Goal: Task Accomplishment & Management: Use online tool/utility

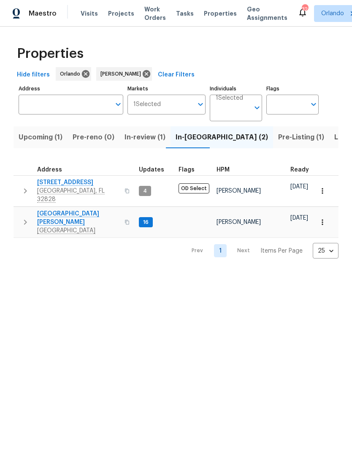
click at [51, 142] on span "Upcoming (1)" at bounding box center [41, 137] width 44 height 12
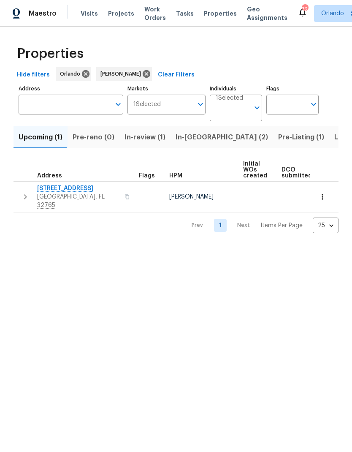
click at [150, 139] on span "In-review (1)" at bounding box center [145, 137] width 41 height 12
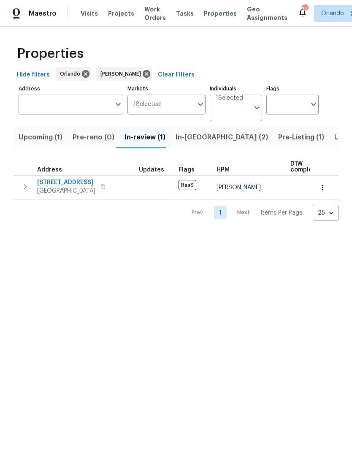
click at [197, 136] on span "In-reno (2)" at bounding box center [222, 137] width 93 height 12
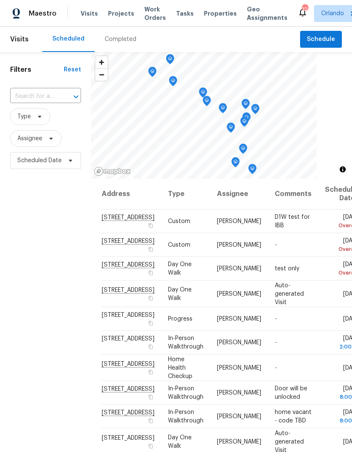
click at [47, 97] on input "text" at bounding box center [33, 96] width 47 height 13
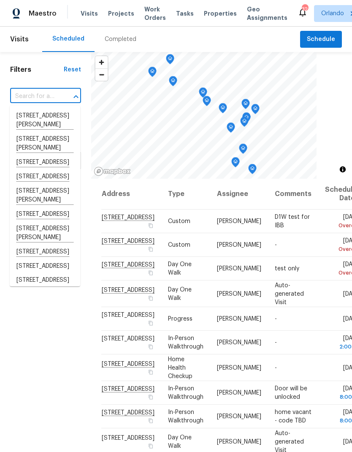
click at [55, 95] on input "text" at bounding box center [33, 96] width 47 height 13
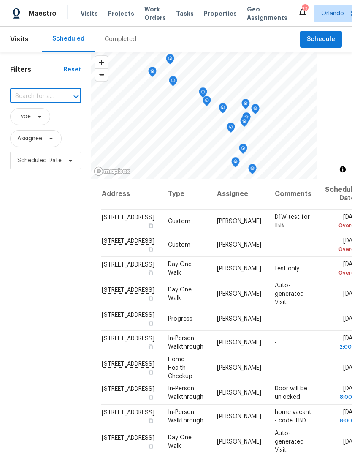
click at [46, 96] on input "text" at bounding box center [33, 96] width 47 height 13
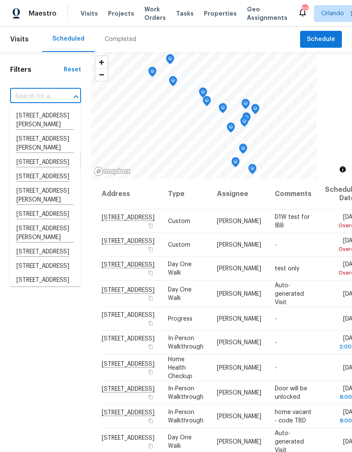
paste input "352 Sesame Ave, Apopka, FL 32703"
type input "352 Sesame Ave, Apopka, FL 32703"
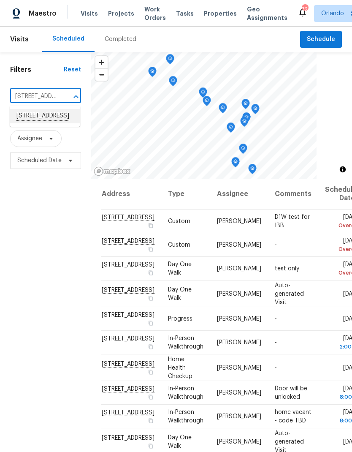
click at [48, 121] on li "352 Sesame Ave, Apopka, FL 32703" at bounding box center [45, 116] width 71 height 14
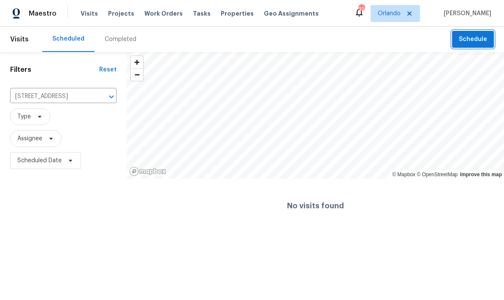
click at [352, 37] on span "Schedule" at bounding box center [473, 39] width 28 height 11
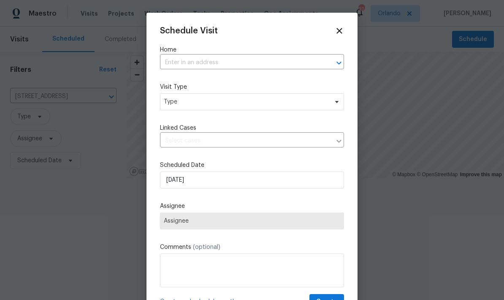
click at [270, 56] on input "text" at bounding box center [240, 62] width 161 height 13
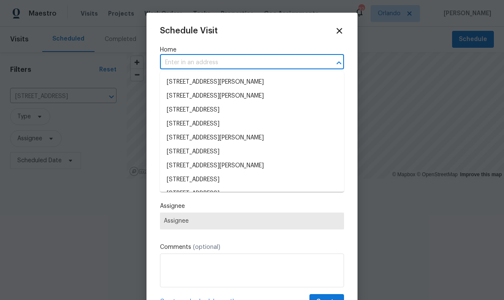
click at [268, 55] on div "Home ​" at bounding box center [252, 58] width 184 height 24
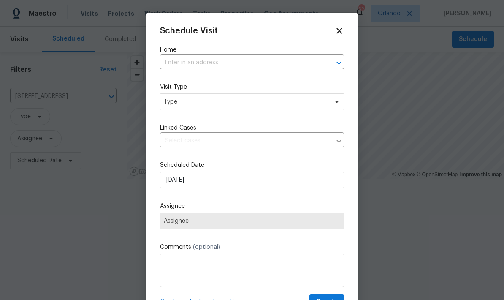
click at [205, 61] on input "text" at bounding box center [240, 62] width 161 height 13
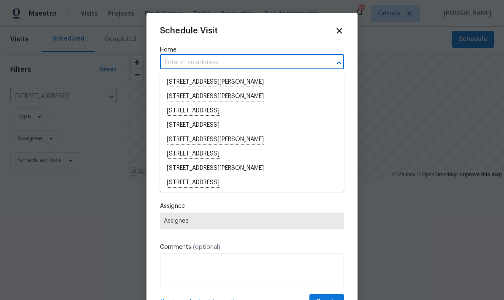
click at [185, 63] on input "text" at bounding box center [240, 62] width 161 height 13
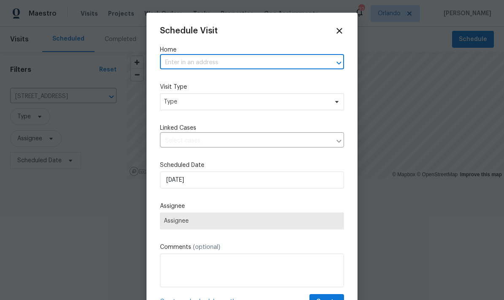
paste input "352 Sesame Ave, Apopka, FL 32703"
type input "352 Sesame Ave, Apopka, FL 32703"
click at [253, 82] on li "352 Sesame Ave, Apopka, FL 32703" at bounding box center [252, 82] width 184 height 14
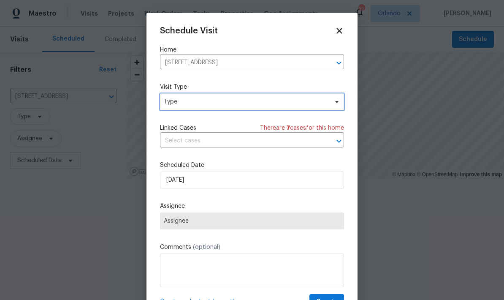
click at [300, 101] on span "Type" at bounding box center [246, 102] width 164 height 8
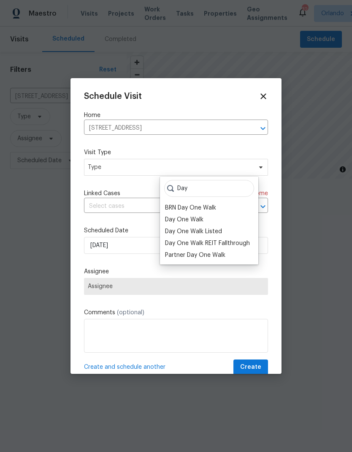
type input "Day"
click at [197, 222] on div "Day One Walk" at bounding box center [184, 219] width 38 height 8
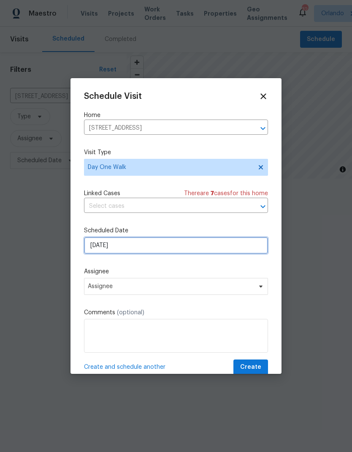
click at [202, 249] on input "9/25/2025" at bounding box center [176, 245] width 184 height 17
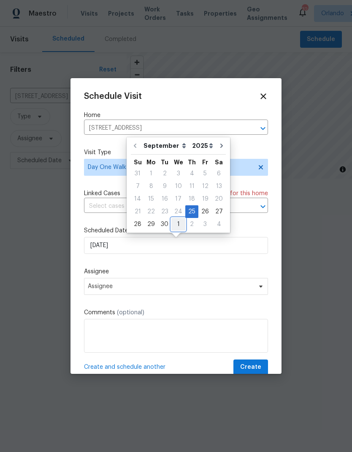
click at [177, 225] on div "1" at bounding box center [179, 224] width 14 height 12
type input "10/1/2025"
select select "9"
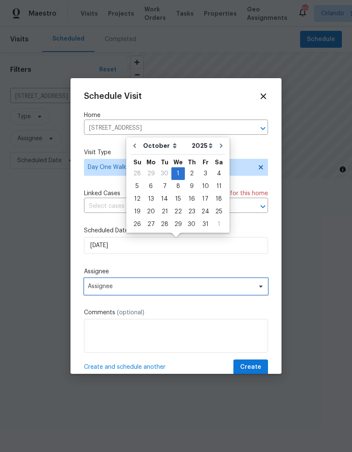
click at [220, 290] on span "Assignee" at bounding box center [171, 286] width 166 height 7
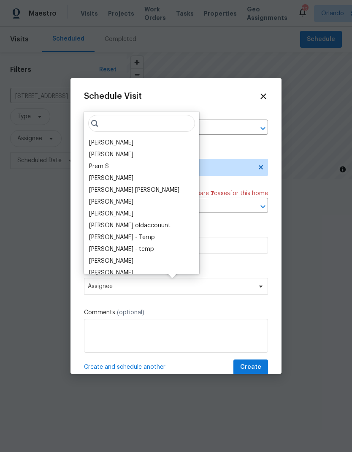
click at [121, 139] on div "[PERSON_NAME]" at bounding box center [111, 143] width 44 height 8
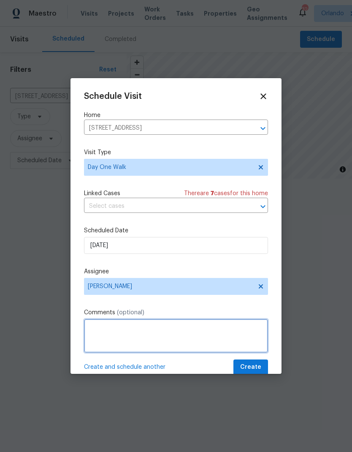
click at [156, 334] on textarea at bounding box center [176, 336] width 184 height 34
type textarea "ODS Walk"
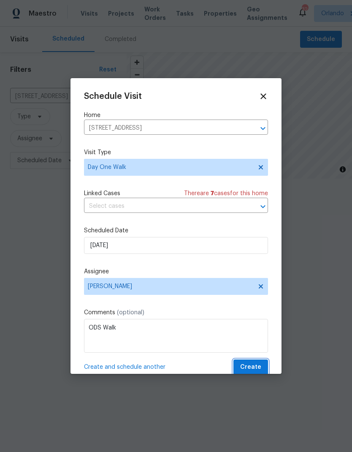
click at [257, 366] on span "Create" at bounding box center [250, 367] width 21 height 11
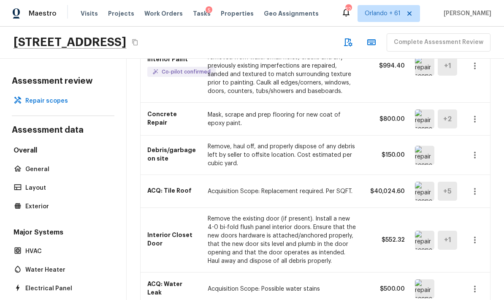
scroll to position [112, 0]
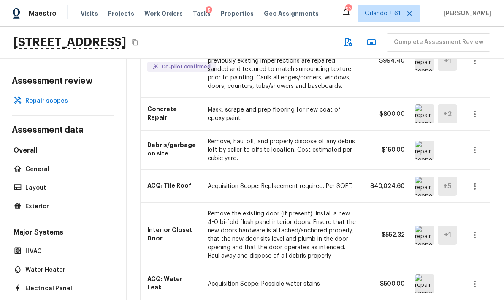
click at [352, 110] on icon "button" at bounding box center [475, 114] width 10 height 10
click at [352, 163] on li "Remove" at bounding box center [477, 163] width 39 height 25
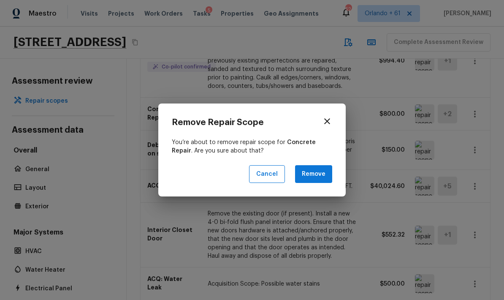
click at [325, 180] on button "Remove" at bounding box center [313, 174] width 37 height 18
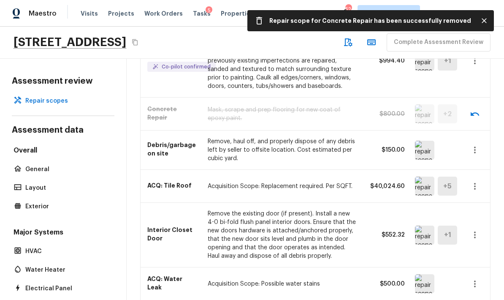
click at [352, 145] on img at bounding box center [424, 150] width 19 height 19
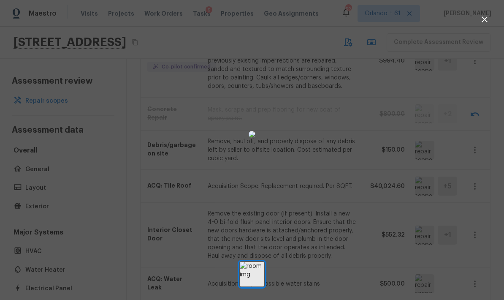
click at [352, 114] on div at bounding box center [252, 135] width 504 height 242
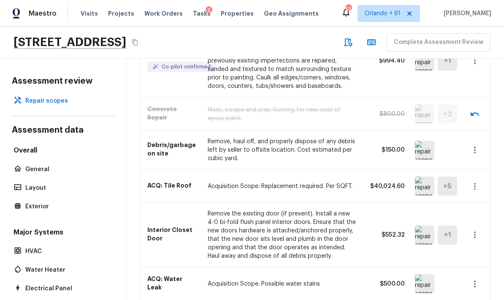
click at [352, 146] on icon "button" at bounding box center [475, 150] width 10 height 10
click at [352, 201] on li "Remove" at bounding box center [477, 199] width 39 height 25
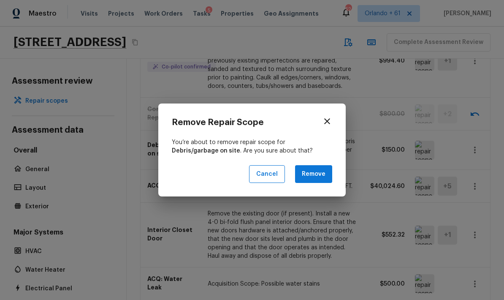
click at [318, 174] on button "Remove" at bounding box center [313, 174] width 37 height 18
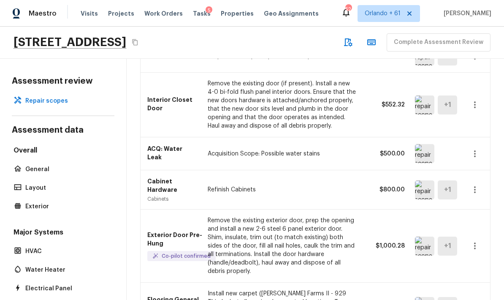
scroll to position [254, 0]
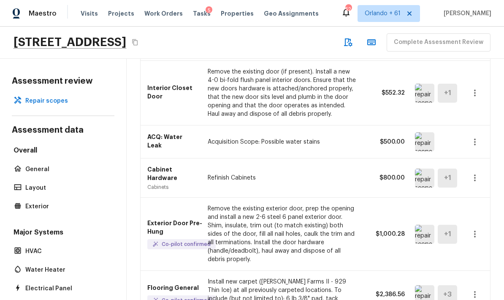
click at [352, 142] on img at bounding box center [424, 141] width 19 height 19
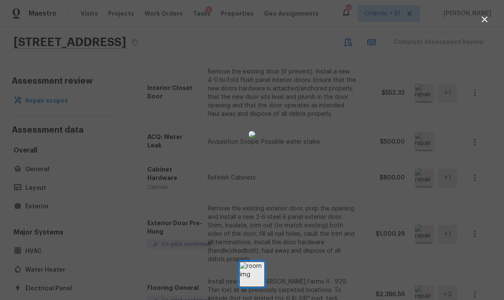
click at [352, 110] on div at bounding box center [252, 135] width 504 height 242
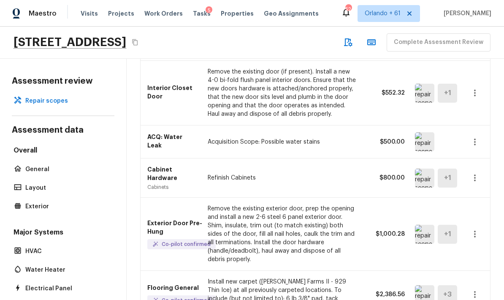
click at [352, 145] on icon "button" at bounding box center [475, 142] width 10 height 10
click at [352, 192] on li "Remove" at bounding box center [477, 191] width 39 height 25
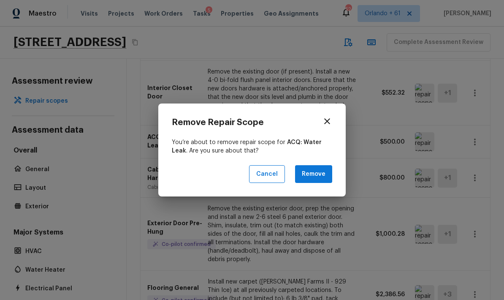
click at [327, 175] on button "Remove" at bounding box center [313, 174] width 37 height 18
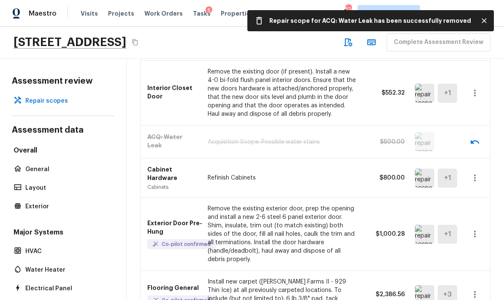
click at [352, 182] on img at bounding box center [424, 178] width 19 height 19
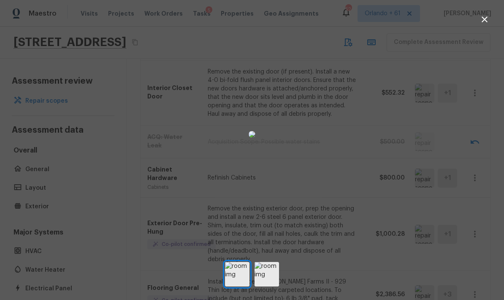
click at [352, 147] on div at bounding box center [252, 135] width 504 height 242
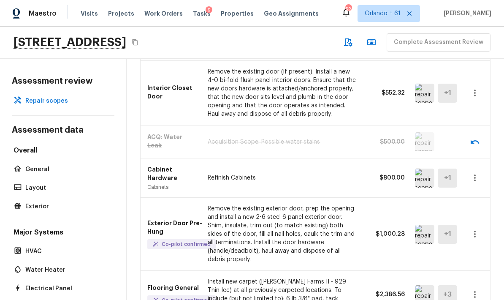
click at [352, 177] on icon "button" at bounding box center [475, 178] width 10 height 10
click at [352, 229] on li "Remove" at bounding box center [477, 227] width 39 height 25
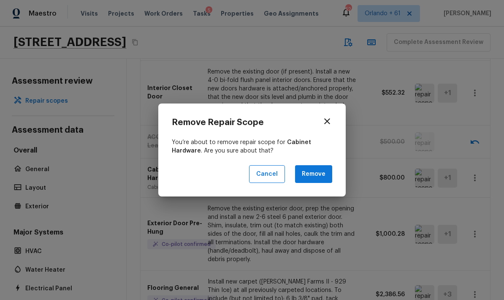
click at [319, 172] on button "Remove" at bounding box center [313, 174] width 37 height 18
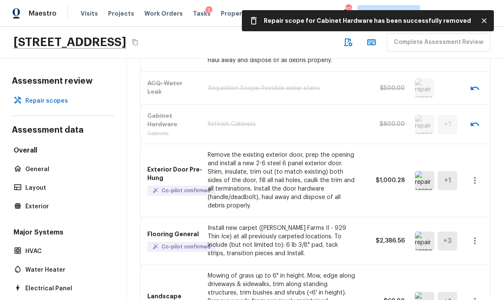
scroll to position [319, 0]
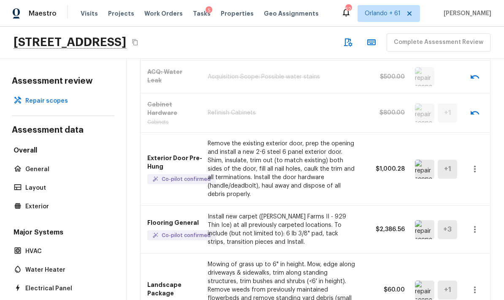
click at [352, 169] on img at bounding box center [424, 169] width 19 height 19
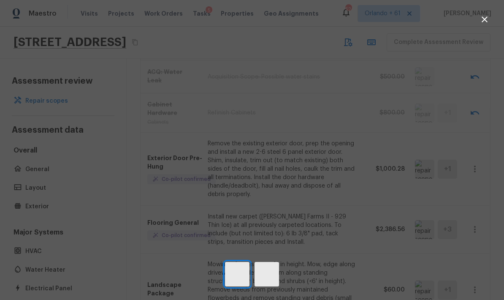
click at [352, 131] on div at bounding box center [252, 135] width 504 height 242
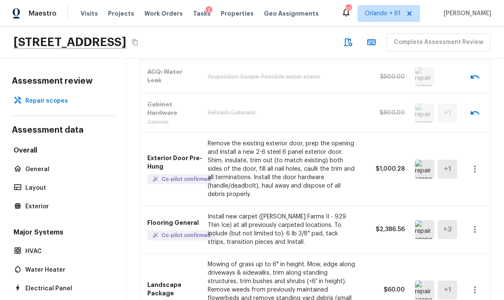
click at [352, 172] on icon "button" at bounding box center [475, 169] width 2 height 7
click at [337, 185] on div at bounding box center [252, 150] width 504 height 300
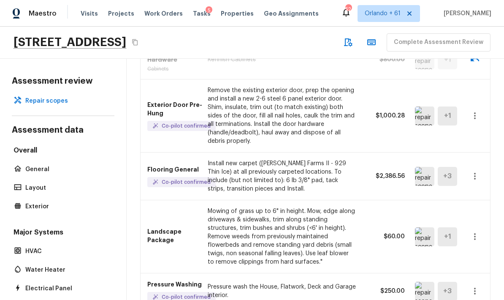
scroll to position [420, 0]
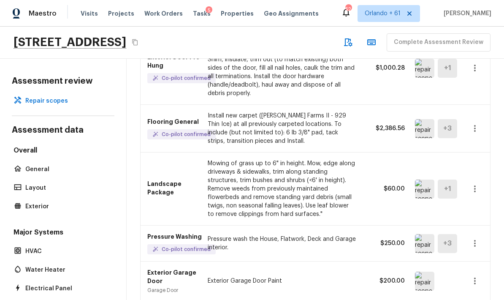
click at [352, 189] on icon "button" at bounding box center [475, 188] width 2 height 7
click at [352, 237] on li "Remove" at bounding box center [477, 238] width 39 height 25
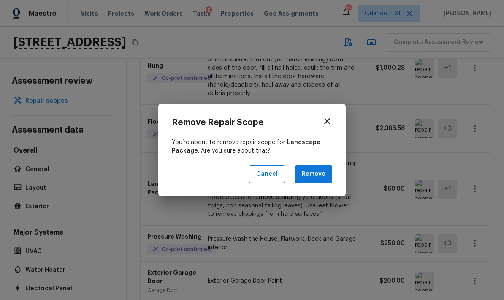
click at [322, 172] on button "Remove" at bounding box center [313, 174] width 37 height 18
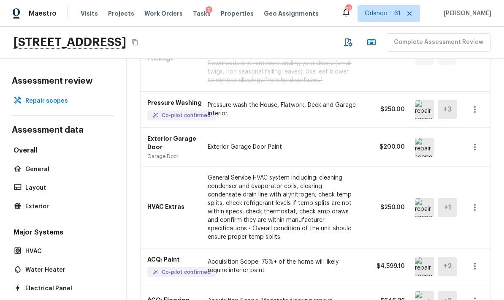
scroll to position [556, 0]
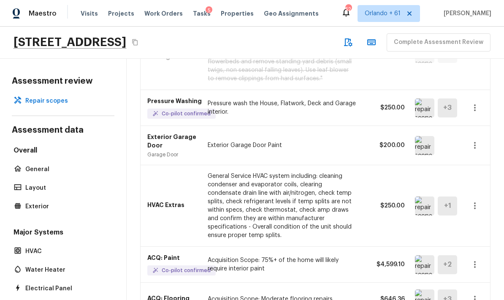
click at [352, 202] on img at bounding box center [424, 205] width 19 height 19
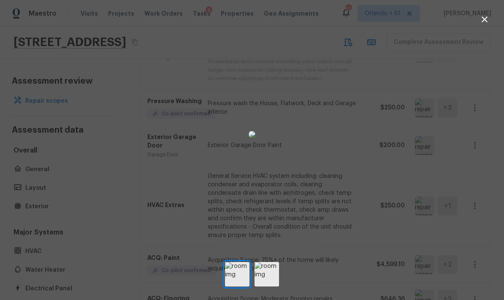
click at [352, 183] on div at bounding box center [252, 135] width 504 height 242
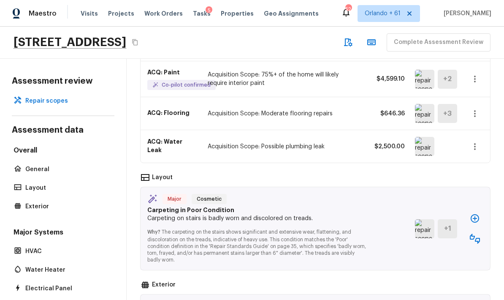
scroll to position [730, 0]
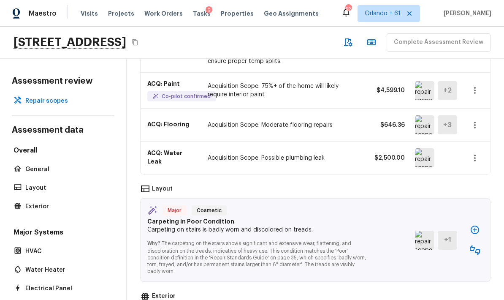
click at [352, 123] on icon "button" at bounding box center [475, 125] width 10 height 10
click at [352, 177] on li "Remove" at bounding box center [477, 174] width 39 height 25
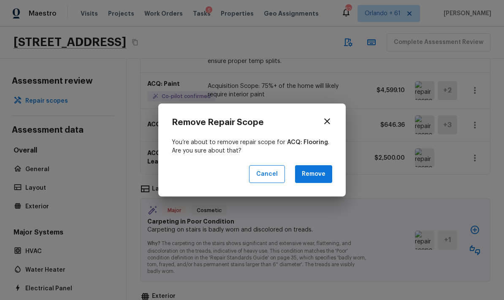
click at [327, 175] on button "Remove" at bounding box center [313, 174] width 37 height 18
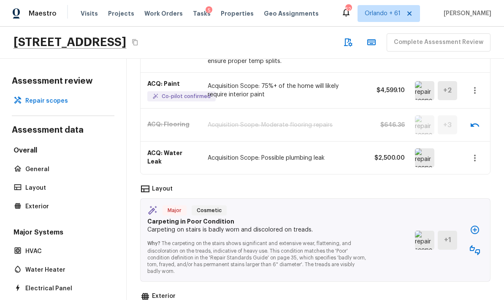
click at [352, 161] on img at bounding box center [424, 157] width 19 height 19
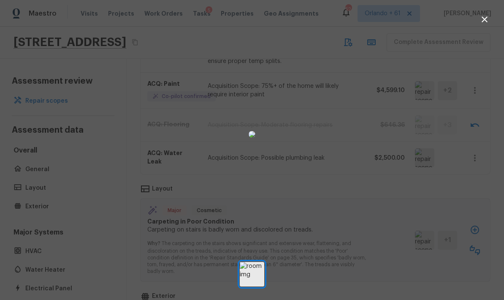
click at [352, 185] on div at bounding box center [252, 135] width 504 height 242
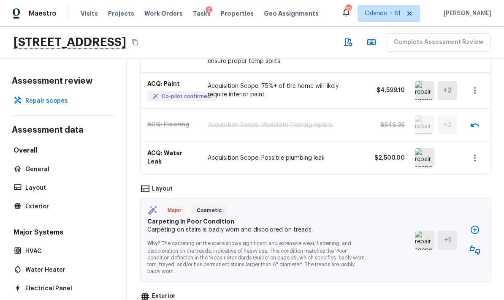
click at [352, 155] on icon "button" at bounding box center [475, 158] width 10 height 10
click at [352, 204] on li "Remove" at bounding box center [477, 207] width 39 height 25
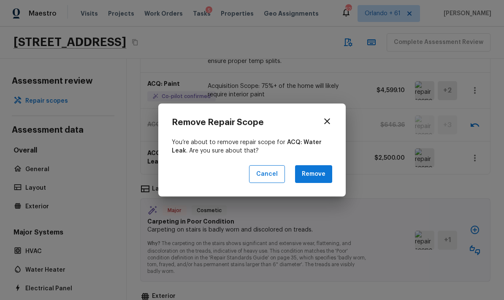
click at [330, 169] on button "Remove" at bounding box center [313, 174] width 37 height 18
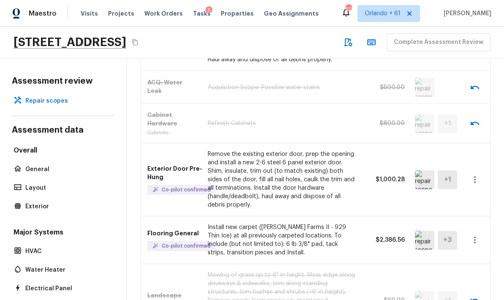
scroll to position [308, 0]
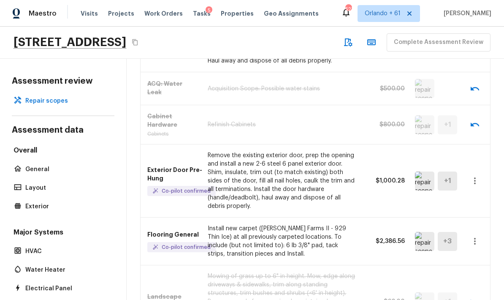
click at [352, 183] on img at bounding box center [424, 181] width 19 height 19
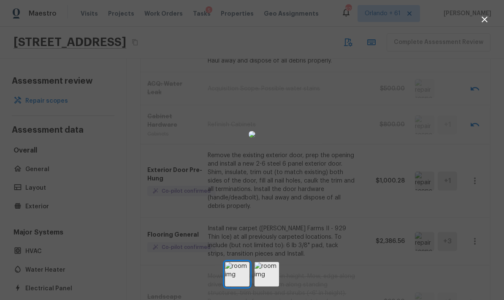
click at [275, 281] on img at bounding box center [267, 274] width 25 height 25
click at [352, 93] on div at bounding box center [252, 135] width 504 height 242
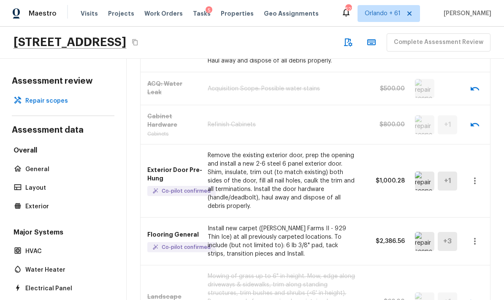
click at [352, 181] on icon "button" at bounding box center [475, 180] width 2 height 7
click at [352, 207] on li "Edit" at bounding box center [477, 204] width 39 height 25
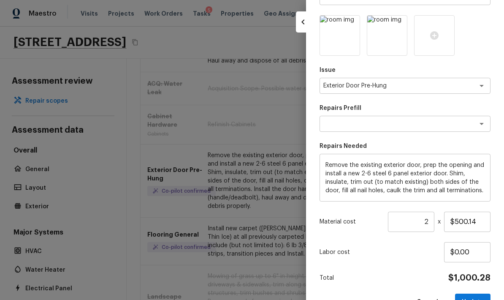
scroll to position [103, 0]
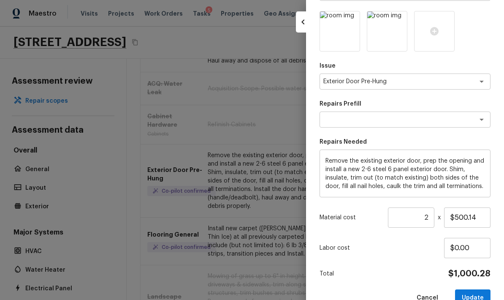
click at [345, 161] on textarea "Remove the existing exterior door, prep the opening and install a new 2-6 steel…" at bounding box center [405, 174] width 159 height 34
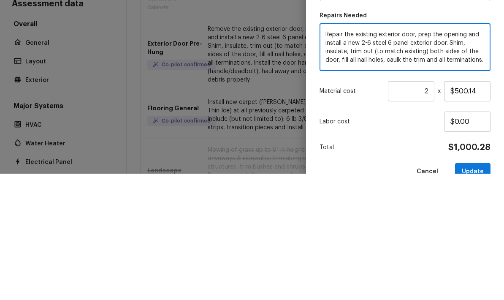
click at [352, 157] on textarea "Repair the existing exterior door, prep the opening and install a new 2-6 steel…" at bounding box center [405, 174] width 159 height 34
click at [352, 157] on textarea "Repair the existing exterior door and casing, prep the opening and install a ne…" at bounding box center [405, 174] width 159 height 34
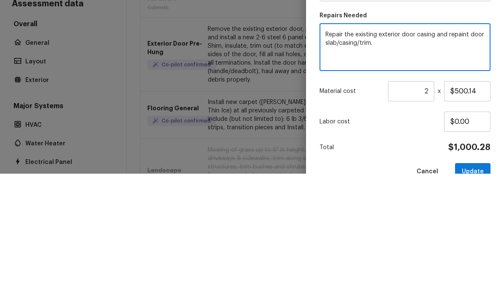
scroll to position [33, 0]
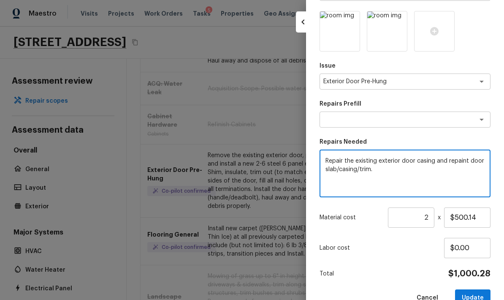
type textarea "Repair the existing exterior door casing and repaint door slab/casing/trim."
click at [352, 220] on input "2" at bounding box center [411, 217] width 46 height 20
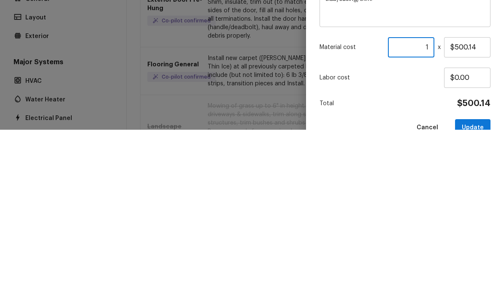
type input "1"
click at [352, 207] on input "$500.14" at bounding box center [467, 217] width 46 height 20
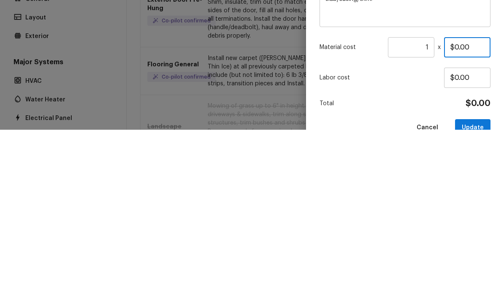
click at [352, 207] on input "$0.00" at bounding box center [467, 217] width 46 height 20
type input "$100.00"
click at [352, 238] on div "Labor cost $0.00" at bounding box center [405, 248] width 171 height 20
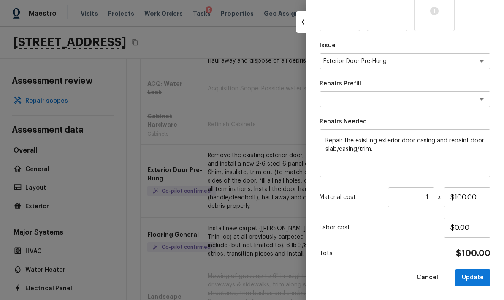
scroll to position [123, 0]
click at [352, 276] on button "Update" at bounding box center [472, 278] width 35 height 17
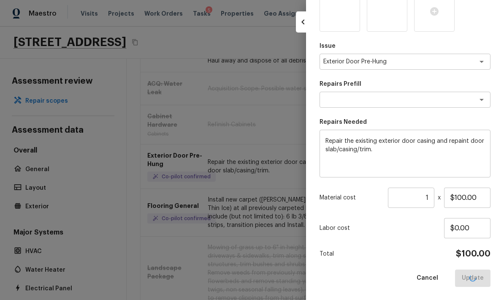
type input "$0.00"
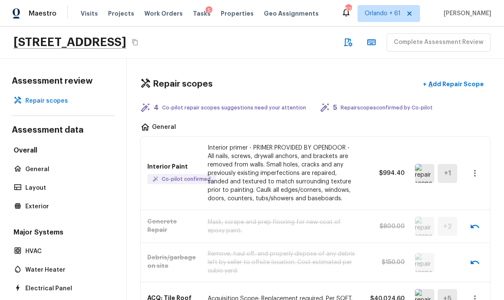
scroll to position [0, 0]
click at [324, 160] on p "Interior primer - PRIMER PROVIDED BY OPENDOOR - All nails, screws, drywall anch…" at bounding box center [282, 173] width 149 height 59
click at [352, 174] on icon "button" at bounding box center [475, 173] width 10 height 10
click at [352, 193] on li "Edit" at bounding box center [477, 197] width 39 height 25
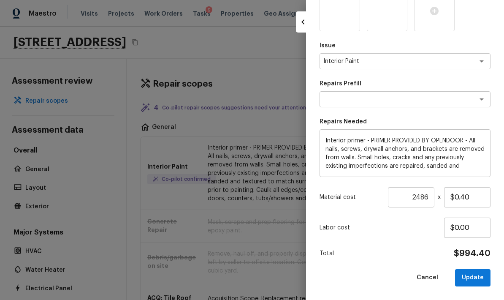
scroll to position [123, 0]
click at [352, 196] on input "$0.40" at bounding box center [467, 198] width 46 height 20
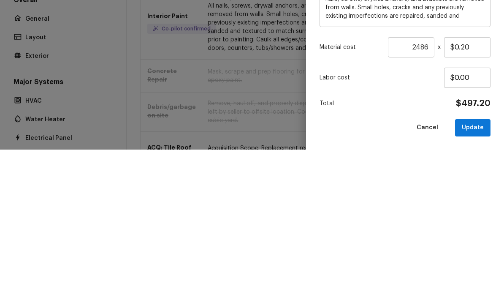
click at [352, 224] on p "Labor cost" at bounding box center [382, 228] width 125 height 8
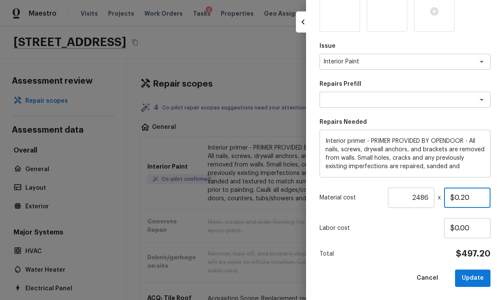
click at [352, 197] on input "$0.20" at bounding box center [467, 198] width 46 height 20
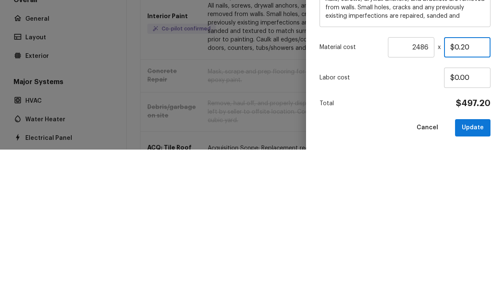
type input "$0.25"
click at [352, 218] on div "Labor cost $0.00" at bounding box center [405, 228] width 171 height 20
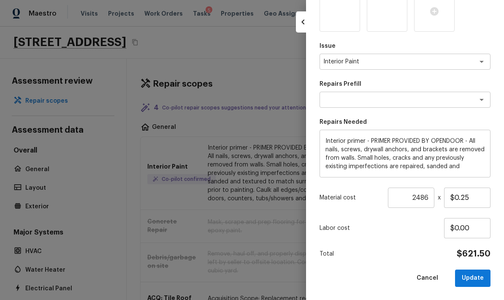
click at [352, 278] on button "Update" at bounding box center [472, 278] width 35 height 17
type input "1"
type input "$0.00"
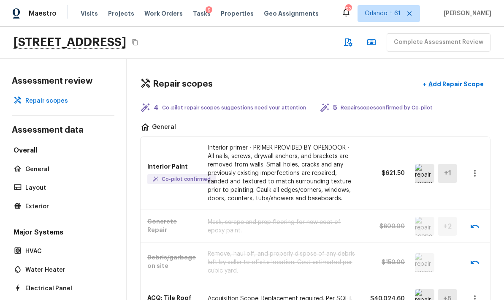
click at [328, 144] on p "Interior primer - PRIMER PROVIDED BY OPENDOOR - All nails, screws, drywall anch…" at bounding box center [282, 173] width 149 height 59
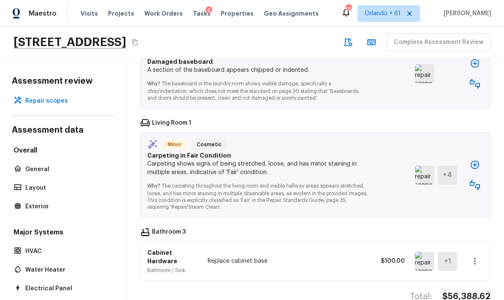
scroll to position [1119, 0]
click at [352, 252] on img at bounding box center [424, 261] width 19 height 19
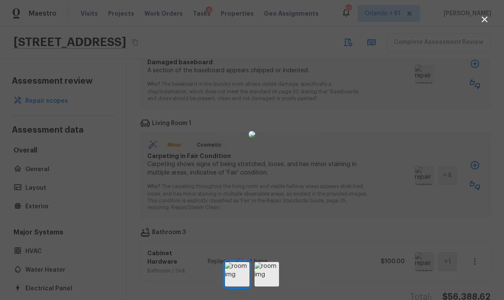
click at [352, 12] on button "button" at bounding box center [485, 19] width 17 height 17
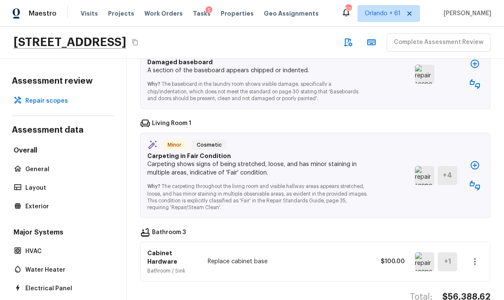
click at [352, 256] on icon "button" at bounding box center [475, 261] width 10 height 10
click at [352, 251] on li "Remove" at bounding box center [471, 251] width 55 height 25
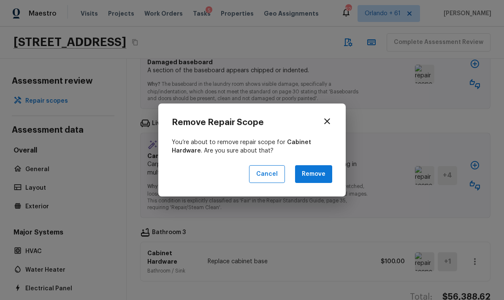
click at [322, 174] on button "Remove" at bounding box center [313, 174] width 37 height 18
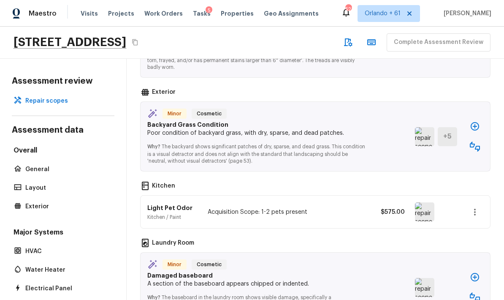
scroll to position [905, 0]
click at [352, 138] on button "button" at bounding box center [475, 146] width 17 height 17
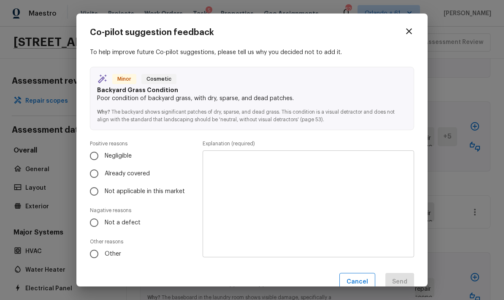
click at [352, 30] on icon "button" at bounding box center [409, 31] width 6 height 6
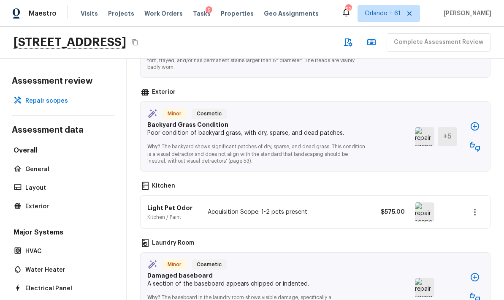
click at [352, 127] on img at bounding box center [424, 136] width 19 height 19
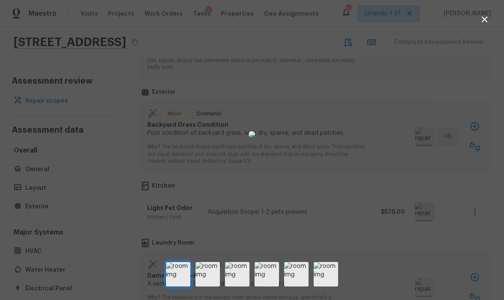
click at [352, 167] on div at bounding box center [252, 135] width 504 height 242
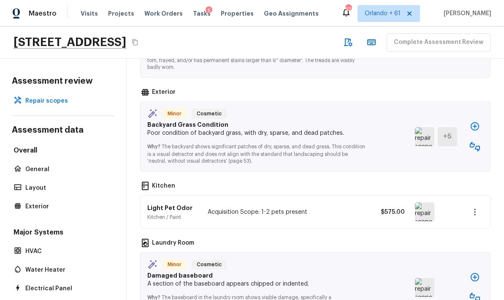
click at [352, 122] on icon "button" at bounding box center [475, 126] width 8 height 8
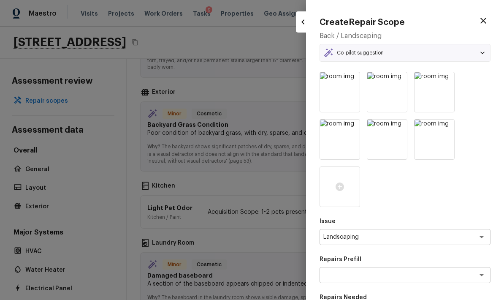
type textarea "Sod Installation"
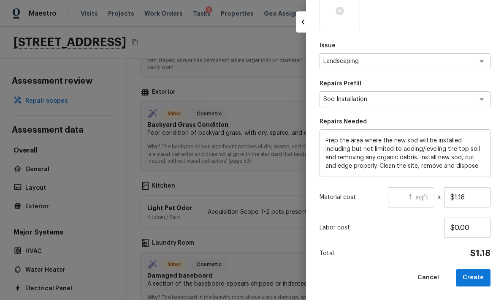
scroll to position [175, 0]
click at [352, 201] on h5 "sqft" at bounding box center [422, 197] width 13 height 9
click at [352, 197] on h5 "sqft" at bounding box center [422, 197] width 13 height 9
click at [352, 197] on input "1" at bounding box center [401, 198] width 27 height 20
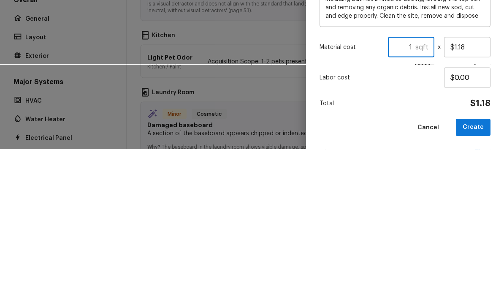
click at [352, 188] on input "1" at bounding box center [401, 198] width 27 height 20
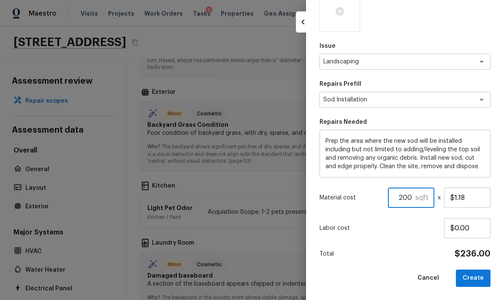
click at [352, 196] on input "200" at bounding box center [401, 198] width 27 height 20
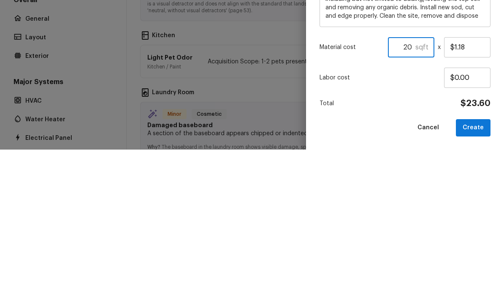
type input "2"
type input "500"
click at [352, 224] on p "Labor cost" at bounding box center [382, 228] width 125 height 8
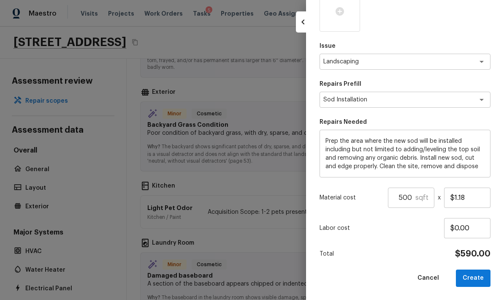
click at [352, 270] on button "Create" at bounding box center [473, 278] width 35 height 17
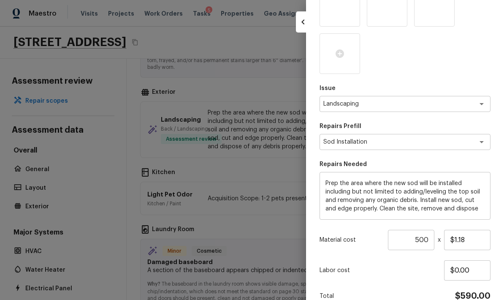
type input "1"
type input "$0.00"
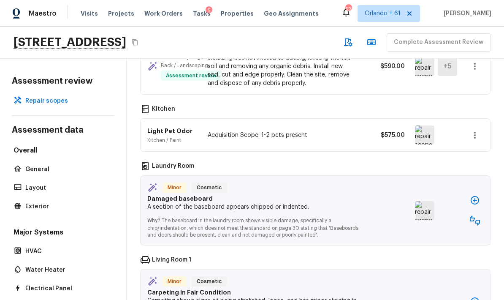
scroll to position [968, 0]
click at [352, 126] on img at bounding box center [424, 135] width 19 height 19
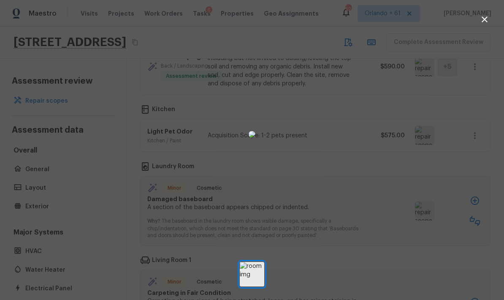
click at [352, 180] on div at bounding box center [252, 135] width 504 height 242
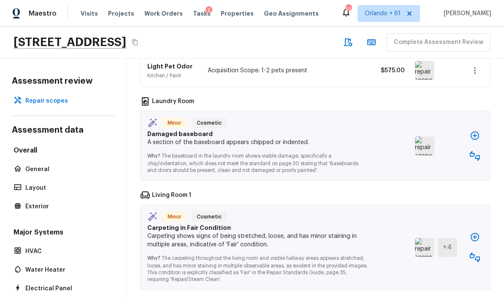
scroll to position [1033, 0]
click at [352, 137] on img at bounding box center [424, 146] width 19 height 19
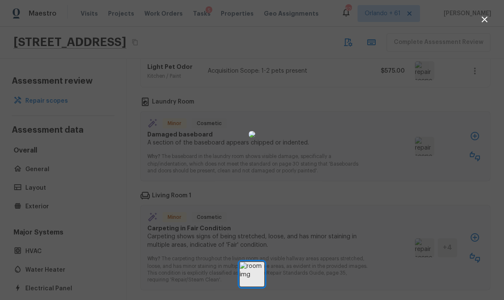
click at [352, 159] on div at bounding box center [252, 135] width 504 height 242
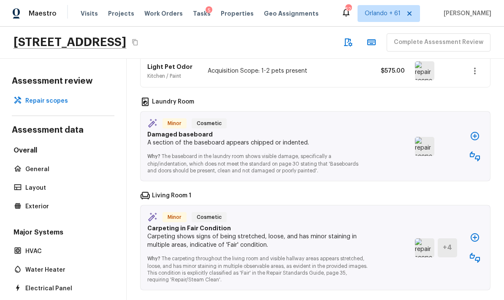
click at [352, 151] on icon "button" at bounding box center [475, 156] width 10 height 10
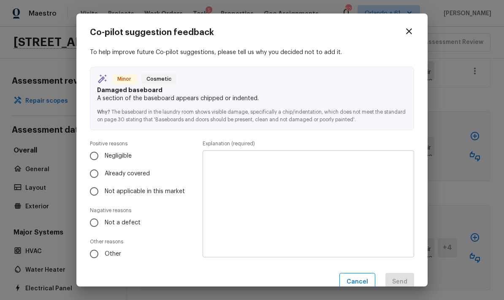
click at [93, 154] on input "Negligible" at bounding box center [94, 156] width 18 height 18
radio input "true"
click at [97, 224] on input "Not a defect" at bounding box center [94, 223] width 18 height 18
radio input "true"
radio input "false"
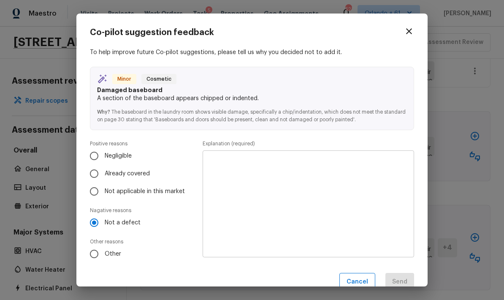
click at [272, 178] on textarea at bounding box center [309, 204] width 200 height 93
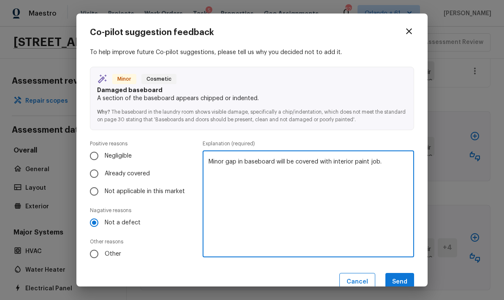
click at [216, 161] on textarea "Minor gap in baseboard will be covered with interior paint job." at bounding box center [309, 204] width 200 height 93
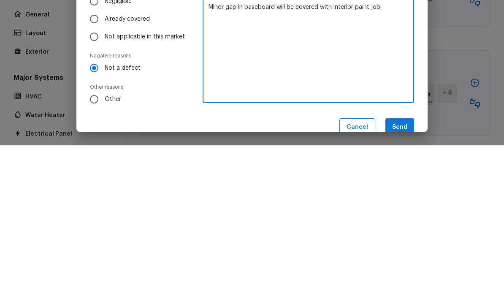
click at [215, 158] on textarea "Minor gap in baseboard will be covered with interior paint job." at bounding box center [309, 204] width 200 height 93
click at [261, 158] on textarea "Minor gap in baseboard will be covered with interior paint job." at bounding box center [309, 204] width 200 height 93
type textarea "Minor gap in baseboard will be covered with interior paint job."
click at [127, 169] on span "Already covered" at bounding box center [127, 173] width 45 height 8
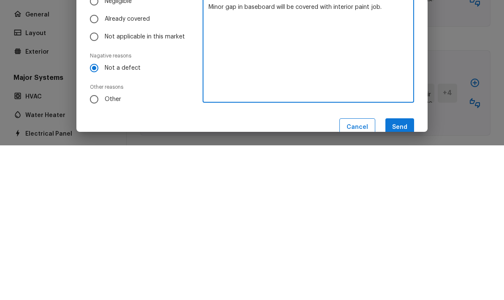
click at [103, 165] on input "Already covered" at bounding box center [94, 174] width 18 height 18
radio input "true"
radio input "false"
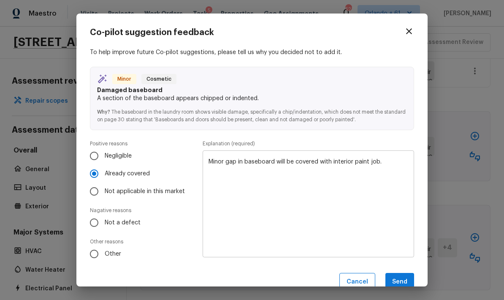
click at [352, 280] on button "Send" at bounding box center [400, 282] width 29 height 18
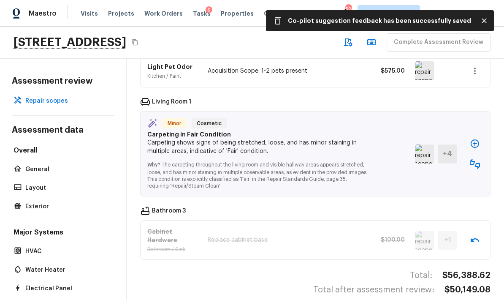
scroll to position [1011, 0]
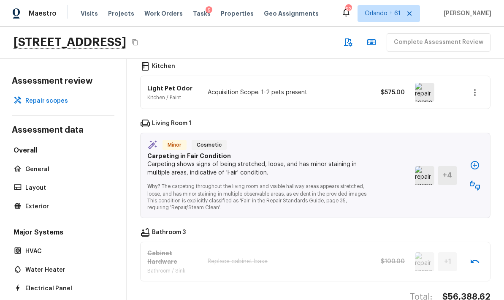
click at [352, 180] on icon "button" at bounding box center [475, 185] width 10 height 10
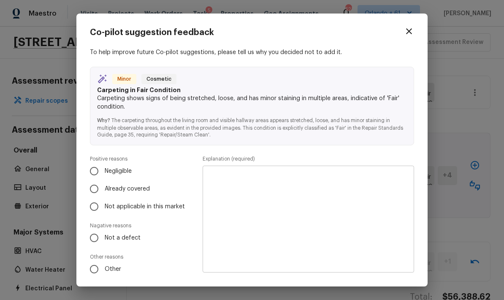
click at [129, 188] on span "Already covered" at bounding box center [127, 189] width 45 height 8
click at [103, 188] on input "Already covered" at bounding box center [94, 189] width 18 height 18
radio input "true"
click at [295, 193] on textarea at bounding box center [309, 219] width 200 height 93
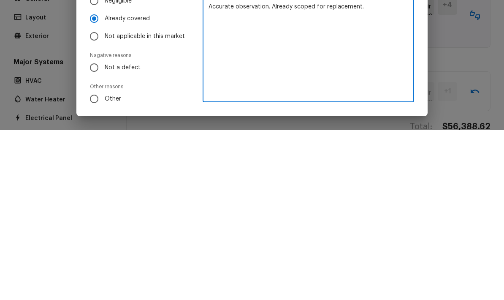
click at [324, 173] on textarea "Accurate observation. Already scoped for replacement." at bounding box center [309, 219] width 200 height 93
click at [352, 173] on textarea "Accurate observation. Already scoped for replacement." at bounding box center [309, 219] width 200 height 93
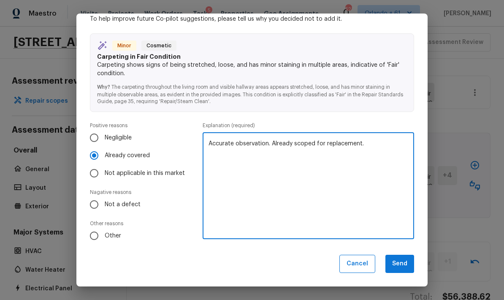
scroll to position [33, 0]
type textarea "Accurate observation. Already scoped for replacement."
click at [352, 264] on button "Send" at bounding box center [400, 264] width 29 height 18
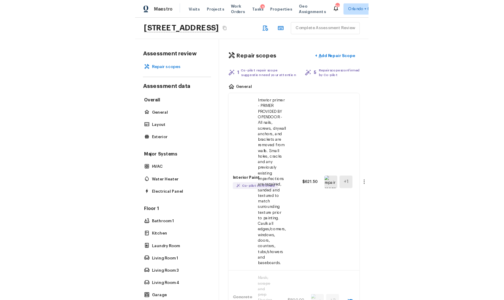
scroll to position [0, 0]
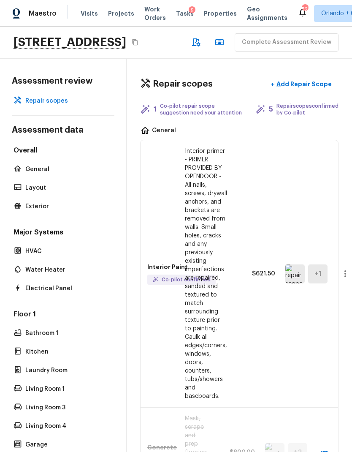
click at [192, 116] on p "Co-pilot repair scope suggestion need your attention" at bounding box center [201, 110] width 82 height 14
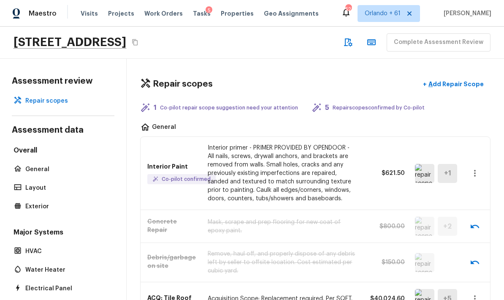
click at [214, 106] on p "Co-pilot repair scope suggestion need your attention" at bounding box center [229, 107] width 138 height 7
click at [146, 104] on icon at bounding box center [145, 108] width 10 height 10
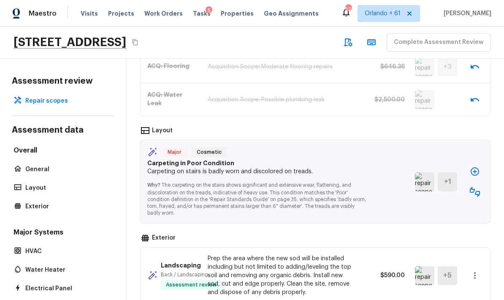
scroll to position [760, 0]
click at [352, 178] on img at bounding box center [424, 181] width 19 height 19
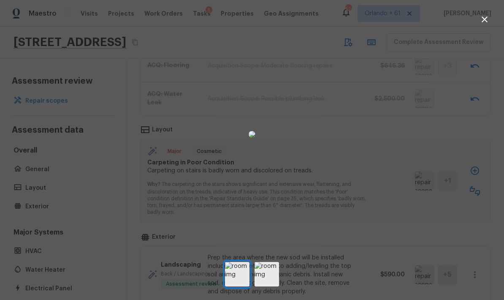
click at [352, 121] on div at bounding box center [252, 135] width 504 height 242
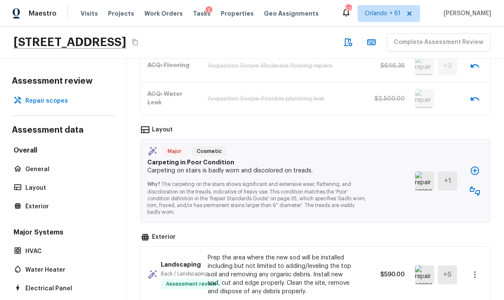
click at [352, 192] on icon "button" at bounding box center [475, 191] width 10 height 10
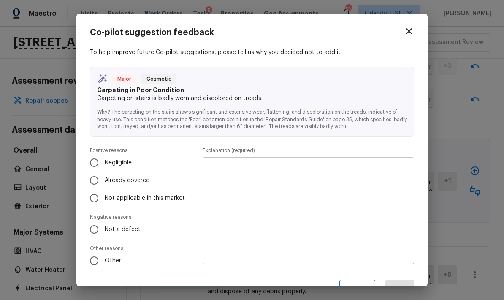
click at [142, 181] on span "Already covered" at bounding box center [127, 180] width 45 height 8
click at [103, 181] on input "Already covered" at bounding box center [94, 181] width 18 height 18
radio input "true"
click at [281, 185] on textarea at bounding box center [309, 210] width 200 height 93
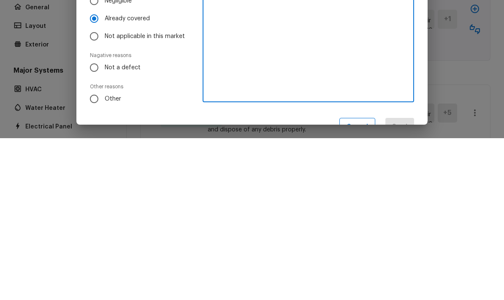
click at [262, 164] on textarea at bounding box center [309, 210] width 200 height 93
paste textarea "Minor gap in baseboard will be covered with interior paint job."
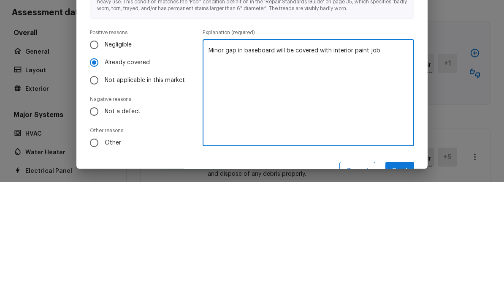
click at [218, 164] on textarea "Minor gap in baseboard will be covered with interior paint job." at bounding box center [309, 210] width 200 height 93
click at [217, 164] on textarea "Minor gap in baseboard will be covered with interior paint job." at bounding box center [309, 210] width 200 height 93
click at [215, 157] on div "Minor gap in baseboard will be covered with interior paint job. x ​" at bounding box center [309, 210] width 212 height 107
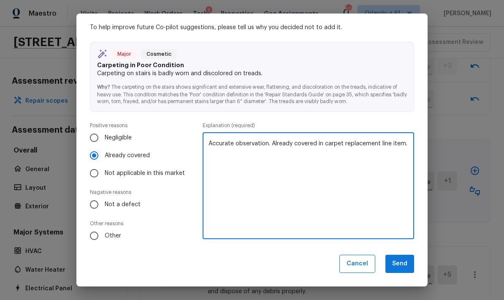
scroll to position [25, 0]
type textarea "Accurate observation. Already covered in carpet replacement line item."
click at [352, 264] on button "Send" at bounding box center [400, 264] width 29 height 18
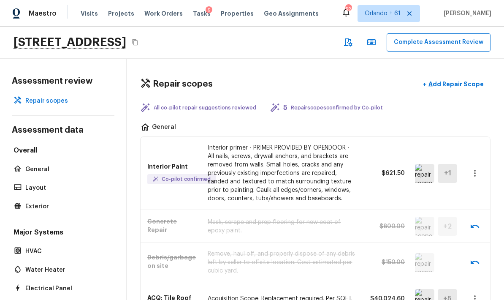
scroll to position [0, 0]
click at [352, 41] on button "Complete Assessment Review" at bounding box center [439, 42] width 104 height 18
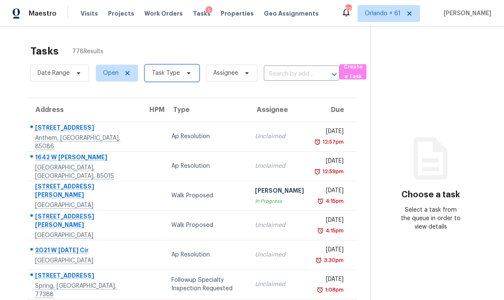
click at [185, 71] on icon at bounding box center [188, 73] width 7 height 7
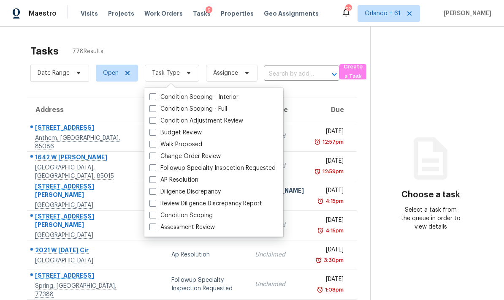
click at [153, 229] on span at bounding box center [153, 226] width 7 height 7
click at [153, 229] on input "Assessment Review" at bounding box center [152, 225] width 5 height 5
checkbox input "true"
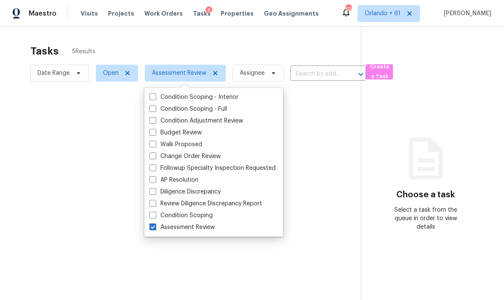
click at [338, 46] on div at bounding box center [252, 150] width 504 height 300
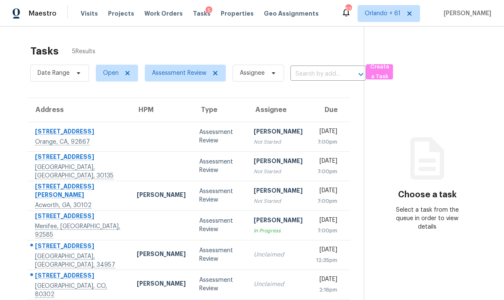
click at [215, 122] on td "Assessment Review" at bounding box center [220, 137] width 55 height 30
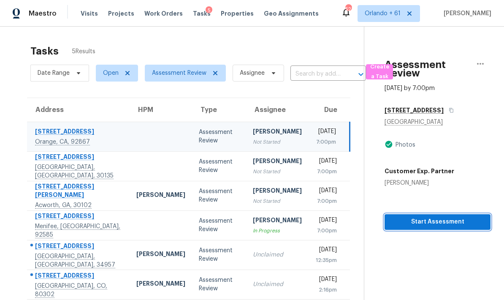
click at [352, 217] on span "Start Assessment" at bounding box center [438, 222] width 93 height 11
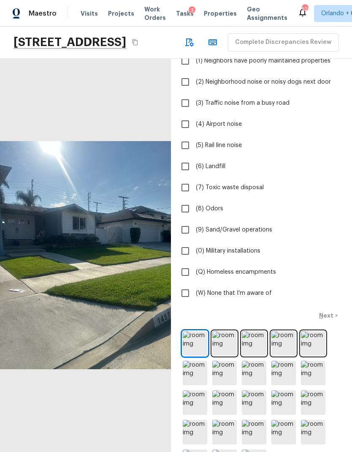
scroll to position [15, 0]
click at [226, 349] on img at bounding box center [225, 343] width 25 height 25
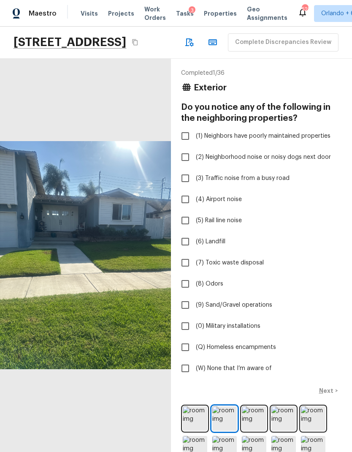
scroll to position [0, 0]
click at [253, 421] on img at bounding box center [254, 418] width 25 height 25
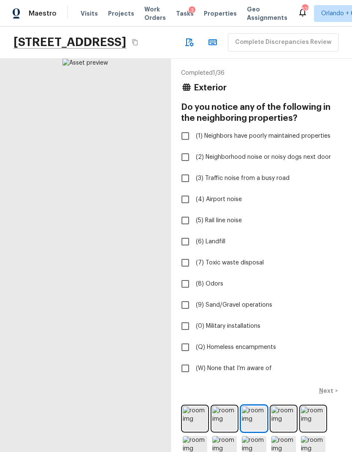
click at [284, 422] on img at bounding box center [284, 418] width 25 height 25
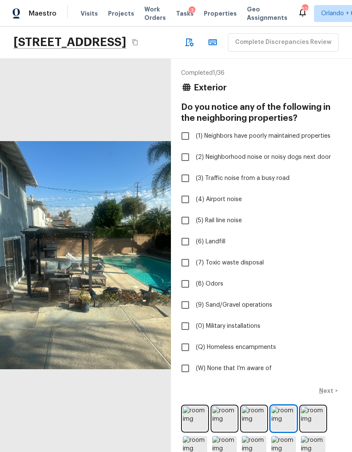
click at [315, 422] on img at bounding box center [313, 418] width 25 height 25
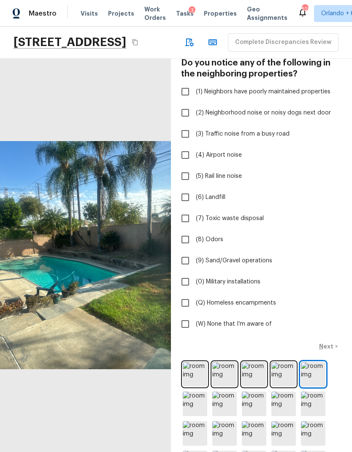
scroll to position [51, 0]
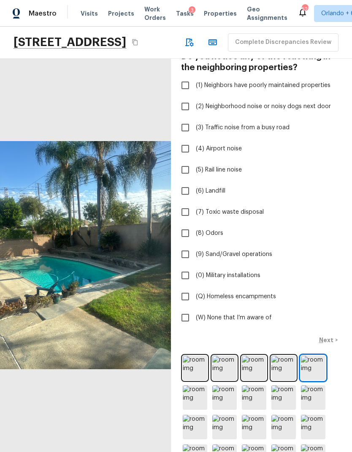
click at [197, 404] on img at bounding box center [195, 397] width 25 height 25
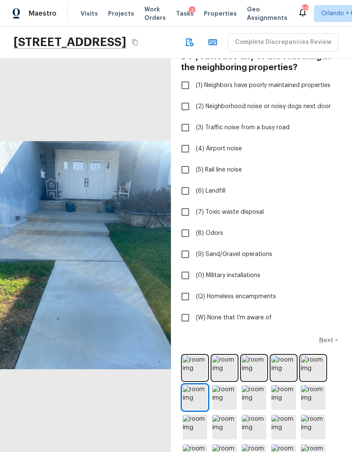
click at [226, 403] on img at bounding box center [225, 397] width 25 height 25
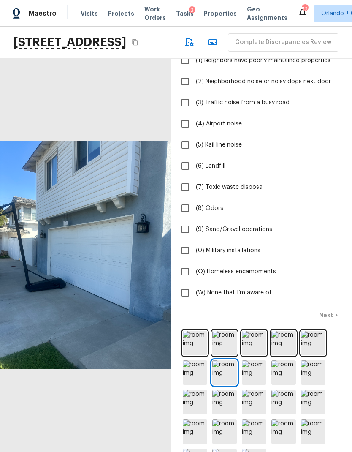
scroll to position [75, 0]
click at [257, 403] on img at bounding box center [254, 402] width 25 height 25
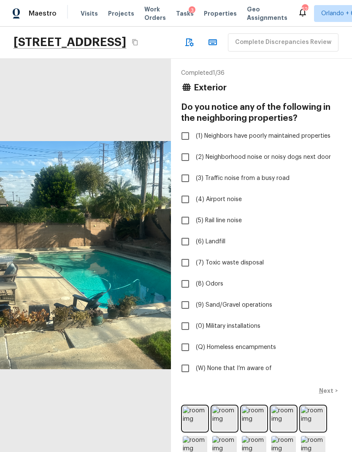
scroll to position [0, 0]
click at [183, 371] on input "(W) None that I’m aware of" at bounding box center [186, 369] width 18 height 18
checkbox input "true"
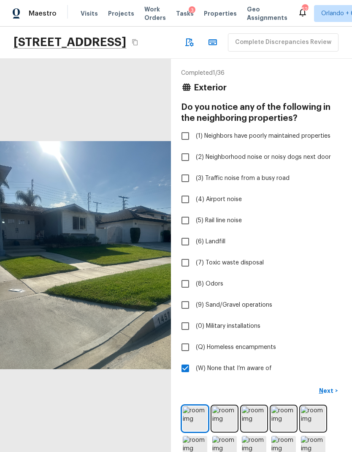
click at [329, 391] on p "Next" at bounding box center [327, 391] width 16 height 8
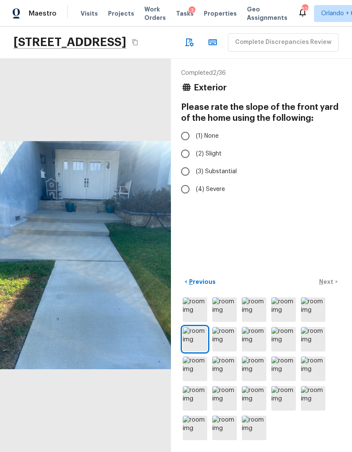
click at [200, 322] on img at bounding box center [195, 309] width 25 height 25
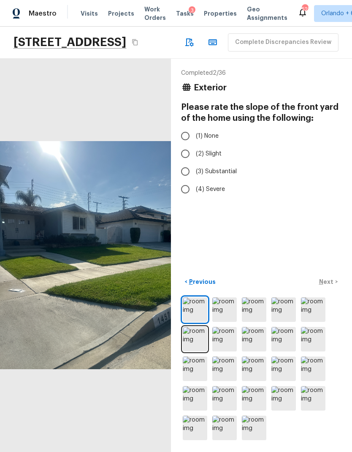
click at [184, 134] on input "(1) None" at bounding box center [186, 136] width 18 height 18
radio input "true"
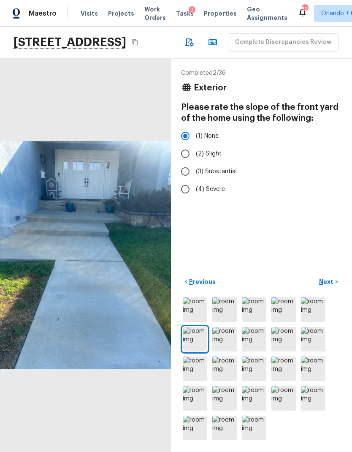
click at [330, 286] on p "Next" at bounding box center [327, 282] width 16 height 8
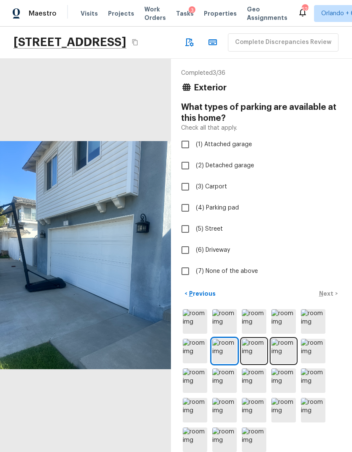
click at [192, 142] on input "(1) Attached garage" at bounding box center [186, 145] width 18 height 18
checkbox input "true"
click at [185, 253] on input "(6) Driveway" at bounding box center [186, 250] width 18 height 18
checkbox input "true"
click at [332, 298] on p "Next" at bounding box center [327, 293] width 16 height 8
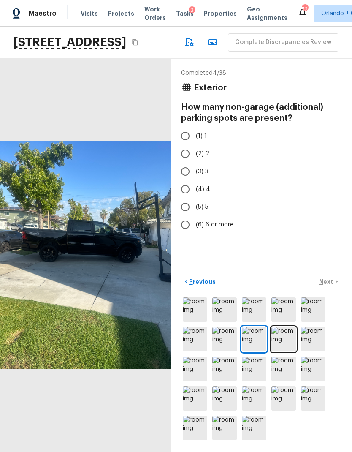
click at [221, 411] on img at bounding box center [225, 398] width 25 height 25
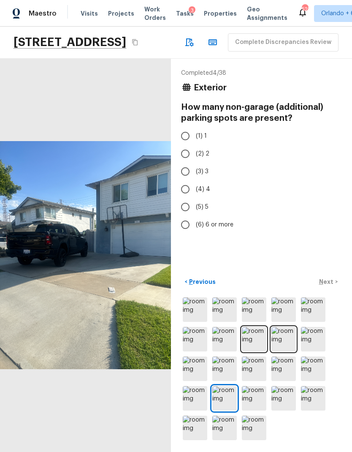
click at [187, 153] on input "(2) 2" at bounding box center [186, 154] width 18 height 18
radio input "true"
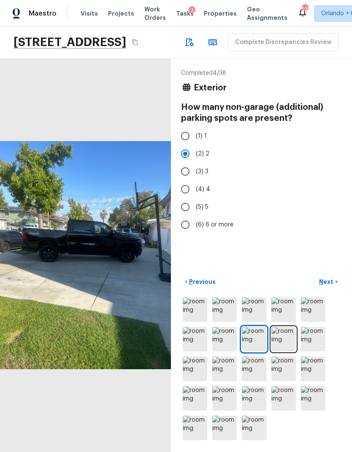
click at [329, 286] on p "Next" at bounding box center [327, 282] width 16 height 8
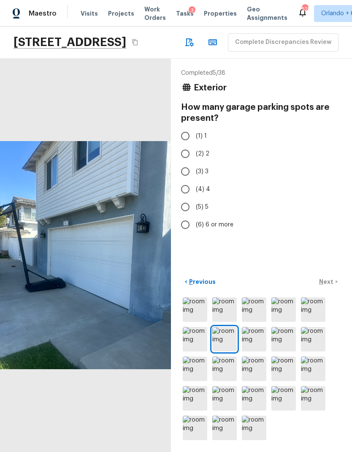
click at [184, 150] on input "(2) 2" at bounding box center [186, 154] width 18 height 18
radio input "true"
click at [328, 286] on p "Next" at bounding box center [327, 282] width 16 height 8
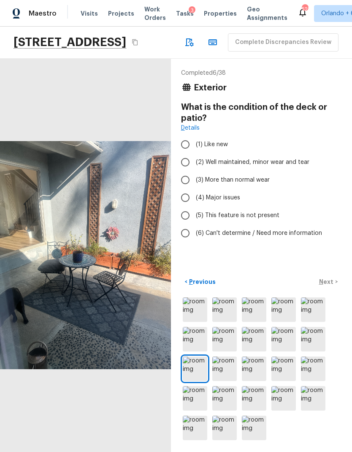
click at [234, 381] on img at bounding box center [225, 369] width 25 height 25
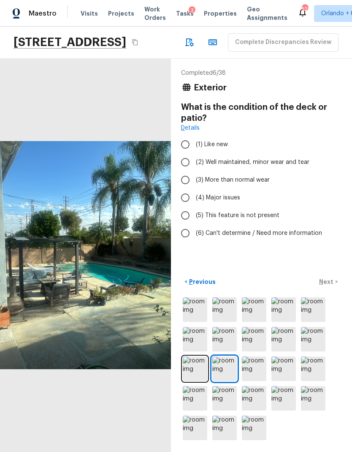
click at [289, 411] on img at bounding box center [284, 398] width 25 height 25
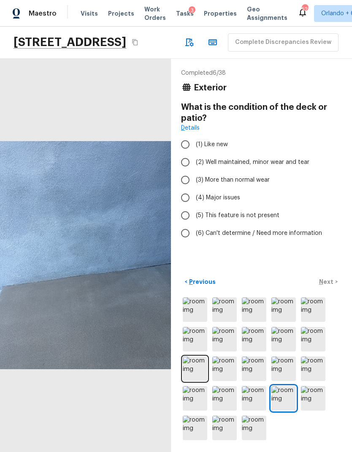
scroll to position [34, 0]
click at [229, 371] on img at bounding box center [225, 369] width 25 height 25
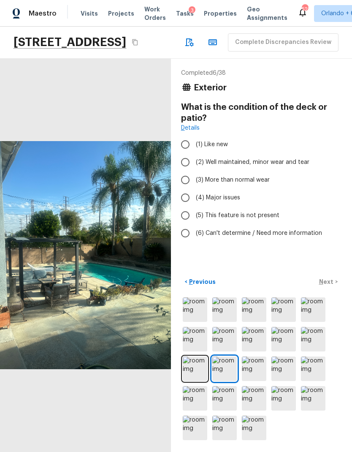
click at [291, 310] on img at bounding box center [284, 309] width 25 height 25
click at [260, 315] on img at bounding box center [254, 309] width 25 height 25
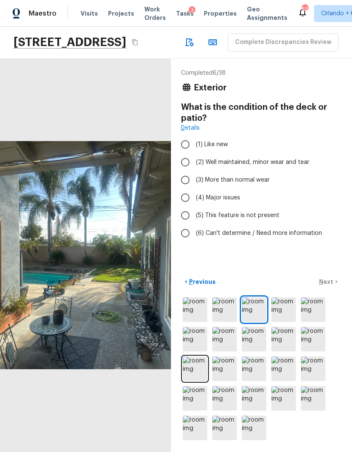
click at [275, 158] on span "(2) Well maintained, minor wear and tear" at bounding box center [253, 162] width 114 height 8
click at [194, 153] on input "(2) Well maintained, minor wear and tear" at bounding box center [186, 162] width 18 height 18
radio input "true"
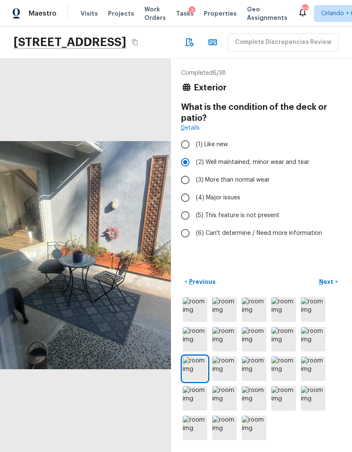
click at [332, 281] on p "Next" at bounding box center [327, 282] width 16 height 8
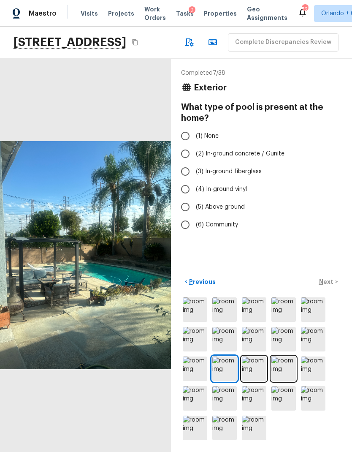
click at [329, 285] on div "< Previous Next >" at bounding box center [261, 282] width 161 height 14
click at [286, 371] on img at bounding box center [284, 369] width 25 height 25
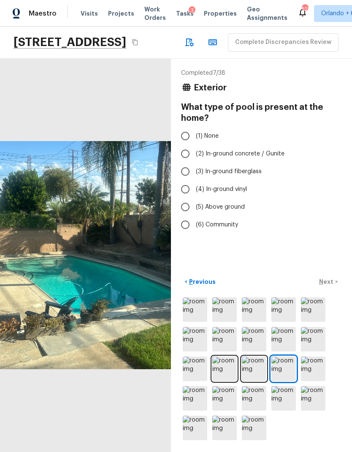
click at [226, 374] on img at bounding box center [225, 369] width 25 height 25
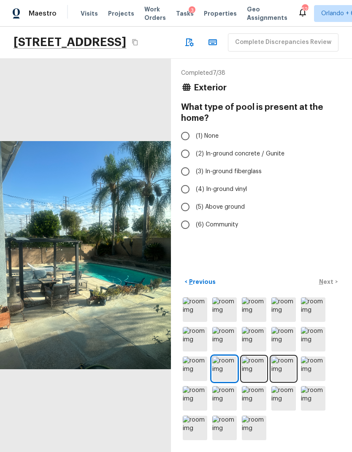
click at [221, 368] on img at bounding box center [225, 369] width 25 height 25
click at [251, 371] on img at bounding box center [254, 369] width 25 height 25
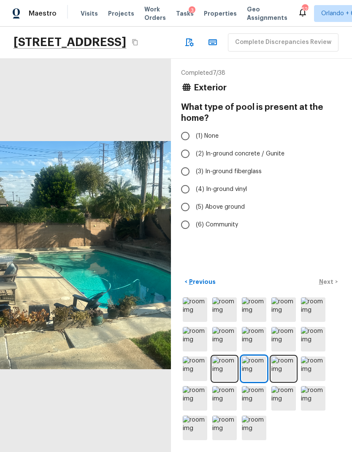
click at [259, 368] on img at bounding box center [254, 369] width 25 height 25
click at [258, 150] on span "(2) In-ground concrete / Gunite" at bounding box center [240, 154] width 89 height 8
click at [194, 145] on input "(2) In-ground concrete / Gunite" at bounding box center [186, 154] width 18 height 18
radio input "true"
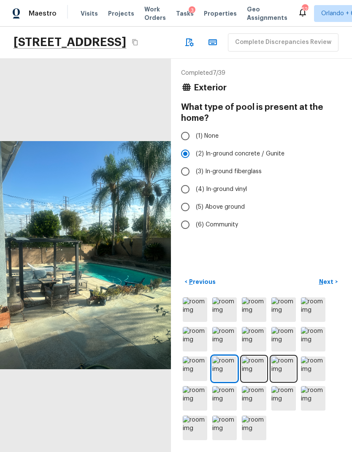
click at [331, 279] on p "Next" at bounding box center [327, 282] width 16 height 8
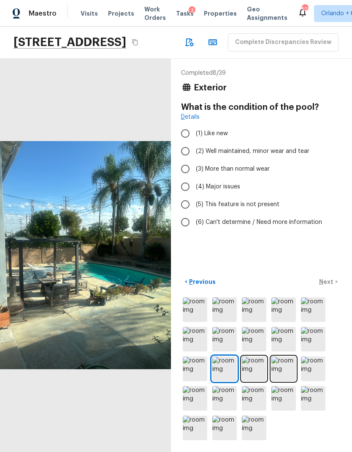
click at [293, 147] on span "(2) Well maintained, minor wear and tear" at bounding box center [253, 151] width 114 height 8
click at [194, 142] on input "(2) Well maintained, minor wear and tear" at bounding box center [186, 151] width 18 height 18
radio input "true"
click at [335, 278] on button "Next >" at bounding box center [328, 282] width 27 height 14
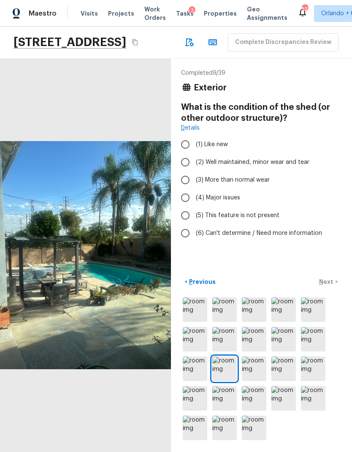
click at [226, 357] on img at bounding box center [225, 369] width 25 height 25
click at [287, 308] on img at bounding box center [284, 309] width 25 height 25
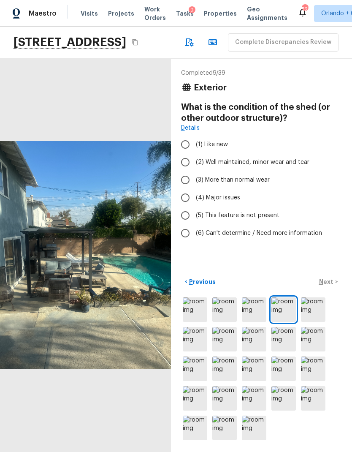
click at [297, 158] on span "(2) Well maintained, minor wear and tear" at bounding box center [253, 162] width 114 height 8
click at [194, 153] on input "(2) Well maintained, minor wear and tear" at bounding box center [186, 162] width 18 height 18
radio input "true"
click at [259, 211] on span "(5) This feature is not present" at bounding box center [238, 215] width 84 height 8
click at [194, 207] on input "(5) This feature is not present" at bounding box center [186, 216] width 18 height 18
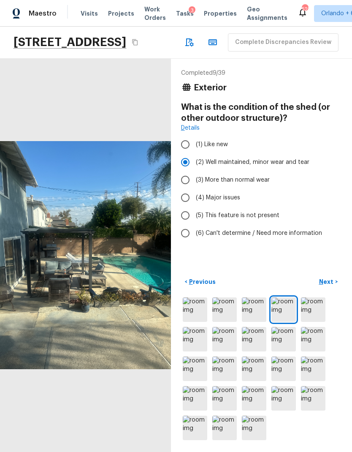
radio input "true"
click at [332, 278] on p "Next" at bounding box center [327, 282] width 16 height 8
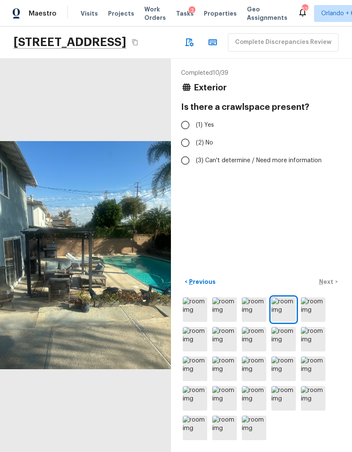
click at [204, 139] on span "(2) No" at bounding box center [204, 143] width 17 height 8
click at [194, 134] on input "(2) No" at bounding box center [186, 143] width 18 height 18
radio input "true"
click at [326, 283] on p "Next" at bounding box center [327, 282] width 16 height 8
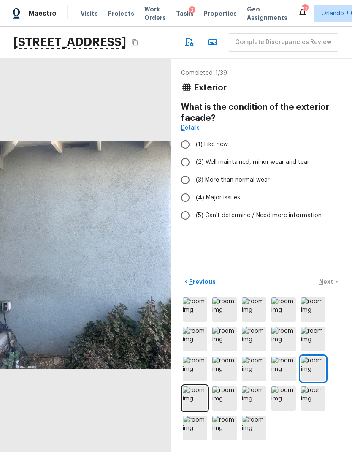
click at [225, 340] on img at bounding box center [225, 339] width 25 height 25
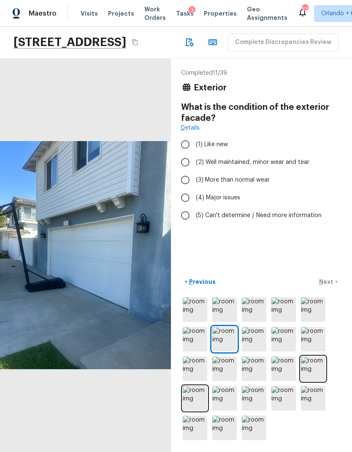
click at [296, 158] on span "(2) Well maintained, minor wear and tear" at bounding box center [253, 162] width 114 height 8
click at [194, 153] on input "(2) Well maintained, minor wear and tear" at bounding box center [186, 162] width 18 height 18
radio input "true"
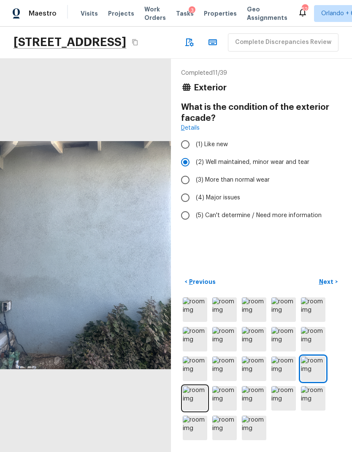
click at [283, 396] on img at bounding box center [284, 398] width 25 height 25
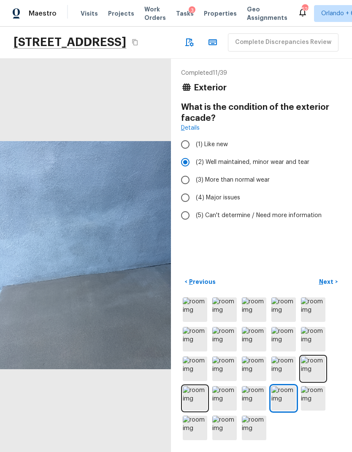
click at [311, 395] on img at bounding box center [313, 398] width 25 height 25
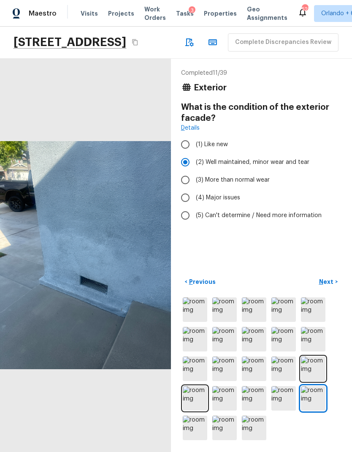
click at [196, 426] on img at bounding box center [195, 428] width 25 height 25
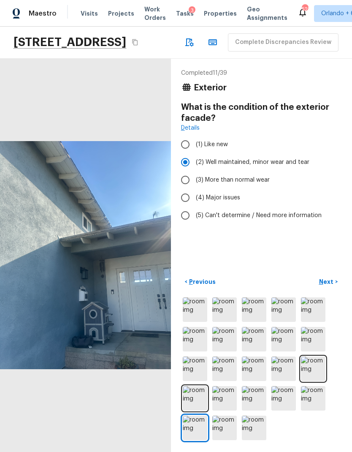
click at [331, 282] on p "Next" at bounding box center [327, 282] width 16 height 8
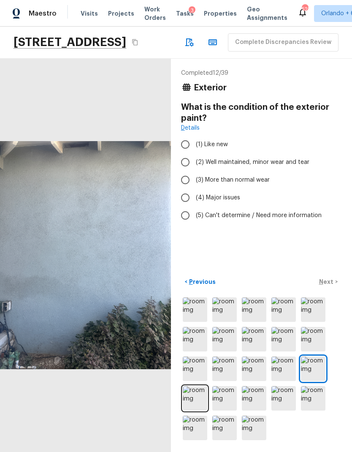
click at [300, 153] on label "(2) Well maintained, minor wear and tear" at bounding box center [256, 162] width 159 height 18
click at [194, 153] on input "(2) Well maintained, minor wear and tear" at bounding box center [186, 162] width 18 height 18
radio input "true"
click at [327, 280] on p "Next" at bounding box center [327, 282] width 16 height 8
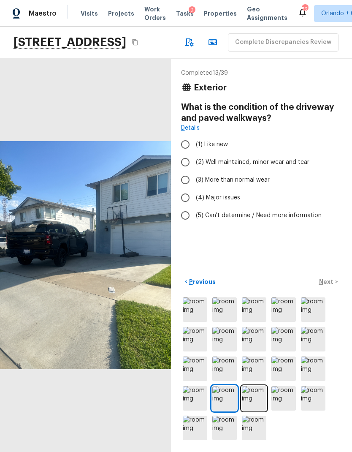
click at [303, 158] on span "(2) Well maintained, minor wear and tear" at bounding box center [253, 162] width 114 height 8
click at [194, 153] on input "(2) Well maintained, minor wear and tear" at bounding box center [186, 162] width 18 height 18
radio input "true"
click at [329, 281] on p "Next" at bounding box center [327, 282] width 16 height 8
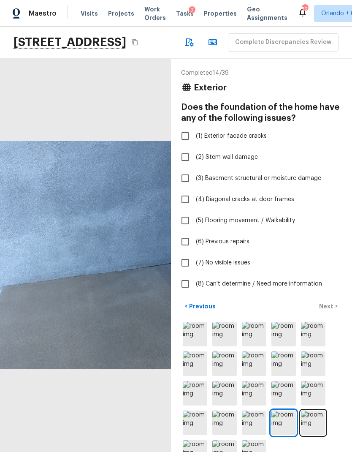
click at [235, 254] on label "(7) No visible issues" at bounding box center [256, 263] width 159 height 18
click at [194, 254] on input "(7) No visible issues" at bounding box center [186, 263] width 18 height 18
checkbox input "true"
click at [332, 302] on p "Next" at bounding box center [327, 306] width 16 height 8
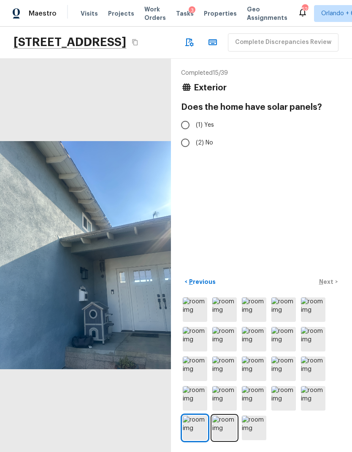
click at [230, 310] on img at bounding box center [225, 309] width 25 height 25
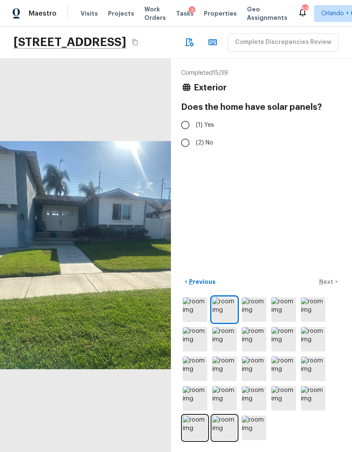
click at [221, 391] on img at bounding box center [225, 398] width 25 height 25
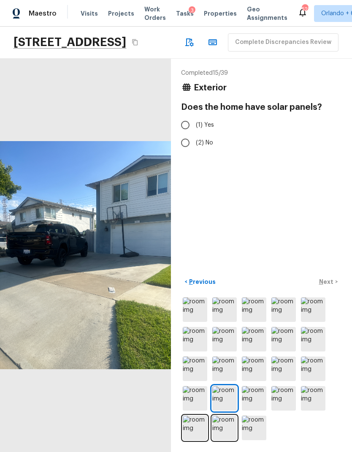
click at [196, 310] on img at bounding box center [195, 309] width 25 height 25
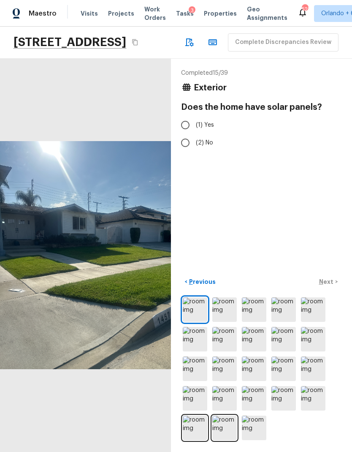
click at [283, 310] on img at bounding box center [284, 309] width 25 height 25
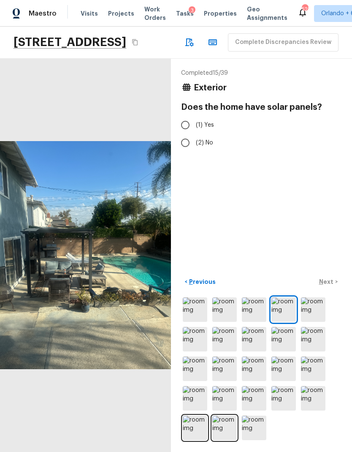
click at [192, 134] on input "(2) No" at bounding box center [186, 143] width 18 height 18
radio input "true"
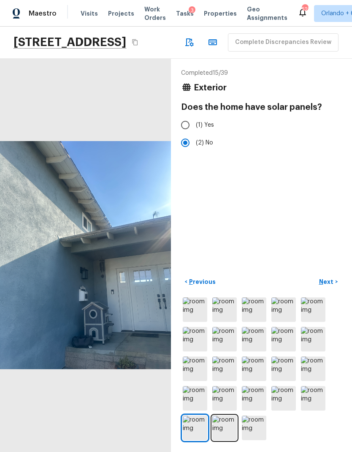
click at [223, 338] on img at bounding box center [225, 339] width 25 height 25
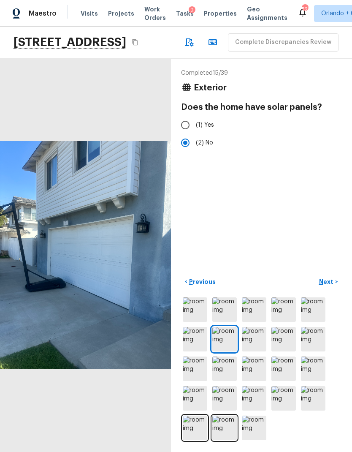
click at [315, 308] on img at bounding box center [313, 309] width 25 height 25
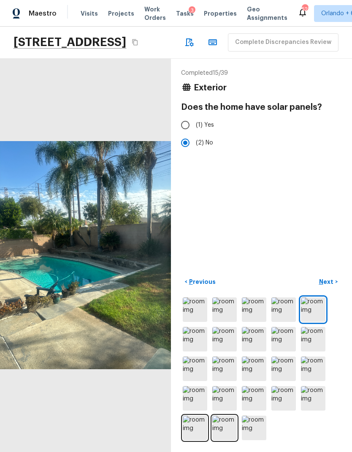
click at [315, 338] on img at bounding box center [313, 339] width 25 height 25
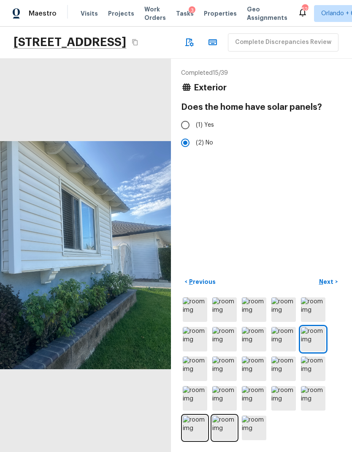
click at [229, 403] on img at bounding box center [225, 398] width 25 height 25
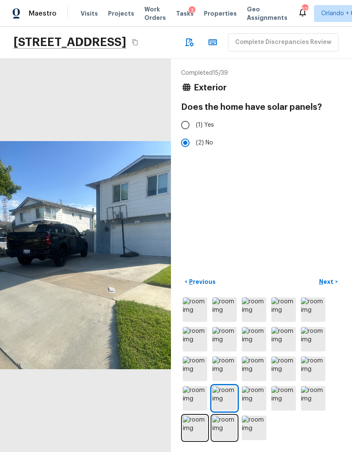
click at [193, 311] on img at bounding box center [195, 309] width 25 height 25
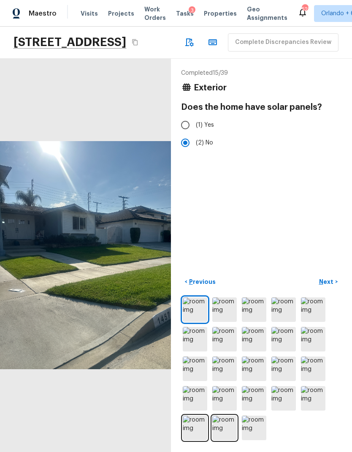
click at [331, 280] on p "Next" at bounding box center [327, 282] width 16 height 8
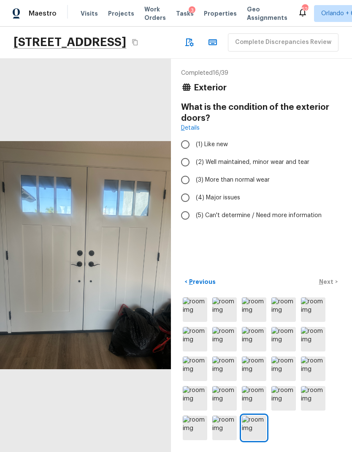
click at [253, 394] on img at bounding box center [254, 398] width 25 height 25
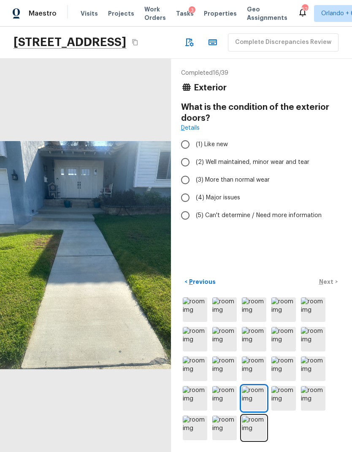
click at [190, 136] on input "(1) Like new" at bounding box center [186, 145] width 18 height 18
radio input "true"
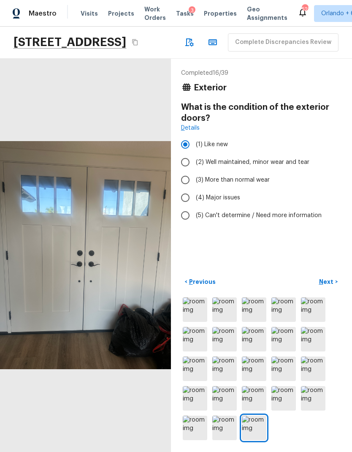
click at [331, 284] on p "Next" at bounding box center [327, 282] width 16 height 8
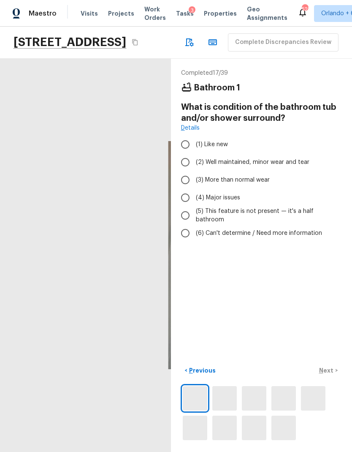
click at [224, 400] on img at bounding box center [225, 398] width 25 height 25
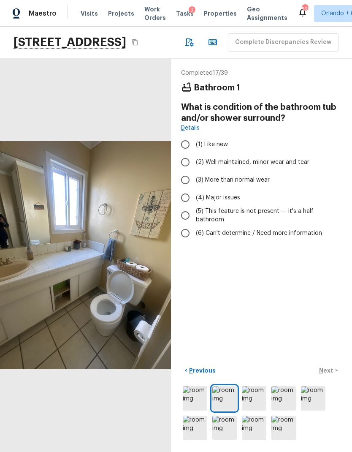
click at [254, 400] on img at bounding box center [254, 398] width 25 height 25
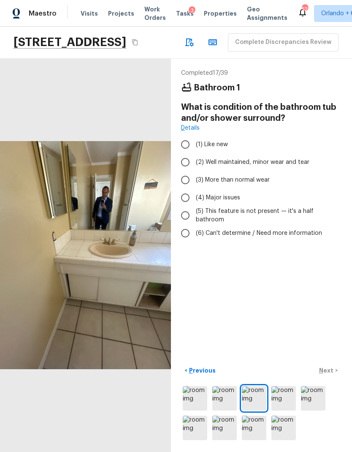
click at [287, 403] on img at bounding box center [284, 398] width 25 height 25
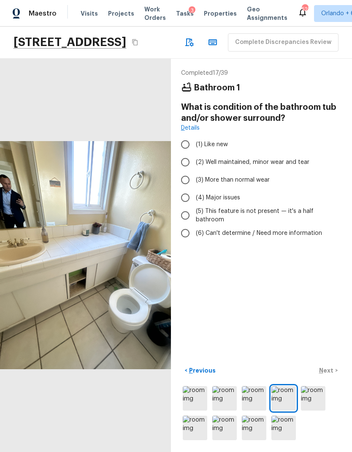
click at [313, 395] on img at bounding box center [313, 398] width 25 height 25
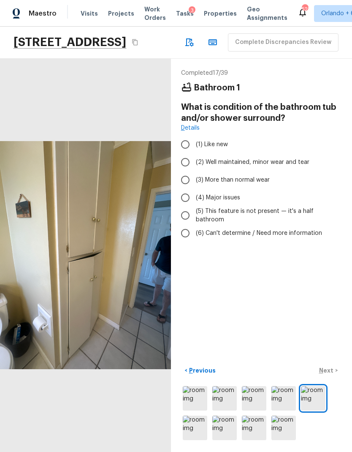
click at [191, 424] on img at bounding box center [195, 428] width 25 height 25
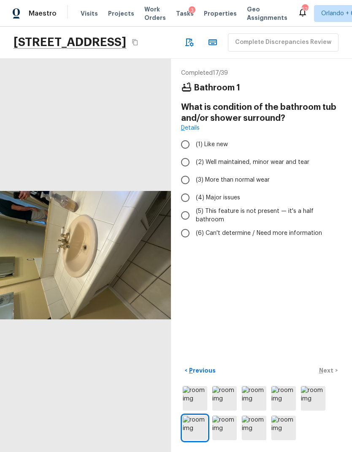
click at [230, 425] on img at bounding box center [225, 428] width 25 height 25
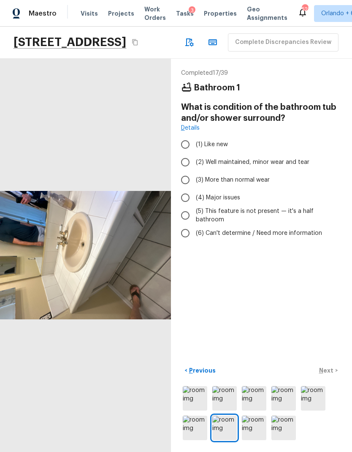
click at [256, 427] on img at bounding box center [254, 428] width 25 height 25
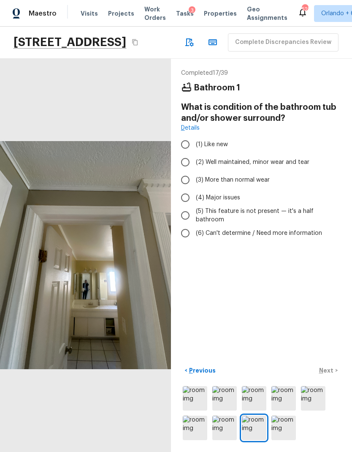
click at [283, 427] on img at bounding box center [284, 428] width 25 height 25
click at [226, 397] on img at bounding box center [225, 398] width 25 height 25
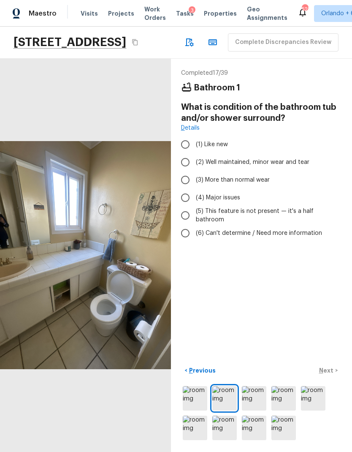
click at [298, 158] on span "(2) Well maintained, minor wear and tear" at bounding box center [253, 162] width 114 height 8
click at [194, 153] on input "(2) Well maintained, minor wear and tear" at bounding box center [186, 162] width 18 height 18
radio input "true"
click at [299, 207] on span "(5) This feature is not present — it's a half bathroom" at bounding box center [265, 215] width 139 height 17
click at [194, 207] on input "(5) This feature is not present — it's a half bathroom" at bounding box center [186, 216] width 18 height 18
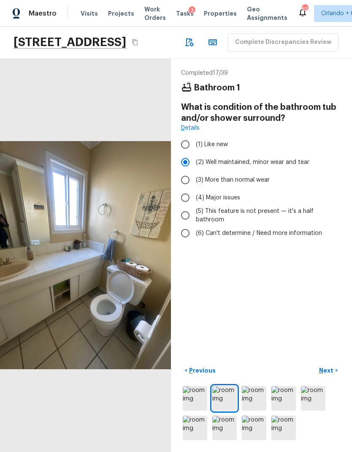
radio input "true"
click at [333, 367] on p "Next" at bounding box center [327, 370] width 16 height 8
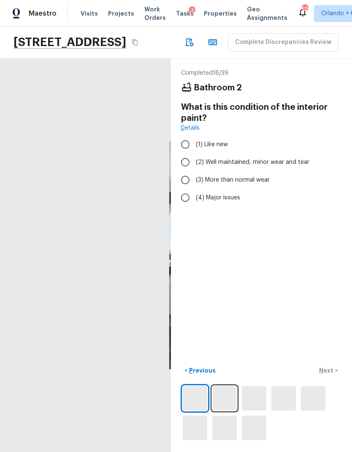
click at [251, 176] on span "(3) More than normal wear" at bounding box center [233, 180] width 74 height 8
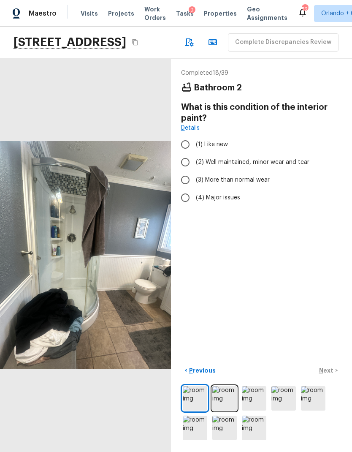
click at [194, 171] on input "(3) More than normal wear" at bounding box center [186, 180] width 18 height 18
radio input "true"
click at [332, 375] on p "Next" at bounding box center [327, 370] width 16 height 8
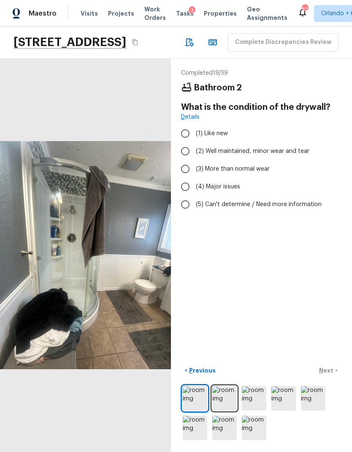
click at [297, 142] on label "(2) Well maintained, minor wear and tear" at bounding box center [256, 151] width 159 height 18
click at [194, 142] on input "(2) Well maintained, minor wear and tear" at bounding box center [186, 151] width 18 height 18
radio input "true"
click at [327, 371] on p "Next" at bounding box center [327, 370] width 16 height 8
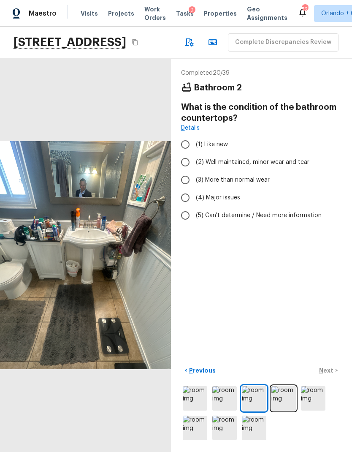
click at [296, 158] on span "(2) Well maintained, minor wear and tear" at bounding box center [253, 162] width 114 height 8
click at [194, 153] on input "(2) Well maintained, minor wear and tear" at bounding box center [186, 162] width 18 height 18
radio input "true"
click at [331, 368] on p "Next" at bounding box center [327, 370] width 16 height 8
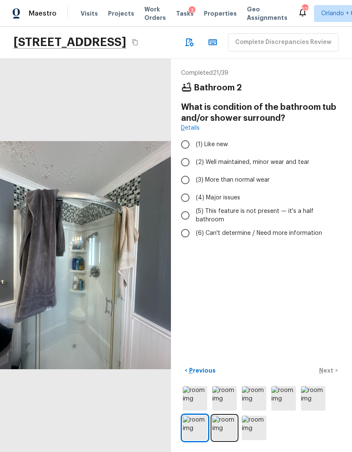
click at [305, 153] on label "(2) Well maintained, minor wear and tear" at bounding box center [256, 162] width 159 height 18
click at [194, 153] on input "(2) Well maintained, minor wear and tear" at bounding box center [186, 162] width 18 height 18
radio input "true"
click at [333, 371] on p "Next" at bounding box center [327, 370] width 16 height 8
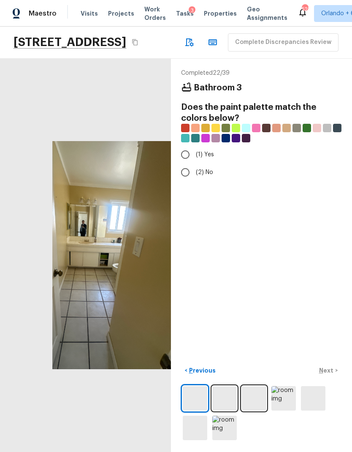
click at [193, 146] on input "(1) Yes" at bounding box center [186, 155] width 18 height 18
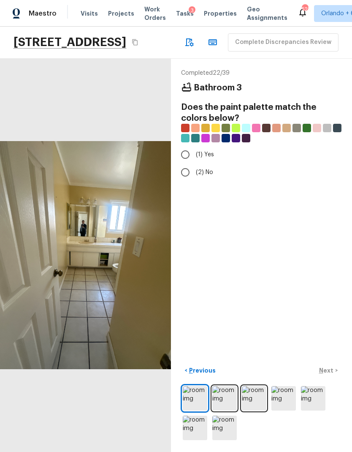
radio input "true"
click at [332, 368] on p "Next" at bounding box center [327, 370] width 16 height 8
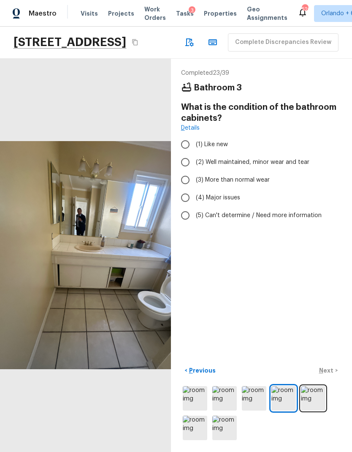
scroll to position [15, 0]
click at [319, 411] on img at bounding box center [313, 398] width 25 height 25
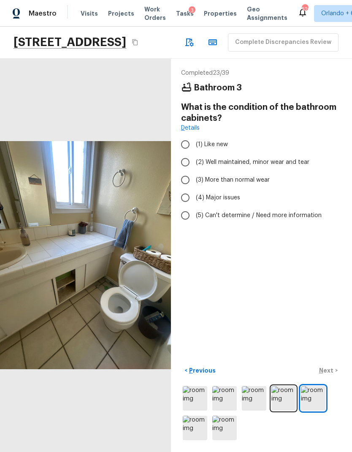
click at [294, 164] on span "(2) Well maintained, minor wear and tear" at bounding box center [253, 162] width 114 height 8
click at [194, 164] on input "(2) Well maintained, minor wear and tear" at bounding box center [186, 162] width 18 height 18
radio input "true"
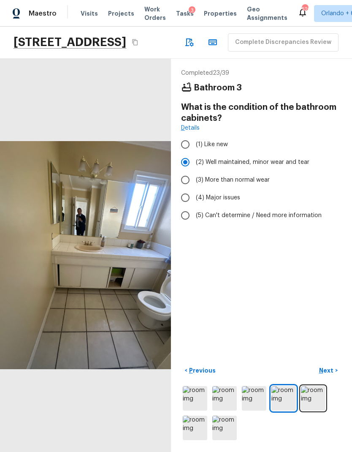
click at [331, 378] on button "Next >" at bounding box center [328, 371] width 27 height 14
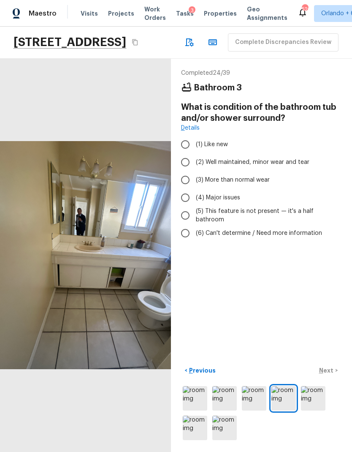
click at [297, 213] on span "(5) This feature is not present — it's a half bathroom" at bounding box center [265, 215] width 139 height 17
click at [194, 213] on input "(5) This feature is not present — it's a half bathroom" at bounding box center [186, 216] width 18 height 18
radio input "true"
click at [330, 375] on p "Next" at bounding box center [327, 370] width 16 height 8
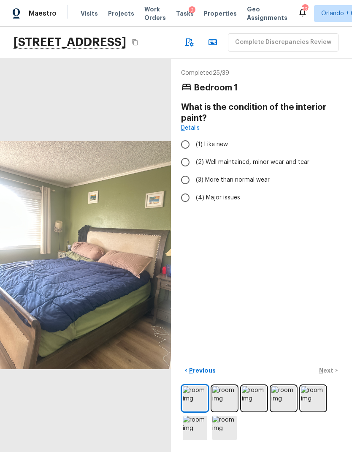
click at [307, 161] on span "(2) Well maintained, minor wear and tear" at bounding box center [253, 162] width 114 height 8
click at [194, 161] on input "(2) Well maintained, minor wear and tear" at bounding box center [186, 162] width 18 height 18
radio input "true"
click at [330, 378] on button "Next >" at bounding box center [328, 371] width 27 height 14
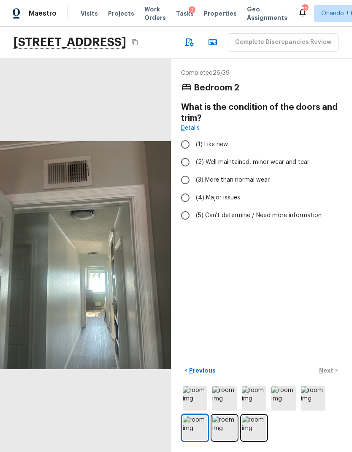
click at [288, 162] on span "(2) Well maintained, minor wear and tear" at bounding box center [253, 162] width 114 height 8
click at [194, 162] on input "(2) Well maintained, minor wear and tear" at bounding box center [186, 162] width 18 height 18
radio input "true"
click at [332, 375] on p "Next" at bounding box center [327, 370] width 16 height 8
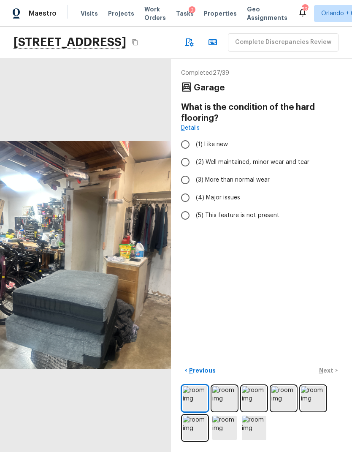
click at [259, 183] on span "(3) More than normal wear" at bounding box center [233, 180] width 74 height 8
click at [194, 183] on input "(3) More than normal wear" at bounding box center [186, 180] width 18 height 18
radio input "true"
click at [328, 375] on p "Next" at bounding box center [327, 370] width 16 height 8
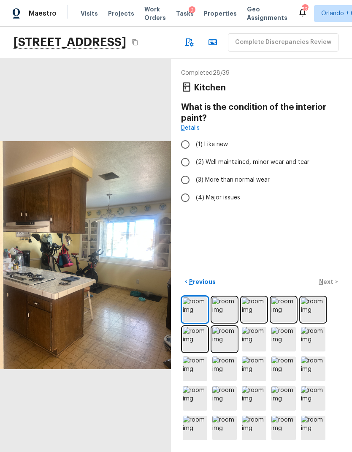
click at [262, 185] on label "(3) More than normal wear" at bounding box center [256, 180] width 159 height 18
click at [194, 185] on input "(3) More than normal wear" at bounding box center [186, 180] width 18 height 18
radio input "true"
click at [330, 286] on p "Next" at bounding box center [327, 282] width 16 height 8
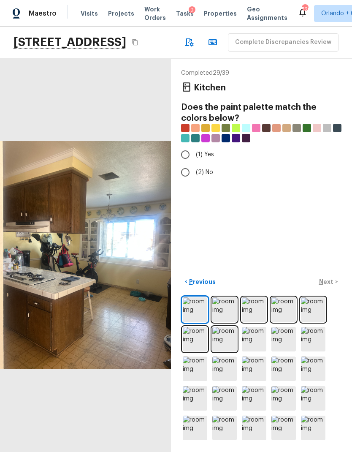
click at [187, 154] on input "(1) Yes" at bounding box center [186, 155] width 18 height 18
radio input "true"
click at [330, 286] on p "Next" at bounding box center [327, 282] width 16 height 8
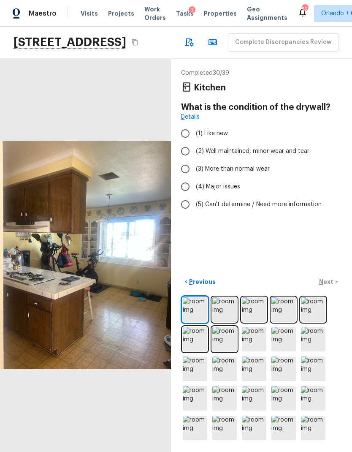
click at [298, 142] on label "(2) Well maintained, minor wear and tear" at bounding box center [256, 151] width 159 height 18
click at [194, 142] on input "(2) Well maintained, minor wear and tear" at bounding box center [186, 151] width 18 height 18
radio input "true"
click at [328, 286] on p "Next" at bounding box center [327, 282] width 16 height 8
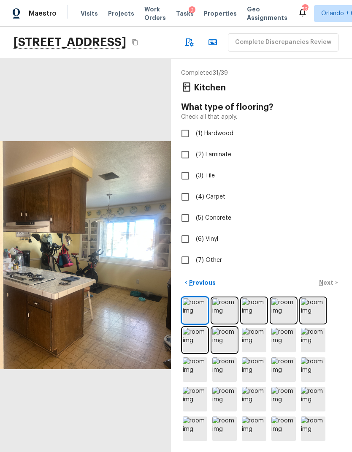
click at [207, 242] on span "(6) Vinyl" at bounding box center [207, 239] width 22 height 8
click at [194, 242] on input "(6) Vinyl" at bounding box center [186, 239] width 18 height 18
checkbox input "true"
click at [325, 287] on p "Next" at bounding box center [327, 282] width 16 height 8
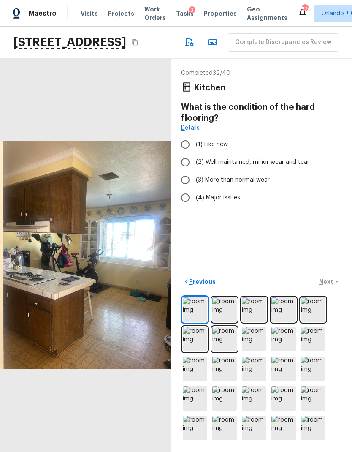
click at [261, 180] on span "(3) More than normal wear" at bounding box center [233, 180] width 74 height 8
click at [194, 180] on input "(3) More than normal wear" at bounding box center [186, 180] width 18 height 18
radio input "true"
click at [332, 286] on p "Next" at bounding box center [327, 282] width 16 height 8
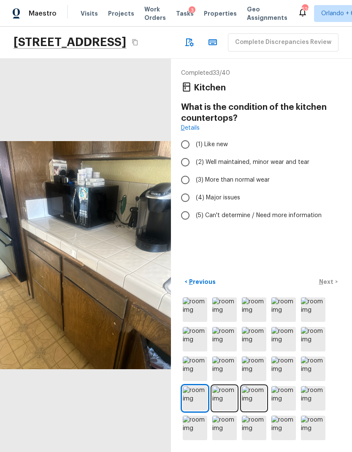
click at [224, 411] on img at bounding box center [225, 398] width 25 height 25
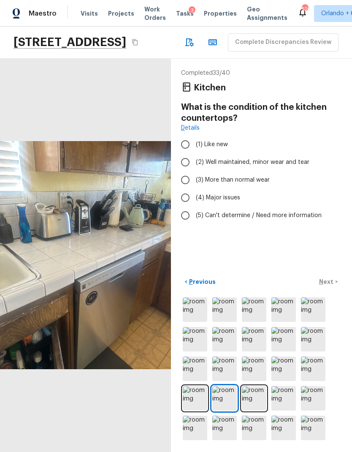
click at [259, 411] on img at bounding box center [254, 398] width 25 height 25
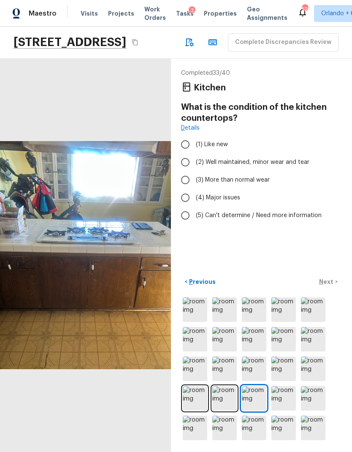
click at [288, 381] on img at bounding box center [284, 369] width 25 height 25
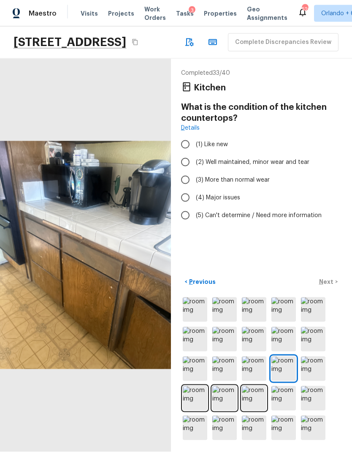
scroll to position [34, 0]
click at [225, 425] on img at bounding box center [225, 428] width 25 height 25
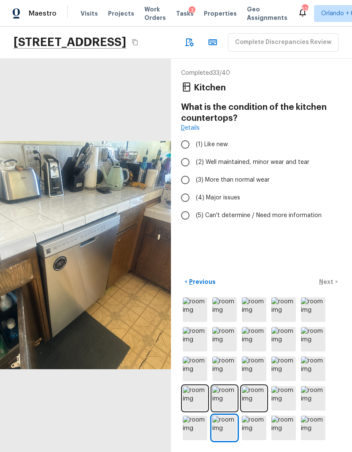
click at [261, 426] on img at bounding box center [254, 428] width 25 height 25
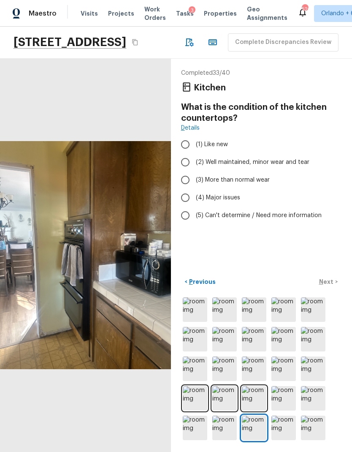
click at [199, 311] on img at bounding box center [195, 309] width 25 height 25
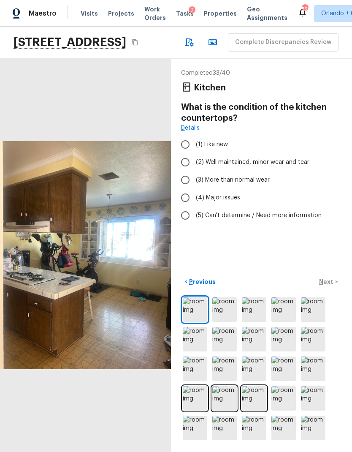
click at [264, 176] on span "(3) More than normal wear" at bounding box center [233, 180] width 74 height 8
click at [194, 171] on input "(3) More than normal wear" at bounding box center [186, 180] width 18 height 18
radio input "true"
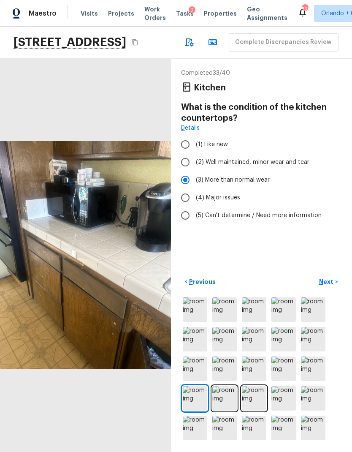
click at [330, 283] on p "Next" at bounding box center [327, 282] width 16 height 8
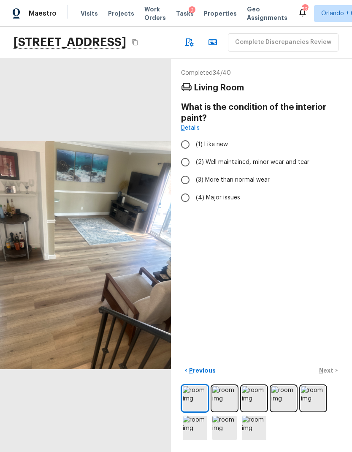
click at [301, 158] on span "(2) Well maintained, minor wear and tear" at bounding box center [253, 162] width 114 height 8
click at [194, 153] on input "(2) Well maintained, minor wear and tear" at bounding box center [186, 162] width 18 height 18
radio input "true"
click at [331, 368] on p "Next" at bounding box center [327, 370] width 16 height 8
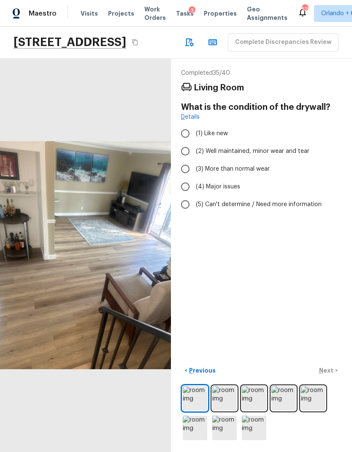
click at [294, 147] on span "(2) Well maintained, minor wear and tear" at bounding box center [253, 151] width 114 height 8
click at [194, 142] on input "(2) Well maintained, minor wear and tear" at bounding box center [186, 151] width 18 height 18
radio input "true"
click at [331, 368] on p "Next" at bounding box center [327, 370] width 16 height 8
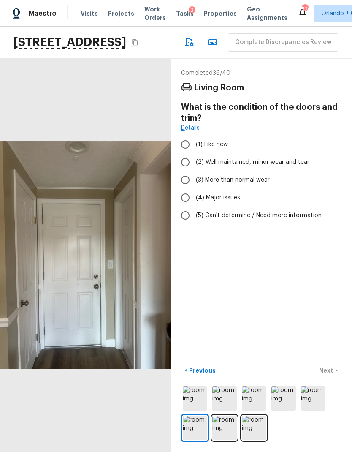
scroll to position [0, 0]
click at [300, 158] on span "(2) Well maintained, minor wear and tear" at bounding box center [253, 162] width 114 height 8
click at [194, 153] on input "(2) Well maintained, minor wear and tear" at bounding box center [186, 162] width 18 height 18
radio input "true"
click at [332, 375] on p "Next" at bounding box center [327, 370] width 16 height 8
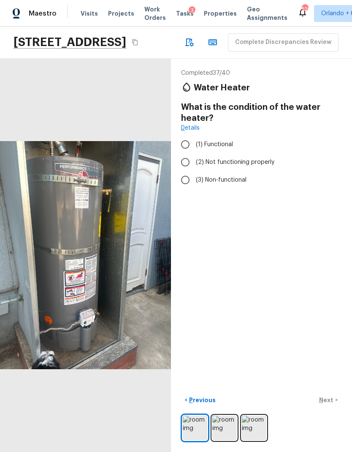
click at [223, 140] on span "(1) Functional" at bounding box center [214, 144] width 37 height 8
click at [194, 136] on input "(1) Functional" at bounding box center [186, 145] width 18 height 18
radio input "true"
click at [330, 404] on p "Next" at bounding box center [327, 400] width 16 height 8
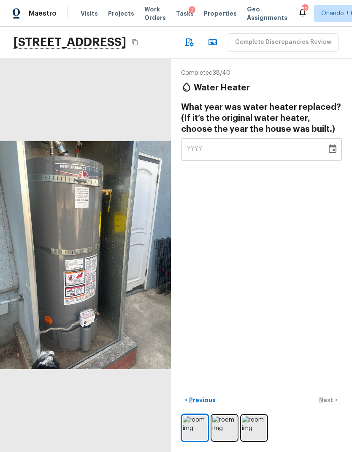
click at [226, 440] on img at bounding box center [225, 428] width 25 height 25
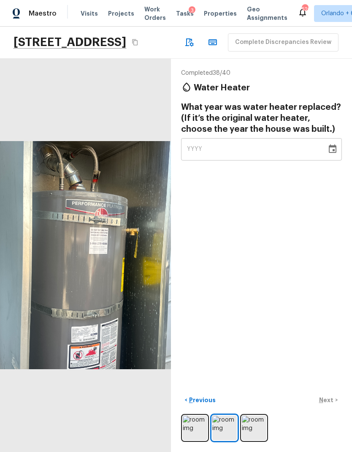
click at [286, 138] on div "YYYY" at bounding box center [254, 149] width 134 height 22
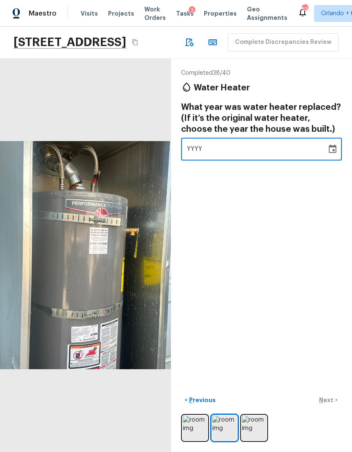
click at [250, 223] on div "Completed 38 / 40 Water Heater What year was water heater replaced? (If it’s th…" at bounding box center [261, 255] width 181 height 393
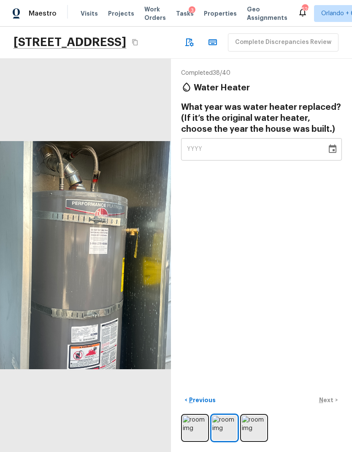
click at [273, 138] on div "YYYY" at bounding box center [254, 149] width 134 height 22
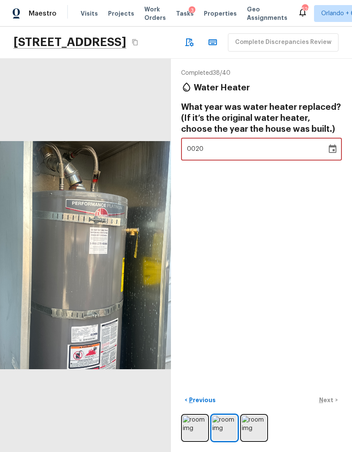
type input "2024"
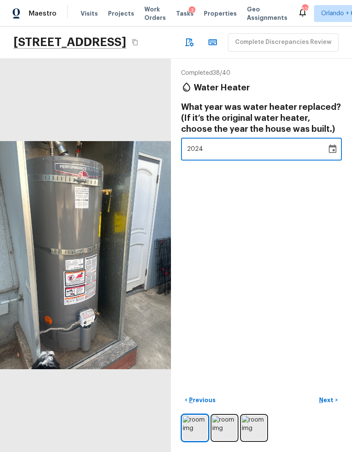
click at [291, 205] on div "Completed 38 / 40 Water Heater What year was water heater replaced? (If it’s th…" at bounding box center [261, 255] width 181 height 393
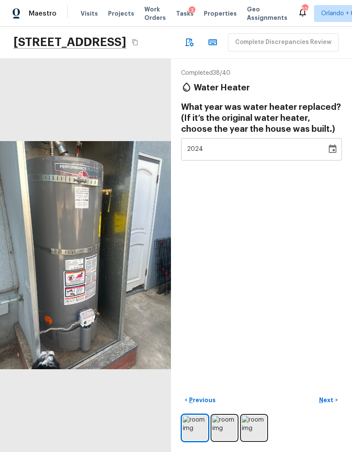
click at [206, 404] on p "Previous" at bounding box center [202, 400] width 28 height 8
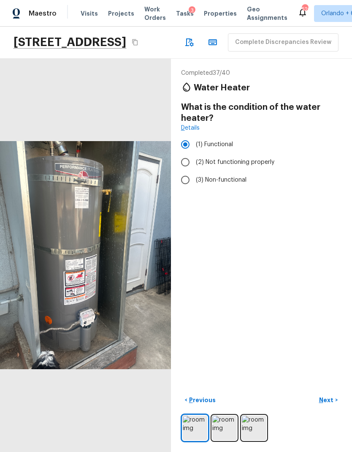
click at [260, 158] on span "(2) Not functioning properly" at bounding box center [235, 162] width 79 height 8
click at [194, 153] on input "(2) Not functioning properly" at bounding box center [186, 162] width 18 height 18
radio input "true"
click at [328, 404] on p "Next" at bounding box center [327, 400] width 16 height 8
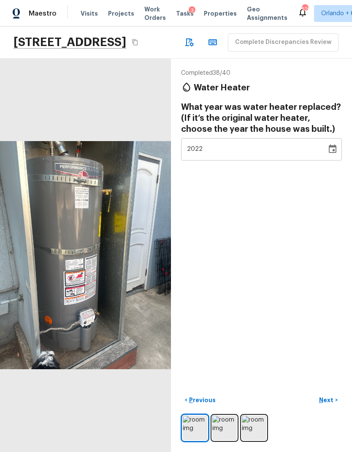
click at [249, 138] on div "2022" at bounding box center [254, 149] width 134 height 22
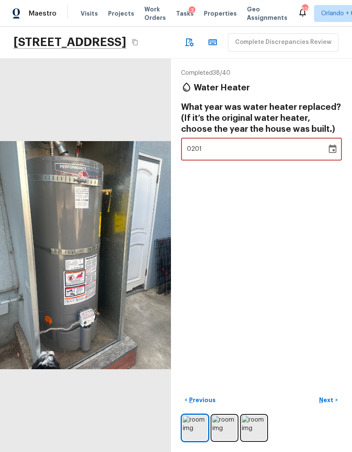
type input "2023"
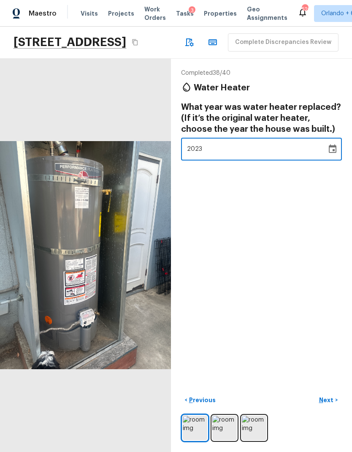
click at [334, 144] on icon "Choose date, selected date is Dec 31, 2023" at bounding box center [333, 148] width 8 height 8
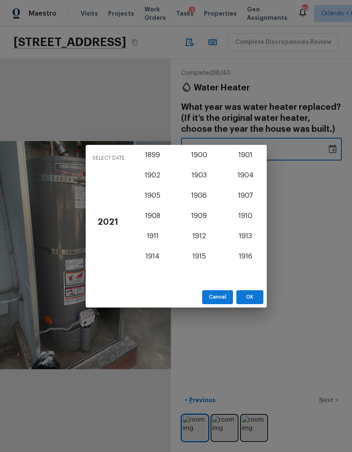
scroll to position [733, 0]
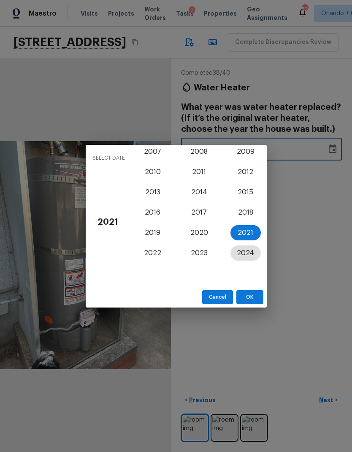
click at [251, 249] on button "2024" at bounding box center [246, 252] width 30 height 15
type input "2023"
click at [251, 255] on button "2024" at bounding box center [246, 252] width 30 height 15
click at [245, 249] on button "2024" at bounding box center [246, 252] width 30 height 15
click at [254, 297] on button "OK" at bounding box center [250, 297] width 27 height 14
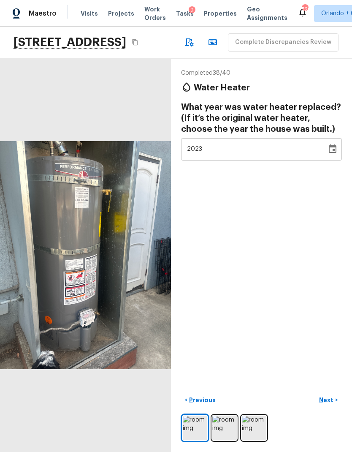
click at [332, 404] on p "Next" at bounding box center [327, 400] width 16 height 8
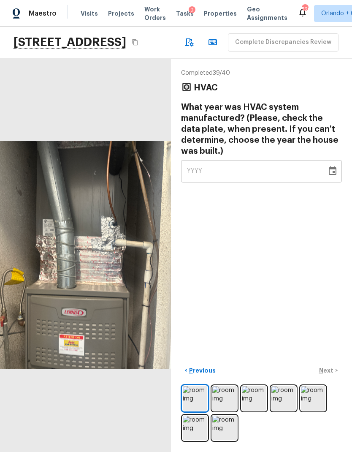
click at [228, 411] on img at bounding box center [225, 398] width 25 height 25
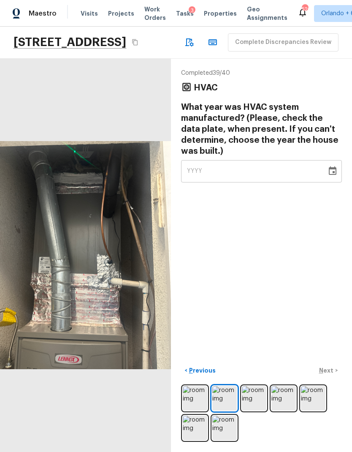
click at [316, 402] on img at bounding box center [313, 398] width 25 height 25
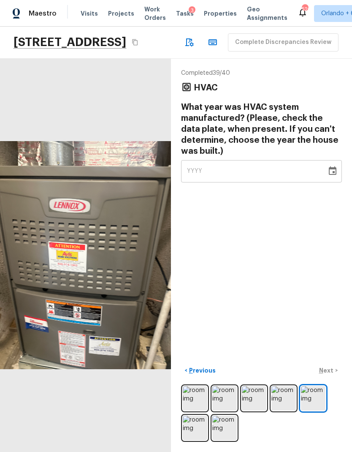
click at [227, 431] on img at bounding box center [225, 428] width 25 height 25
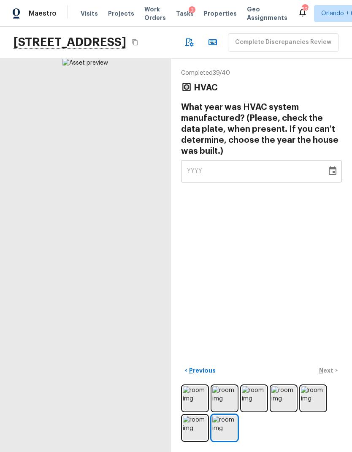
click at [198, 424] on img at bounding box center [195, 428] width 25 height 25
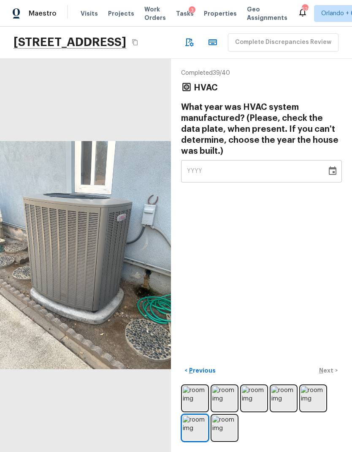
click at [194, 399] on img at bounding box center [195, 398] width 25 height 25
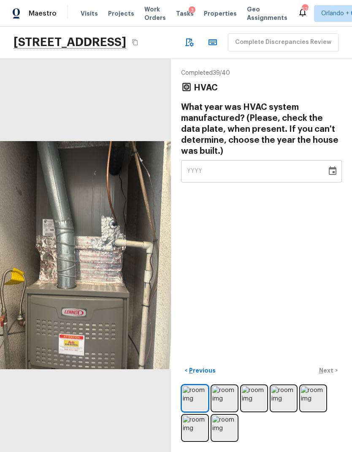
click at [226, 399] on img at bounding box center [225, 398] width 25 height 25
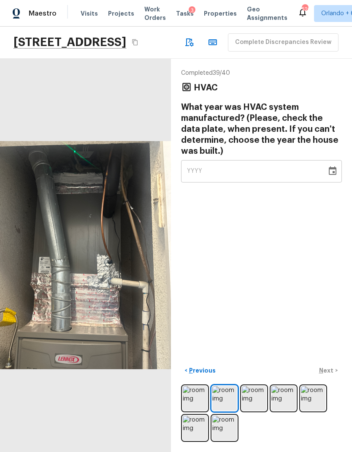
click at [259, 398] on img at bounding box center [254, 398] width 25 height 25
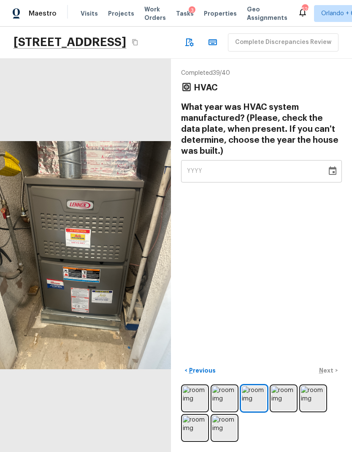
click at [283, 397] on img at bounding box center [284, 398] width 25 height 25
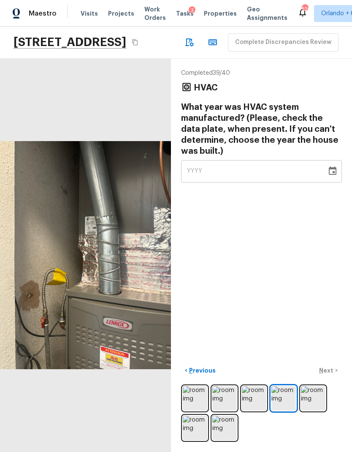
click at [256, 399] on img at bounding box center [254, 398] width 25 height 25
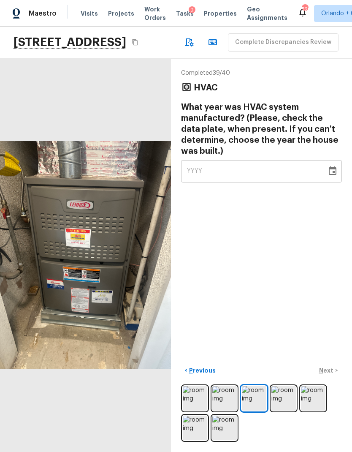
click at [141, 35] on div "1457 N Pine St, Orange, CA 92867" at bounding box center [77, 42] width 127 height 15
click at [141, 37] on button "Copy Address" at bounding box center [135, 42] width 11 height 11
click at [139, 39] on icon "Copy Address" at bounding box center [135, 42] width 7 height 7
click at [308, 160] on div "YYYY" at bounding box center [254, 171] width 134 height 22
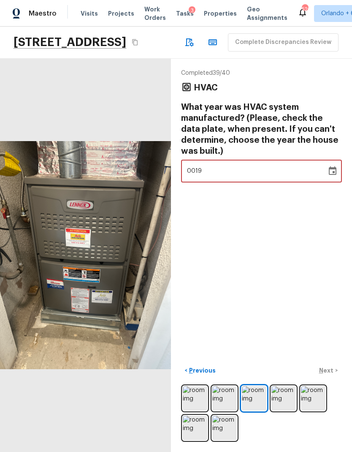
type input "1964"
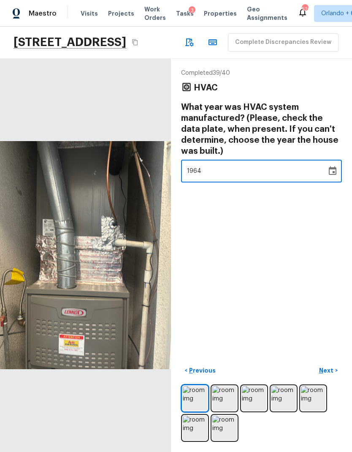
click at [292, 204] on div "Completed 39 / 40 HVAC What year was HVAC system manufactured? (Please, check t…" at bounding box center [261, 255] width 181 height 393
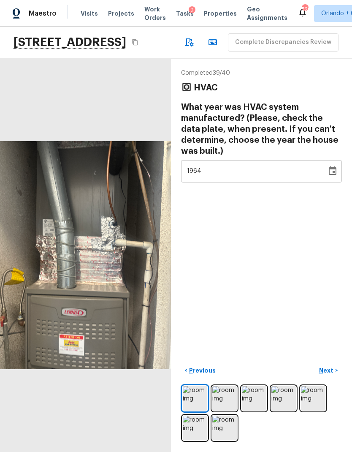
click at [335, 370] on button "Next >" at bounding box center [328, 371] width 27 height 14
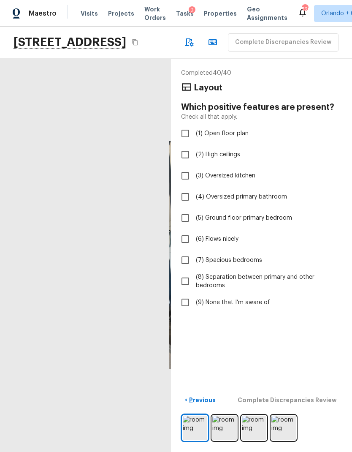
scroll to position [0, 0]
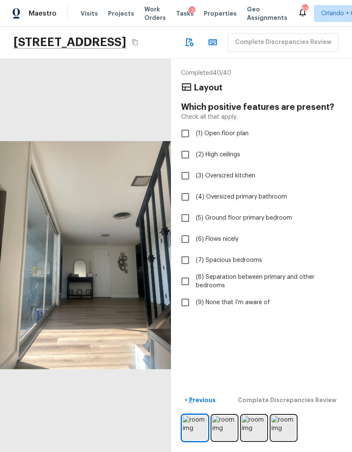
click at [193, 294] on input "(9) None that I’m aware of" at bounding box center [186, 303] width 18 height 18
checkbox input "true"
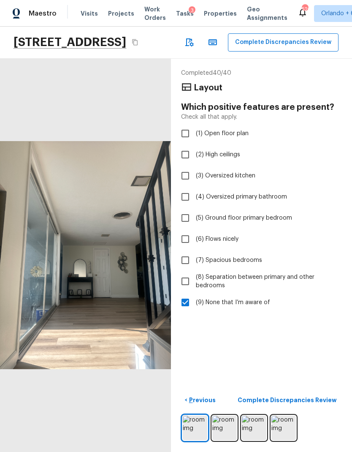
click at [326, 404] on p "Complete Discrepancies Review" at bounding box center [288, 400] width 101 height 8
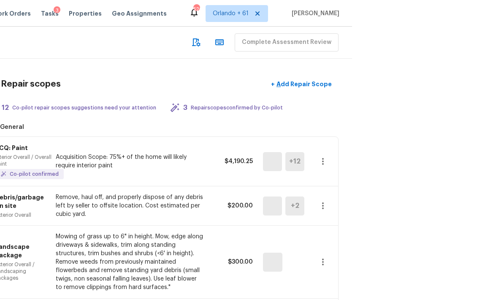
scroll to position [33, 0]
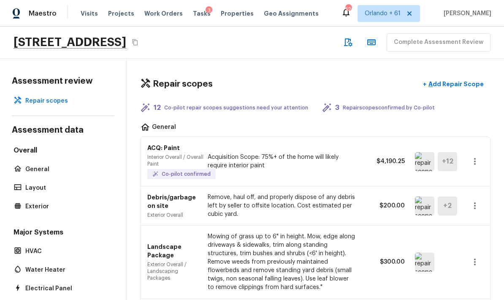
click at [352, 196] on img at bounding box center [424, 205] width 19 height 19
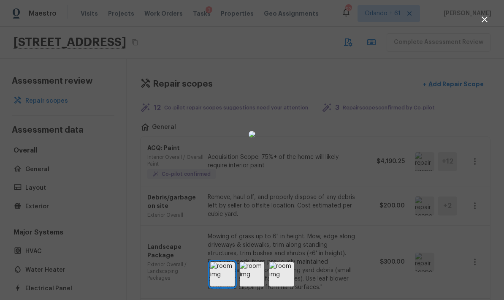
click at [352, 159] on div at bounding box center [252, 135] width 504 height 242
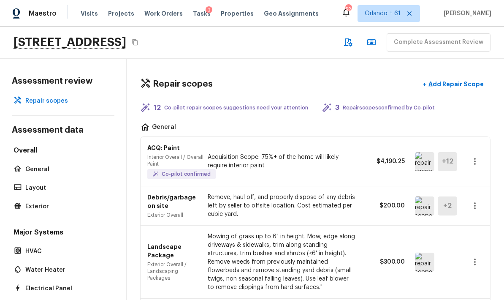
click at [352, 201] on icon "button" at bounding box center [475, 206] width 10 height 10
click at [352, 221] on li "Remove" at bounding box center [477, 221] width 39 height 25
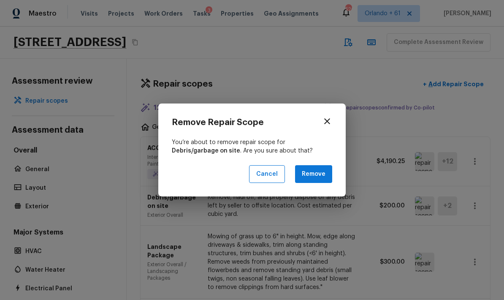
click at [332, 173] on button "Remove" at bounding box center [313, 174] width 37 height 18
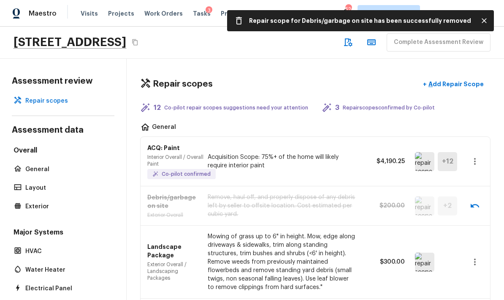
click at [352, 253] on img at bounding box center [424, 262] width 19 height 19
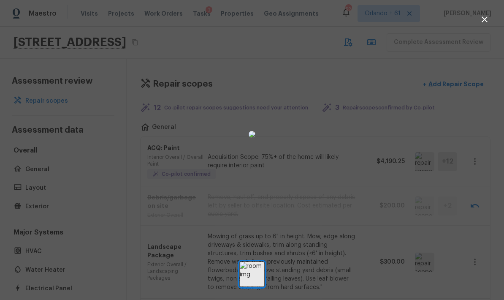
click at [352, 189] on div at bounding box center [252, 135] width 504 height 242
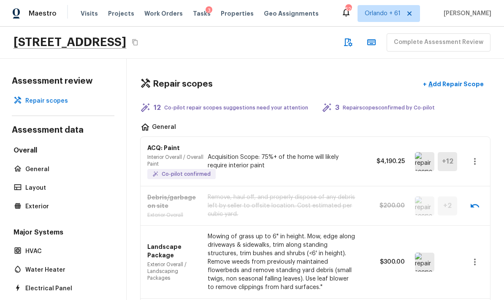
click at [352, 257] on icon "button" at bounding box center [475, 262] width 10 height 10
click at [352, 275] on li "Remove" at bounding box center [477, 276] width 39 height 25
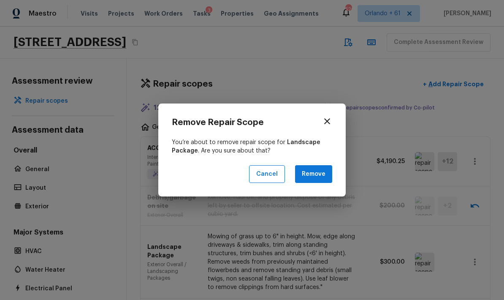
click at [328, 175] on button "Remove" at bounding box center [313, 174] width 37 height 18
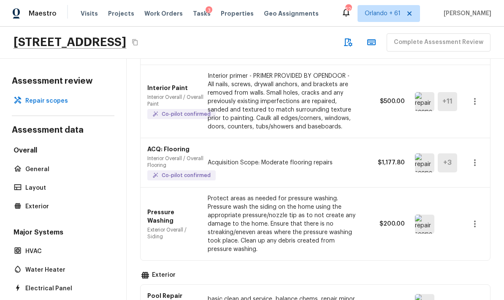
scroll to position [232, 0]
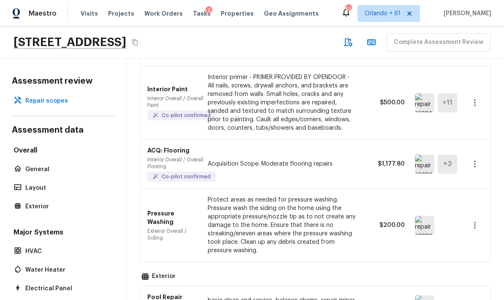
click at [352, 155] on img at bounding box center [424, 164] width 19 height 19
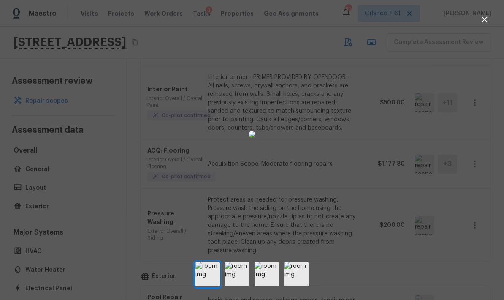
click at [352, 163] on div at bounding box center [252, 135] width 504 height 242
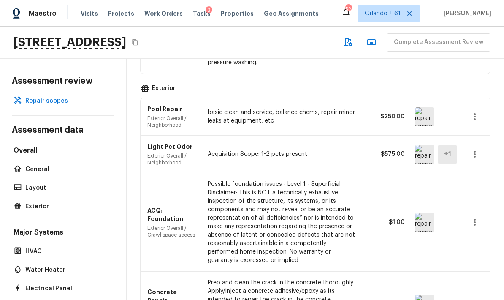
scroll to position [420, 0]
click at [352, 145] on img at bounding box center [424, 154] width 19 height 19
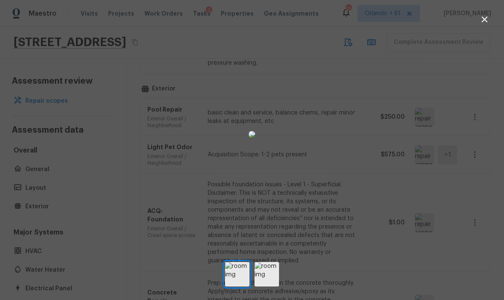
click at [352, 160] on div at bounding box center [252, 135] width 504 height 242
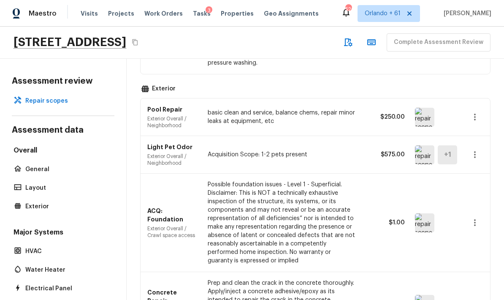
click at [352, 213] on img at bounding box center [424, 222] width 19 height 19
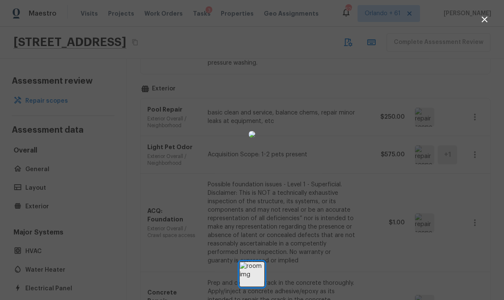
click at [352, 138] on div at bounding box center [252, 135] width 504 height 242
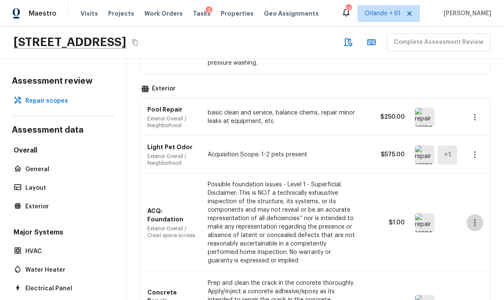
click at [352, 218] on icon "button" at bounding box center [475, 223] width 10 height 10
click at [352, 240] on li "Remove" at bounding box center [471, 238] width 55 height 25
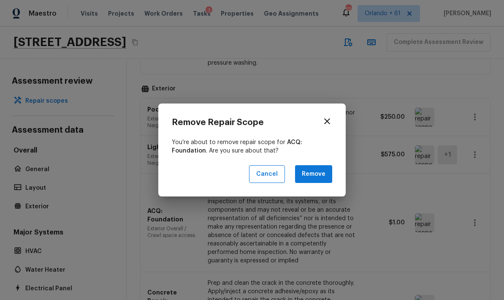
click at [322, 170] on button "Remove" at bounding box center [313, 174] width 37 height 18
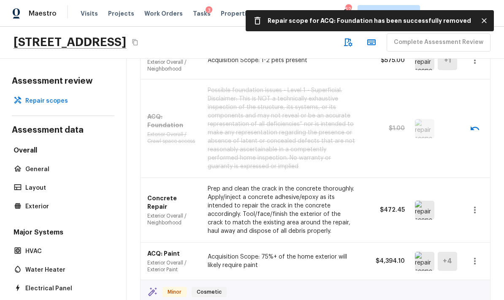
scroll to position [515, 0]
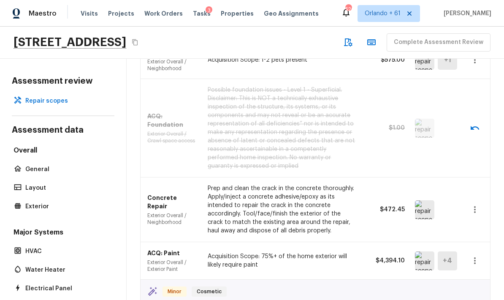
click at [352, 200] on img at bounding box center [424, 209] width 19 height 19
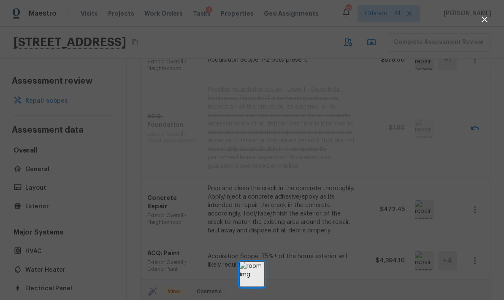
click at [352, 178] on div at bounding box center [252, 135] width 504 height 242
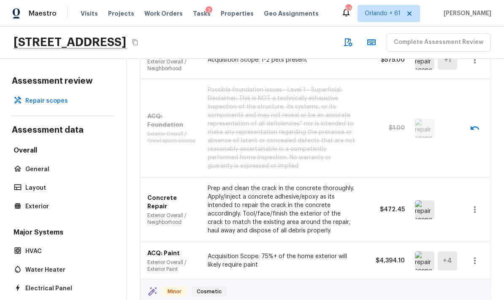
click at [352, 201] on button "button" at bounding box center [475, 209] width 17 height 17
click at [352, 228] on li "Remove" at bounding box center [471, 225] width 55 height 25
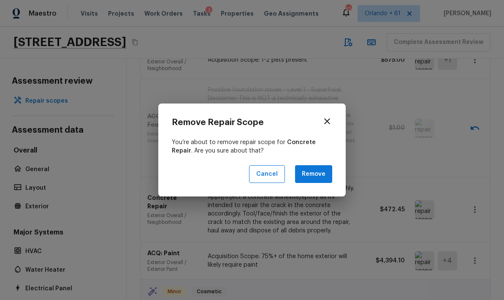
click at [319, 175] on button "Remove" at bounding box center [313, 174] width 37 height 18
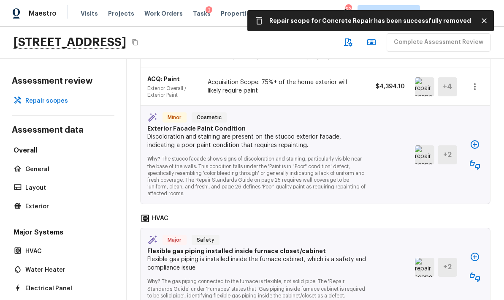
scroll to position [689, 0]
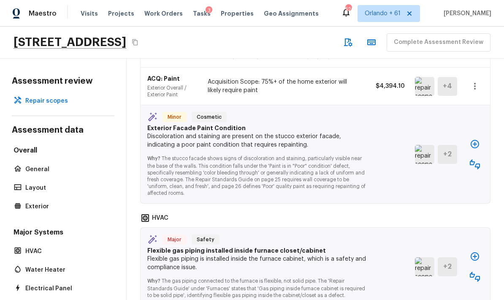
click at [352, 145] on img at bounding box center [424, 154] width 19 height 19
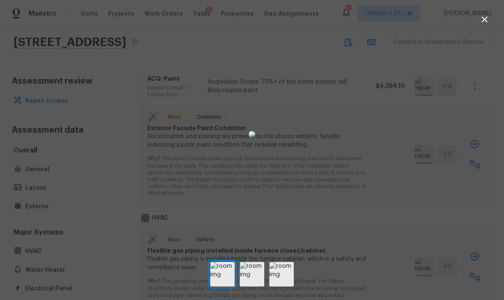
click at [352, 155] on div at bounding box center [252, 135] width 504 height 242
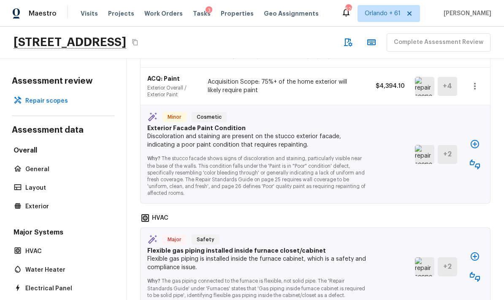
click at [352, 77] on img at bounding box center [424, 86] width 19 height 19
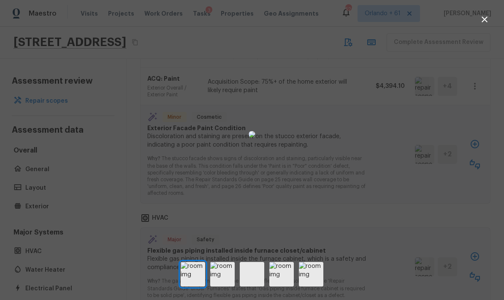
click at [224, 285] on img at bounding box center [222, 274] width 25 height 25
click at [253, 285] on img at bounding box center [252, 274] width 25 height 25
click at [283, 286] on img at bounding box center [282, 274] width 25 height 25
click at [282, 283] on img at bounding box center [282, 274] width 25 height 25
click at [306, 285] on img at bounding box center [311, 274] width 25 height 25
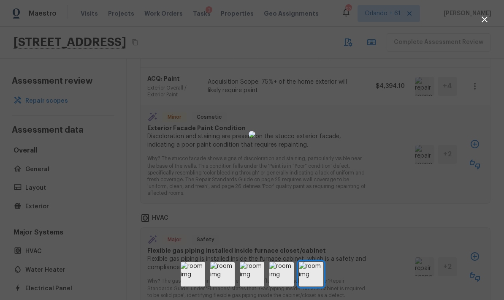
click at [352, 125] on div at bounding box center [252, 135] width 504 height 242
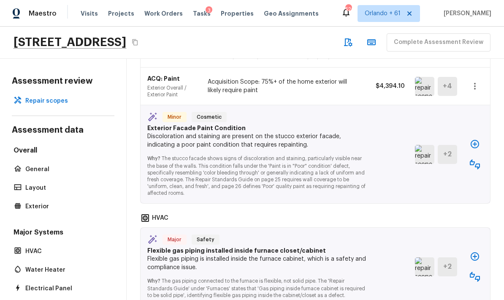
click at [352, 159] on icon "button" at bounding box center [475, 164] width 10 height 10
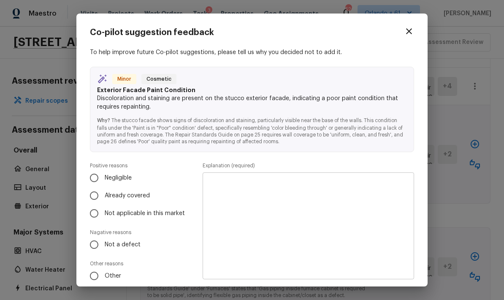
click at [134, 193] on span "Already covered" at bounding box center [127, 195] width 45 height 8
click at [103, 193] on input "Already covered" at bounding box center [94, 196] width 18 height 18
radio input "true"
click at [278, 200] on textarea at bounding box center [309, 226] width 200 height 93
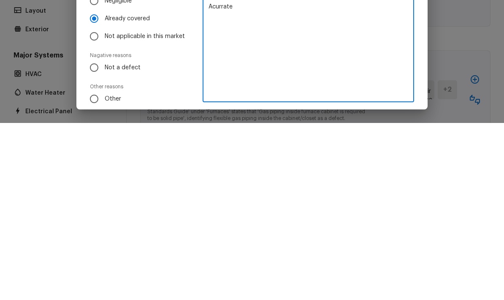
click at [226, 180] on textarea "Acurrate" at bounding box center [309, 226] width 200 height 93
click at [223, 180] on textarea "Acurrate" at bounding box center [309, 226] width 200 height 93
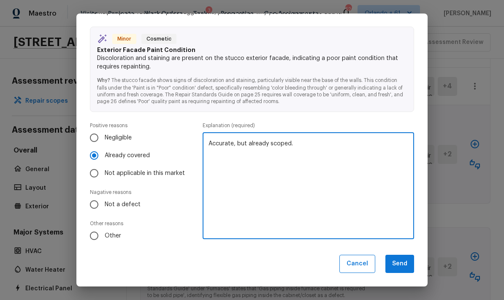
scroll to position [40, 0]
type textarea "Accurate, but already scoped."
click at [352, 261] on button "Send" at bounding box center [400, 264] width 29 height 18
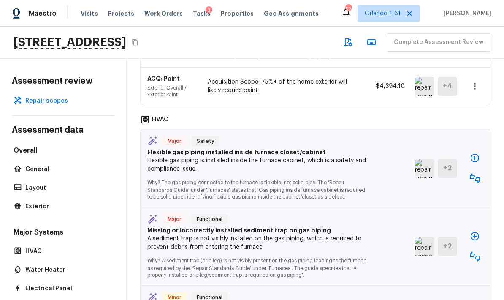
click at [352, 154] on icon "button" at bounding box center [475, 158] width 8 height 8
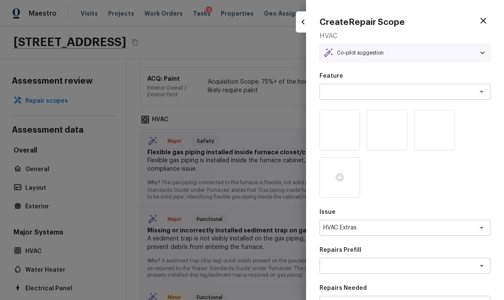
type textarea "HVAC Repair"
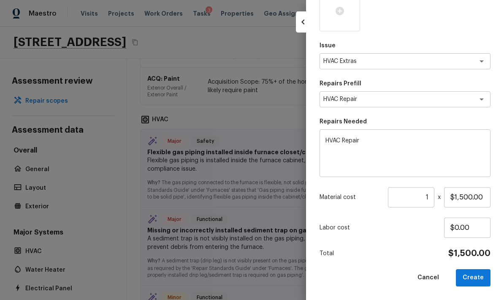
scroll to position [166, 0]
click at [336, 137] on textarea "HVAC Repair" at bounding box center [405, 154] width 159 height 34
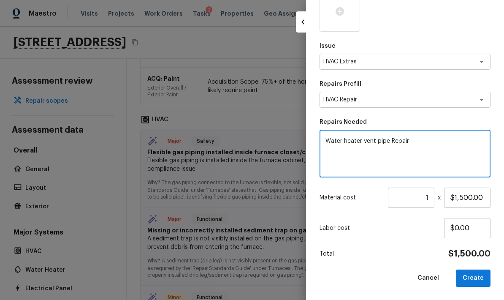
type textarea "Water heater vent pipe Repair"
click at [352, 199] on input "$1,500.00" at bounding box center [467, 198] width 46 height 20
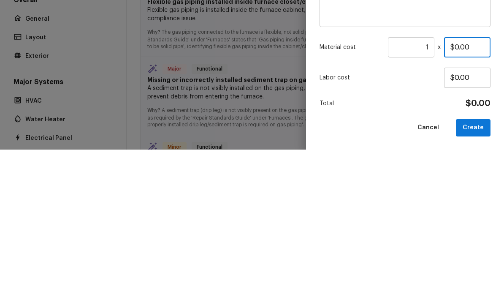
click at [352, 188] on input "$0.00" at bounding box center [467, 198] width 46 height 20
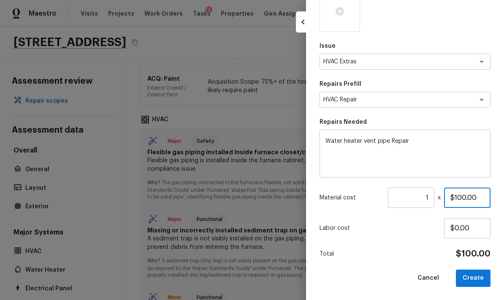
type input "$100.00"
click at [352, 277] on button "Create" at bounding box center [473, 278] width 35 height 17
type input "$0.00"
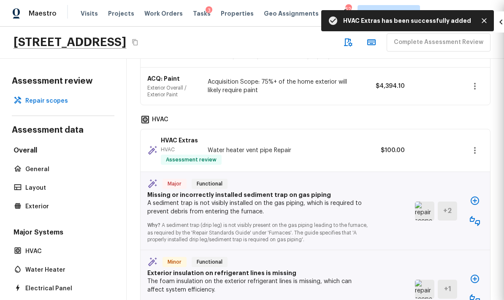
scroll to position [123, 0]
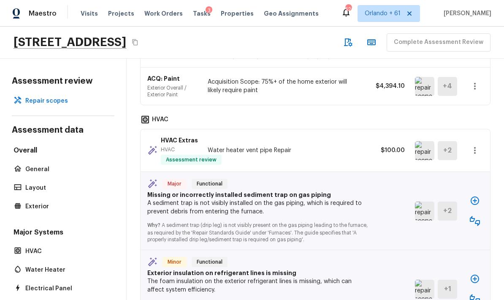
click at [352, 202] on img at bounding box center [424, 211] width 19 height 19
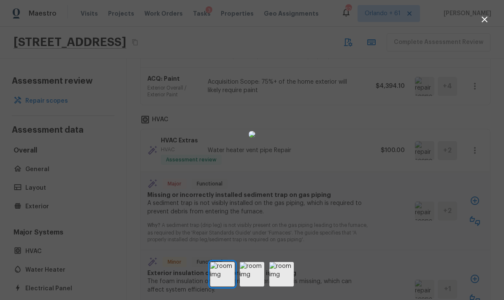
click at [352, 213] on div at bounding box center [252, 135] width 504 height 242
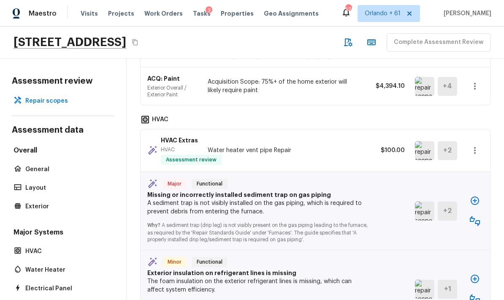
click at [352, 196] on icon "button" at bounding box center [475, 201] width 10 height 10
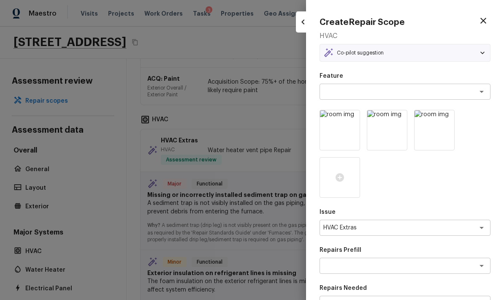
type textarea "Add A Task"
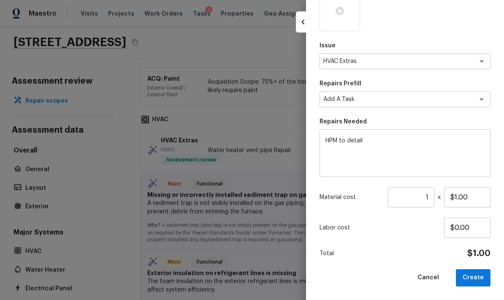
scroll to position [166, 0]
click at [352, 147] on textarea "HPM to detail" at bounding box center [405, 154] width 159 height 34
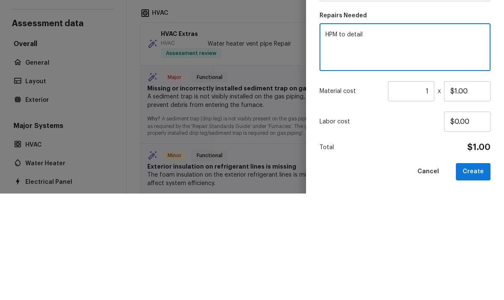
click at [349, 137] on textarea "HPM to detail" at bounding box center [405, 154] width 159 height 34
click at [348, 137] on textarea "HPM to detail" at bounding box center [405, 154] width 159 height 34
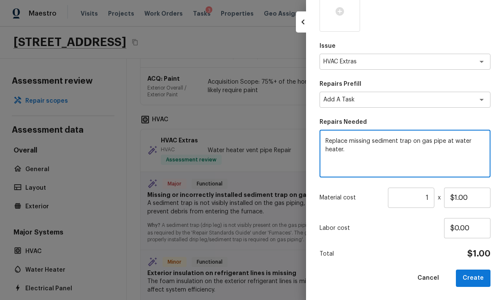
type textarea "Replace missing sediment trap on gas pipe at water heater."
click at [352, 199] on input "$1.00" at bounding box center [467, 198] width 46 height 20
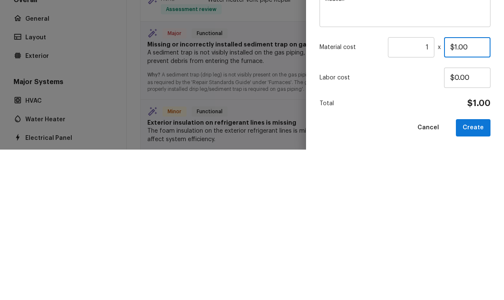
click at [352, 188] on input "$1.00" at bounding box center [467, 198] width 46 height 20
type input "$100.00"
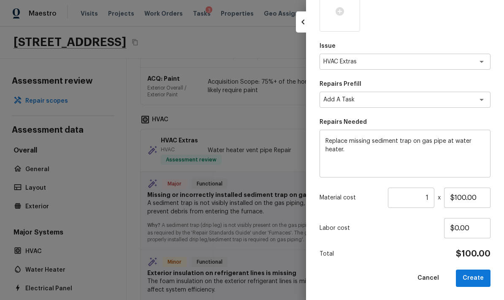
click at [352, 274] on button "Create" at bounding box center [473, 278] width 35 height 17
type input "$0.00"
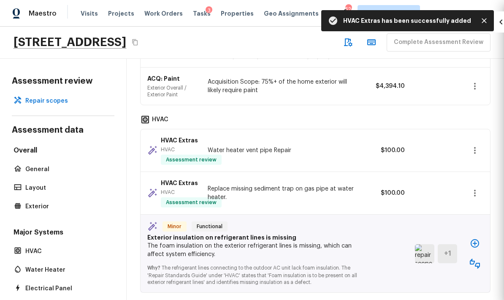
scroll to position [123, 0]
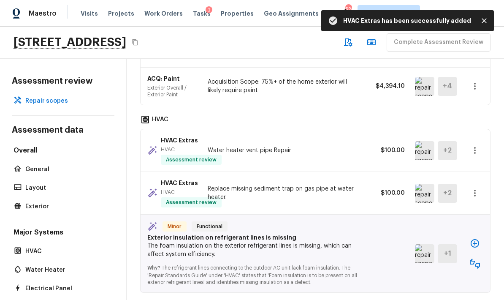
click at [352, 244] on img at bounding box center [424, 253] width 19 height 19
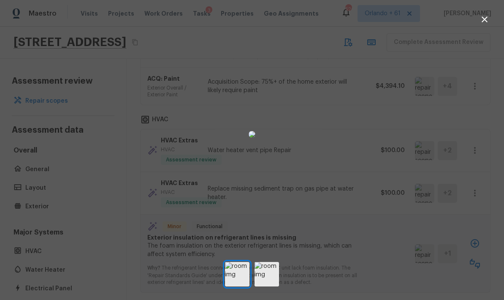
click at [267, 284] on img at bounding box center [267, 274] width 25 height 25
click at [352, 215] on div at bounding box center [252, 135] width 504 height 242
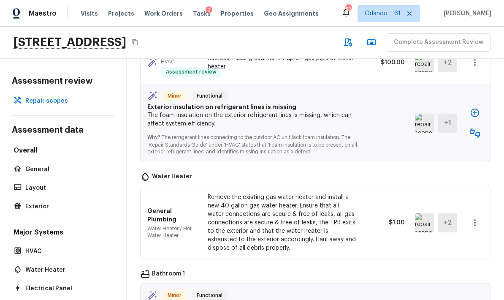
scroll to position [793, 0]
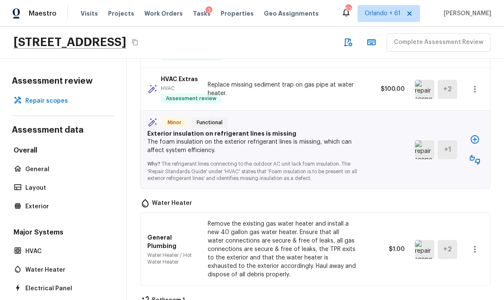
click at [352, 155] on icon "button" at bounding box center [475, 160] width 10 height 10
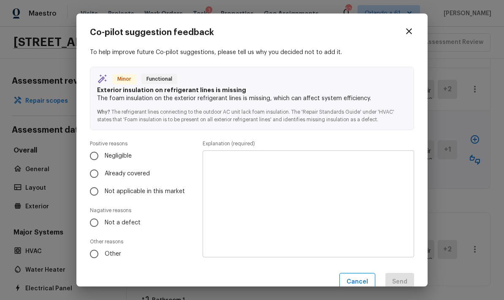
click at [99, 219] on input "Not a defect" at bounding box center [94, 223] width 18 height 18
radio input "true"
click at [287, 175] on textarea at bounding box center [309, 204] width 200 height 93
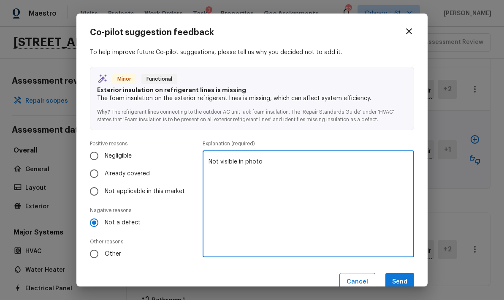
type textarea "Not visible in photo"
click at [352, 279] on button "Send" at bounding box center [400, 282] width 29 height 18
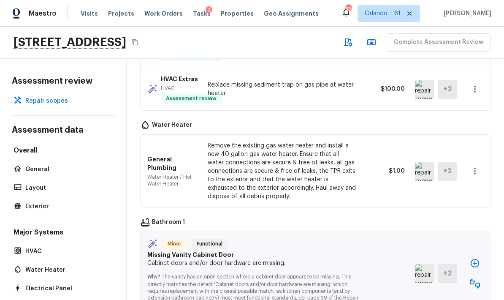
click at [352, 166] on icon "button" at bounding box center [475, 171] width 10 height 10
click at [352, 184] on li "Remove" at bounding box center [471, 186] width 55 height 25
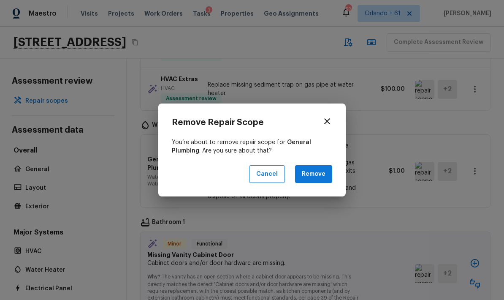
click at [326, 174] on button "Remove" at bounding box center [313, 174] width 37 height 18
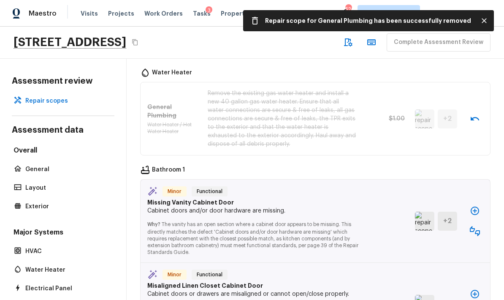
scroll to position [870, 0]
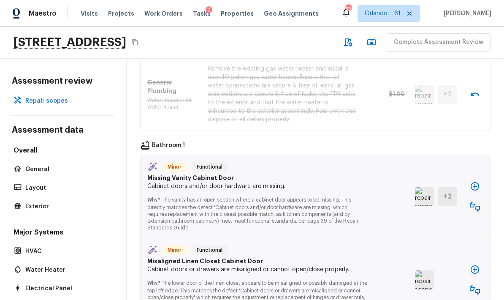
click at [352, 202] on icon "button" at bounding box center [475, 207] width 10 height 10
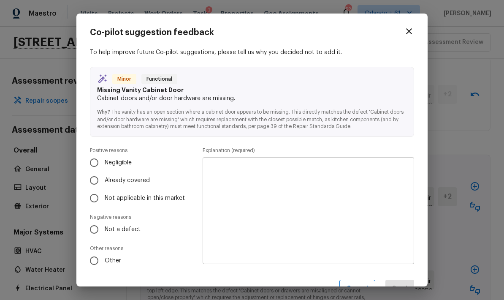
click at [99, 228] on input "Not a defect" at bounding box center [94, 230] width 18 height 18
radio input "true"
click at [289, 197] on textarea at bounding box center [309, 210] width 200 height 93
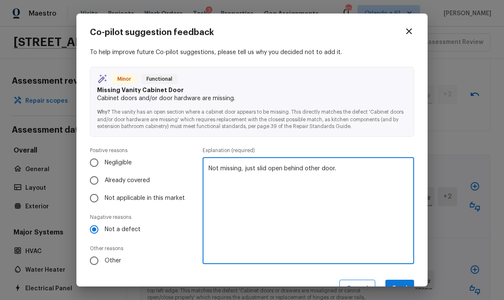
scroll to position [12, 0]
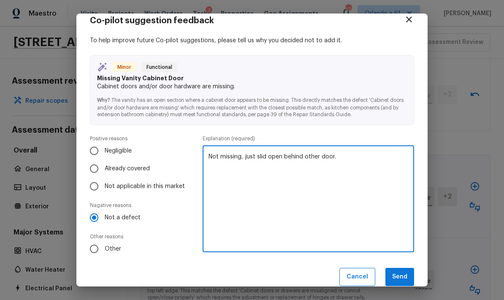
type textarea "Not missing, just slid open behind other door."
click at [352, 277] on button "Send" at bounding box center [400, 277] width 29 height 18
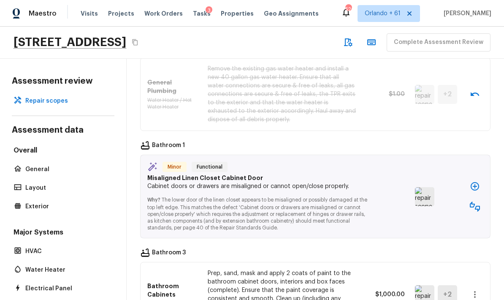
click at [352, 187] on img at bounding box center [424, 196] width 19 height 19
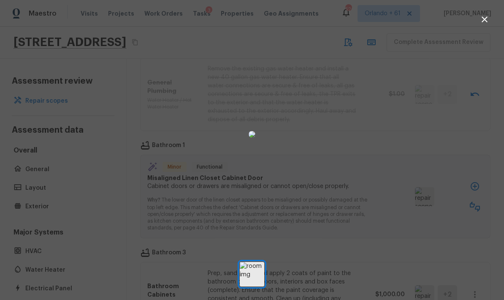
click at [352, 215] on div at bounding box center [252, 135] width 504 height 242
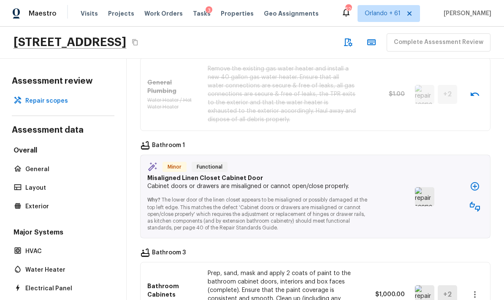
click at [352, 181] on icon "button" at bounding box center [475, 186] width 10 height 10
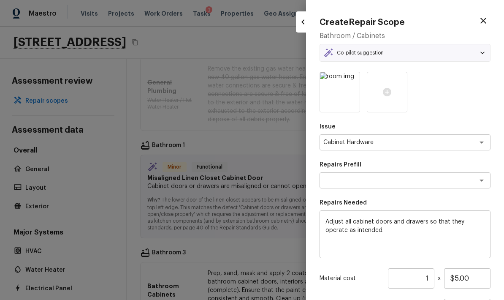
type textarea "Adjust Cabinet Doors & Drawers"
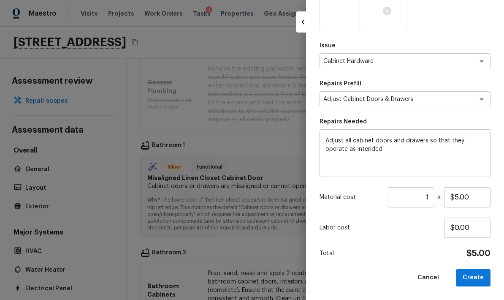
scroll to position [81, 0]
click at [352, 199] on input "$5.00" at bounding box center [467, 198] width 46 height 20
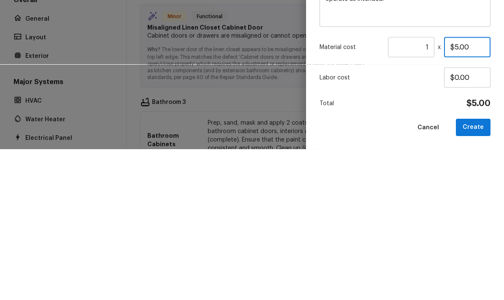
click at [352, 188] on input "$5.00" at bounding box center [467, 198] width 46 height 20
type input "$50.00"
click at [352, 224] on p "Labor cost" at bounding box center [382, 228] width 125 height 8
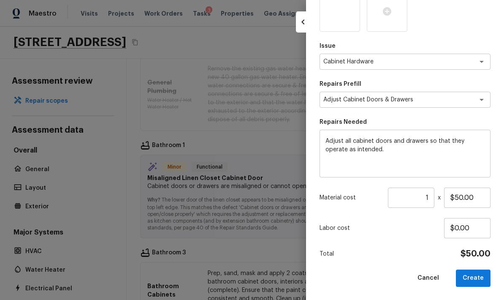
click at [352, 273] on button "Create" at bounding box center [473, 278] width 35 height 17
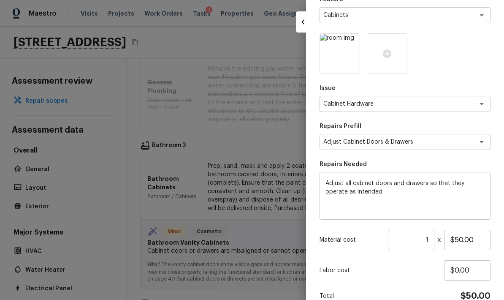
type input "$0.00"
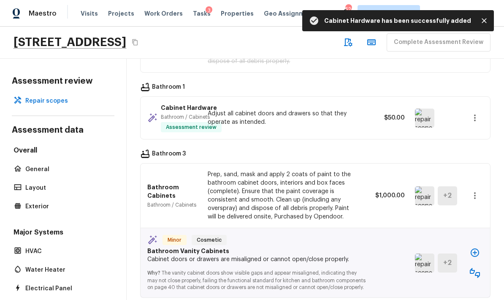
scroll to position [938, 0]
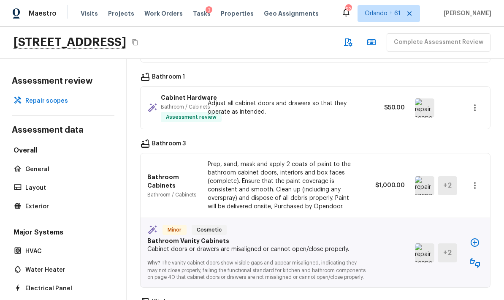
click at [352, 176] on img at bounding box center [424, 185] width 19 height 19
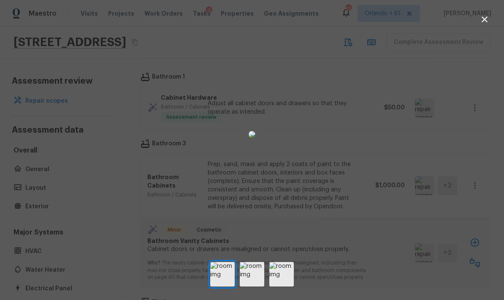
click at [352, 195] on div at bounding box center [252, 135] width 504 height 242
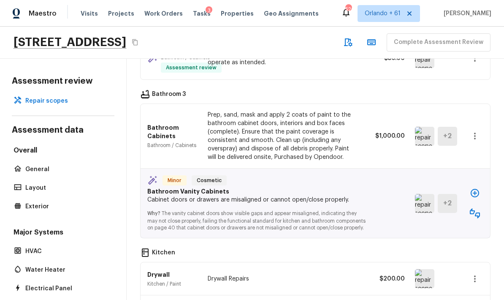
scroll to position [1000, 0]
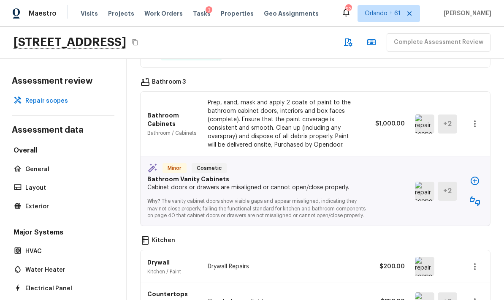
click at [352, 196] on icon "button" at bounding box center [475, 201] width 10 height 10
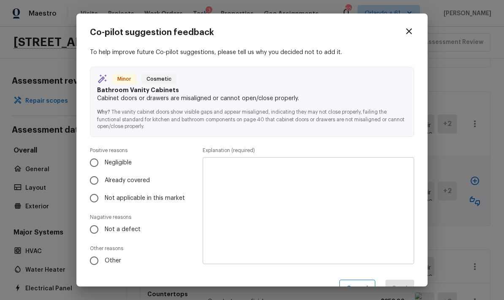
click at [91, 177] on input "Already covered" at bounding box center [94, 181] width 18 height 18
radio input "true"
click at [308, 177] on textarea at bounding box center [309, 210] width 200 height 93
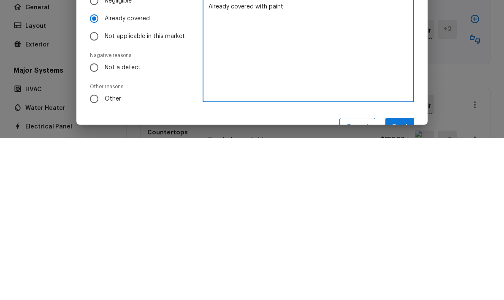
click at [264, 164] on textarea "Already covered with paint" at bounding box center [309, 210] width 200 height 93
click at [262, 164] on textarea "Already covered with paint" at bounding box center [309, 210] width 200 height 93
click at [352, 164] on textarea "Already covered with cabinet paint" at bounding box center [309, 210] width 200 height 93
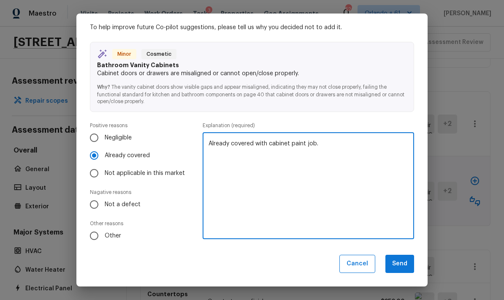
scroll to position [25, 0]
type textarea "Already covered with cabinet paint job."
click at [352, 267] on button "Send" at bounding box center [400, 264] width 29 height 18
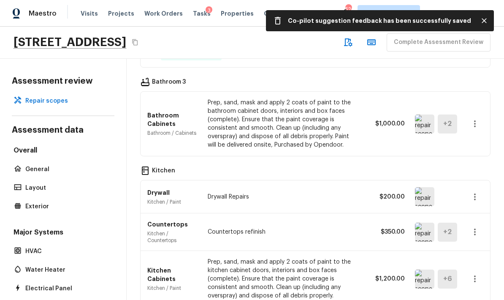
click at [352, 187] on img at bounding box center [424, 196] width 19 height 19
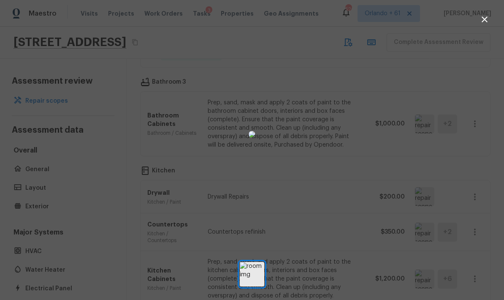
click at [352, 119] on div at bounding box center [252, 135] width 504 height 242
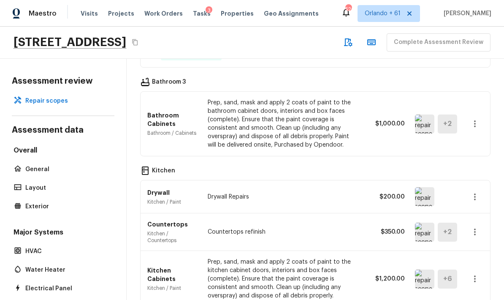
click at [352, 223] on img at bounding box center [424, 232] width 19 height 19
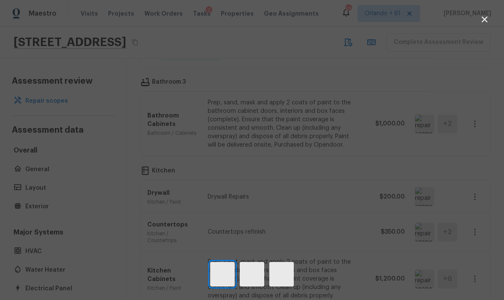
click at [352, 102] on div at bounding box center [252, 135] width 504 height 242
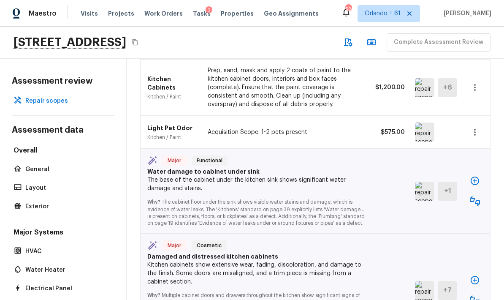
scroll to position [1191, 0]
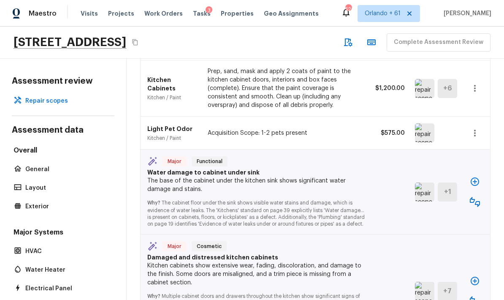
click at [352, 183] on img at bounding box center [424, 192] width 19 height 19
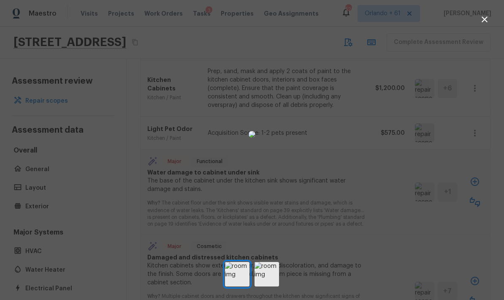
click at [352, 213] on div at bounding box center [252, 135] width 504 height 242
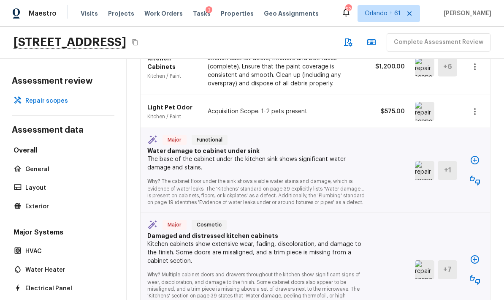
scroll to position [1213, 0]
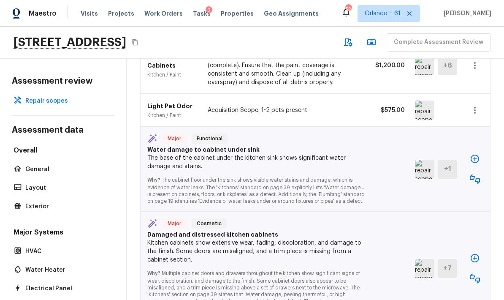
click at [352, 155] on icon "button" at bounding box center [475, 159] width 8 height 8
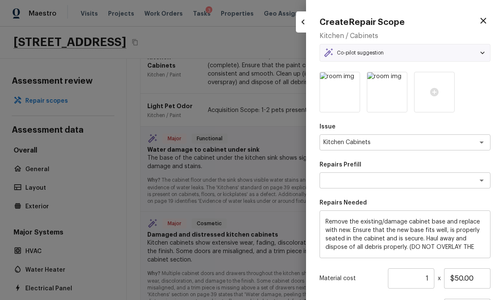
type textarea "Replace Damaged Cabinet Base"
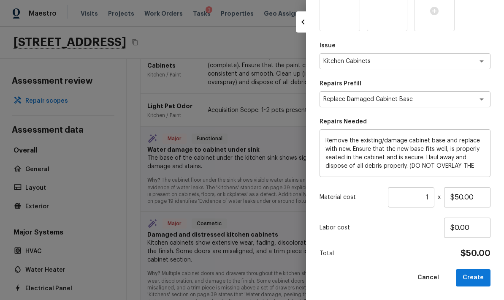
scroll to position [81, 0]
click at [352, 277] on button "Create" at bounding box center [473, 278] width 35 height 17
type input "$0.00"
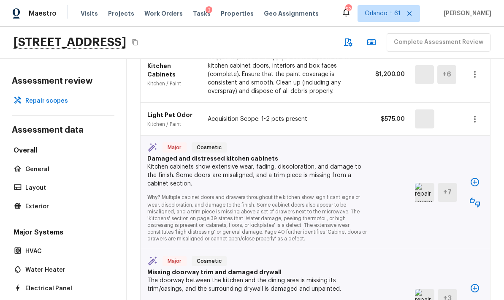
scroll to position [1262, 0]
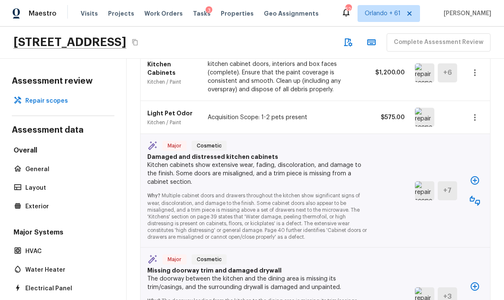
click at [352, 196] on icon "button" at bounding box center [475, 201] width 10 height 10
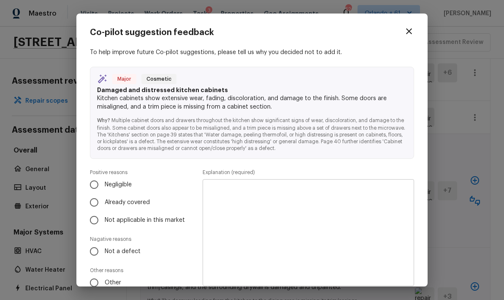
click at [143, 203] on span "Already covered" at bounding box center [127, 202] width 45 height 8
click at [103, 203] on input "Already covered" at bounding box center [94, 202] width 18 height 18
radio input "true"
click at [254, 208] on textarea at bounding box center [309, 232] width 200 height 93
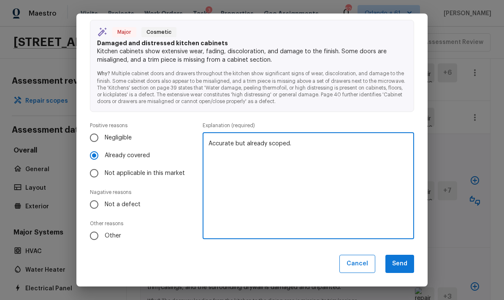
scroll to position [46, 0]
type textarea "Accurate but already scoped."
click at [352, 263] on button "Send" at bounding box center [400, 264] width 29 height 18
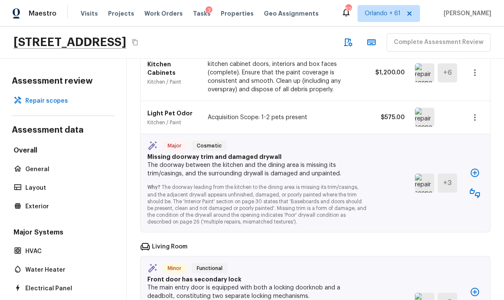
click at [352, 174] on img at bounding box center [424, 183] width 19 height 19
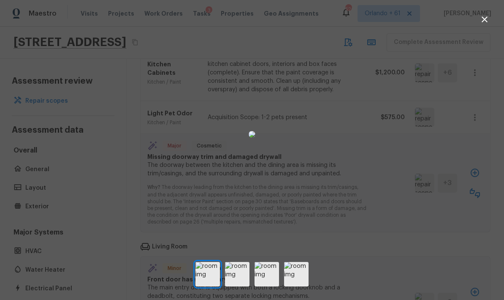
click at [352, 188] on div at bounding box center [252, 135] width 504 height 242
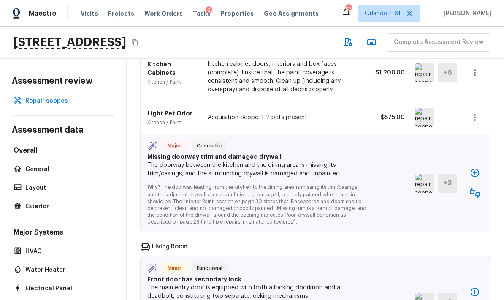
click at [352, 168] on icon "button" at bounding box center [475, 173] width 10 height 10
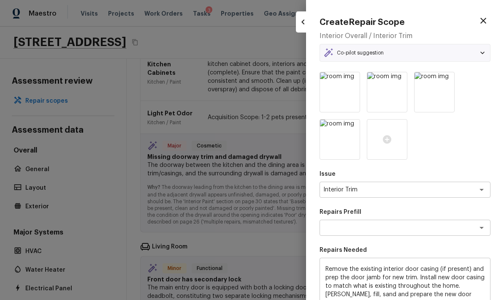
type textarea "Install Door Casing"
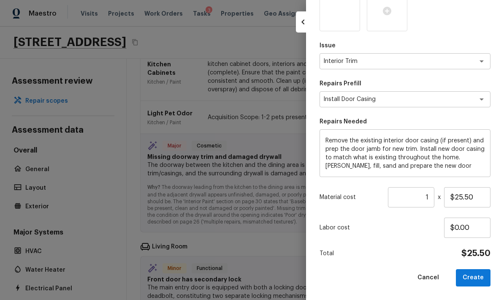
scroll to position [128, 0]
click at [352, 198] on input "$25.50" at bounding box center [467, 198] width 46 height 20
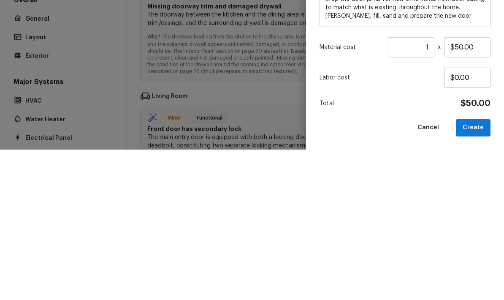
click at [352, 224] on p "Labor cost" at bounding box center [382, 228] width 125 height 8
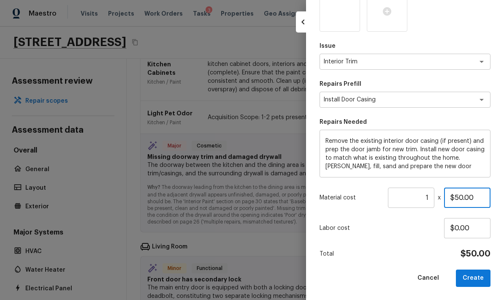
click at [352, 192] on input "$50.00" at bounding box center [467, 198] width 46 height 20
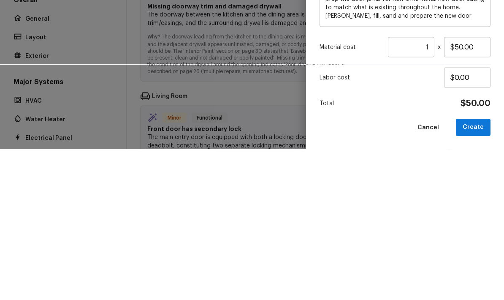
click at [352, 224] on p "Labor cost" at bounding box center [382, 228] width 125 height 8
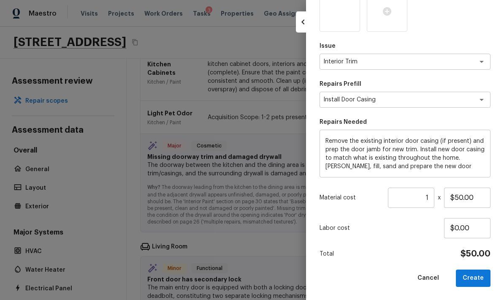
click at [352, 274] on button "Create" at bounding box center [473, 278] width 35 height 17
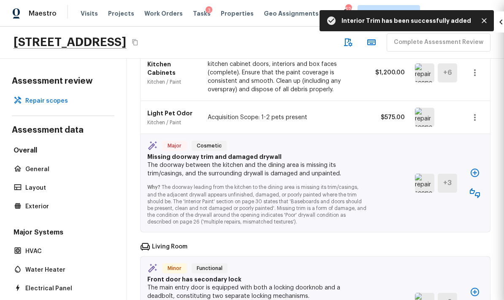
type input "$25.50"
type input "$0.00"
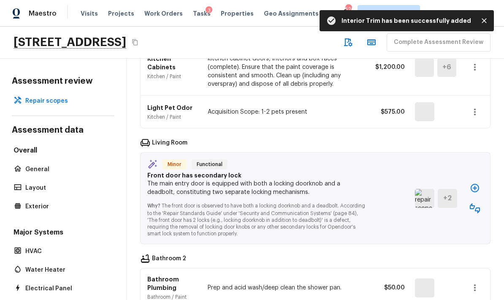
scroll to position [1342, 0]
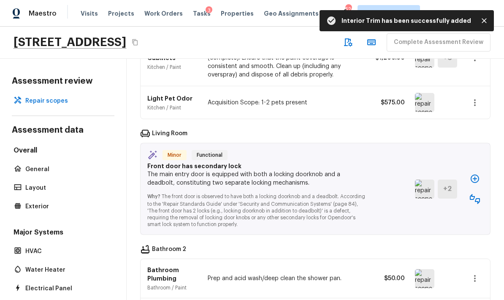
click at [352, 180] on img at bounding box center [424, 189] width 19 height 19
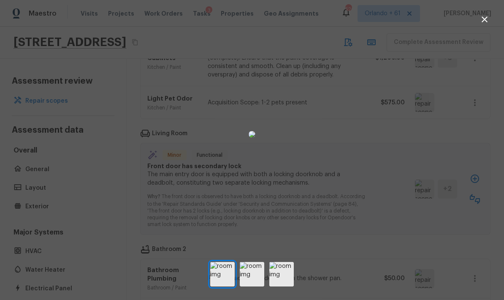
click at [352, 205] on div at bounding box center [252, 135] width 504 height 242
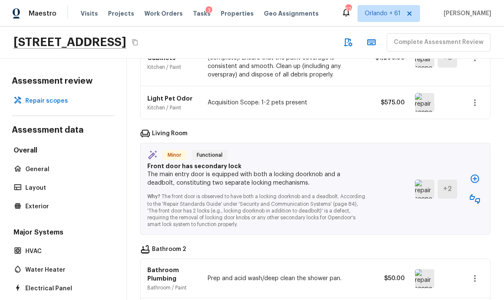
click at [352, 180] on img at bounding box center [424, 189] width 19 height 19
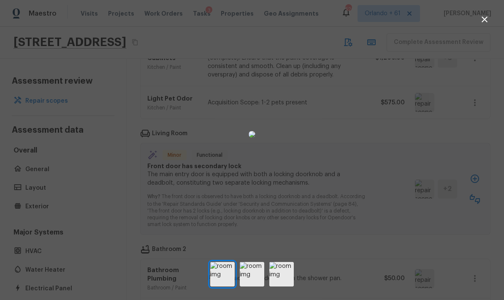
click at [352, 197] on div at bounding box center [252, 135] width 504 height 242
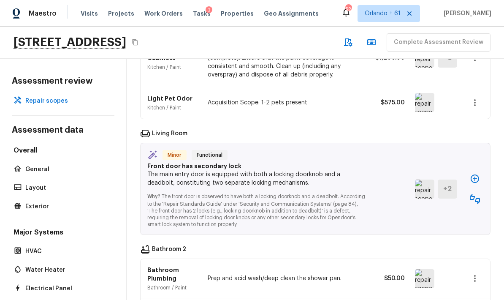
click at [352, 174] on icon "button" at bounding box center [475, 178] width 8 height 8
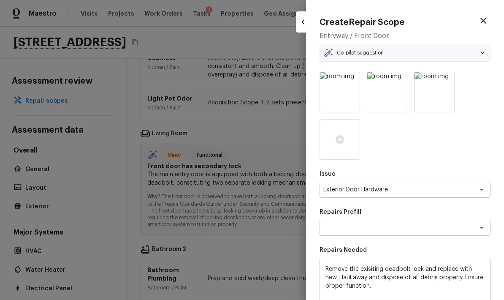
type textarea "Remove & Replace Deadbolt Lock (Average)"
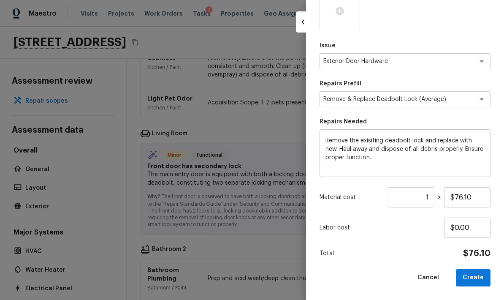
scroll to position [128, 0]
click at [352, 197] on input "$76.10" at bounding box center [467, 198] width 46 height 20
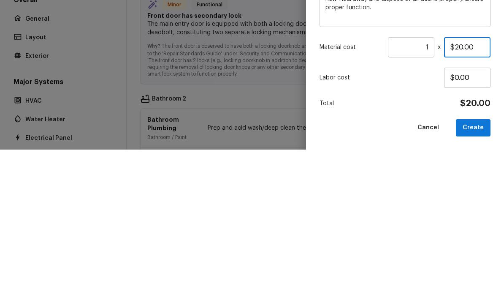
type input "$20.00"
click at [352, 67] on div "Issue Exterior Door Hardware x ​ Repairs Prefill Remove & Replace Deadbolt Lock…" at bounding box center [405, 115] width 171 height 343
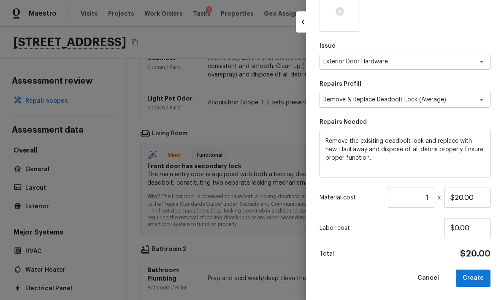
click at [352, 139] on textarea "Remove the exisiting deadbolt lock and replace with new. Haul away and dispose …" at bounding box center [405, 154] width 159 height 34
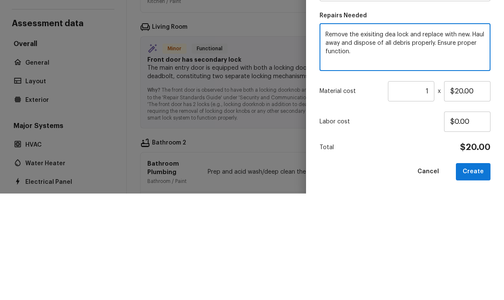
click at [352, 137] on textarea "Remove the exisiting dea lock and replace with new. Haul away and dispose of al…" at bounding box center [405, 154] width 159 height 34
type textarea "Remove the exisiting door handle and replace with new. Haul away and dispose of…"
click at [352, 130] on div "Remove the exisiting door handle and replace with new. Haul away and dispose of…" at bounding box center [405, 154] width 171 height 48
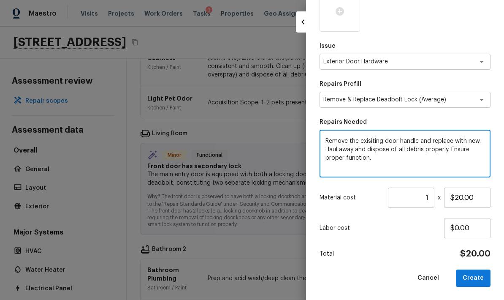
click at [352, 275] on button "Create" at bounding box center [473, 278] width 35 height 17
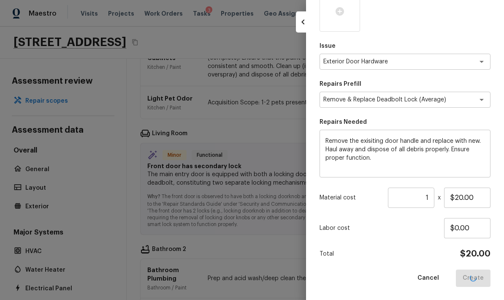
type input "$0.00"
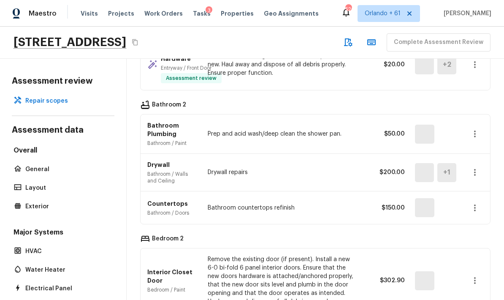
scroll to position [1461, 0]
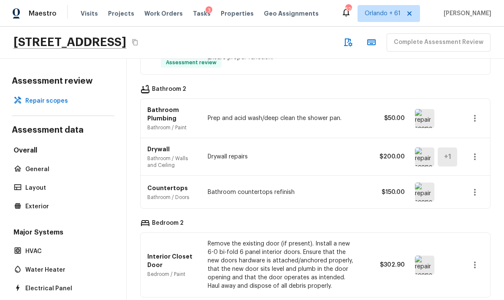
click at [352, 183] on img at bounding box center [424, 192] width 19 height 19
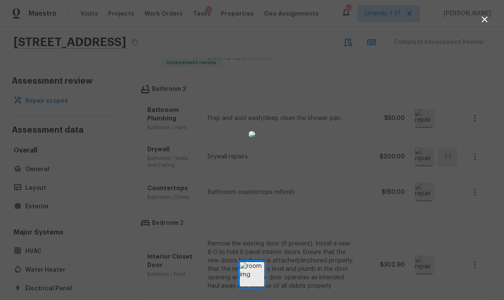
click at [352, 196] on div at bounding box center [252, 135] width 504 height 242
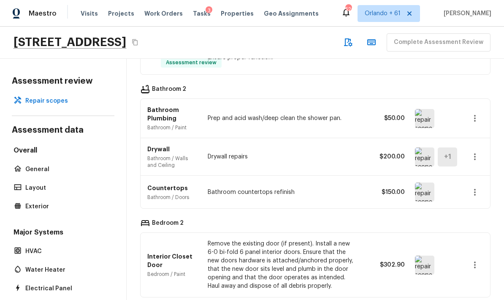
click at [352, 187] on icon "button" at bounding box center [475, 192] width 10 height 10
click at [352, 197] on li "Remove" at bounding box center [471, 199] width 55 height 25
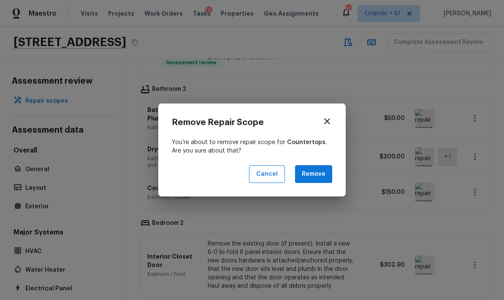
click at [332, 173] on button "Remove" at bounding box center [313, 174] width 37 height 18
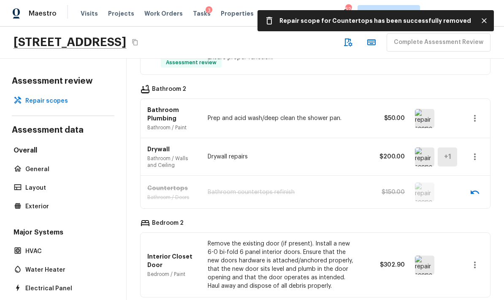
click at [352, 256] on img at bounding box center [424, 265] width 19 height 19
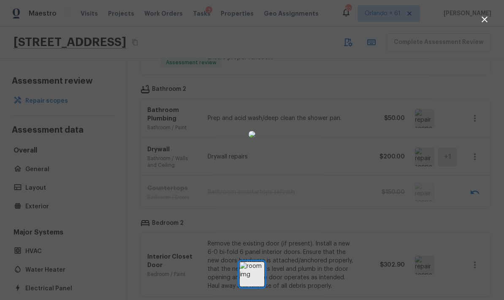
click at [352, 150] on div at bounding box center [252, 135] width 504 height 242
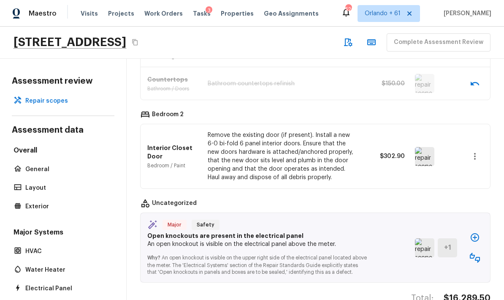
scroll to position [1570, 0]
click at [352, 239] on img at bounding box center [424, 248] width 19 height 19
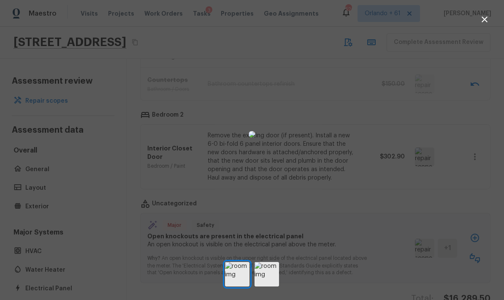
click at [265, 286] on img at bounding box center [267, 274] width 25 height 25
click at [352, 116] on div at bounding box center [252, 135] width 504 height 242
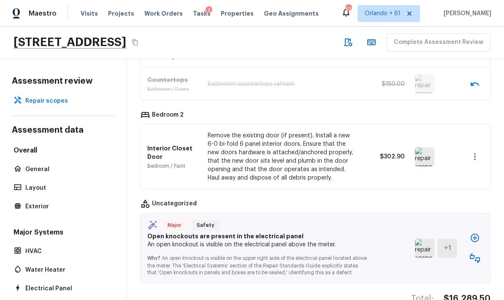
click at [352, 253] on icon "button" at bounding box center [475, 258] width 10 height 10
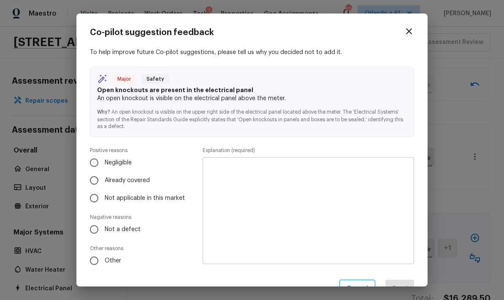
click at [97, 260] on input "Other" at bounding box center [94, 261] width 18 height 18
radio input "true"
click at [269, 197] on textarea at bounding box center [309, 210] width 200 height 93
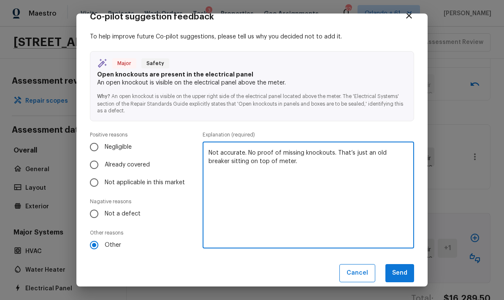
scroll to position [16, 0]
type textarea "Not accurate. No proof of missing knockouts. That’s just an old breaker sitting…"
click at [352, 271] on button "Send" at bounding box center [400, 273] width 29 height 18
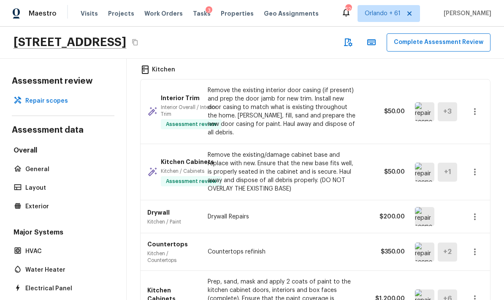
scroll to position [1101, 0]
click at [335, 248] on p "Countertops refinish" at bounding box center [282, 252] width 149 height 8
click at [352, 247] on icon "button" at bounding box center [475, 252] width 10 height 10
click at [352, 222] on li "Edit" at bounding box center [471, 226] width 55 height 25
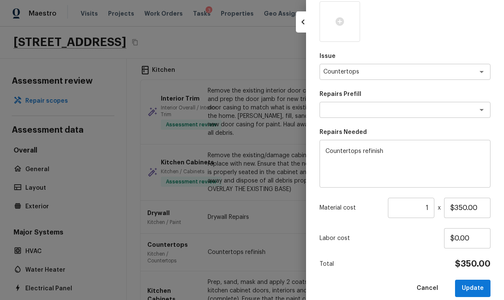
scroll to position [160, 0]
click at [352, 151] on textarea "Countertops refinish" at bounding box center [405, 164] width 159 height 34
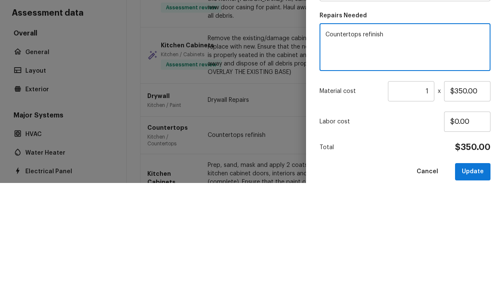
click at [347, 147] on textarea "Countertops refinish" at bounding box center [405, 164] width 159 height 34
click at [346, 147] on textarea "Countertops refinish" at bounding box center [405, 164] width 159 height 34
click at [340, 147] on textarea "Countertops refinish" at bounding box center [405, 164] width 159 height 34
click at [339, 147] on textarea "Countertops refinish" at bounding box center [405, 164] width 159 height 34
click at [343, 147] on textarea "Countertops refinish" at bounding box center [405, 164] width 159 height 34
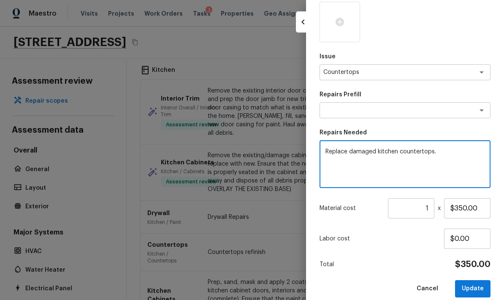
type textarea "Replace damaged kitchen countertops."
click at [352, 205] on input "$350.00" at bounding box center [467, 208] width 46 height 20
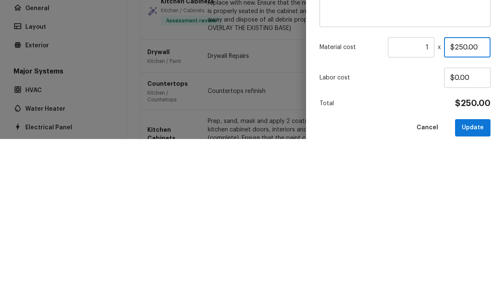
type input "$2,500.00"
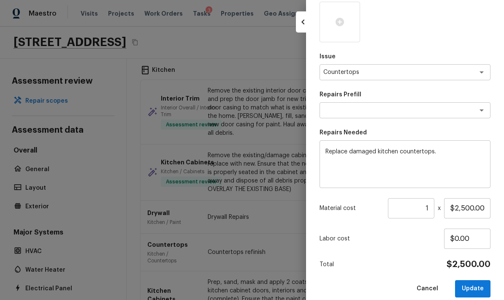
click at [352, 284] on button "Update" at bounding box center [472, 288] width 35 height 17
type input "$0.00"
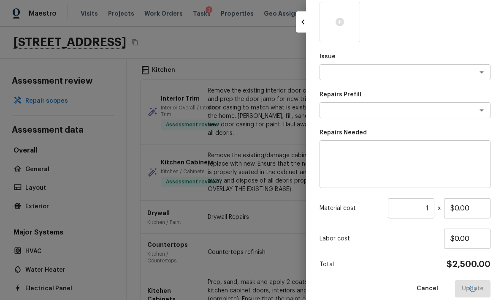
scroll to position [123, 0]
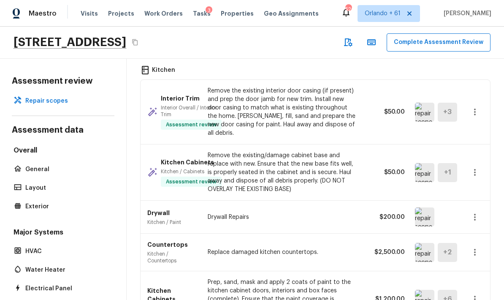
click at [352, 207] on img at bounding box center [424, 216] width 19 height 19
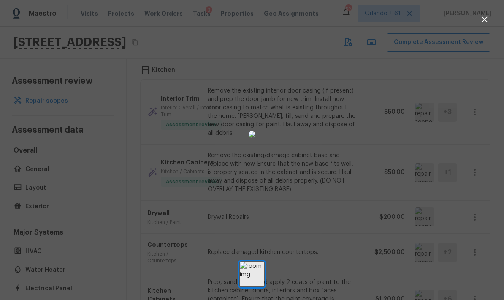
click at [352, 159] on div at bounding box center [252, 135] width 504 height 242
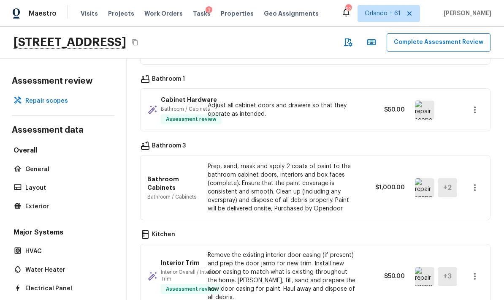
scroll to position [915, 0]
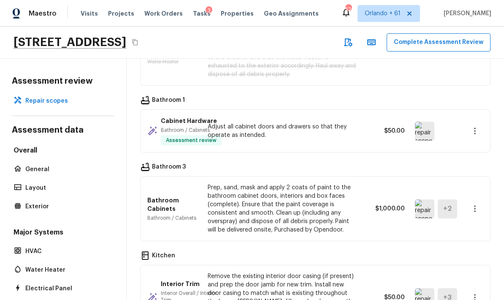
click at [352, 204] on icon "button" at bounding box center [475, 209] width 10 height 10
click at [352, 196] on li "Edit" at bounding box center [471, 199] width 55 height 25
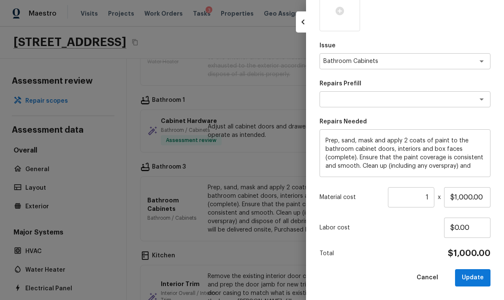
scroll to position [170, 0]
click at [328, 138] on textarea "Prep, sand, mask and apply 2 coats of paint to the bathroom cabinet doors, inte…" at bounding box center [405, 154] width 159 height 34
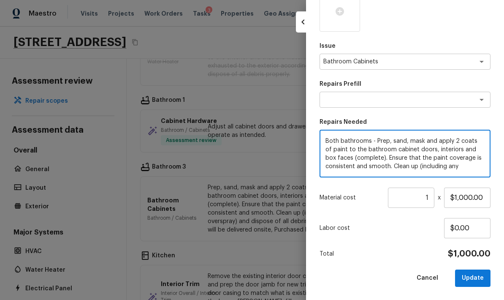
type textarea "Both bathrooms - Prep, sand, mask and apply 2 coats of paint to the bathroom ca…"
click at [352, 276] on button "Update" at bounding box center [472, 278] width 35 height 17
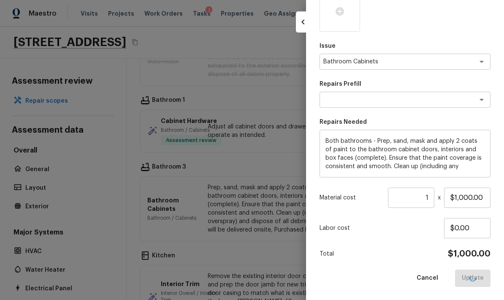
type input "$0.00"
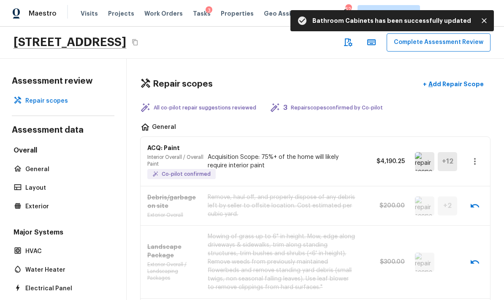
scroll to position [0, 0]
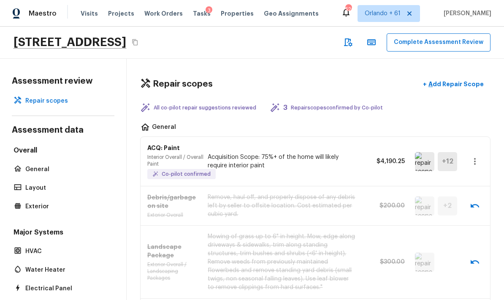
click at [352, 33] on button "Complete Assessment Review" at bounding box center [439, 42] width 104 height 18
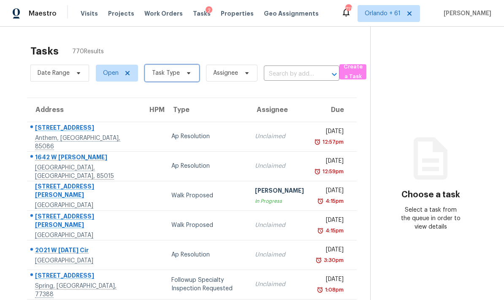
click at [191, 75] on span "Task Type" at bounding box center [172, 73] width 55 height 17
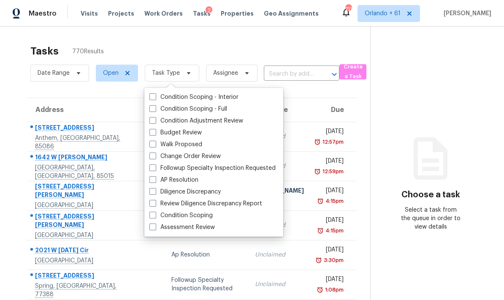
click at [158, 229] on label "Assessment Review" at bounding box center [182, 227] width 65 height 8
click at [155, 229] on input "Assessment Review" at bounding box center [152, 225] width 5 height 5
checkbox input "true"
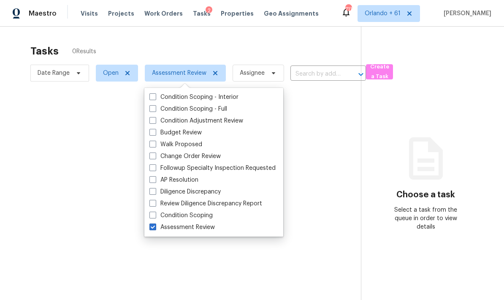
click at [265, 41] on div at bounding box center [252, 150] width 504 height 300
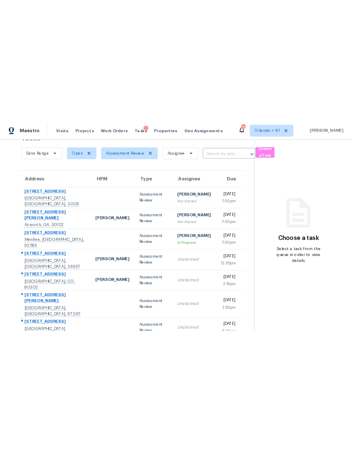
scroll to position [27, 0]
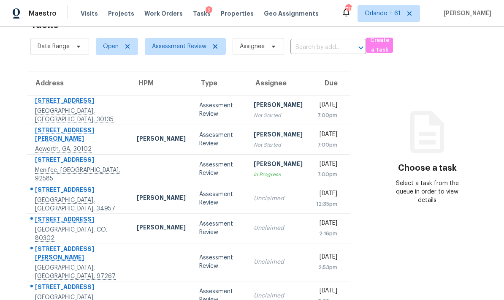
click at [193, 106] on td "Assessment Review" at bounding box center [220, 110] width 55 height 30
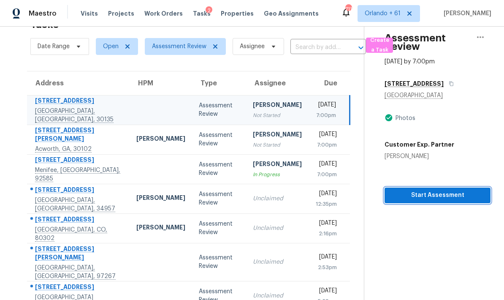
click at [469, 191] on span "Start Assessment" at bounding box center [438, 195] width 93 height 11
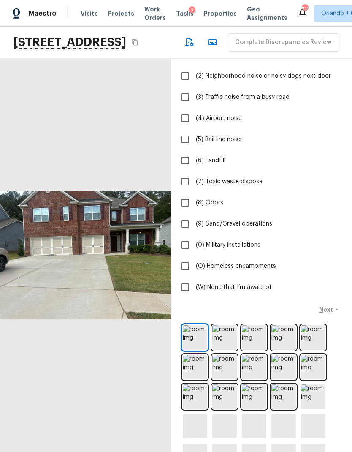
scroll to position [84, 0]
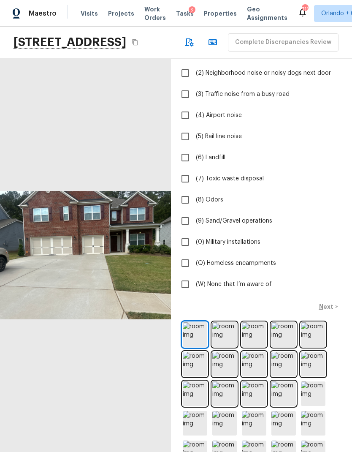
click at [228, 300] on img at bounding box center [225, 364] width 25 height 25
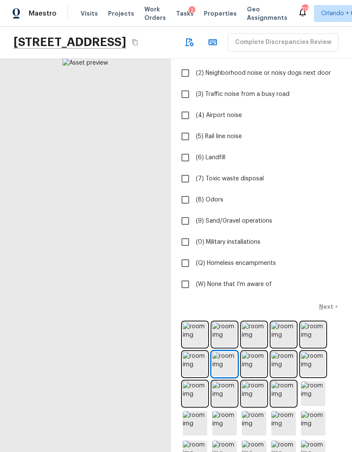
click at [253, 300] on img at bounding box center [254, 364] width 25 height 25
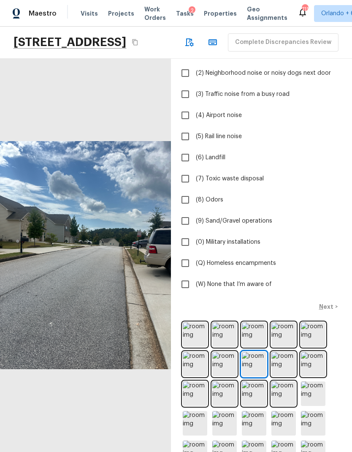
click at [284, 300] on img at bounding box center [284, 364] width 25 height 25
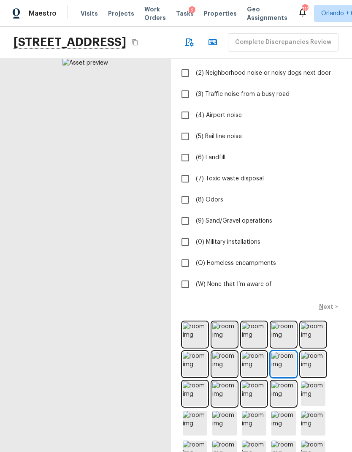
click at [314, 300] on img at bounding box center [313, 364] width 25 height 25
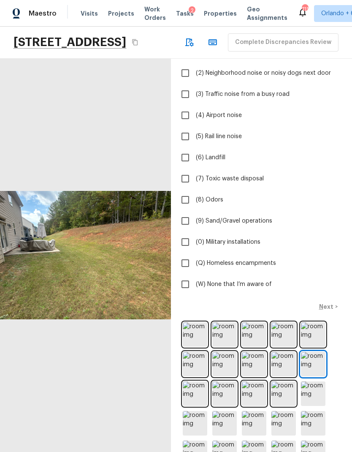
click at [193, 300] on img at bounding box center [195, 394] width 25 height 25
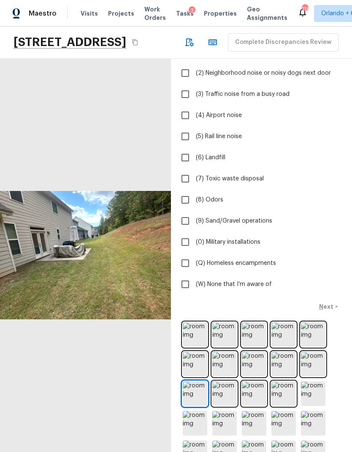
click at [229, 300] on img at bounding box center [225, 394] width 25 height 25
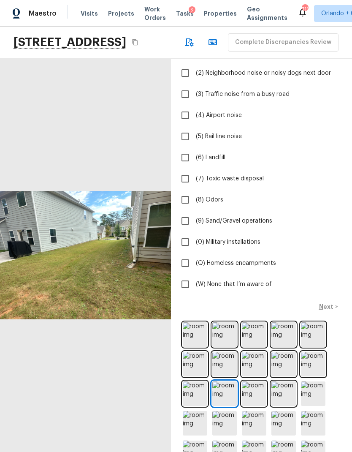
click at [260, 300] on img at bounding box center [254, 394] width 25 height 25
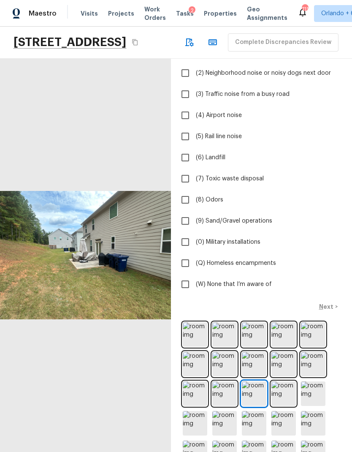
click at [287, 300] on img at bounding box center [284, 394] width 25 height 25
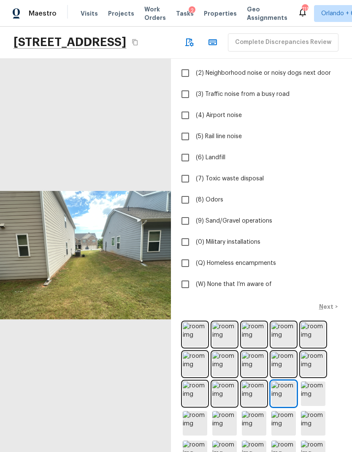
click at [320, 300] on img at bounding box center [313, 394] width 25 height 25
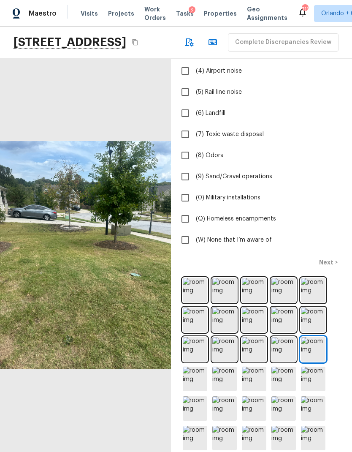
scroll to position [128, 0]
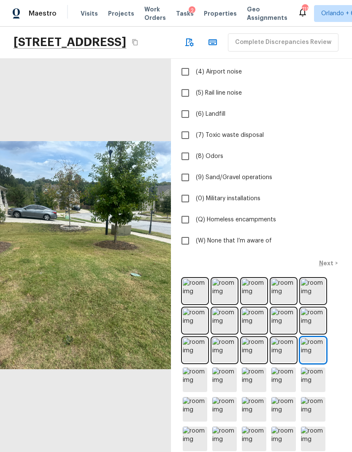
click at [198, 300] on img at bounding box center [195, 380] width 25 height 25
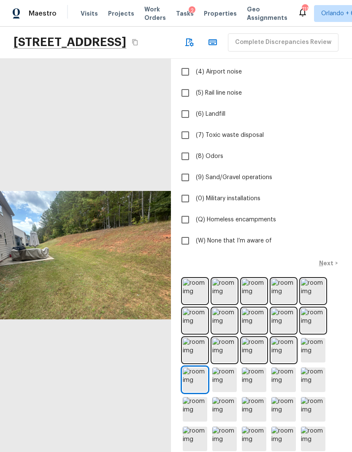
click at [251, 300] on img at bounding box center [254, 380] width 25 height 25
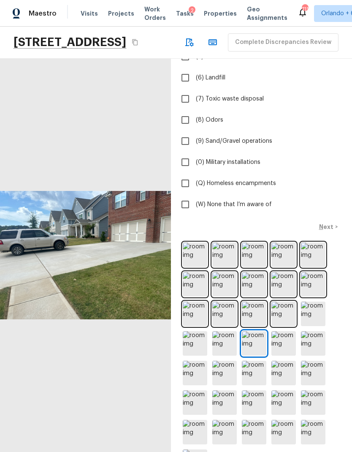
scroll to position [15, 0]
click at [184, 202] on input "(W) None that I’m aware of" at bounding box center [186, 205] width 18 height 18
checkbox input "true"
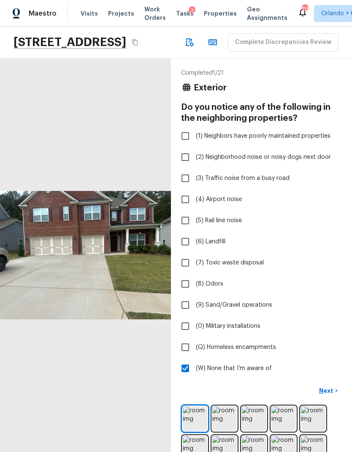
scroll to position [0, 0]
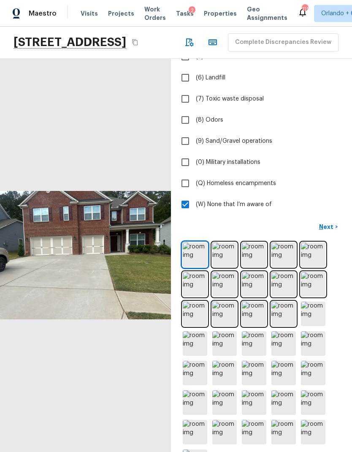
click at [330, 226] on p "Next" at bounding box center [327, 227] width 16 height 8
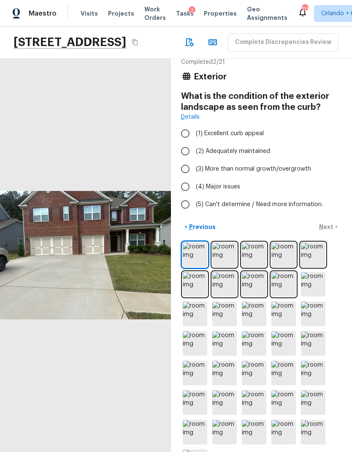
click at [256, 150] on span "(2) Adequately maintained" at bounding box center [233, 151] width 74 height 8
click at [194, 150] on input "(2) Adequately maintained" at bounding box center [186, 151] width 18 height 18
radio input "true"
click at [328, 226] on p "Next" at bounding box center [327, 227] width 16 height 8
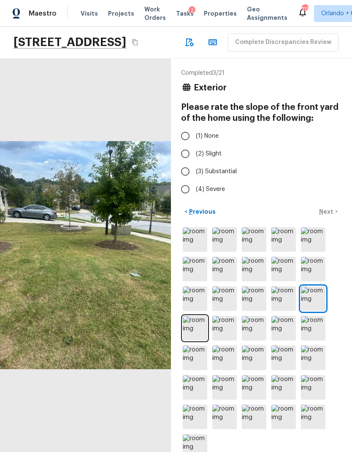
click at [188, 154] on input "(2) Slight" at bounding box center [186, 154] width 18 height 18
radio input "true"
click at [200, 252] on img at bounding box center [195, 239] width 25 height 25
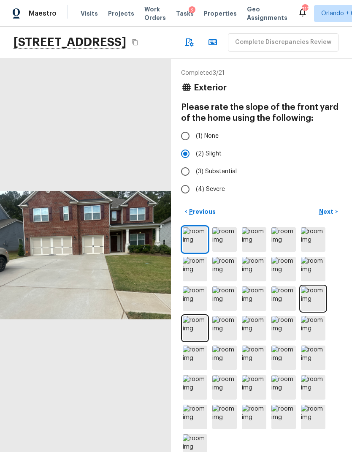
click at [331, 216] on p "Next" at bounding box center [327, 211] width 16 height 8
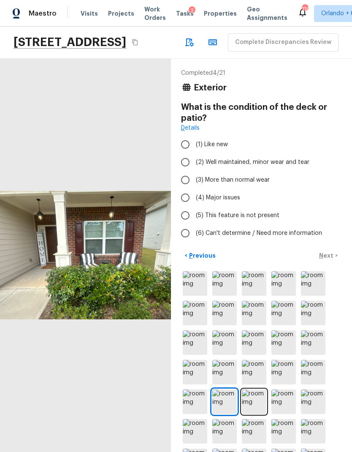
click at [196, 300] on img at bounding box center [195, 342] width 25 height 25
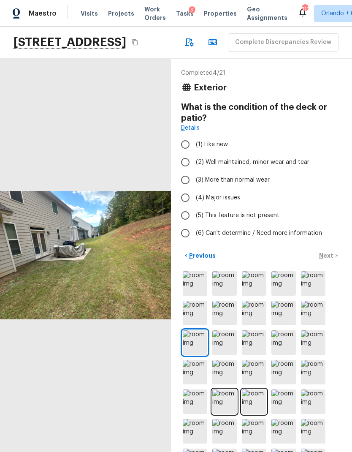
click at [265, 211] on span "(5) This feature is not present" at bounding box center [238, 215] width 84 height 8
click at [194, 211] on input "(5) This feature is not present" at bounding box center [186, 216] width 18 height 18
radio input "true"
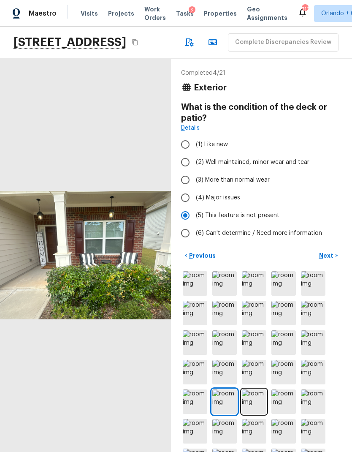
click at [292, 163] on span "(2) Well maintained, minor wear and tear" at bounding box center [253, 162] width 114 height 8
click at [194, 163] on input "(2) Well maintained, minor wear and tear" at bounding box center [186, 162] width 18 height 18
radio input "true"
click at [327, 256] on p "Next" at bounding box center [327, 255] width 16 height 8
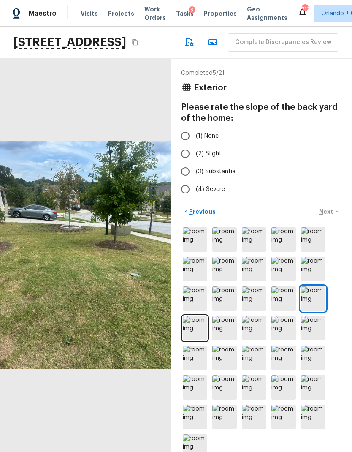
click at [200, 300] on img at bounding box center [195, 298] width 25 height 25
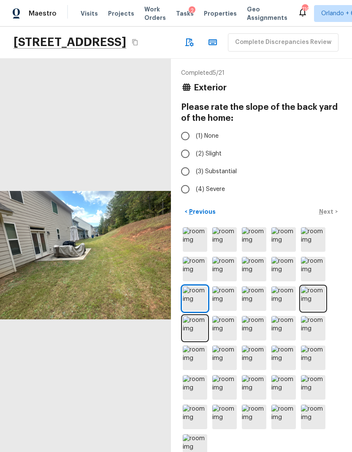
click at [225, 169] on span "(3) Substantial" at bounding box center [216, 171] width 41 height 8
click at [194, 169] on input "(3) Substantial" at bounding box center [186, 172] width 18 height 18
radio input "true"
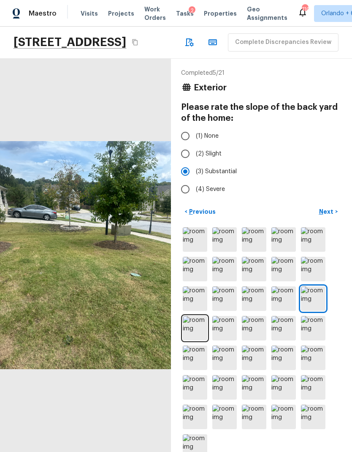
click at [327, 216] on p "Next" at bounding box center [327, 211] width 16 height 8
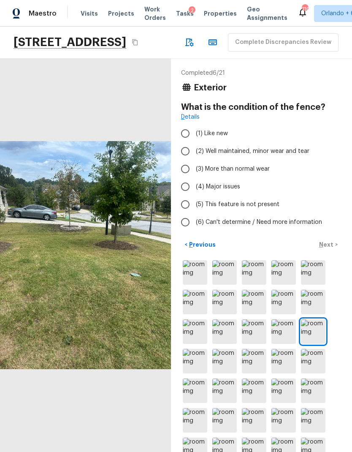
click at [273, 207] on span "(5) This feature is not present" at bounding box center [238, 204] width 84 height 8
click at [194, 207] on input "(5) This feature is not present" at bounding box center [186, 205] width 18 height 18
radio input "true"
click at [329, 241] on p "Next" at bounding box center [327, 244] width 16 height 8
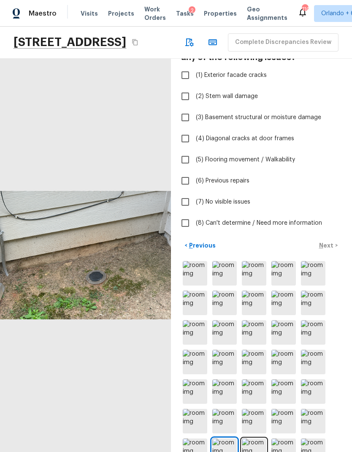
scroll to position [64, 0]
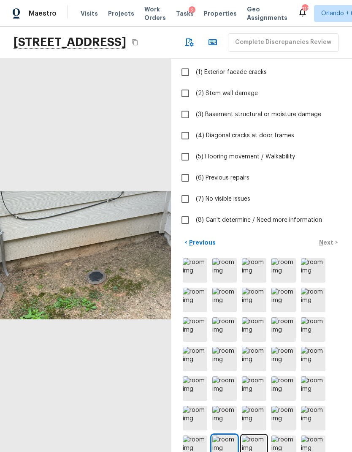
click at [255, 300] on img at bounding box center [254, 448] width 25 height 25
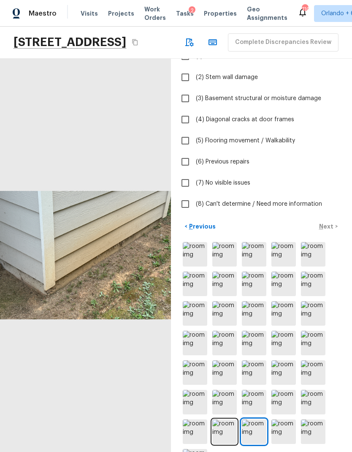
scroll to position [79, 0]
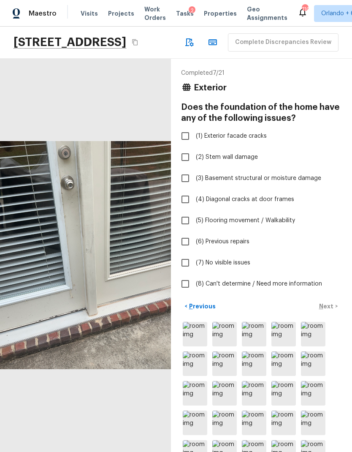
scroll to position [0, 0]
click at [236, 254] on label "(7) No visible issues" at bounding box center [256, 263] width 159 height 18
click at [194, 254] on input "(7) No visible issues" at bounding box center [186, 263] width 18 height 18
checkbox input "true"
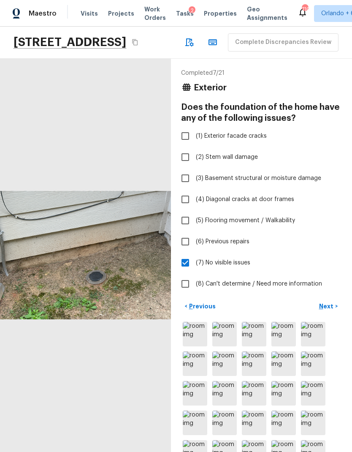
click at [331, 300] on p "Next" at bounding box center [327, 306] width 16 height 8
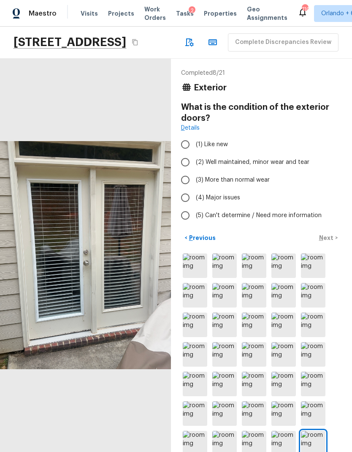
click at [301, 158] on span "(2) Well maintained, minor wear and tear" at bounding box center [253, 162] width 114 height 8
click at [194, 153] on input "(2) Well maintained, minor wear and tear" at bounding box center [186, 162] width 18 height 18
radio input "true"
click at [334, 234] on p "Next" at bounding box center [327, 238] width 16 height 8
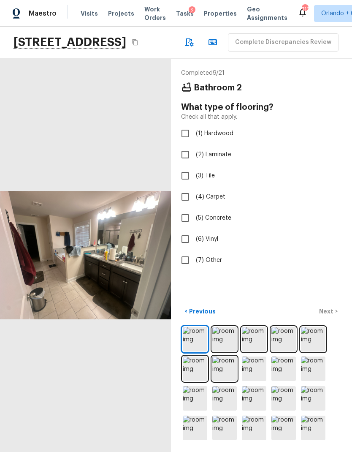
click at [189, 167] on input "(3) Tile" at bounding box center [186, 176] width 18 height 18
checkbox input "true"
click at [329, 300] on p "Next" at bounding box center [327, 311] width 16 height 8
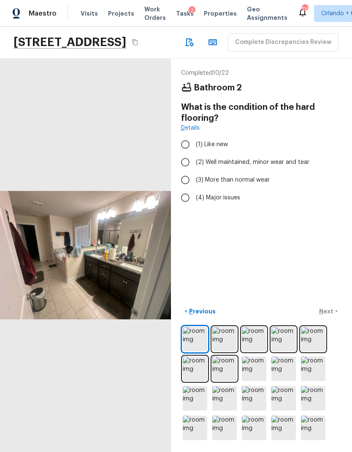
click at [285, 158] on span "(2) Well maintained, minor wear and tear" at bounding box center [253, 162] width 114 height 8
click at [194, 153] on input "(2) Well maintained, minor wear and tear" at bounding box center [186, 162] width 18 height 18
radio input "true"
click at [330, 300] on p "Next" at bounding box center [327, 311] width 16 height 8
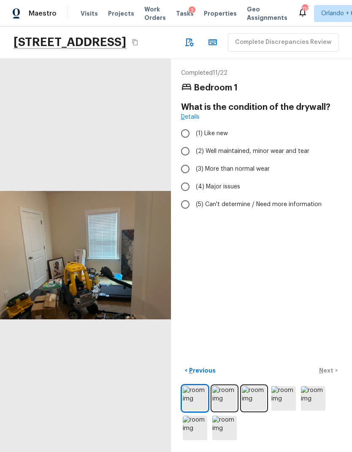
click at [283, 147] on span "(2) Well maintained, minor wear and tear" at bounding box center [253, 151] width 114 height 8
click at [194, 142] on input "(2) Well maintained, minor wear and tear" at bounding box center [186, 151] width 18 height 18
radio input "true"
click at [330, 300] on p "Next" at bounding box center [327, 370] width 16 height 8
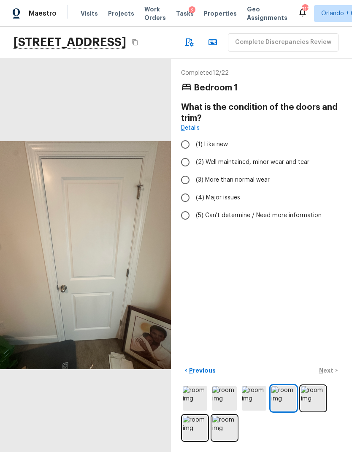
click at [301, 158] on span "(2) Well maintained, minor wear and tear" at bounding box center [253, 162] width 114 height 8
click at [194, 153] on input "(2) Well maintained, minor wear and tear" at bounding box center [186, 162] width 18 height 18
radio input "true"
click at [333, 300] on p "Next" at bounding box center [327, 370] width 16 height 8
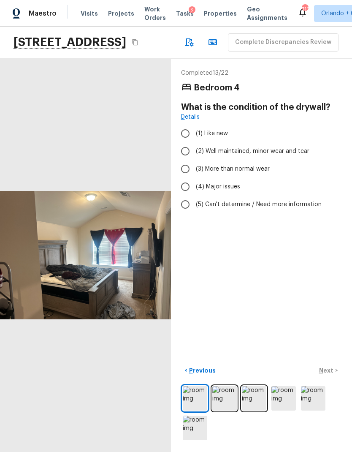
click at [305, 142] on label "(2) Well maintained, minor wear and tear" at bounding box center [256, 151] width 159 height 18
click at [194, 142] on input "(2) Well maintained, minor wear and tear" at bounding box center [186, 151] width 18 height 18
radio input "true"
click at [330, 300] on p "Next" at bounding box center [327, 370] width 16 height 8
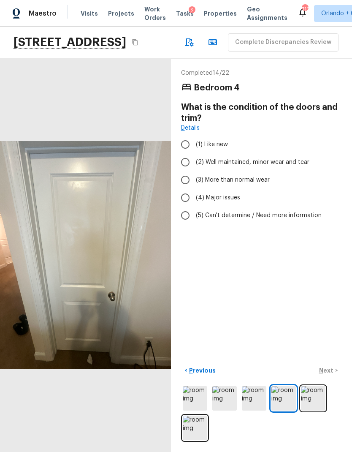
click at [303, 153] on label "(2) Well maintained, minor wear and tear" at bounding box center [256, 162] width 159 height 18
click at [194, 153] on input "(2) Well maintained, minor wear and tear" at bounding box center [186, 162] width 18 height 18
radio input "true"
click at [333, 300] on p "Next" at bounding box center [327, 370] width 16 height 8
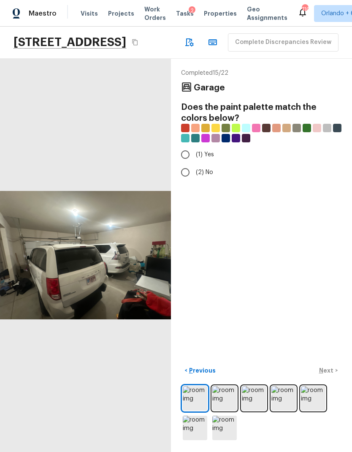
click at [193, 146] on input "(1) Yes" at bounding box center [186, 155] width 18 height 18
radio input "true"
click at [330, 300] on p "Next" at bounding box center [327, 370] width 16 height 8
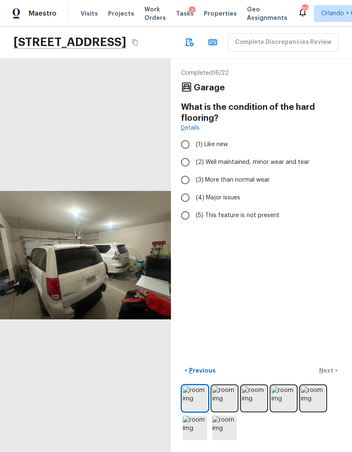
click at [236, 158] on span "(2) Well maintained, minor wear and tear" at bounding box center [253, 162] width 114 height 8
click at [194, 153] on input "(2) Well maintained, minor wear and tear" at bounding box center [186, 162] width 18 height 18
radio input "true"
click at [332, 300] on p "Next" at bounding box center [327, 370] width 16 height 8
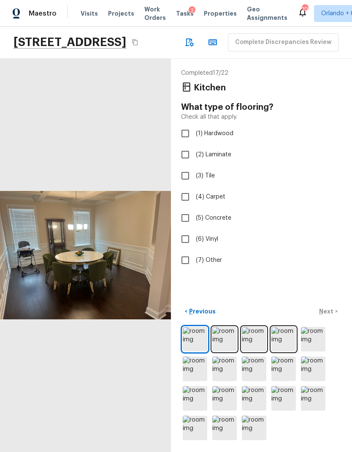
click at [221, 150] on span "(2) Laminate" at bounding box center [213, 154] width 35 height 8
click at [194, 146] on input "(2) Laminate" at bounding box center [186, 155] width 18 height 18
checkbox input "true"
click at [331, 300] on p "Next" at bounding box center [327, 311] width 16 height 8
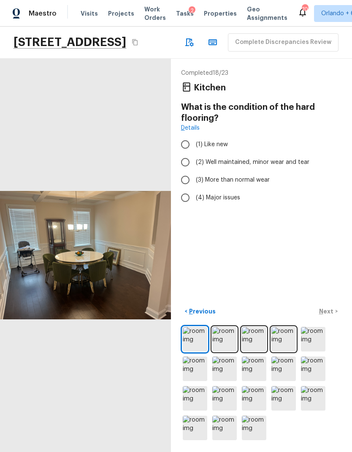
click at [226, 140] on span "(1) Like new" at bounding box center [212, 144] width 32 height 8
click at [194, 136] on input "(1) Like new" at bounding box center [186, 145] width 18 height 18
radio input "true"
click at [328, 300] on p "Next" at bounding box center [327, 311] width 16 height 8
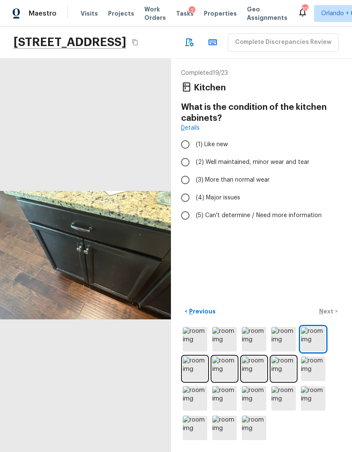
click at [301, 158] on span "(2) Well maintained, minor wear and tear" at bounding box center [253, 162] width 114 height 8
click at [194, 153] on input "(2) Well maintained, minor wear and tear" at bounding box center [186, 162] width 18 height 18
radio input "true"
click at [328, 300] on p "Next" at bounding box center [327, 311] width 16 height 8
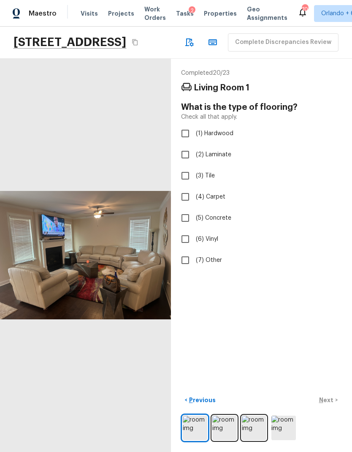
click at [219, 146] on label "(2) Laminate" at bounding box center [256, 155] width 159 height 18
click at [194, 146] on input "(2) Laminate" at bounding box center [186, 155] width 18 height 18
checkbox input "true"
click at [329, 300] on button "Next >" at bounding box center [328, 400] width 27 height 14
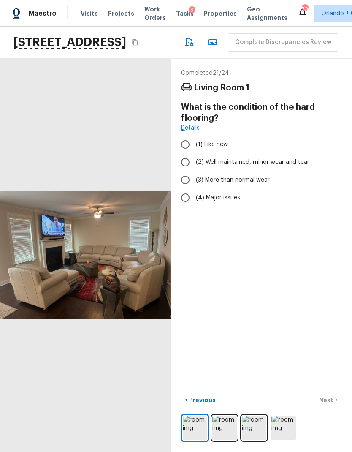
click at [215, 140] on span "(1) Like new" at bounding box center [212, 144] width 32 height 8
click at [194, 136] on input "(1) Like new" at bounding box center [186, 145] width 18 height 18
radio input "true"
click at [329, 300] on p "Next" at bounding box center [327, 400] width 16 height 8
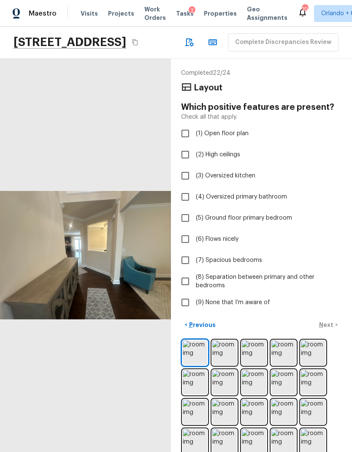
scroll to position [6, 0]
click at [223, 125] on label "(1) Open floor plan" at bounding box center [256, 134] width 159 height 18
click at [194, 125] on input "(1) Open floor plan" at bounding box center [186, 134] width 18 height 18
checkbox input "true"
click at [229, 150] on span "(2) High ceilings" at bounding box center [218, 154] width 44 height 8
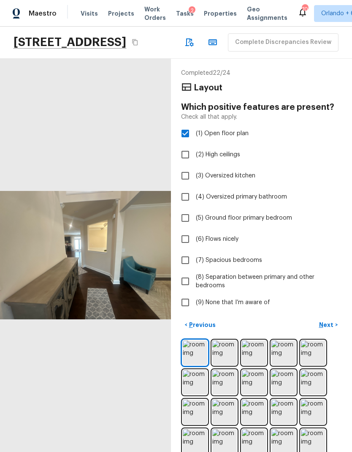
click at [194, 146] on input "(2) High ceilings" at bounding box center [186, 155] width 18 height 18
checkbox input "true"
click at [329, 300] on p "Next" at bounding box center [327, 325] width 16 height 8
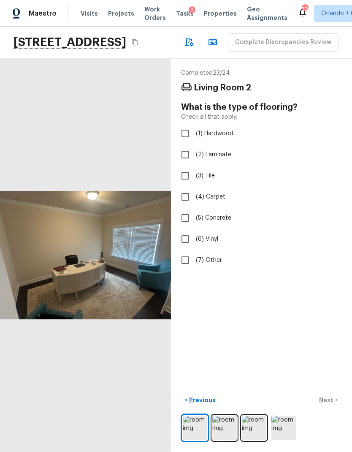
click at [218, 150] on span "(2) Laminate" at bounding box center [213, 154] width 35 height 8
click at [194, 146] on input "(2) Laminate" at bounding box center [186, 155] width 18 height 18
checkbox input "true"
click at [326, 300] on p "Next" at bounding box center [327, 400] width 16 height 8
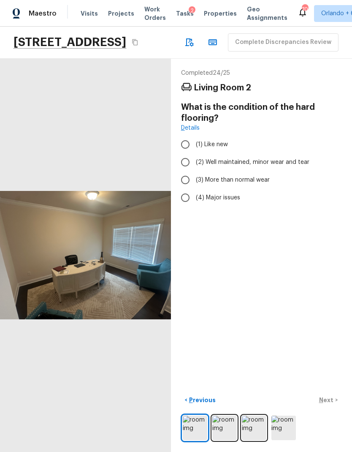
click at [216, 136] on label "(1) Like new" at bounding box center [256, 145] width 159 height 18
click at [194, 136] on input "(1) Like new" at bounding box center [186, 145] width 18 height 18
radio input "true"
click at [331, 300] on p "Next" at bounding box center [327, 400] width 16 height 8
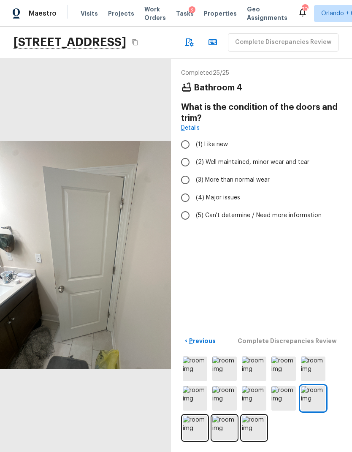
click at [286, 153] on label "(2) Well maintained, minor wear and tear" at bounding box center [256, 162] width 159 height 18
click at [194, 153] on input "(2) Well maintained, minor wear and tear" at bounding box center [186, 162] width 18 height 18
radio input "true"
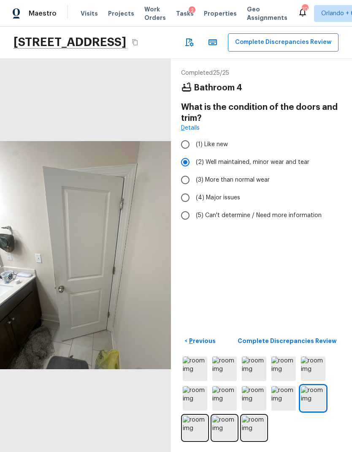
click at [326, 300] on p "Complete Discrepancies Review" at bounding box center [288, 341] width 101 height 8
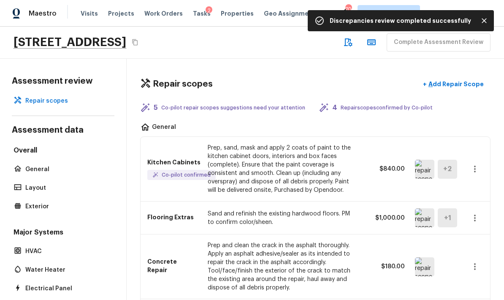
scroll to position [0, 0]
click at [430, 160] on img at bounding box center [424, 169] width 19 height 19
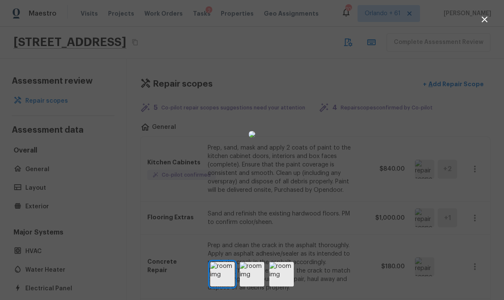
click at [460, 112] on div at bounding box center [252, 135] width 504 height 242
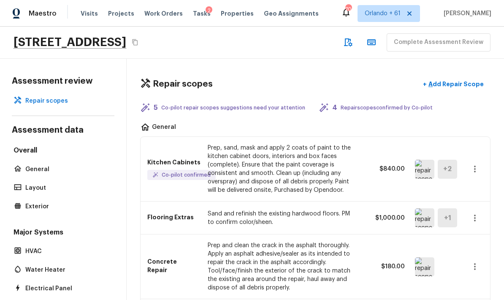
click at [424, 208] on img at bounding box center [424, 217] width 19 height 19
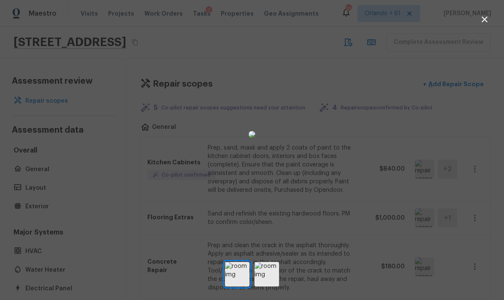
click at [380, 108] on div at bounding box center [252, 135] width 504 height 242
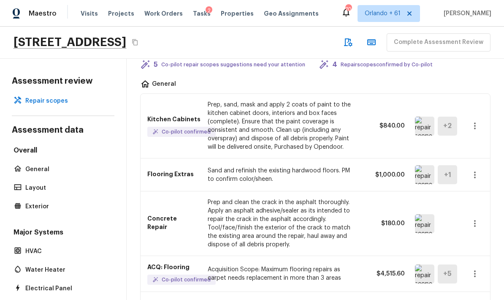
scroll to position [65, 0]
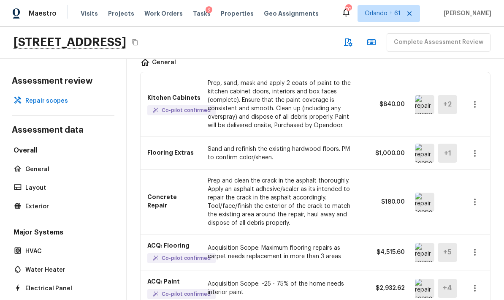
click at [425, 193] on img at bounding box center [424, 202] width 19 height 19
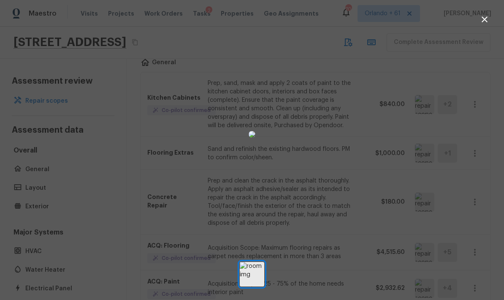
click at [454, 158] on div at bounding box center [252, 135] width 504 height 242
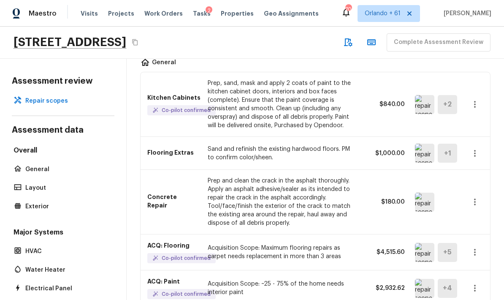
click at [475, 199] on icon "button" at bounding box center [475, 202] width 2 height 7
click at [479, 220] on li "Remove" at bounding box center [477, 217] width 39 height 25
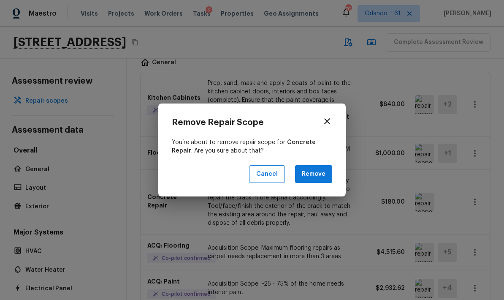
click at [326, 172] on button "Remove" at bounding box center [313, 174] width 37 height 18
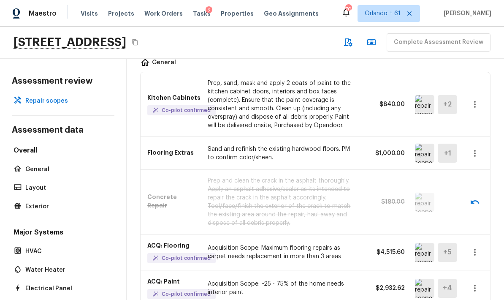
click at [427, 243] on img at bounding box center [424, 252] width 19 height 19
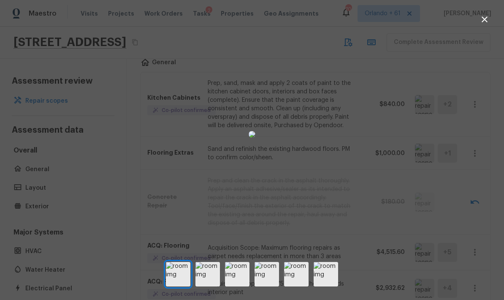
click at [476, 204] on div at bounding box center [252, 135] width 504 height 242
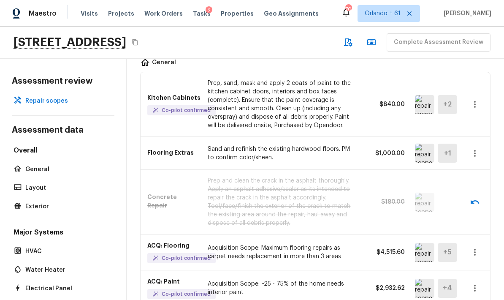
click at [423, 243] on img at bounding box center [424, 252] width 19 height 19
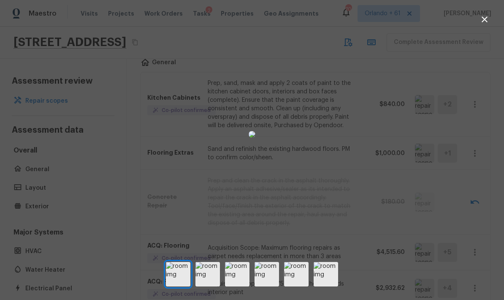
click at [471, 196] on div at bounding box center [252, 135] width 504 height 242
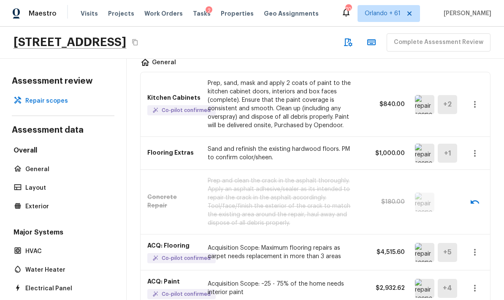
click at [479, 247] on icon "button" at bounding box center [475, 252] width 10 height 10
click at [473, 239] on li "Edit" at bounding box center [477, 242] width 39 height 25
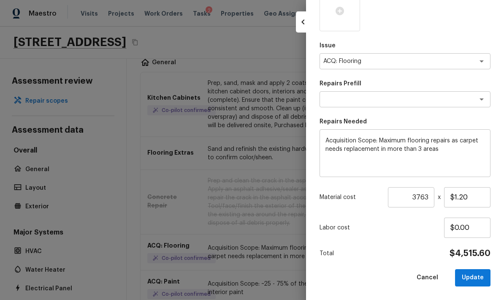
scroll to position [218, 0]
click at [477, 198] on input "$1.20" at bounding box center [467, 198] width 46 height 20
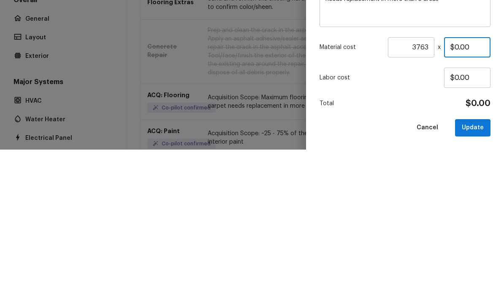
click at [477, 188] on input "$0.00" at bounding box center [467, 198] width 46 height 20
type input "$0.88"
click at [428, 218] on div "Labor cost $0.00" at bounding box center [405, 228] width 171 height 20
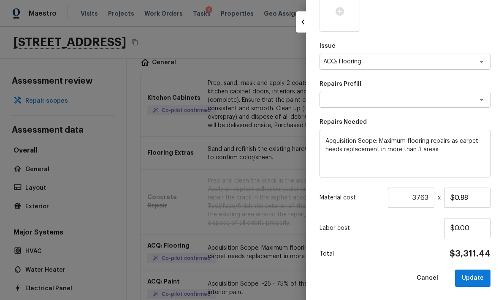
click at [479, 276] on button "Update" at bounding box center [472, 278] width 35 height 17
type input "1"
type input "$0.00"
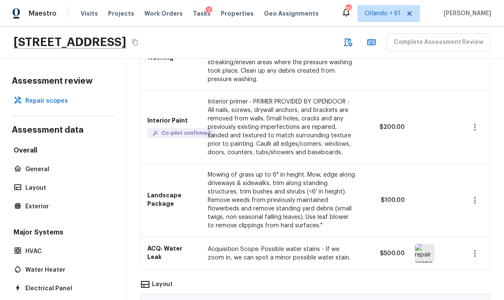
scroll to position [354, 0]
click at [478, 195] on icon "button" at bounding box center [475, 200] width 10 height 10
click at [477, 221] on li "Remove" at bounding box center [477, 215] width 39 height 25
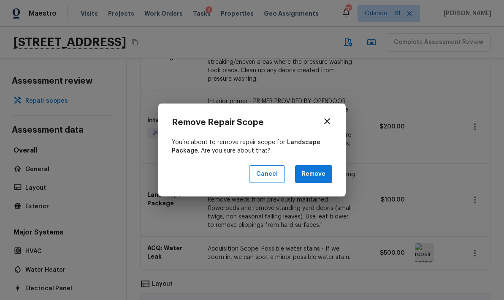
click at [325, 174] on button "Remove" at bounding box center [313, 174] width 37 height 18
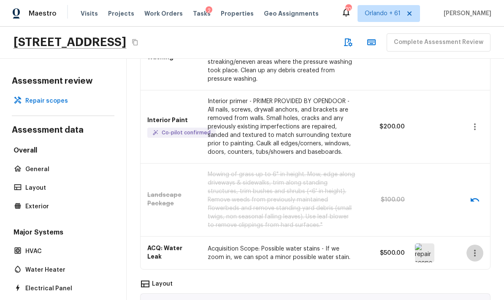
click at [476, 248] on icon "button" at bounding box center [475, 253] width 10 height 10
click at [480, 270] on li "Remove" at bounding box center [477, 268] width 39 height 25
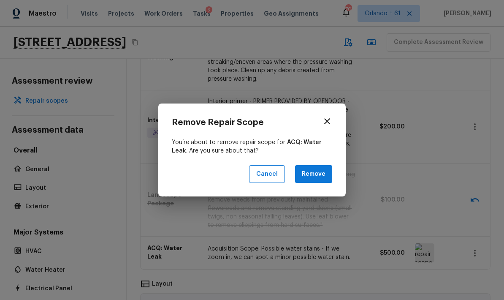
click at [326, 175] on button "Remove" at bounding box center [313, 174] width 37 height 18
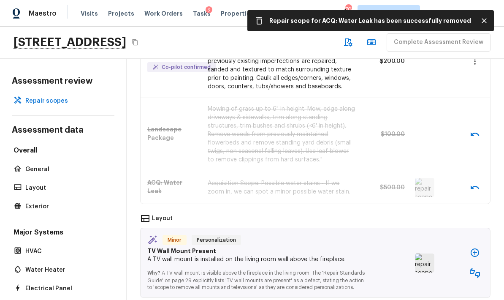
scroll to position [458, 0]
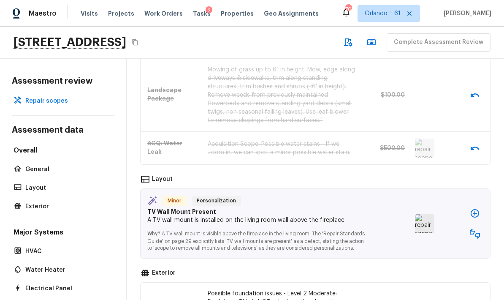
click at [428, 214] on img at bounding box center [424, 223] width 19 height 19
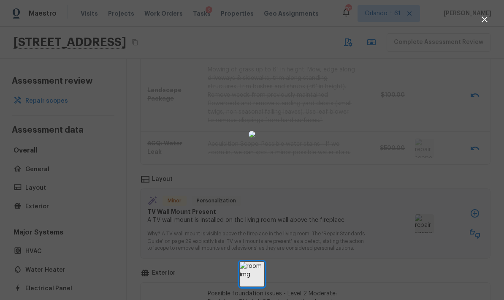
click at [471, 252] on div at bounding box center [252, 135] width 504 height 242
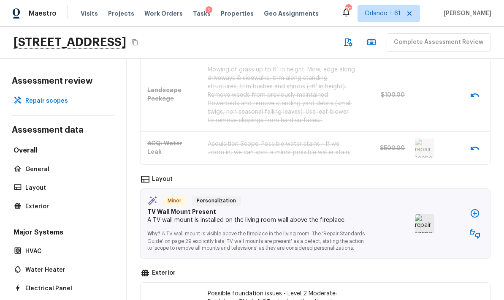
click at [477, 208] on icon "button" at bounding box center [475, 213] width 10 height 10
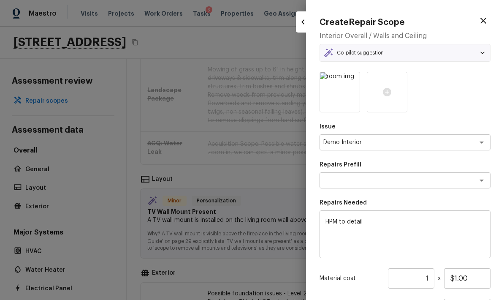
type textarea "Add a Task"
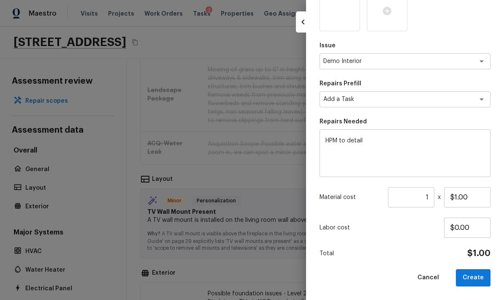
scroll to position [81, 0]
click at [430, 277] on button "Cancel" at bounding box center [428, 278] width 35 height 17
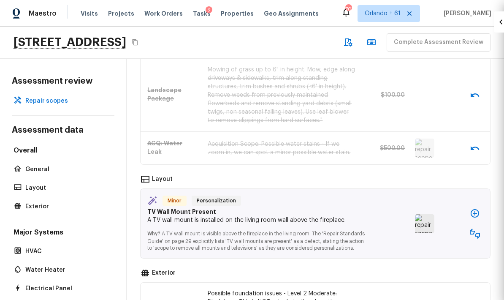
type input "$0.00"
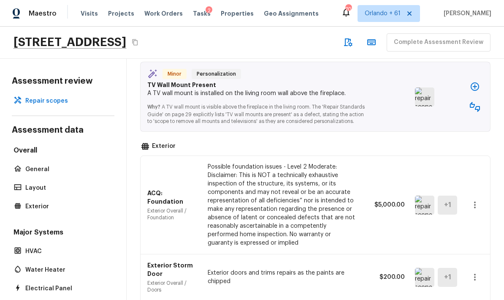
scroll to position [584, 0]
click at [427, 196] on img at bounding box center [424, 205] width 19 height 19
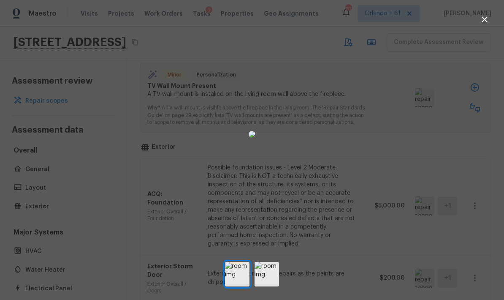
click at [467, 144] on div at bounding box center [252, 135] width 504 height 242
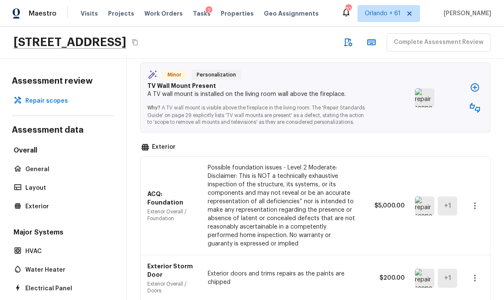
click at [479, 201] on icon "button" at bounding box center [475, 206] width 10 height 10
click at [477, 222] on li "Remove" at bounding box center [471, 221] width 55 height 25
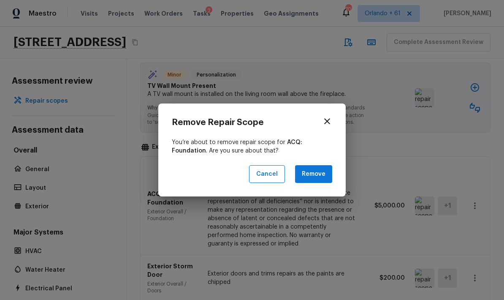
click at [324, 178] on button "Remove" at bounding box center [313, 174] width 37 height 18
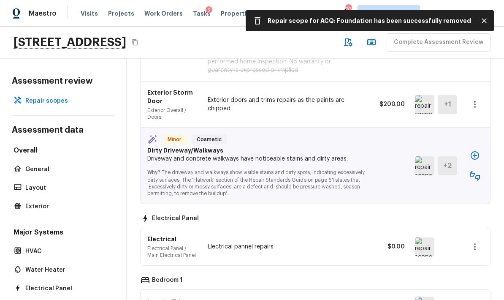
scroll to position [741, 0]
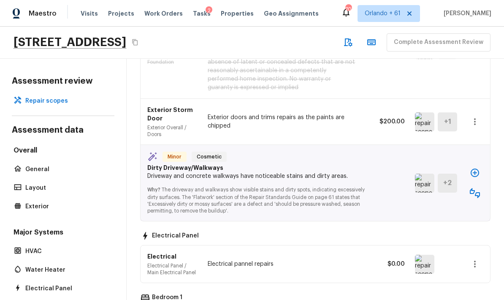
click at [421, 174] on img at bounding box center [424, 183] width 19 height 19
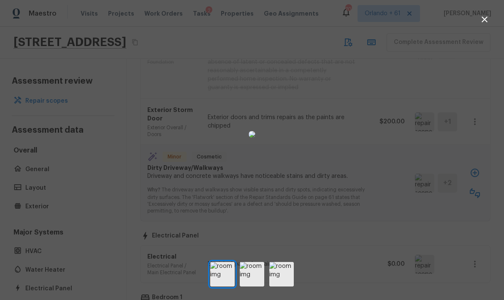
click at [461, 131] on div at bounding box center [252, 135] width 504 height 242
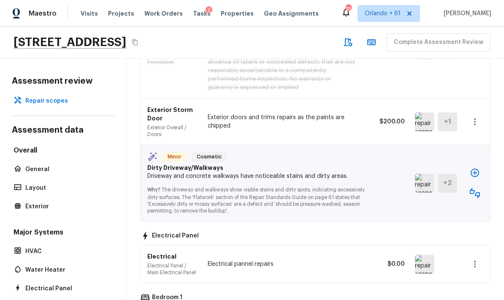
click at [477, 188] on icon "button" at bounding box center [475, 193] width 10 height 10
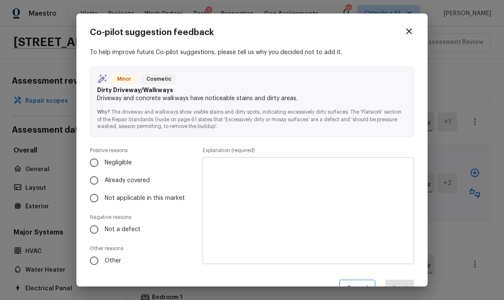
click at [141, 180] on span "Already covered" at bounding box center [127, 180] width 45 height 8
click at [103, 180] on input "Already covered" at bounding box center [94, 181] width 18 height 18
radio input "true"
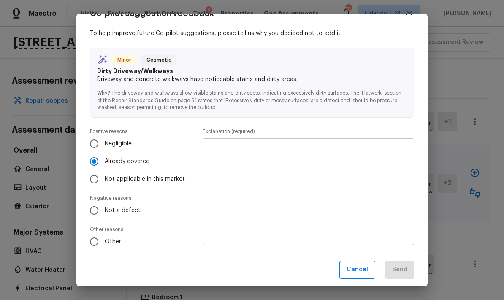
scroll to position [22, 0]
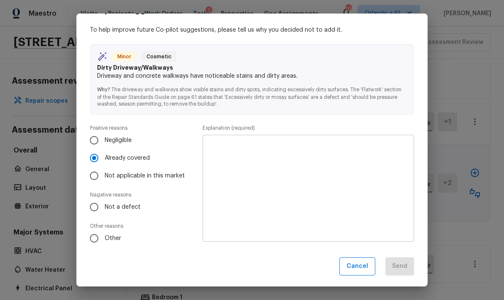
click at [125, 207] on span "Not a defect" at bounding box center [123, 207] width 36 height 8
click at [103, 207] on input "Not a defect" at bounding box center [94, 207] width 18 height 18
radio input "true"
radio input "false"
click at [321, 174] on textarea at bounding box center [309, 188] width 200 height 93
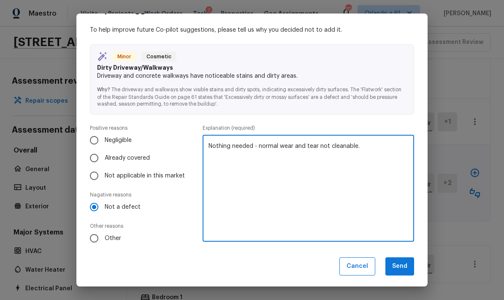
type textarea "Nothing needed - normal wear and tear not cleanable."
click at [399, 263] on button "Send" at bounding box center [400, 266] width 29 height 18
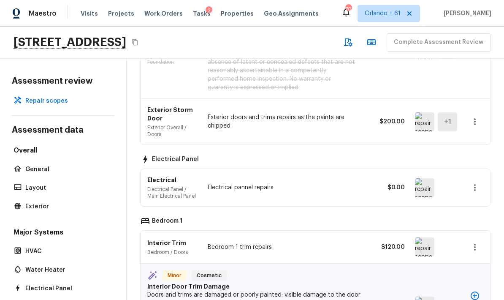
click at [426, 178] on img at bounding box center [424, 187] width 19 height 19
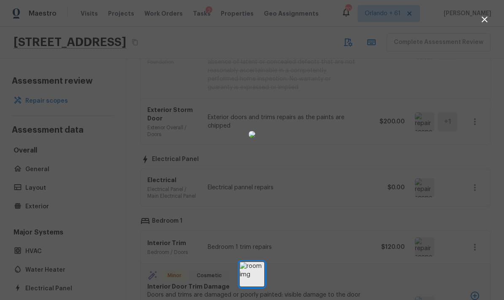
click at [391, 176] on div at bounding box center [252, 135] width 504 height 242
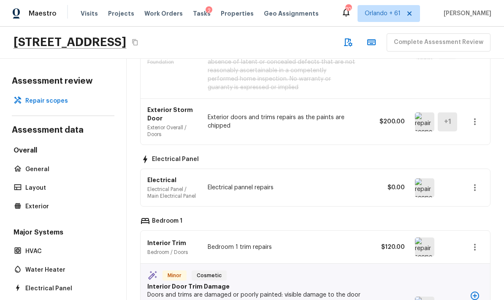
click at [475, 184] on icon "button" at bounding box center [475, 187] width 2 height 7
click at [477, 200] on li "Remove" at bounding box center [471, 203] width 55 height 25
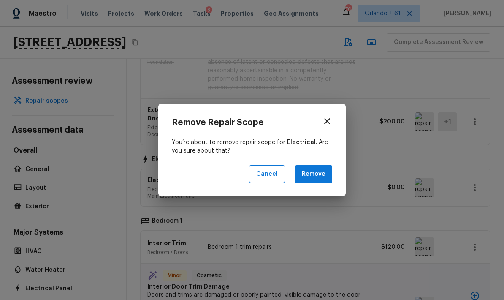
click at [324, 174] on button "Remove" at bounding box center [313, 174] width 37 height 18
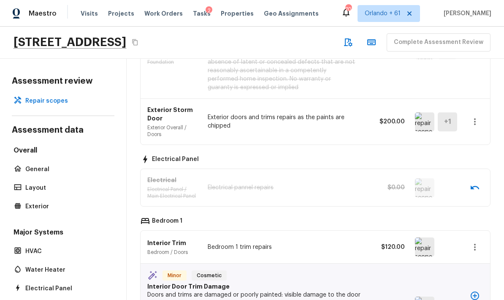
click at [425, 237] on img at bounding box center [424, 246] width 19 height 19
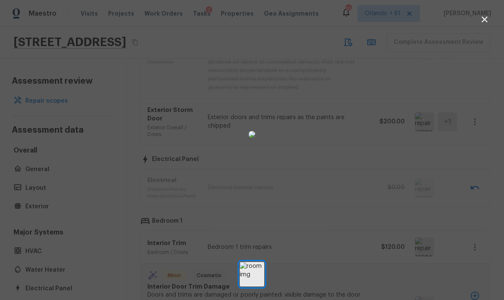
click at [397, 205] on div at bounding box center [252, 135] width 504 height 242
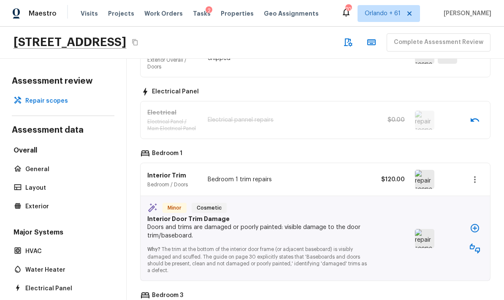
scroll to position [864, 0]
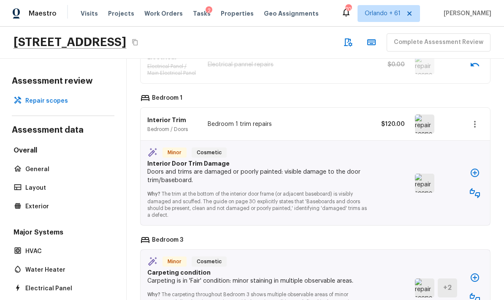
click at [423, 174] on img at bounding box center [424, 183] width 19 height 19
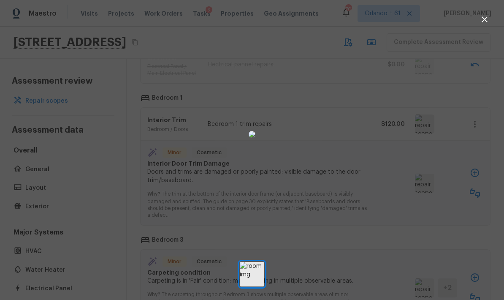
click at [394, 194] on div at bounding box center [252, 135] width 504 height 242
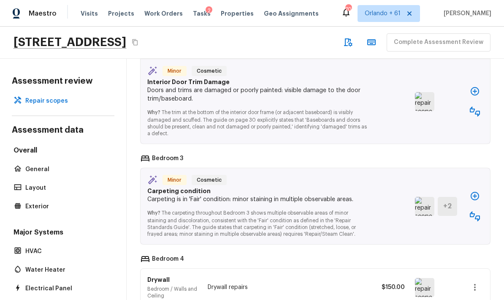
scroll to position [946, 0]
click at [425, 196] on img at bounding box center [424, 205] width 19 height 19
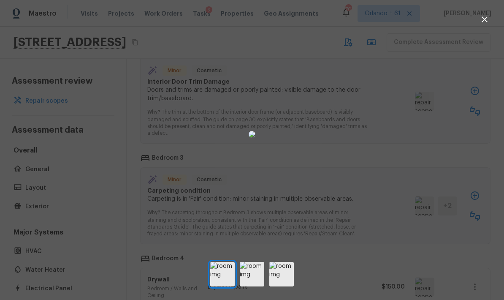
click at [383, 178] on div at bounding box center [252, 135] width 504 height 242
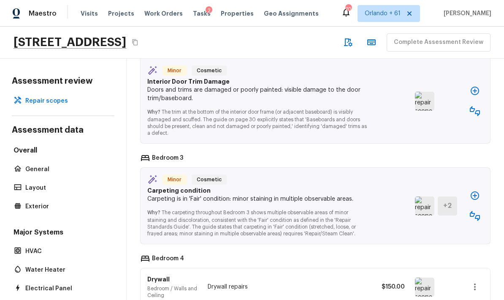
click at [477, 211] on icon "button" at bounding box center [475, 216] width 10 height 10
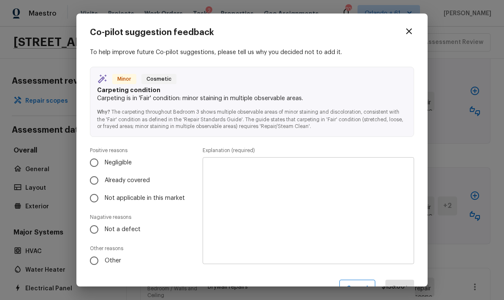
click at [138, 183] on span "Already covered" at bounding box center [127, 180] width 45 height 8
click at [103, 183] on input "Already covered" at bounding box center [94, 181] width 18 height 18
radio input "true"
click at [289, 193] on textarea at bounding box center [309, 210] width 200 height 93
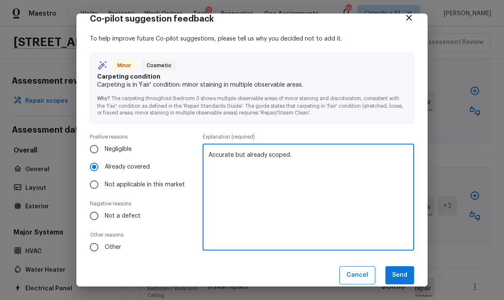
scroll to position [13, 0]
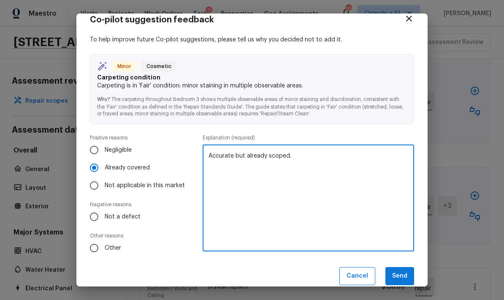
type textarea "Accurate but already scoped."
click at [404, 273] on button "Send" at bounding box center [400, 276] width 29 height 18
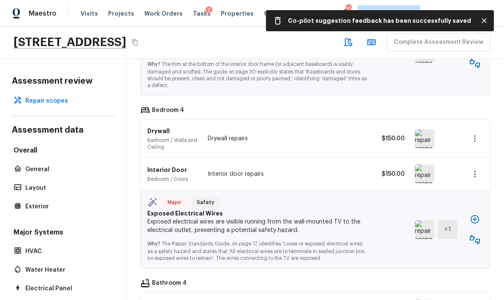
scroll to position [994, 0]
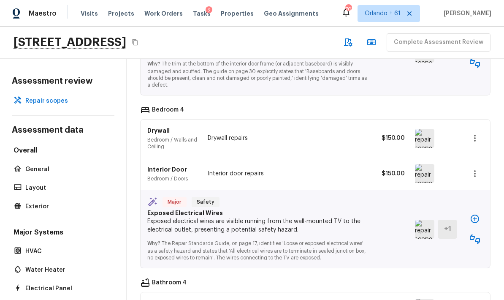
click at [426, 164] on img at bounding box center [424, 173] width 19 height 19
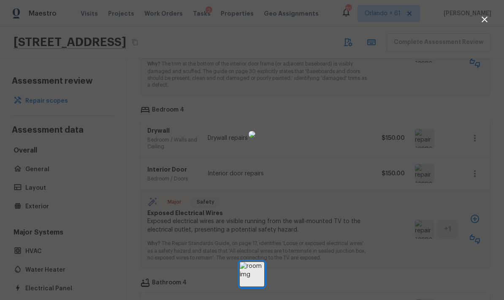
click at [386, 195] on div at bounding box center [252, 135] width 504 height 242
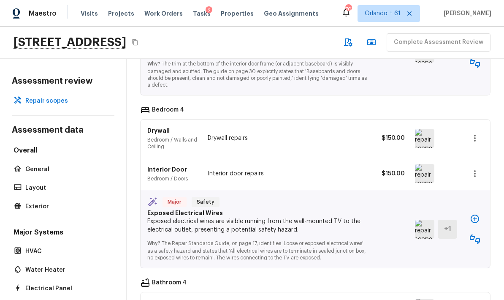
click at [474, 234] on icon "button" at bounding box center [475, 239] width 10 height 10
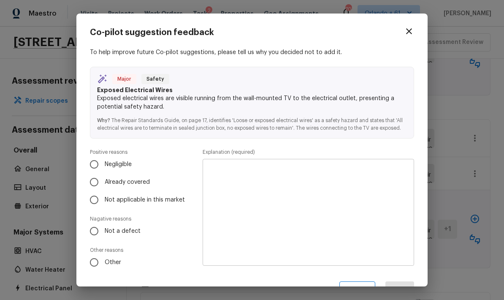
click at [123, 226] on label "Not a defect" at bounding box center [137, 231] width 104 height 18
click at [103, 226] on input "Not a defect" at bounding box center [94, 231] width 18 height 18
radio input "true"
click at [263, 198] on textarea at bounding box center [309, 212] width 200 height 93
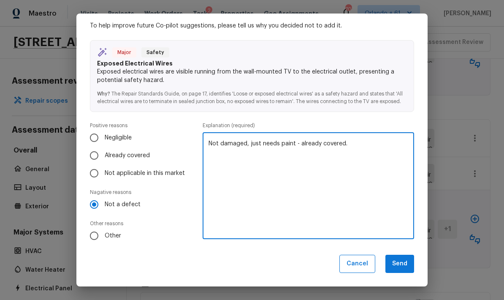
scroll to position [26, 0]
type textarea "Not damaged, just needs paint - already covered."
click at [403, 263] on button "Send" at bounding box center [400, 264] width 29 height 18
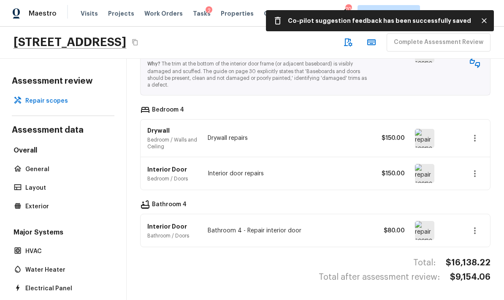
scroll to position [959, 0]
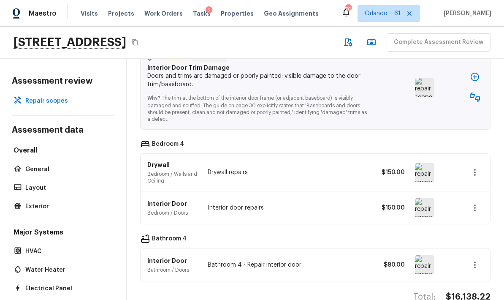
click at [426, 255] on img at bounding box center [424, 264] width 19 height 19
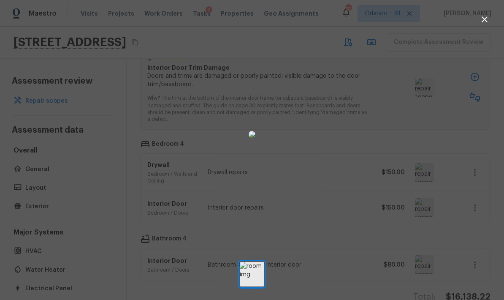
click at [394, 226] on div at bounding box center [252, 135] width 504 height 242
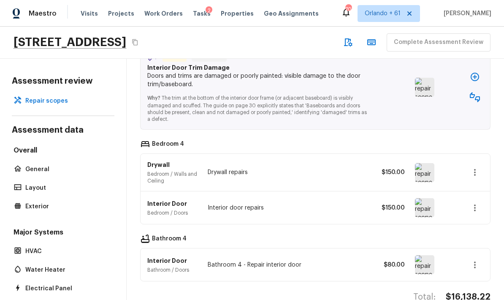
click at [472, 260] on icon "button" at bounding box center [475, 265] width 10 height 10
click at [471, 247] on li "Remove" at bounding box center [471, 251] width 55 height 25
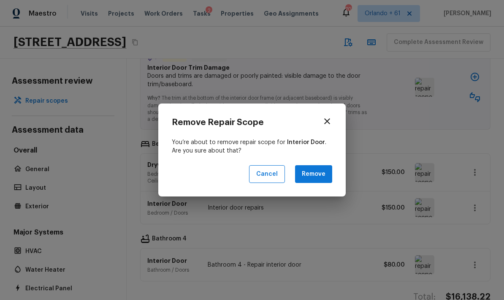
click at [325, 174] on button "Remove" at bounding box center [313, 174] width 37 height 18
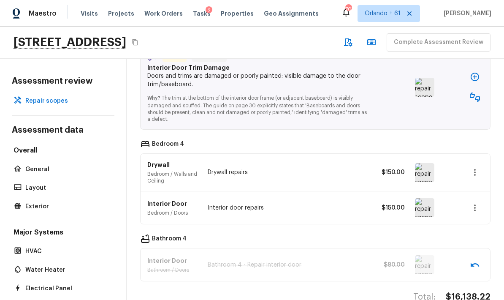
click at [425, 163] on img at bounding box center [424, 172] width 19 height 19
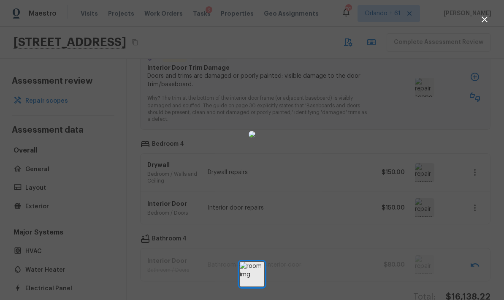
click at [447, 162] on div at bounding box center [252, 135] width 504 height 242
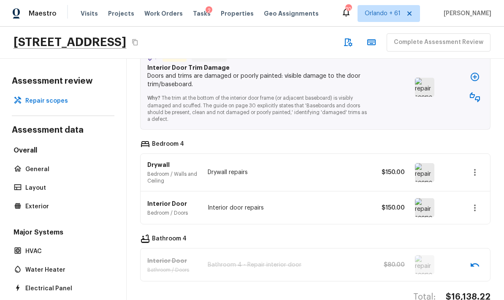
click at [474, 203] on icon "button" at bounding box center [475, 208] width 10 height 10
click at [476, 223] on li "Remove" at bounding box center [471, 223] width 55 height 25
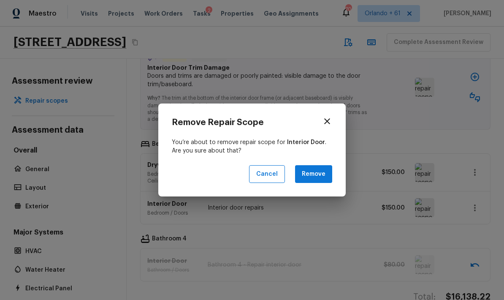
click at [324, 173] on button "Remove" at bounding box center [313, 174] width 37 height 18
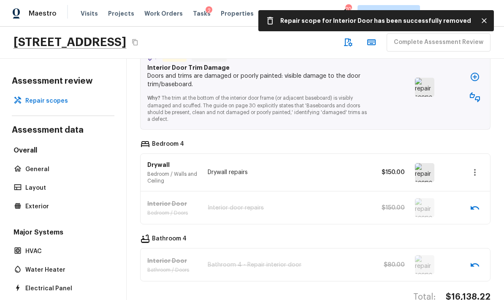
click at [478, 167] on icon "button" at bounding box center [475, 172] width 10 height 10
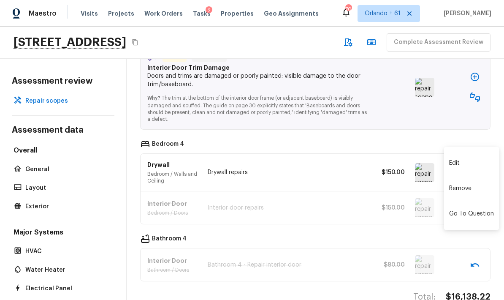
click at [477, 191] on li "Remove" at bounding box center [471, 188] width 55 height 25
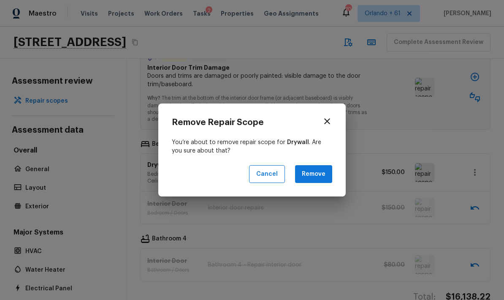
click at [318, 178] on button "Remove" at bounding box center [313, 174] width 37 height 18
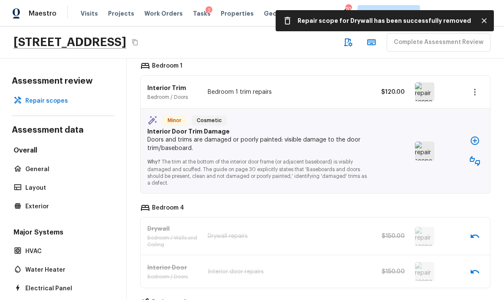
scroll to position [849, 0]
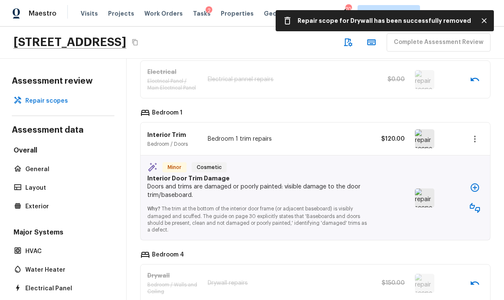
click at [476, 185] on icon "button" at bounding box center [475, 187] width 8 height 8
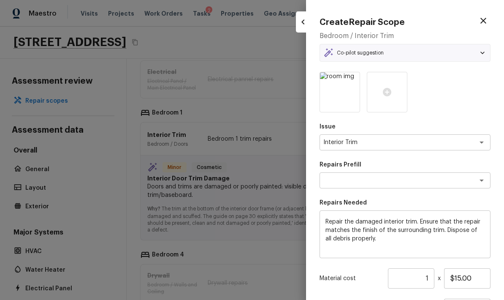
type textarea "Repair Interior Trim"
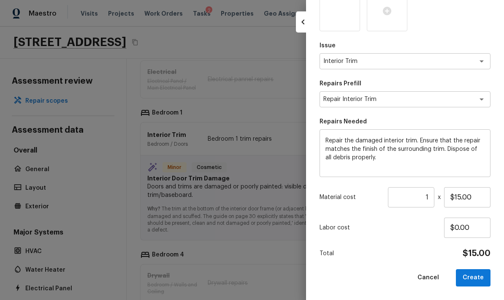
scroll to position [81, 0]
click at [476, 195] on input "$15.00" at bounding box center [467, 198] width 46 height 20
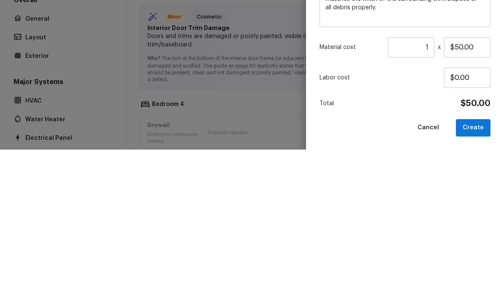
click at [408, 218] on div "Labor cost $0.00" at bounding box center [405, 228] width 171 height 20
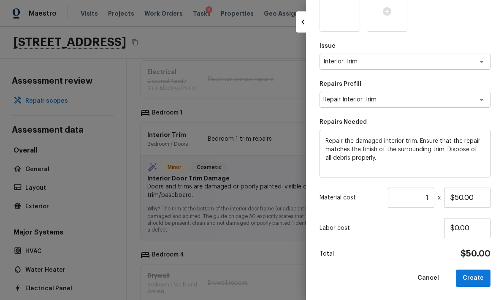
click at [484, 276] on button "Create" at bounding box center [473, 278] width 35 height 17
type input "$15.00"
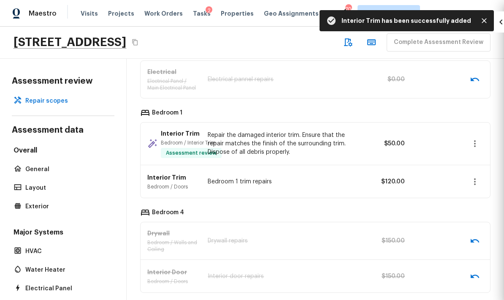
type input "$0.00"
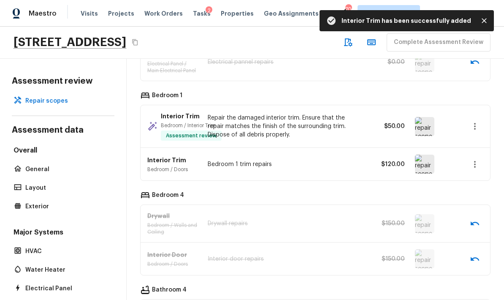
scroll to position [867, 0]
click at [477, 158] on icon "button" at bounding box center [475, 163] width 10 height 10
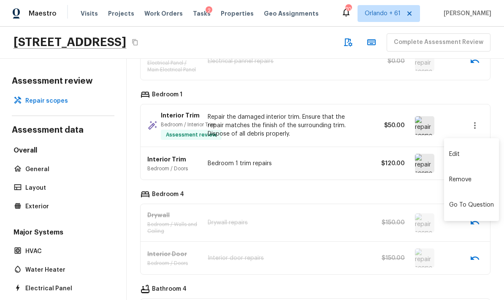
click at [476, 180] on li "Remove" at bounding box center [471, 179] width 55 height 25
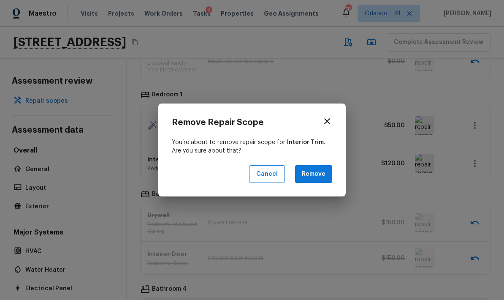
click at [323, 176] on button "Remove" at bounding box center [313, 174] width 37 height 18
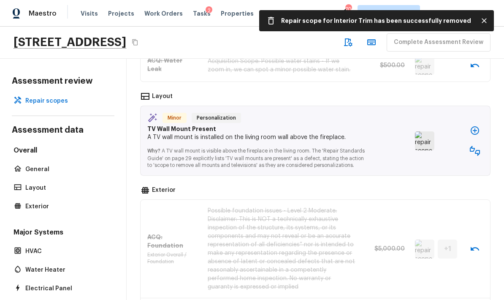
scroll to position [504, 0]
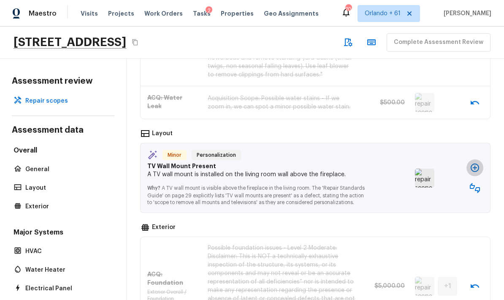
click at [475, 164] on icon "button" at bounding box center [475, 168] width 8 height 8
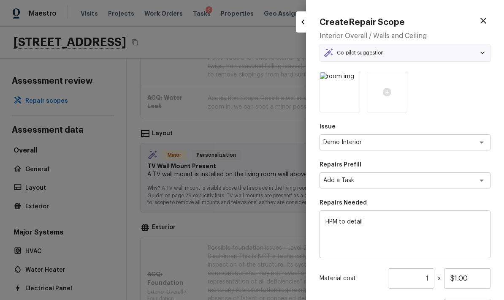
click at [392, 223] on textarea "HPM to detail" at bounding box center [405, 235] width 159 height 34
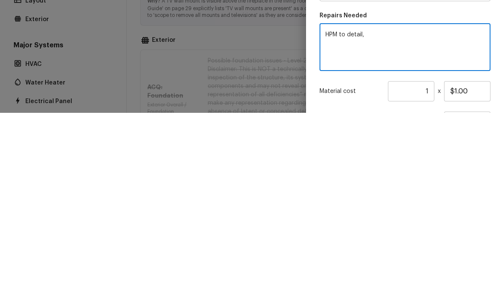
click at [342, 218] on textarea "HPM to detail," at bounding box center [405, 235] width 159 height 34
click at [340, 218] on textarea "HPM to detail," at bounding box center [405, 235] width 159 height 34
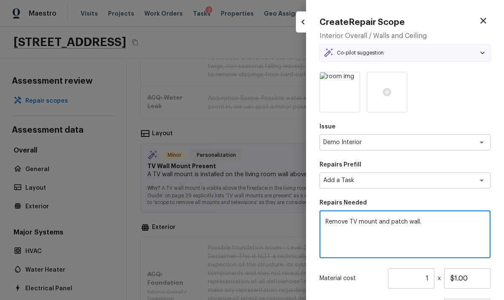
type textarea "Remove TV mount and patch wall."
click at [471, 276] on input "$1.00" at bounding box center [467, 278] width 46 height 20
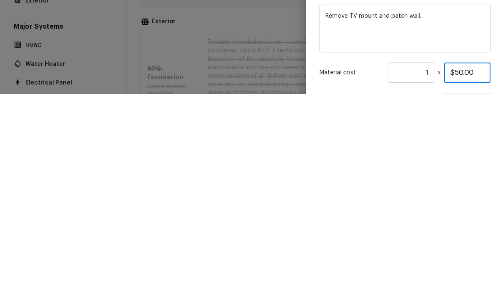
type input "$50.00"
click at [354, 274] on p "Material cost" at bounding box center [352, 278] width 65 height 8
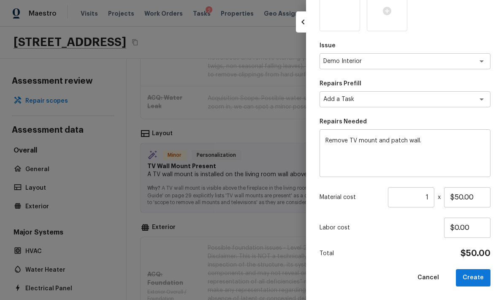
scroll to position [81, 0]
click at [479, 275] on button "Create" at bounding box center [473, 278] width 35 height 17
type input "$0.00"
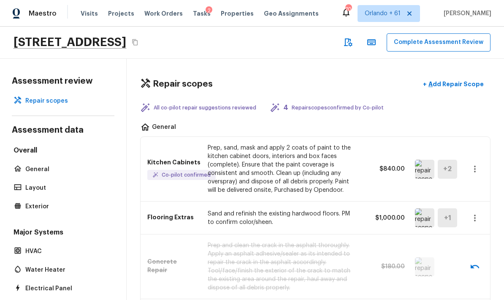
scroll to position [0, 0]
click at [476, 166] on icon "button" at bounding box center [475, 169] width 2 height 7
click at [476, 153] on li "Edit" at bounding box center [477, 159] width 39 height 25
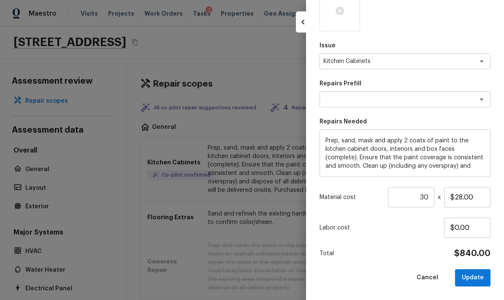
scroll to position [170, 0]
click at [426, 199] on input "30" at bounding box center [411, 198] width 46 height 20
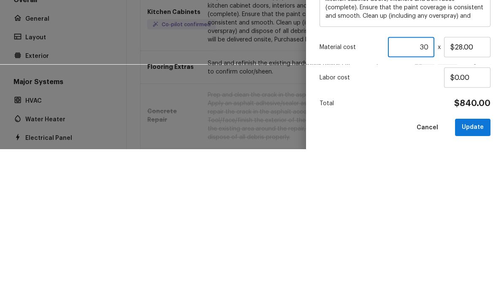
click at [428, 188] on input "30" at bounding box center [411, 198] width 46 height 20
click at [379, 218] on div "Labor cost $0.00" at bounding box center [405, 228] width 171 height 20
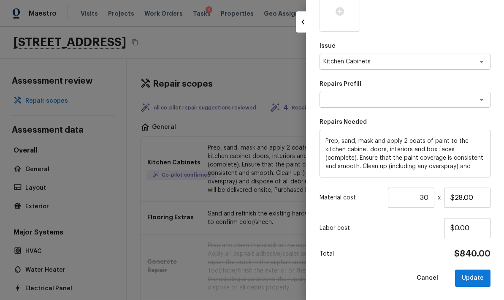
click at [428, 276] on button "Cancel" at bounding box center [427, 278] width 35 height 17
type input "1"
type input "$0.00"
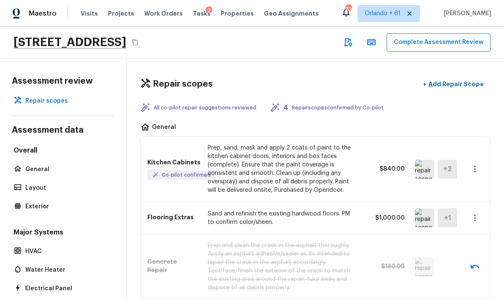
scroll to position [0, 0]
click at [465, 33] on button "Complete Assessment Review" at bounding box center [439, 42] width 104 height 18
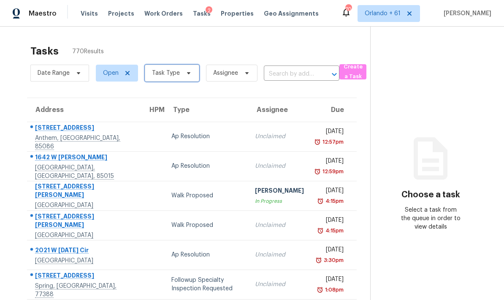
click at [180, 65] on span "Task Type" at bounding box center [172, 73] width 55 height 17
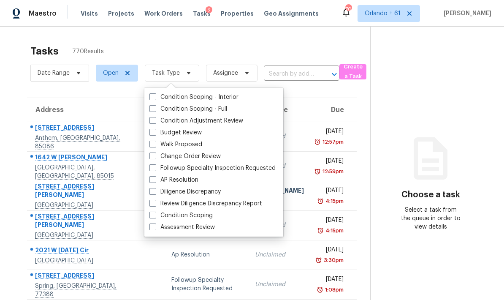
click at [204, 223] on label "Assessment Review" at bounding box center [182, 227] width 65 height 8
click at [155, 223] on input "Assessment Review" at bounding box center [152, 225] width 5 height 5
checkbox input "true"
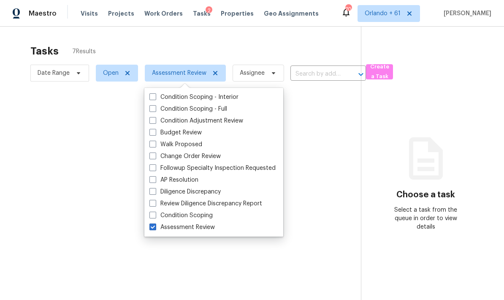
click at [330, 12] on div at bounding box center [252, 150] width 504 height 300
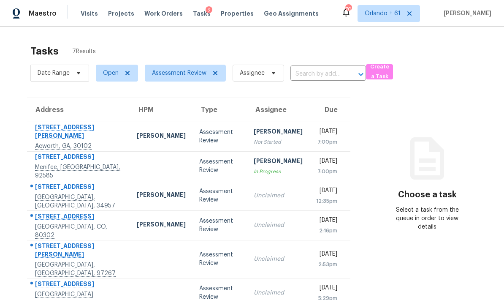
click at [148, 131] on div "Sean Bailey" at bounding box center [161, 136] width 49 height 11
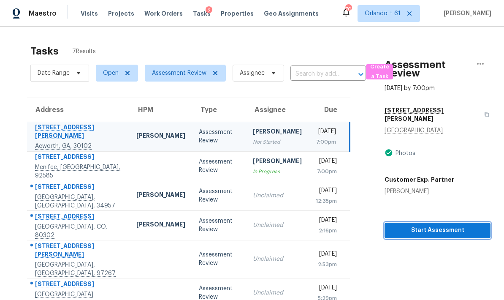
click at [474, 225] on span "Start Assessment" at bounding box center [438, 230] width 93 height 11
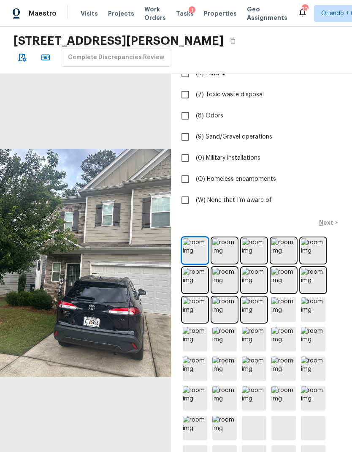
scroll to position [184, 0]
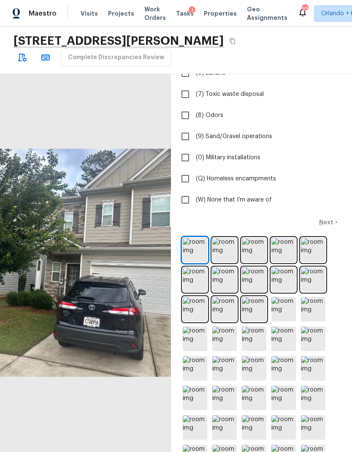
click at [289, 250] on img at bounding box center [284, 250] width 25 height 25
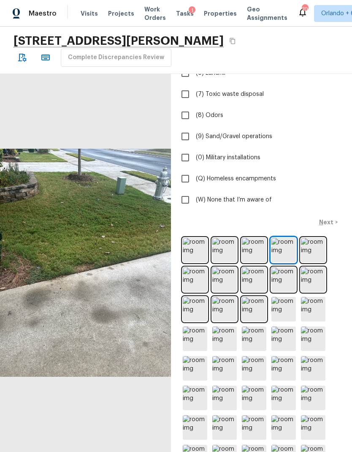
click at [290, 300] on img at bounding box center [284, 427] width 25 height 25
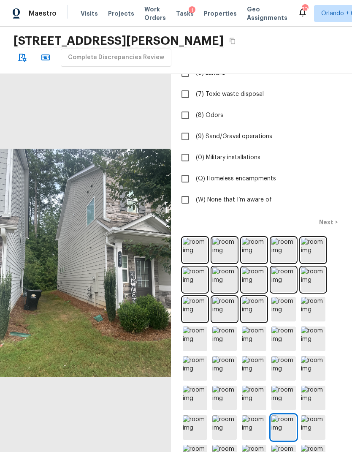
click at [314, 300] on img at bounding box center [313, 427] width 25 height 25
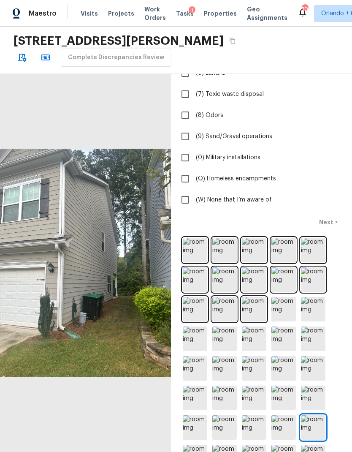
click at [263, 199] on span "(W) None that I’m aware of" at bounding box center [234, 200] width 76 height 8
click at [194, 199] on input "(W) None that I’m aware of" at bounding box center [186, 200] width 18 height 18
checkbox input "true"
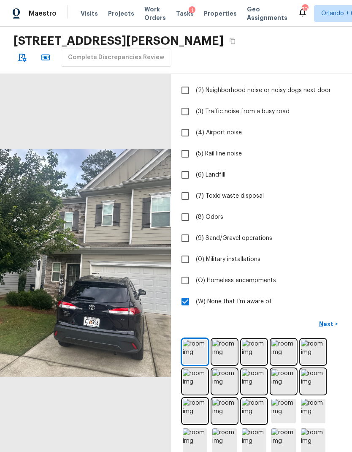
scroll to position [82, 0]
click at [331, 300] on button "Next >" at bounding box center [328, 325] width 27 height 14
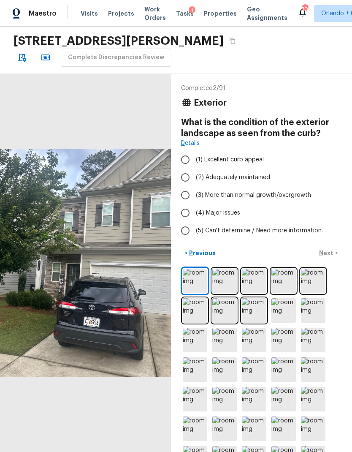
scroll to position [0, 0]
click at [267, 172] on label "(2) Adequately maintained" at bounding box center [256, 178] width 159 height 18
click at [194, 172] on input "(2) Adequately maintained" at bounding box center [186, 178] width 18 height 18
radio input "true"
click at [334, 253] on p "Next" at bounding box center [327, 253] width 16 height 8
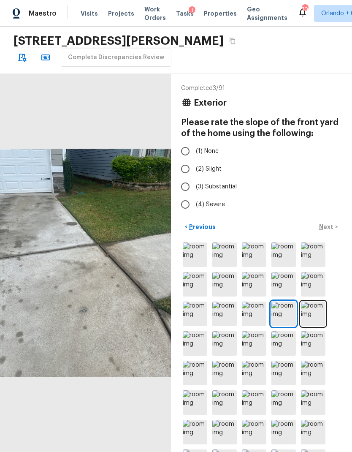
click at [258, 257] on img at bounding box center [254, 255] width 25 height 25
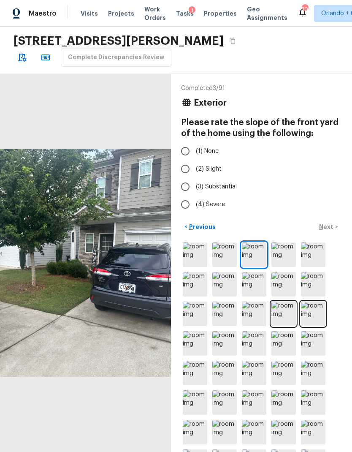
click at [211, 151] on span "(1) None" at bounding box center [207, 151] width 23 height 8
click at [194, 151] on input "(1) None" at bounding box center [186, 151] width 18 height 18
radio input "true"
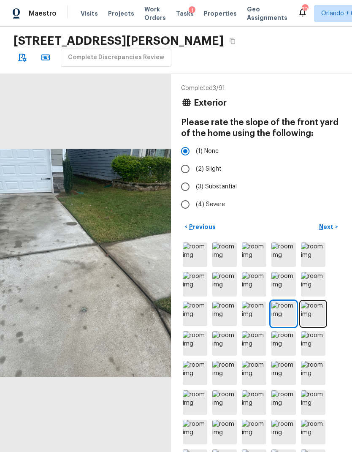
click at [331, 226] on p "Next" at bounding box center [327, 227] width 16 height 8
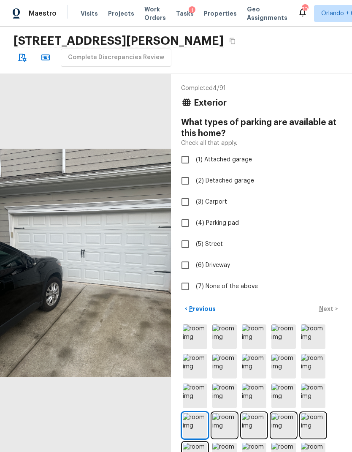
click at [244, 160] on span "(1) Attached garage" at bounding box center [224, 159] width 56 height 8
click at [194, 160] on input "(1) Attached garage" at bounding box center [186, 160] width 18 height 18
checkbox input "true"
click at [216, 263] on span "(6) Driveway" at bounding box center [213, 265] width 34 height 8
click at [194, 263] on input "(6) Driveway" at bounding box center [186, 265] width 18 height 18
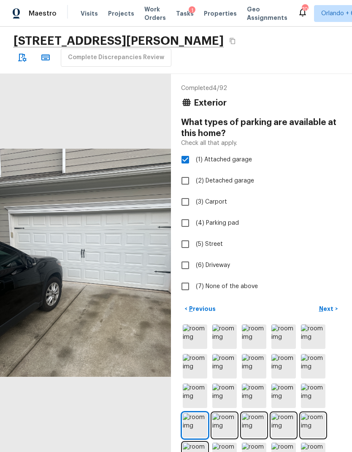
checkbox input "true"
click at [331, 300] on p "Next" at bounding box center [327, 309] width 16 height 8
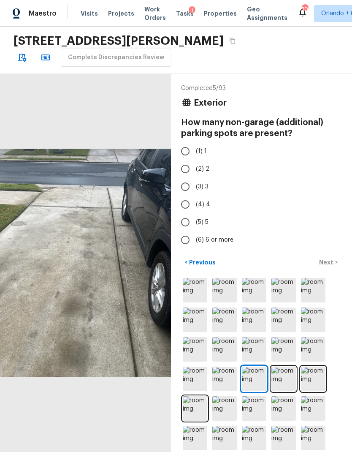
click at [189, 170] on input "(2) 2" at bounding box center [186, 169] width 18 height 18
radio input "true"
click at [331, 263] on p "Next" at bounding box center [327, 262] width 16 height 8
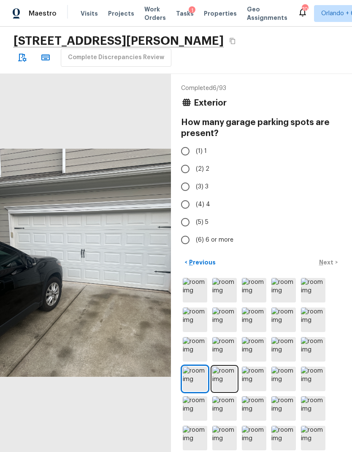
click at [188, 170] on input "(2) 2" at bounding box center [186, 169] width 18 height 18
radio input "true"
click at [329, 259] on p "Next" at bounding box center [327, 262] width 16 height 8
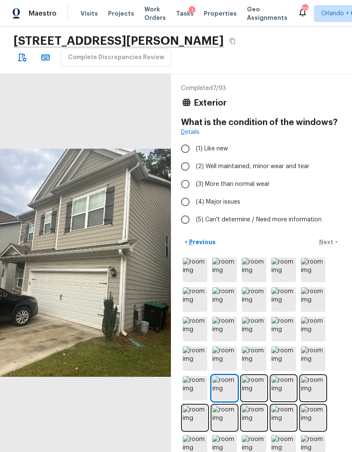
click at [294, 165] on span "(2) Well maintained, minor wear and tear" at bounding box center [253, 166] width 114 height 8
click at [194, 165] on input "(2) Well maintained, minor wear and tear" at bounding box center [186, 167] width 18 height 18
radio input "true"
click at [333, 243] on p "Next" at bounding box center [327, 242] width 16 height 8
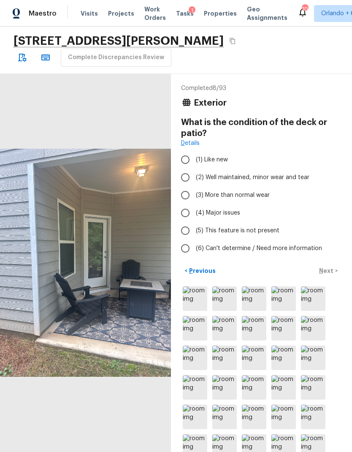
click at [284, 176] on span "(2) Well maintained, minor wear and tear" at bounding box center [253, 177] width 114 height 8
click at [194, 176] on input "(2) Well maintained, minor wear and tear" at bounding box center [186, 178] width 18 height 18
radio input "true"
click at [334, 271] on p "Next" at bounding box center [327, 271] width 16 height 8
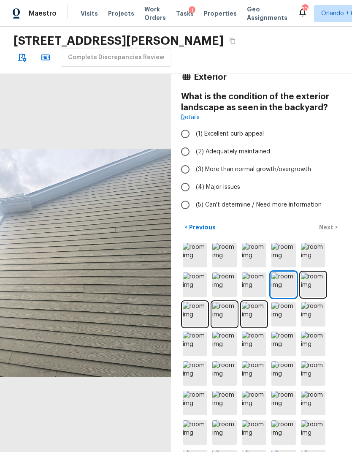
scroll to position [36, 0]
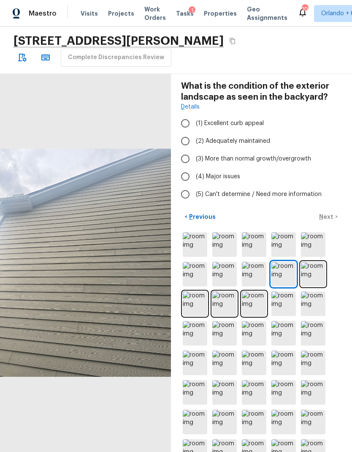
click at [260, 300] on img at bounding box center [254, 363] width 25 height 25
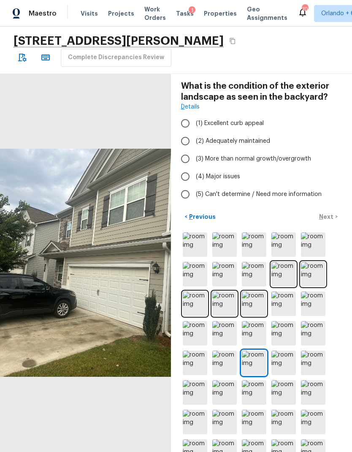
click at [316, 300] on img at bounding box center [313, 363] width 25 height 25
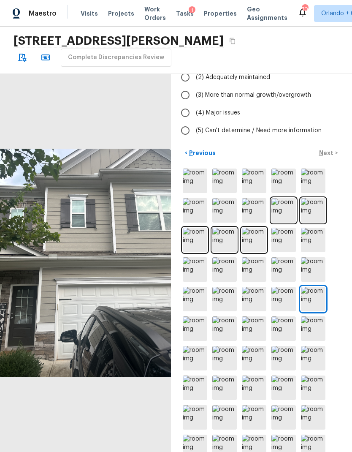
scroll to position [100, 0]
click at [257, 300] on img at bounding box center [254, 388] width 25 height 25
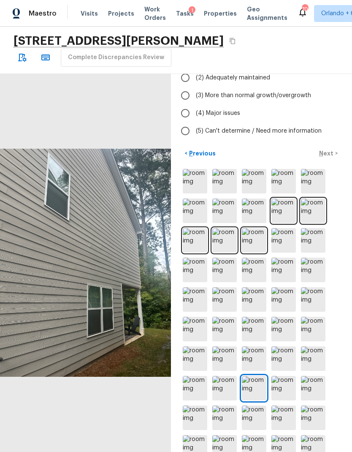
click at [292, 300] on img at bounding box center [284, 388] width 25 height 25
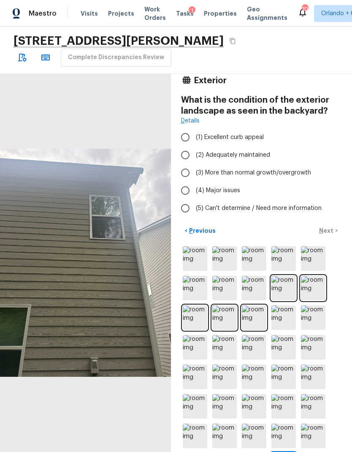
scroll to position [19, 0]
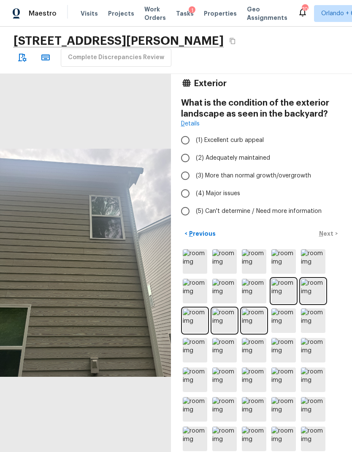
click at [255, 159] on span "(2) Adequately maintained" at bounding box center [233, 158] width 74 height 8
click at [194, 159] on input "(2) Adequately maintained" at bounding box center [186, 158] width 18 height 18
radio input "true"
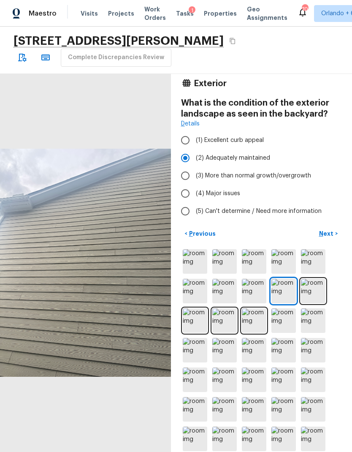
click at [331, 234] on p "Next" at bounding box center [327, 233] width 16 height 8
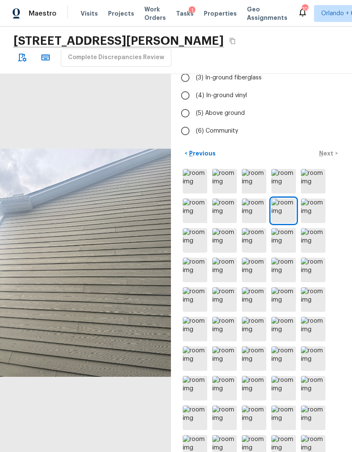
scroll to position [15, 0]
click at [320, 300] on img at bounding box center [313, 447] width 25 height 25
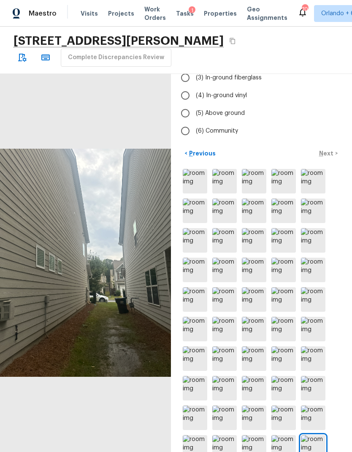
click at [254, 300] on img at bounding box center [254, 329] width 25 height 25
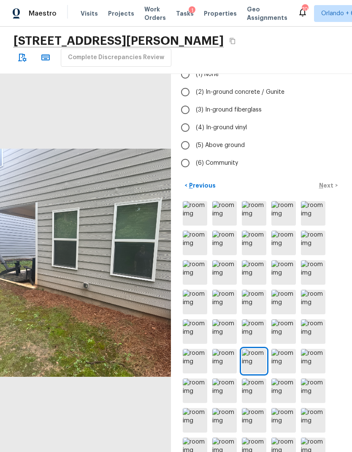
scroll to position [16, 0]
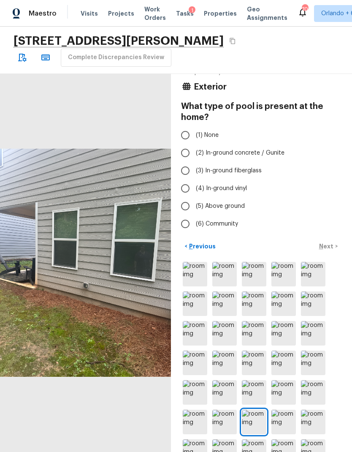
click at [185, 126] on input "(1) None" at bounding box center [186, 135] width 18 height 18
radio input "true"
click at [330, 242] on p "Next" at bounding box center [327, 246] width 16 height 8
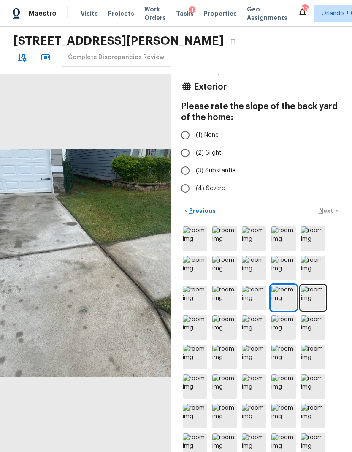
click at [201, 131] on span "(1) None" at bounding box center [207, 135] width 23 height 8
click at [194, 126] on input "(1) None" at bounding box center [186, 135] width 18 height 18
radio input "true"
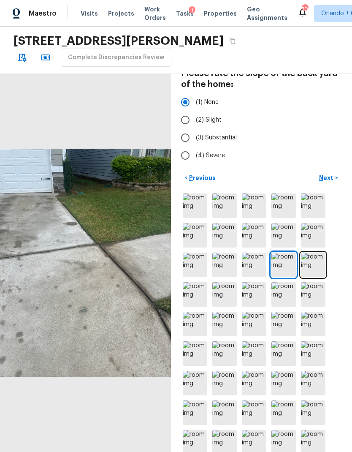
scroll to position [57, 0]
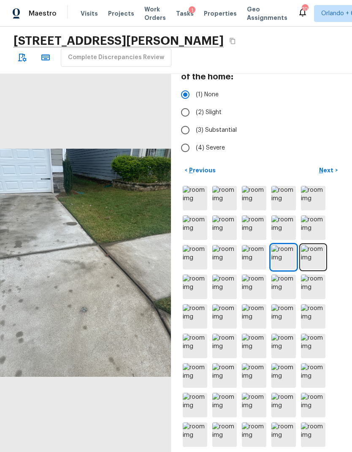
click at [193, 245] on img at bounding box center [195, 257] width 25 height 25
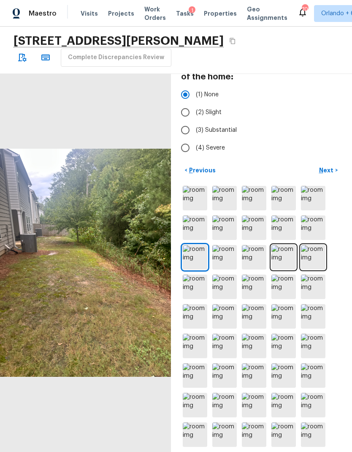
click at [216, 108] on span "(2) Slight" at bounding box center [209, 112] width 26 height 8
click at [194, 104] on input "(2) Slight" at bounding box center [186, 113] width 18 height 18
radio input "true"
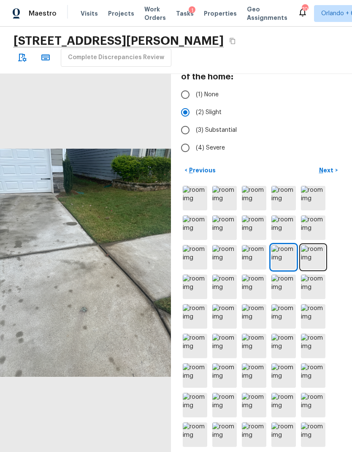
click at [333, 166] on p "Next" at bounding box center [327, 170] width 16 height 8
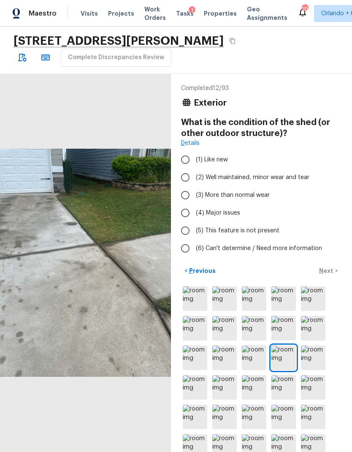
scroll to position [0, 0]
click at [267, 226] on span "(5) This feature is not present" at bounding box center [238, 230] width 84 height 8
click at [194, 222] on input "(5) This feature is not present" at bounding box center [186, 231] width 18 height 18
radio input "true"
click at [331, 267] on p "Next" at bounding box center [327, 271] width 16 height 8
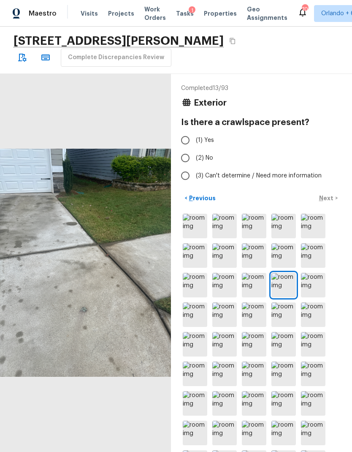
click at [200, 149] on label "(2) No" at bounding box center [256, 158] width 159 height 18
click at [194, 149] on input "(2) No" at bounding box center [186, 158] width 18 height 18
radio input "true"
click at [334, 194] on p "Next" at bounding box center [327, 198] width 16 height 8
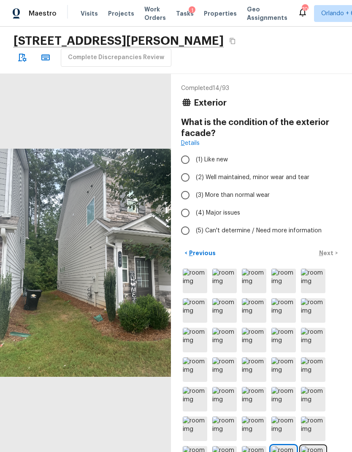
click at [297, 173] on span "(2) Well maintained, minor wear and tear" at bounding box center [253, 177] width 114 height 8
click at [194, 169] on input "(2) Well maintained, minor wear and tear" at bounding box center [186, 178] width 18 height 18
radio input "true"
click at [333, 249] on p "Next" at bounding box center [327, 253] width 16 height 8
click at [298, 173] on span "(2) Well maintained, minor wear and tear" at bounding box center [253, 177] width 114 height 8
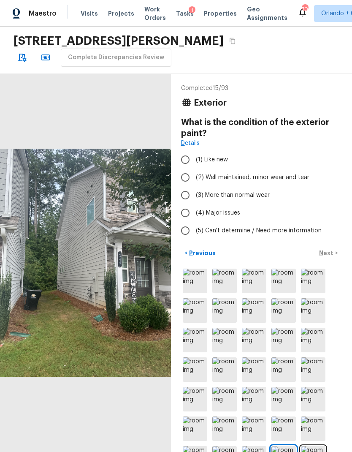
click at [194, 169] on input "(2) Well maintained, minor wear and tear" at bounding box center [186, 178] width 18 height 18
radio input "true"
click at [330, 249] on p "Next" at bounding box center [327, 253] width 16 height 8
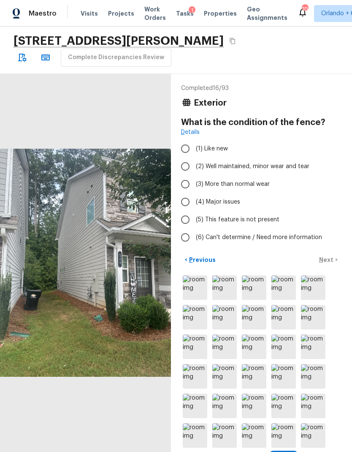
click at [268, 215] on span "(5) This feature is not present" at bounding box center [238, 219] width 84 height 8
click at [194, 211] on input "(5) This feature is not present" at bounding box center [186, 220] width 18 height 18
radio input "true"
click at [331, 256] on p "Next" at bounding box center [327, 260] width 16 height 8
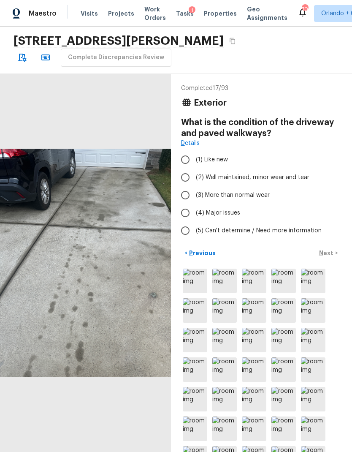
click at [255, 186] on label "(3) More than normal wear" at bounding box center [256, 195] width 159 height 18
click at [194, 186] on input "(3) More than normal wear" at bounding box center [186, 195] width 18 height 18
radio input "true"
click at [331, 249] on p "Next" at bounding box center [327, 253] width 16 height 8
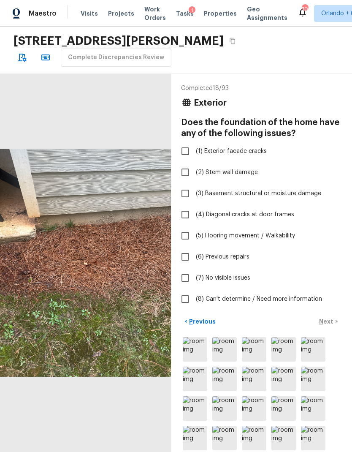
click at [240, 274] on span "(7) No visible issues" at bounding box center [223, 278] width 55 height 8
click at [194, 269] on input "(7) No visible issues" at bounding box center [186, 278] width 18 height 18
checkbox input "true"
click at [334, 300] on p "Next" at bounding box center [327, 321] width 16 height 8
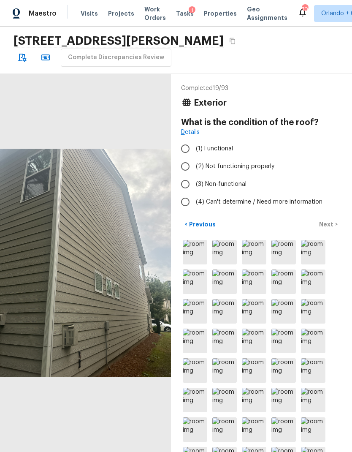
click at [231, 144] on span "(1) Functional" at bounding box center [214, 148] width 37 height 8
click at [194, 140] on input "(1) Functional" at bounding box center [186, 149] width 18 height 18
radio input "true"
click at [335, 218] on button "Next >" at bounding box center [328, 225] width 27 height 14
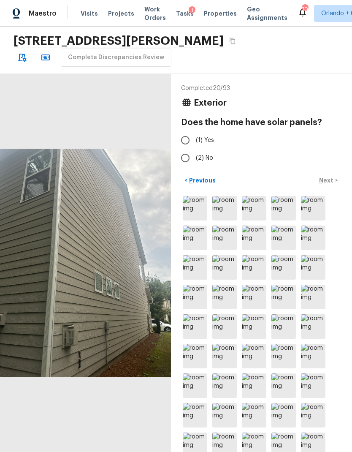
click at [316, 300] on img at bounding box center [313, 326] width 25 height 25
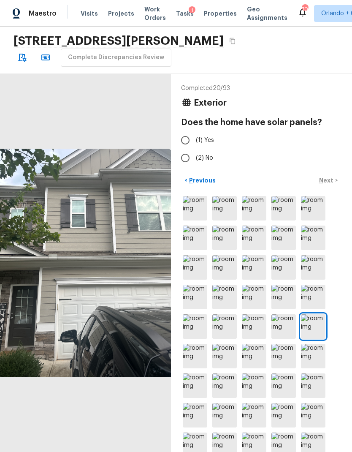
click at [186, 149] on input "(2) No" at bounding box center [186, 158] width 18 height 18
radio input "true"
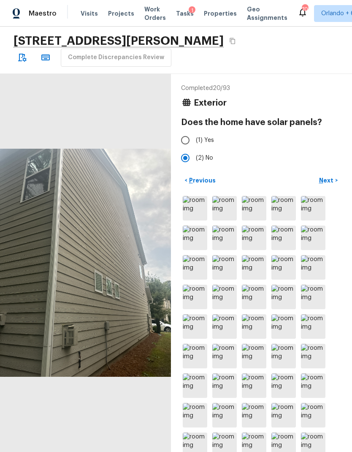
click at [193, 300] on img at bounding box center [195, 356] width 25 height 25
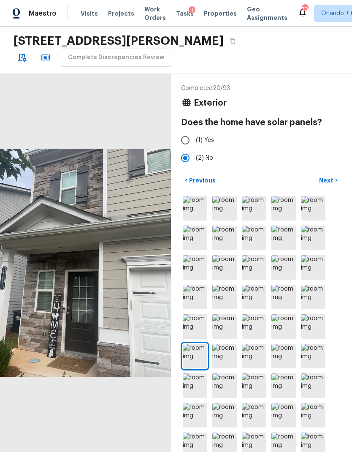
click at [204, 196] on img at bounding box center [195, 208] width 25 height 25
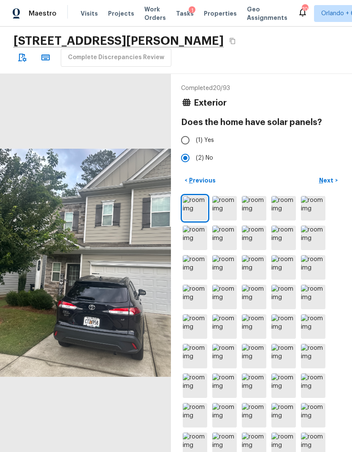
click at [329, 176] on p "Next" at bounding box center [327, 180] width 16 height 8
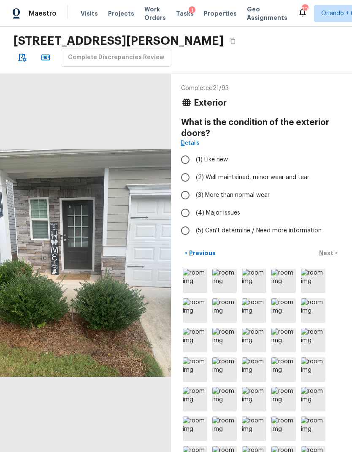
click at [303, 173] on span "(2) Well maintained, minor wear and tear" at bounding box center [253, 177] width 114 height 8
click at [194, 169] on input "(2) Well maintained, minor wear and tear" at bounding box center [186, 178] width 18 height 18
radio input "true"
click at [334, 249] on p "Next" at bounding box center [327, 253] width 16 height 8
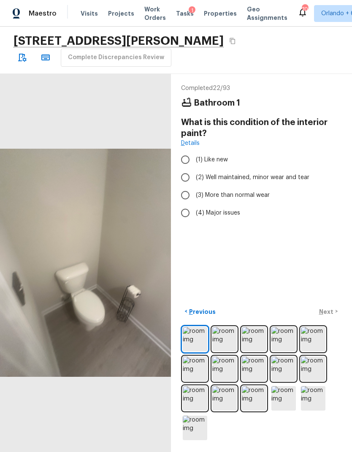
click at [304, 173] on span "(2) Well maintained, minor wear and tear" at bounding box center [253, 177] width 114 height 8
click at [194, 169] on input "(2) Well maintained, minor wear and tear" at bounding box center [186, 178] width 18 height 18
radio input "true"
click at [258, 300] on img at bounding box center [254, 369] width 25 height 25
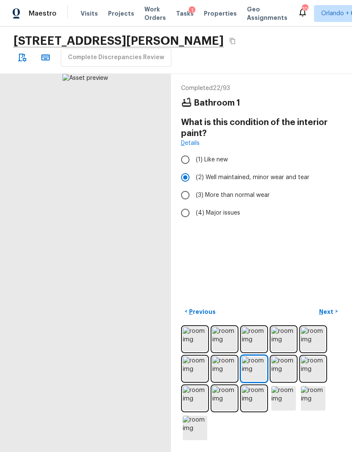
click at [283, 300] on img at bounding box center [284, 369] width 25 height 25
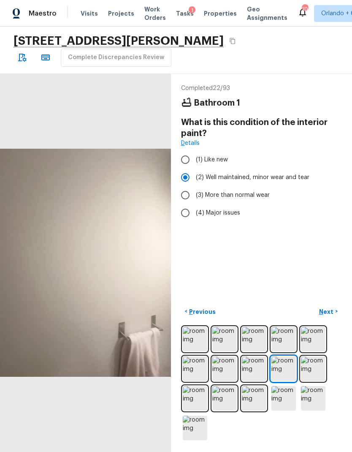
click at [328, 300] on p "Next" at bounding box center [327, 312] width 16 height 8
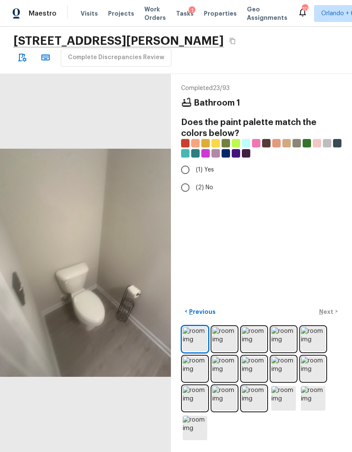
click at [185, 161] on input "(1) Yes" at bounding box center [186, 170] width 18 height 18
radio input "true"
click at [332, 300] on p "Next" at bounding box center [327, 312] width 16 height 8
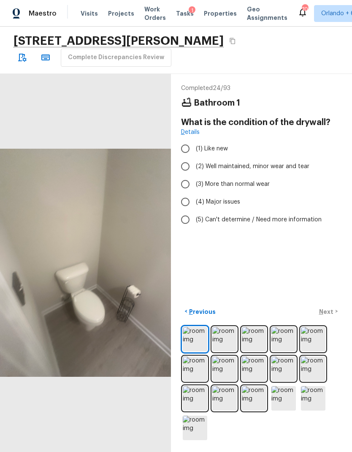
click at [286, 162] on span "(2) Well maintained, minor wear and tear" at bounding box center [253, 166] width 114 height 8
click at [194, 158] on input "(2) Well maintained, minor wear and tear" at bounding box center [186, 167] width 18 height 18
radio input "true"
click at [331, 300] on p "Next" at bounding box center [327, 312] width 16 height 8
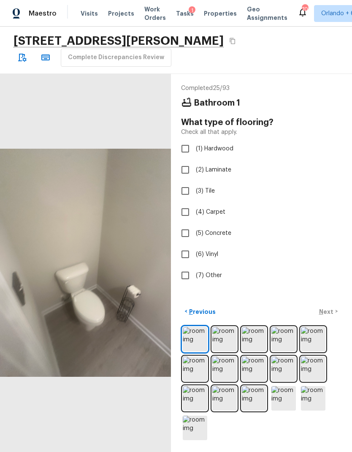
click at [318, 300] on img at bounding box center [313, 398] width 25 height 25
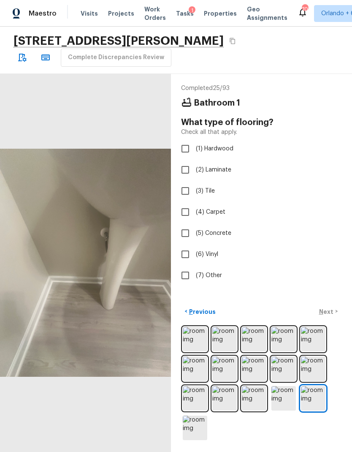
click at [221, 166] on span "(2) Laminate" at bounding box center [213, 170] width 35 height 8
click at [194, 161] on input "(2) Laminate" at bounding box center [186, 170] width 18 height 18
checkbox input "true"
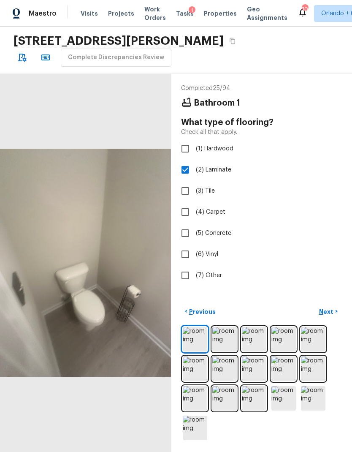
click at [328, 300] on p "Next" at bounding box center [327, 312] width 16 height 8
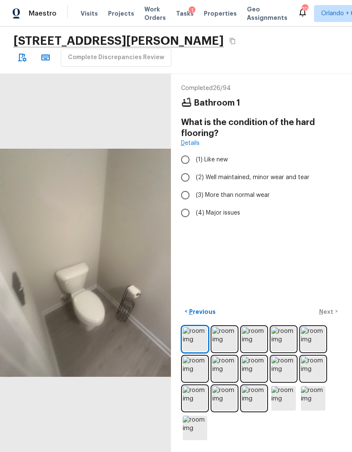
click at [214, 155] on span "(1) Like new" at bounding box center [212, 159] width 32 height 8
click at [194, 151] on input "(1) Like new" at bounding box center [186, 160] width 18 height 18
radio input "true"
click at [334, 300] on p "Next" at bounding box center [327, 312] width 16 height 8
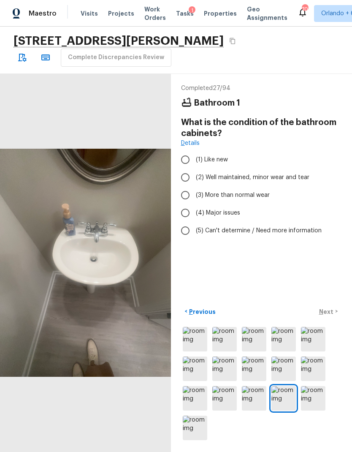
click at [187, 169] on input "(2) Well maintained, minor wear and tear" at bounding box center [186, 178] width 18 height 18
radio input "true"
click at [187, 151] on input "(1) Like new" at bounding box center [186, 160] width 18 height 18
radio input "true"
click at [328, 300] on p "Next" at bounding box center [327, 312] width 16 height 8
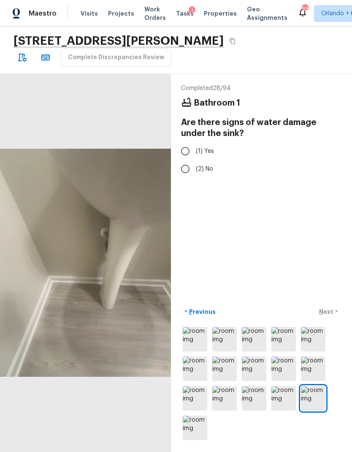
click at [185, 160] on input "(2) No" at bounding box center [186, 169] width 18 height 18
radio input "true"
click at [332, 300] on p "Next" at bounding box center [327, 312] width 16 height 8
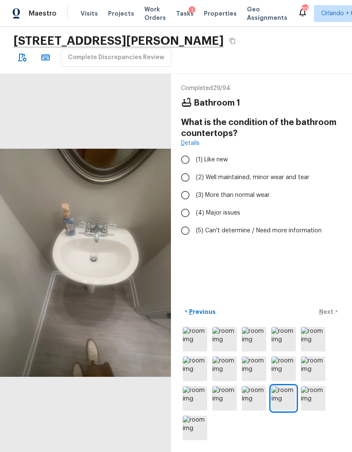
click at [184, 151] on input "(1) Like new" at bounding box center [186, 160] width 18 height 18
radio input "true"
click at [332, 300] on p "Next" at bounding box center [327, 312] width 16 height 8
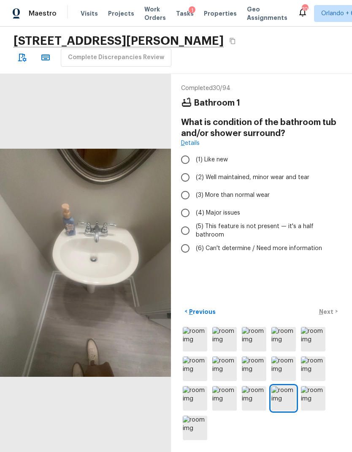
click at [293, 206] on label "(4) Major issues" at bounding box center [256, 213] width 159 height 18
click at [194, 206] on input "(4) Major issues" at bounding box center [186, 213] width 18 height 18
radio input "true"
click at [261, 222] on span "(5) This feature is not present — it's a half bathroom" at bounding box center [265, 230] width 139 height 17
click at [194, 222] on input "(5) This feature is not present — it's a half bathroom" at bounding box center [186, 231] width 18 height 18
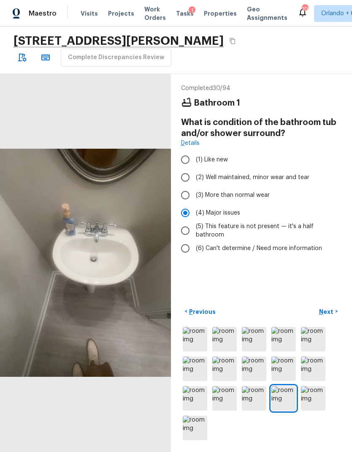
radio input "true"
click at [328, 300] on p "Next" at bounding box center [327, 312] width 16 height 8
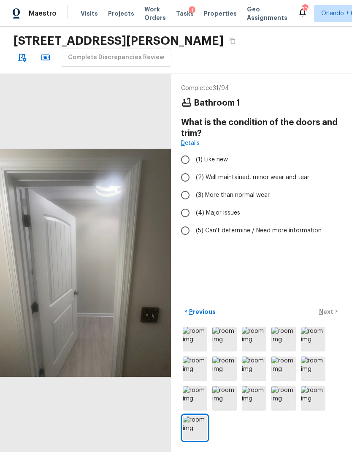
click at [218, 155] on span "(1) Like new" at bounding box center [212, 159] width 32 height 8
click at [194, 151] on input "(1) Like new" at bounding box center [186, 160] width 18 height 18
radio input "true"
click at [332, 300] on p "Next" at bounding box center [327, 312] width 16 height 8
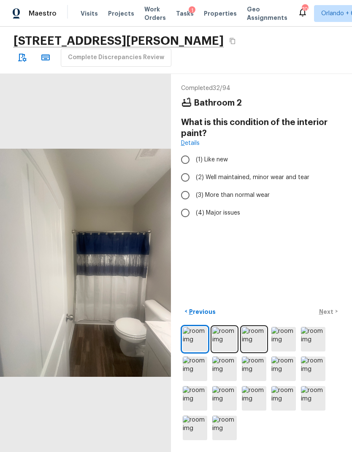
click at [291, 173] on span "(2) Well maintained, minor wear and tear" at bounding box center [253, 177] width 114 height 8
click at [194, 169] on input "(2) Well maintained, minor wear and tear" at bounding box center [186, 178] width 18 height 18
radio input "true"
click at [332, 300] on p "Next" at bounding box center [327, 312] width 16 height 8
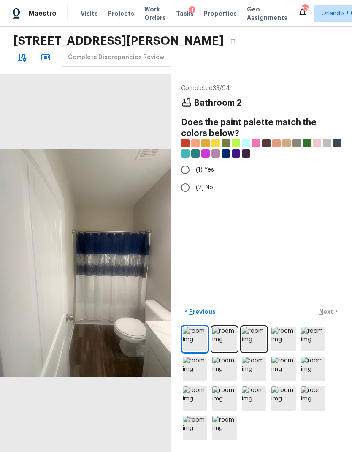
click at [190, 161] on input "(1) Yes" at bounding box center [186, 170] width 18 height 18
radio input "true"
click at [332, 300] on p "Next" at bounding box center [327, 312] width 16 height 8
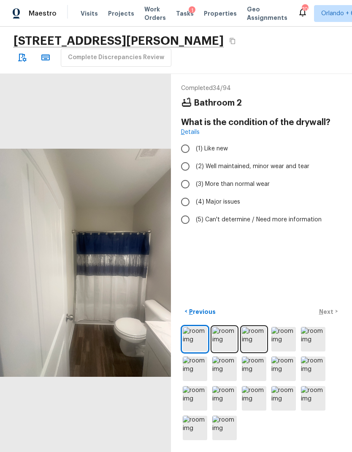
click at [257, 162] on span "(2) Well maintained, minor wear and tear" at bounding box center [253, 166] width 114 height 8
click at [194, 158] on input "(2) Well maintained, minor wear and tear" at bounding box center [186, 167] width 18 height 18
radio input "true"
click at [334, 300] on p "Next" at bounding box center [327, 312] width 16 height 8
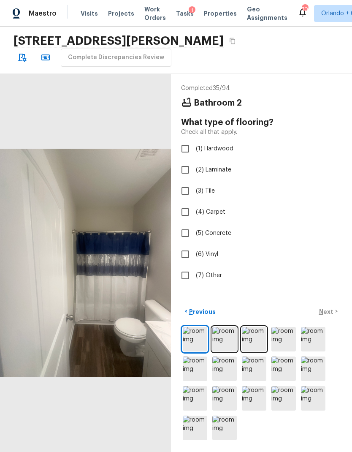
click at [220, 166] on span "(2) Laminate" at bounding box center [213, 170] width 35 height 8
click at [194, 161] on input "(2) Laminate" at bounding box center [186, 170] width 18 height 18
checkbox input "true"
click at [329, 300] on p "Next" at bounding box center [327, 312] width 16 height 8
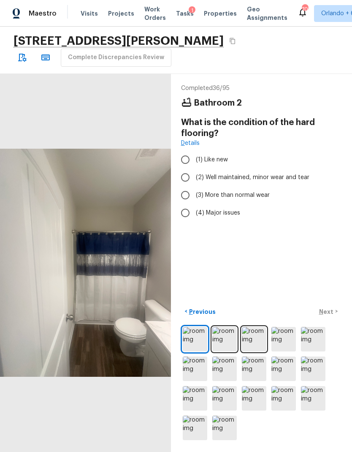
click at [219, 155] on span "(1) Like new" at bounding box center [212, 159] width 32 height 8
click at [194, 151] on input "(1) Like new" at bounding box center [186, 160] width 18 height 18
radio input "true"
click at [329, 300] on p "Next" at bounding box center [327, 312] width 16 height 8
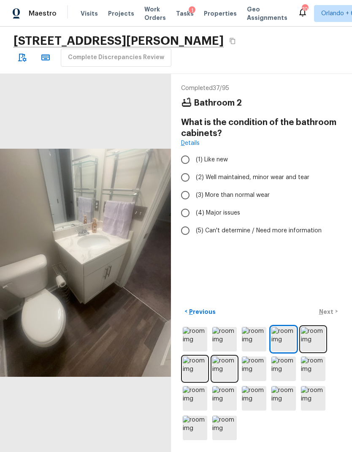
click at [212, 155] on span "(1) Like new" at bounding box center [212, 159] width 32 height 8
click at [194, 151] on input "(1) Like new" at bounding box center [186, 160] width 18 height 18
radio input "true"
click at [334, 300] on p "Next" at bounding box center [327, 312] width 16 height 8
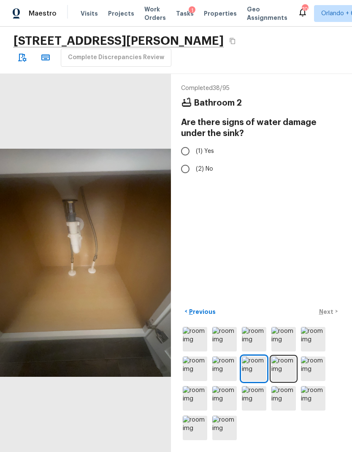
click at [194, 160] on input "(2) No" at bounding box center [186, 169] width 18 height 18
radio input "true"
click at [333, 300] on p "Next" at bounding box center [327, 312] width 16 height 8
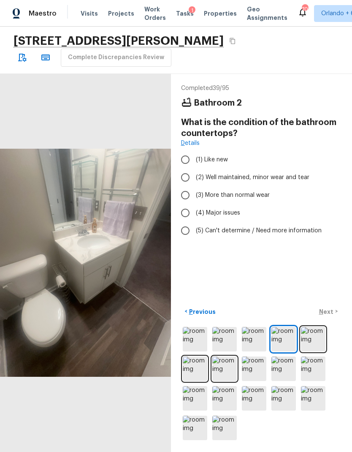
click at [193, 151] on input "(1) Like new" at bounding box center [186, 160] width 18 height 18
radio input "true"
click at [332, 300] on p "Next" at bounding box center [327, 312] width 16 height 8
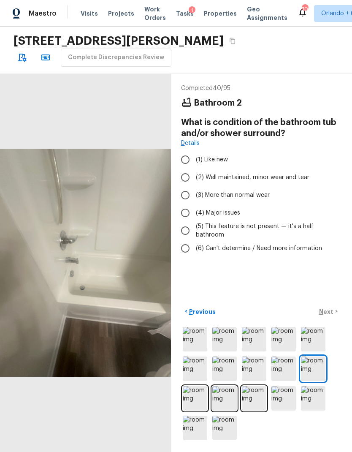
click at [224, 173] on span "(2) Well maintained, minor wear and tear" at bounding box center [253, 177] width 114 height 8
click at [194, 169] on input "(2) Well maintained, minor wear and tear" at bounding box center [186, 178] width 18 height 18
radio input "true"
click at [330, 300] on p "Next" at bounding box center [327, 312] width 16 height 8
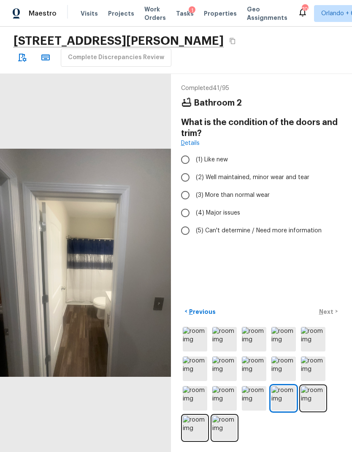
click at [218, 155] on span "(1) Like new" at bounding box center [212, 159] width 32 height 8
click at [194, 151] on input "(1) Like new" at bounding box center [186, 160] width 18 height 18
radio input "true"
click at [332, 300] on p "Next" at bounding box center [327, 312] width 16 height 8
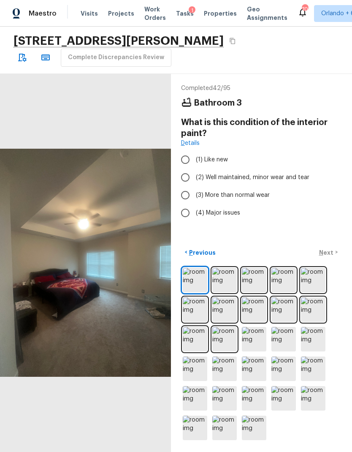
click at [278, 173] on span "(2) Well maintained, minor wear and tear" at bounding box center [253, 177] width 114 height 8
click at [194, 169] on input "(2) Well maintained, minor wear and tear" at bounding box center [186, 178] width 18 height 18
radio input "true"
click at [332, 257] on p "Next" at bounding box center [327, 252] width 16 height 8
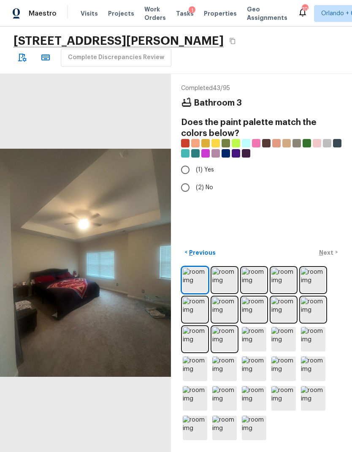
click at [187, 161] on input "(1) Yes" at bounding box center [186, 170] width 18 height 18
radio input "true"
click at [335, 259] on button "Next >" at bounding box center [328, 252] width 27 height 14
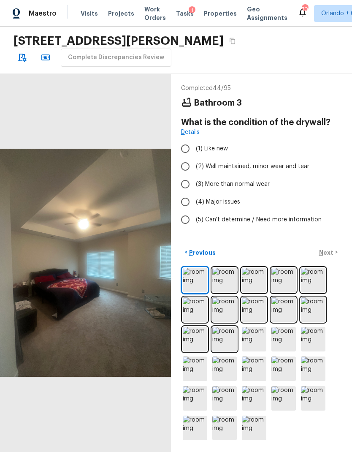
click at [279, 162] on span "(2) Well maintained, minor wear and tear" at bounding box center [253, 166] width 114 height 8
click at [194, 158] on input "(2) Well maintained, minor wear and tear" at bounding box center [186, 167] width 18 height 18
radio input "true"
click at [332, 259] on button "Next >" at bounding box center [328, 252] width 27 height 14
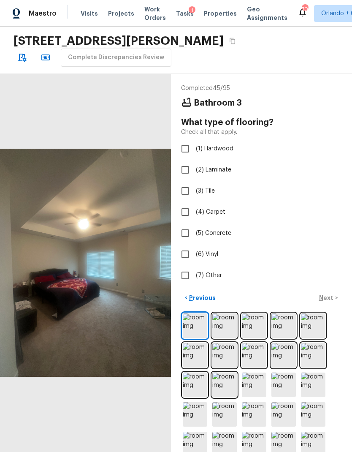
click at [192, 203] on input "(4) Carpet" at bounding box center [186, 212] width 18 height 18
checkbox input "true"
click at [330, 294] on p "Next" at bounding box center [327, 298] width 16 height 8
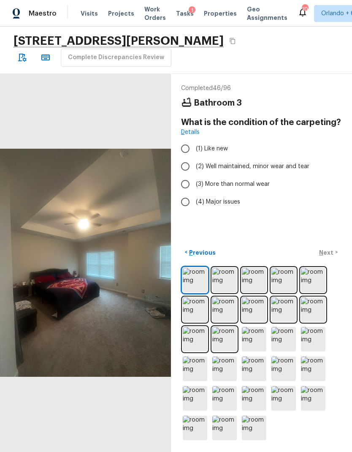
click at [290, 158] on label "(2) Well maintained, minor wear and tear" at bounding box center [256, 167] width 159 height 18
click at [194, 158] on input "(2) Well maintained, minor wear and tear" at bounding box center [186, 167] width 18 height 18
radio input "true"
click at [332, 257] on p "Next" at bounding box center [327, 252] width 16 height 8
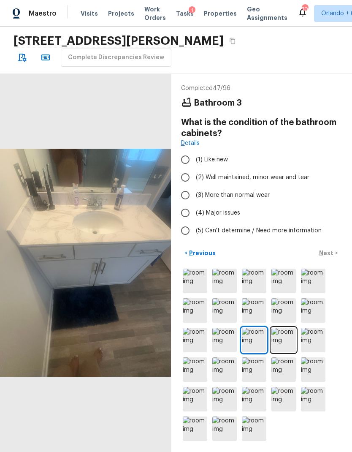
click at [218, 155] on span "(1) Like new" at bounding box center [212, 159] width 32 height 8
click at [194, 151] on input "(1) Like new" at bounding box center [186, 160] width 18 height 18
radio input "true"
click at [333, 257] on p "Next" at bounding box center [327, 253] width 16 height 8
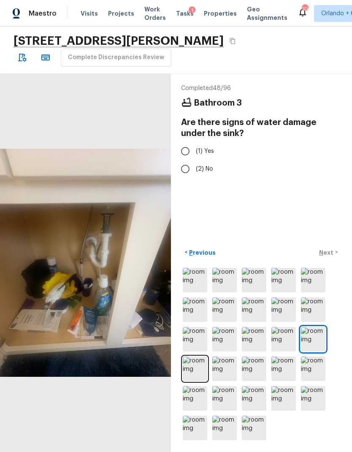
click at [191, 160] on input "(2) No" at bounding box center [186, 169] width 18 height 18
radio input "true"
click at [331, 257] on p "Next" at bounding box center [327, 252] width 16 height 8
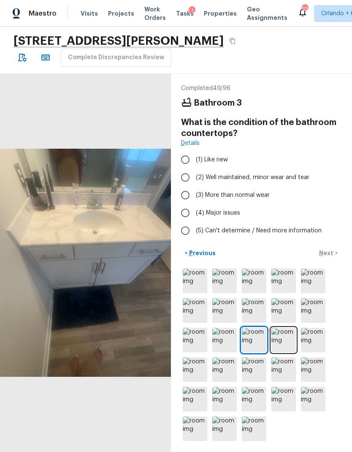
click at [209, 155] on span "(1) Like new" at bounding box center [212, 159] width 32 height 8
click at [194, 151] on input "(1) Like new" at bounding box center [186, 160] width 18 height 18
radio input "true"
click at [331, 260] on button "Next >" at bounding box center [328, 253] width 27 height 14
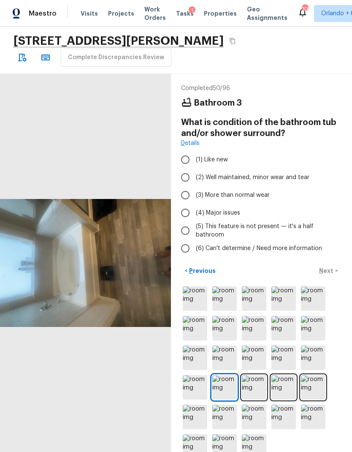
click at [267, 173] on span "(2) Well maintained, minor wear and tear" at bounding box center [253, 177] width 114 height 8
click at [194, 169] on input "(2) Well maintained, minor wear and tear" at bounding box center [186, 178] width 18 height 18
radio input "true"
click at [330, 278] on button "Next >" at bounding box center [328, 271] width 27 height 14
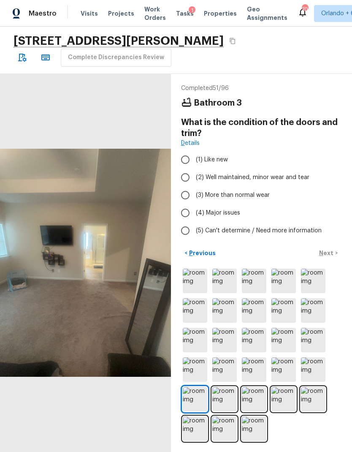
click at [219, 155] on span "(1) Like new" at bounding box center [212, 159] width 32 height 8
click at [194, 151] on input "(1) Like new" at bounding box center [186, 160] width 18 height 18
radio input "true"
click at [333, 257] on p "Next" at bounding box center [327, 253] width 16 height 8
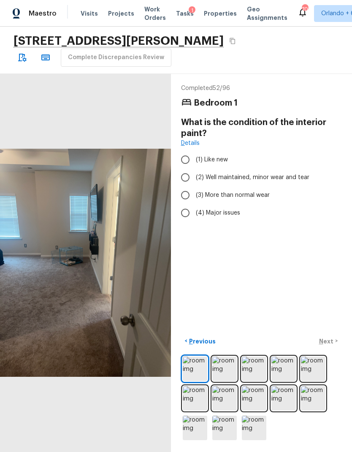
click at [294, 173] on span "(2) Well maintained, minor wear and tear" at bounding box center [253, 177] width 114 height 8
click at [194, 169] on input "(2) Well maintained, minor wear and tear" at bounding box center [186, 178] width 18 height 18
radio input "true"
click at [329, 300] on p "Next" at bounding box center [327, 341] width 16 height 8
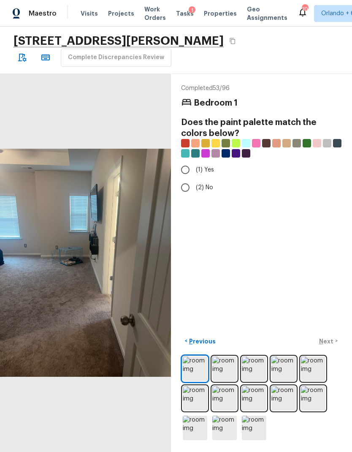
click at [187, 161] on input "(1) Yes" at bounding box center [186, 170] width 18 height 18
radio input "true"
click at [329, 300] on p "Next" at bounding box center [327, 341] width 16 height 8
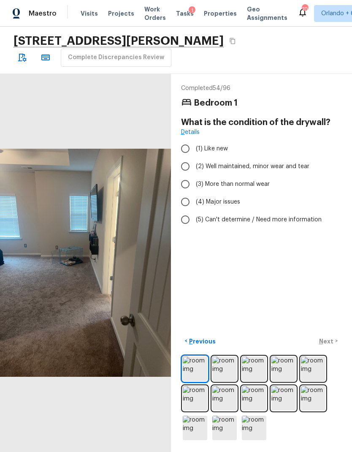
click at [262, 162] on span "(2) Well maintained, minor wear and tear" at bounding box center [253, 166] width 114 height 8
click at [194, 158] on input "(2) Well maintained, minor wear and tear" at bounding box center [186, 167] width 18 height 18
radio input "true"
click at [332, 300] on p "Next" at bounding box center [327, 341] width 16 height 8
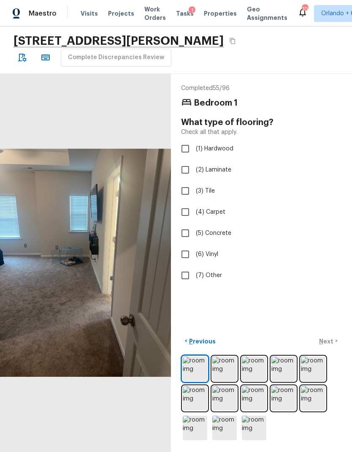
click at [184, 203] on input "(4) Carpet" at bounding box center [186, 212] width 18 height 18
checkbox input "true"
click at [328, 300] on p "Next" at bounding box center [327, 341] width 16 height 8
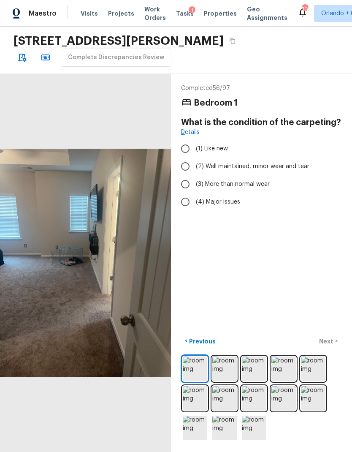
click at [261, 180] on span "(3) More than normal wear" at bounding box center [233, 184] width 74 height 8
click at [194, 175] on input "(3) More than normal wear" at bounding box center [186, 184] width 18 height 18
radio input "true"
click at [330, 300] on button "Next >" at bounding box center [328, 341] width 27 height 14
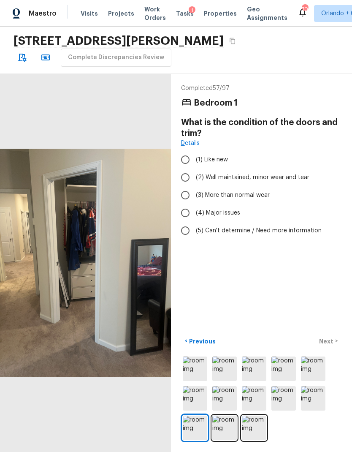
click at [286, 173] on span "(2) Well maintained, minor wear and tear" at bounding box center [253, 177] width 114 height 8
click at [194, 169] on input "(2) Well maintained, minor wear and tear" at bounding box center [186, 178] width 18 height 18
radio input "true"
click at [330, 300] on p "Next" at bounding box center [327, 341] width 16 height 8
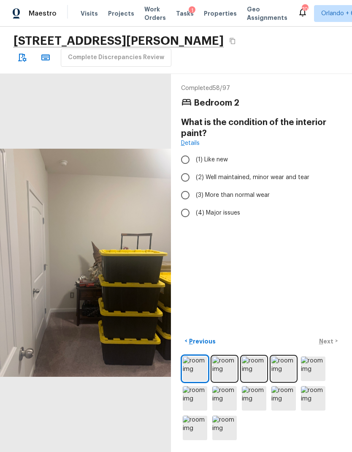
click at [204, 300] on button "< Previous" at bounding box center [200, 341] width 38 height 14
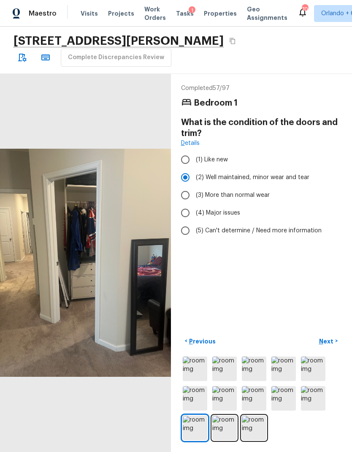
click at [188, 151] on input "(1) Like new" at bounding box center [186, 160] width 18 height 18
radio input "true"
click at [331, 300] on p "Next" at bounding box center [327, 341] width 16 height 8
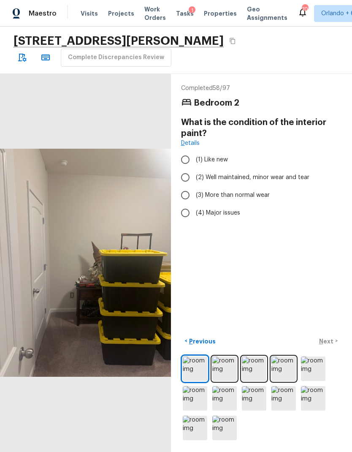
click at [297, 173] on span "(2) Well maintained, minor wear and tear" at bounding box center [253, 177] width 114 height 8
click at [194, 169] on input "(2) Well maintained, minor wear and tear" at bounding box center [186, 178] width 18 height 18
radio input "true"
click at [331, 300] on p "Next" at bounding box center [327, 341] width 16 height 8
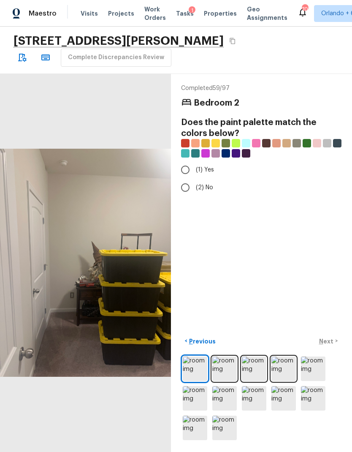
click at [189, 161] on input "(1) Yes" at bounding box center [186, 170] width 18 height 18
radio input "true"
click at [331, 300] on p "Next" at bounding box center [327, 341] width 16 height 8
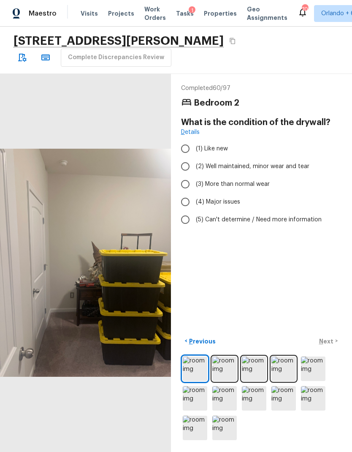
click at [269, 162] on span "(2) Well maintained, minor wear and tear" at bounding box center [253, 166] width 114 height 8
click at [194, 158] on input "(2) Well maintained, minor wear and tear" at bounding box center [186, 167] width 18 height 18
radio input "true"
click at [328, 300] on p "Next" at bounding box center [327, 341] width 16 height 8
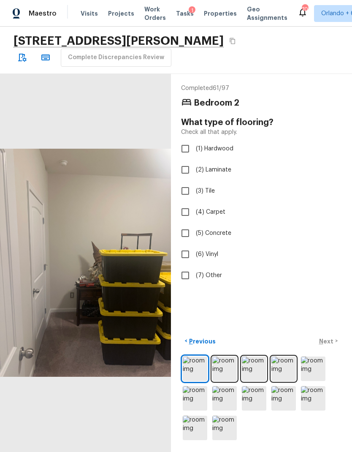
click at [214, 208] on span "(4) Carpet" at bounding box center [211, 212] width 30 height 8
click at [194, 203] on input "(4) Carpet" at bounding box center [186, 212] width 18 height 18
checkbox input "true"
click at [330, 300] on button "Next >" at bounding box center [328, 341] width 27 height 14
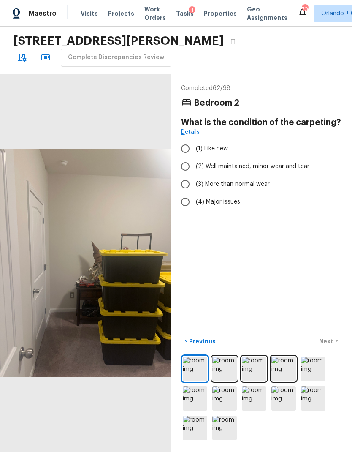
click at [296, 162] on span "(2) Well maintained, minor wear and tear" at bounding box center [253, 166] width 114 height 8
click at [194, 158] on input "(2) Well maintained, minor wear and tear" at bounding box center [186, 167] width 18 height 18
radio input "true"
click at [333, 300] on p "Next" at bounding box center [327, 341] width 16 height 8
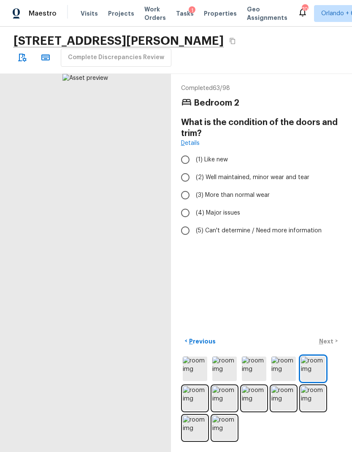
click at [220, 155] on span "(1) Like new" at bounding box center [212, 159] width 32 height 8
click at [194, 151] on input "(1) Like new" at bounding box center [186, 160] width 18 height 18
radio input "true"
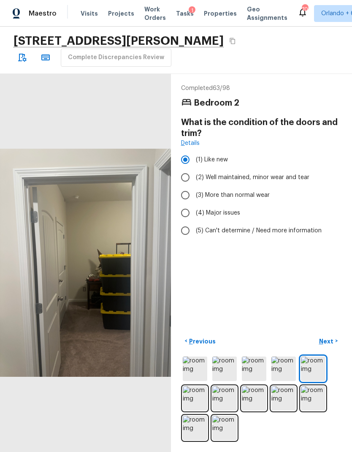
click at [334, 300] on p "Next" at bounding box center [327, 341] width 16 height 8
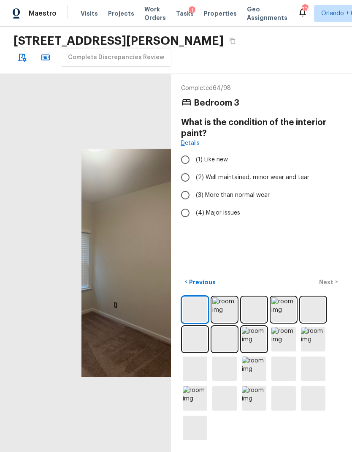
click at [290, 169] on label "(2) Well maintained, minor wear and tear" at bounding box center [256, 178] width 159 height 18
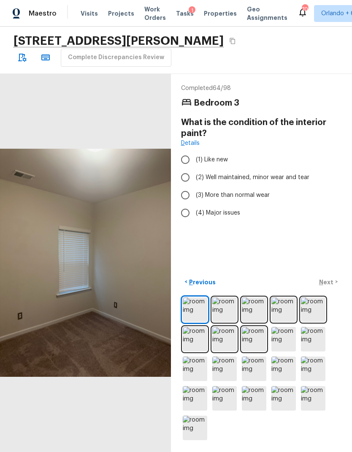
click at [194, 169] on input "(2) Well maintained, minor wear and tear" at bounding box center [186, 178] width 18 height 18
radio input "true"
click at [332, 286] on p "Next" at bounding box center [327, 282] width 16 height 8
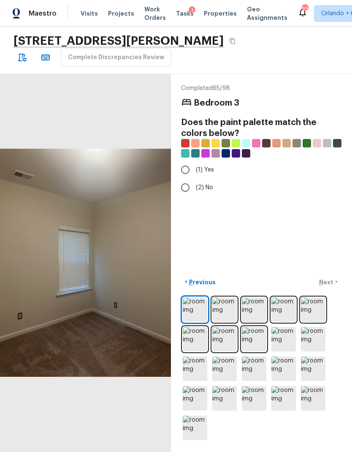
click at [193, 161] on input "(1) Yes" at bounding box center [186, 170] width 18 height 18
radio input "true"
click at [330, 286] on p "Next" at bounding box center [327, 282] width 16 height 8
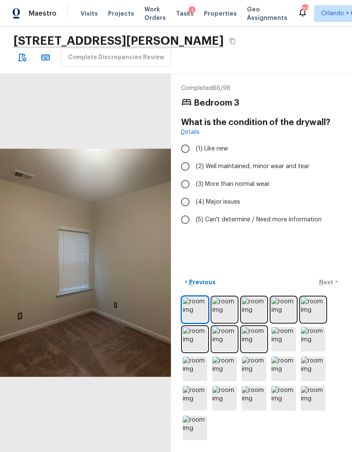
click at [264, 162] on span "(2) Well maintained, minor wear and tear" at bounding box center [253, 166] width 114 height 8
click at [194, 158] on input "(2) Well maintained, minor wear and tear" at bounding box center [186, 167] width 18 height 18
radio input "true"
click at [329, 289] on button "Next >" at bounding box center [328, 282] width 27 height 14
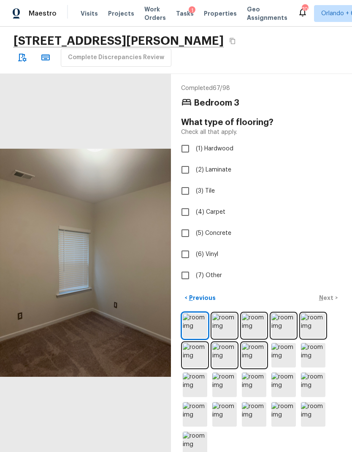
click at [184, 203] on input "(4) Carpet" at bounding box center [186, 212] width 18 height 18
checkbox input "true"
click at [329, 300] on p "Next" at bounding box center [327, 298] width 16 height 8
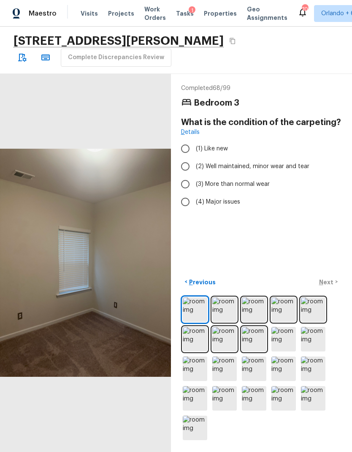
click at [290, 162] on span "(2) Well maintained, minor wear and tear" at bounding box center [253, 166] width 114 height 8
click at [194, 158] on input "(2) Well maintained, minor wear and tear" at bounding box center [186, 167] width 18 height 18
radio input "true"
click at [331, 286] on p "Next" at bounding box center [327, 282] width 16 height 8
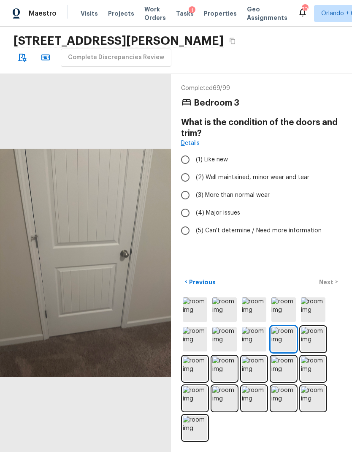
click at [219, 155] on span "(1) Like new" at bounding box center [212, 159] width 32 height 8
click at [194, 151] on input "(1) Like new" at bounding box center [186, 160] width 18 height 18
radio input "true"
click at [330, 286] on p "Next" at bounding box center [327, 282] width 16 height 8
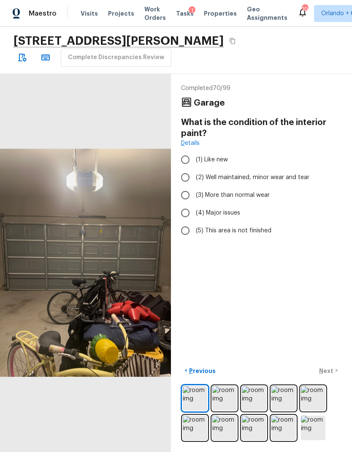
click at [297, 173] on span "(2) Well maintained, minor wear and tear" at bounding box center [253, 177] width 114 height 8
click at [194, 169] on input "(2) Well maintained, minor wear and tear" at bounding box center [186, 178] width 18 height 18
radio input "true"
click at [331, 300] on button "Next >" at bounding box center [328, 371] width 27 height 14
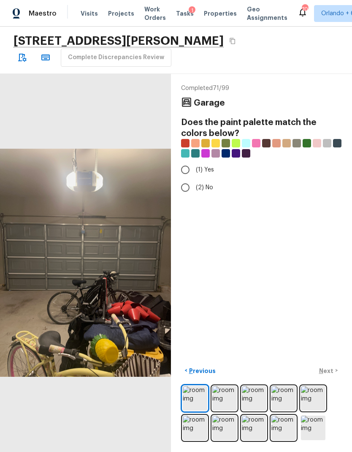
click at [188, 161] on input "(1) Yes" at bounding box center [186, 170] width 18 height 18
radio input "true"
click at [330, 300] on p "Next" at bounding box center [327, 371] width 16 height 8
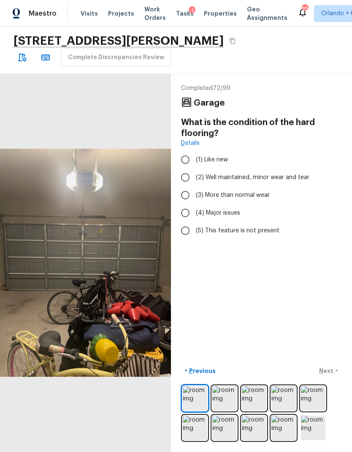
click at [285, 173] on span "(2) Well maintained, minor wear and tear" at bounding box center [253, 177] width 114 height 8
click at [194, 169] on input "(2) Well maintained, minor wear and tear" at bounding box center [186, 178] width 18 height 18
radio input "true"
click at [327, 300] on p "Next" at bounding box center [327, 371] width 16 height 8
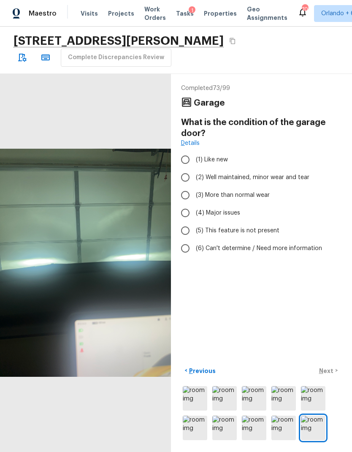
click at [298, 173] on span "(2) Well maintained, minor wear and tear" at bounding box center [253, 177] width 114 height 8
click at [194, 169] on input "(2) Well maintained, minor wear and tear" at bounding box center [186, 178] width 18 height 18
radio input "true"
click at [332, 300] on p "Next" at bounding box center [327, 371] width 16 height 8
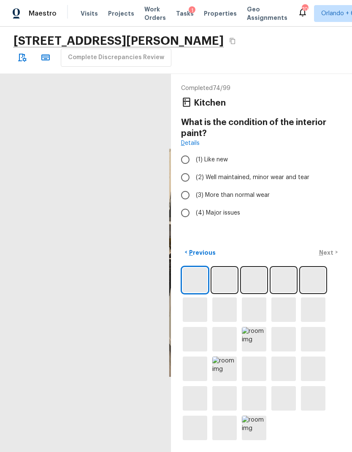
click at [300, 173] on span "(2) Well maintained, minor wear and tear" at bounding box center [253, 177] width 114 height 8
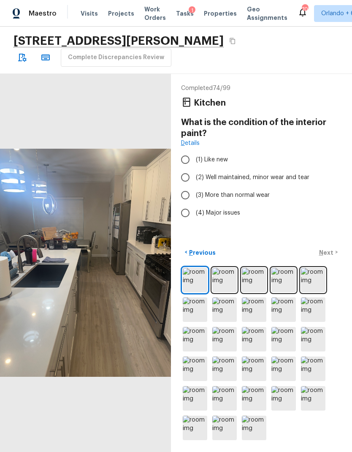
click at [194, 169] on input "(2) Well maintained, minor wear and tear" at bounding box center [186, 178] width 18 height 18
radio input "true"
click at [334, 257] on p "Next" at bounding box center [327, 252] width 16 height 8
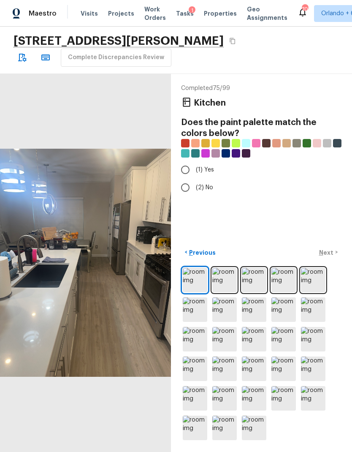
click at [189, 161] on input "(1) Yes" at bounding box center [186, 170] width 18 height 18
radio input "true"
click at [330, 257] on p "Next" at bounding box center [327, 252] width 16 height 8
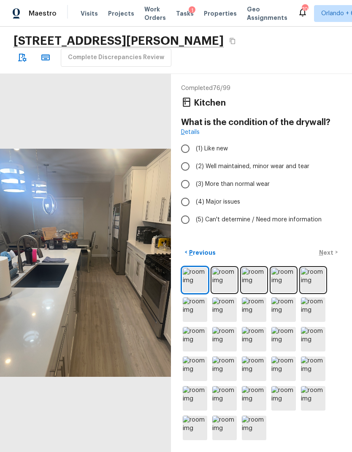
click at [282, 162] on span "(2) Well maintained, minor wear and tear" at bounding box center [253, 166] width 114 height 8
click at [194, 158] on input "(2) Well maintained, minor wear and tear" at bounding box center [186, 167] width 18 height 18
radio input "true"
click at [330, 257] on p "Next" at bounding box center [327, 252] width 16 height 8
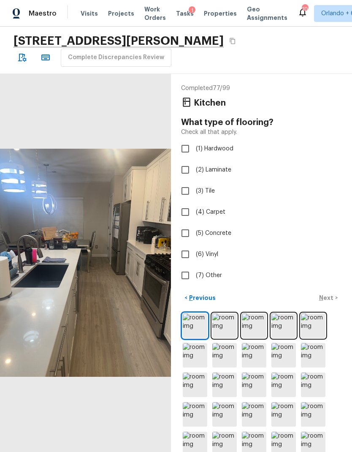
click at [221, 166] on span "(2) Laminate" at bounding box center [213, 170] width 35 height 8
click at [194, 161] on input "(2) Laminate" at bounding box center [186, 170] width 18 height 18
checkbox input "true"
click at [332, 291] on div "< Previous Next >" at bounding box center [261, 298] width 161 height 14
click at [331, 294] on p "Next" at bounding box center [327, 298] width 16 height 8
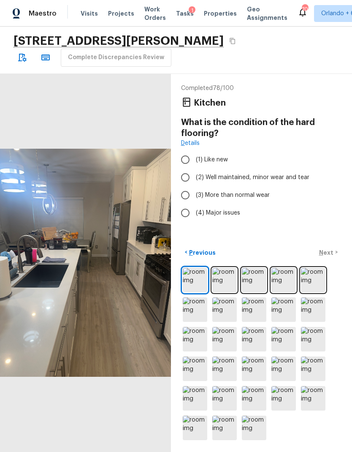
click at [218, 155] on span "(1) Like new" at bounding box center [212, 159] width 32 height 8
click at [194, 151] on input "(1) Like new" at bounding box center [186, 160] width 18 height 18
radio input "true"
click at [331, 257] on p "Next" at bounding box center [327, 252] width 16 height 8
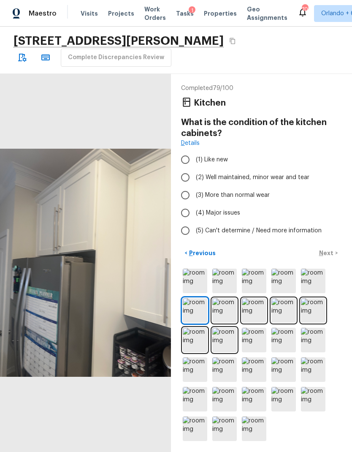
click at [201, 155] on span "(1) Like new" at bounding box center [212, 159] width 32 height 8
click at [194, 151] on input "(1) Like new" at bounding box center [186, 160] width 18 height 18
radio input "true"
click at [330, 257] on p "Next" at bounding box center [327, 253] width 16 height 8
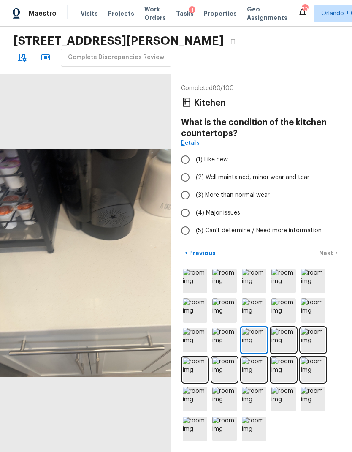
click at [188, 151] on input "(1) Like new" at bounding box center [186, 160] width 18 height 18
radio input "true"
click at [332, 257] on p "Next" at bounding box center [327, 253] width 16 height 8
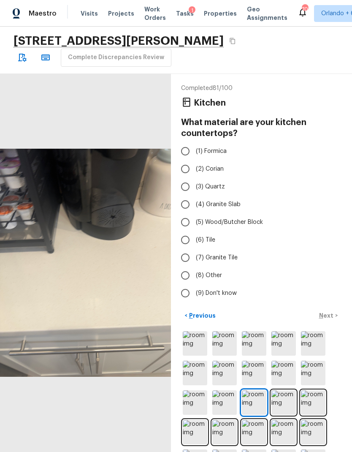
click at [203, 183] on span "(3) Quartz" at bounding box center [210, 187] width 29 height 8
click at [194, 178] on input "(3) Quartz" at bounding box center [186, 187] width 18 height 18
radio input "true"
click at [329, 300] on p "Next" at bounding box center [327, 315] width 16 height 8
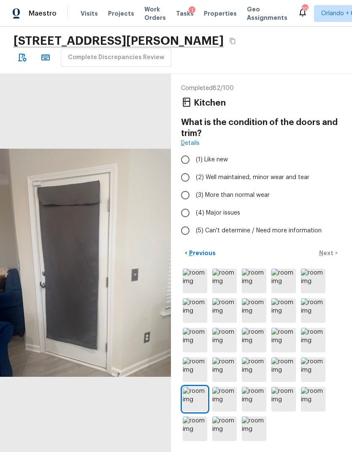
click at [214, 155] on span "(1) Like new" at bounding box center [212, 159] width 32 height 8
click at [194, 151] on input "(1) Like new" at bounding box center [186, 160] width 18 height 18
radio input "true"
click at [330, 257] on p "Next" at bounding box center [327, 253] width 16 height 8
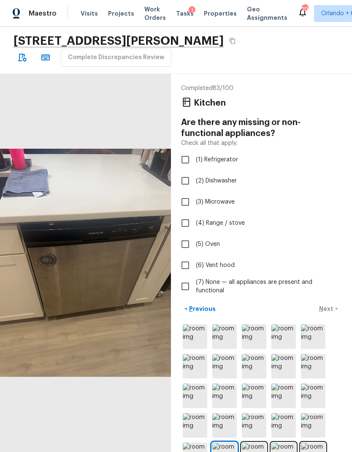
click at [253, 300] on img at bounding box center [254, 336] width 25 height 25
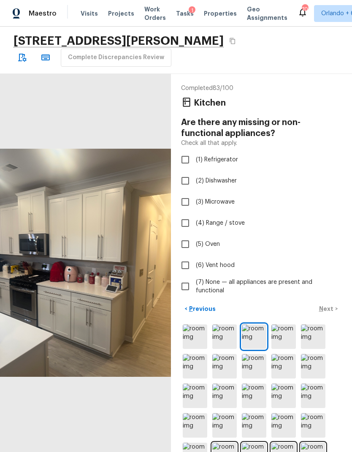
click at [315, 300] on img at bounding box center [313, 366] width 25 height 25
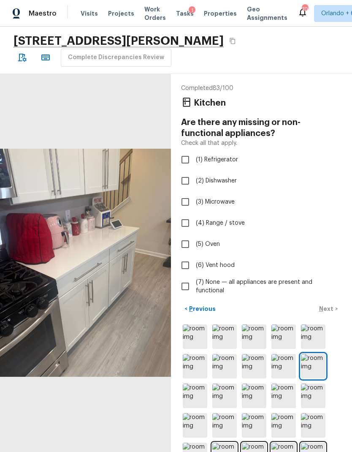
click at [196, 300] on img at bounding box center [195, 336] width 25 height 25
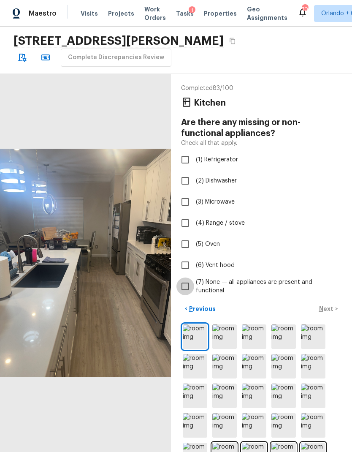
click at [187, 278] on input "(7) None — all appliances are present and functional" at bounding box center [186, 287] width 18 height 18
checkbox input "true"
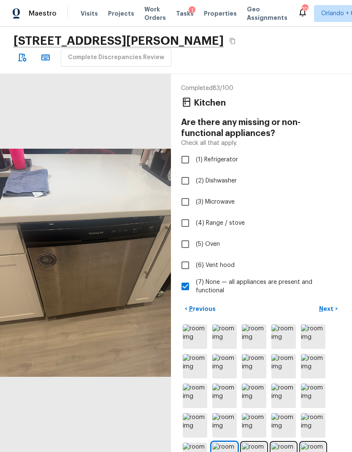
click at [335, 300] on button "Next >" at bounding box center [328, 309] width 27 height 14
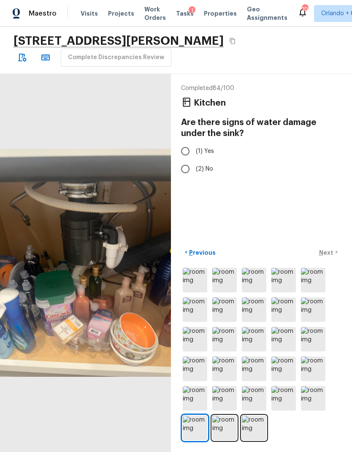
click at [185, 160] on input "(2) No" at bounding box center [186, 169] width 18 height 18
radio input "true"
click at [331, 257] on p "Next" at bounding box center [327, 252] width 16 height 8
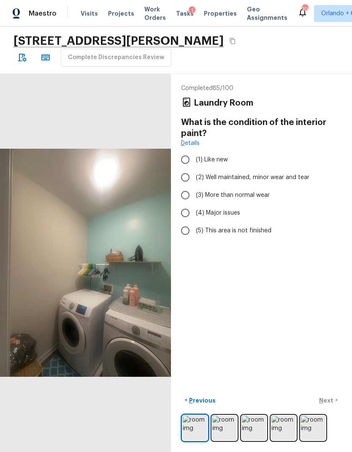
click at [300, 173] on span "(2) Well maintained, minor wear and tear" at bounding box center [253, 177] width 114 height 8
click at [194, 169] on input "(2) Well maintained, minor wear and tear" at bounding box center [186, 178] width 18 height 18
radio input "true"
click at [329, 300] on p "Next" at bounding box center [327, 400] width 16 height 8
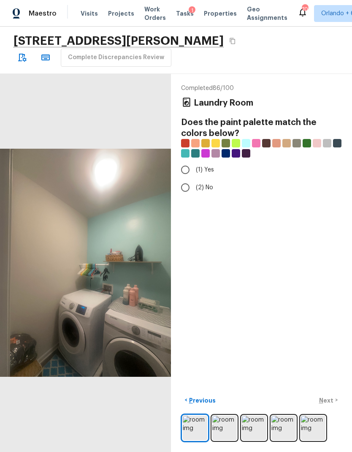
click at [189, 169] on input "(1) Yes" at bounding box center [186, 170] width 18 height 18
radio input "true"
click at [332, 300] on button "Next >" at bounding box center [328, 400] width 27 height 14
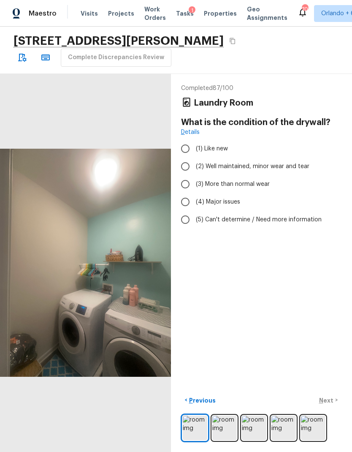
click at [286, 162] on span "(2) Well maintained, minor wear and tear" at bounding box center [253, 166] width 114 height 8
click at [194, 162] on input "(2) Well maintained, minor wear and tear" at bounding box center [186, 167] width 18 height 18
radio input "true"
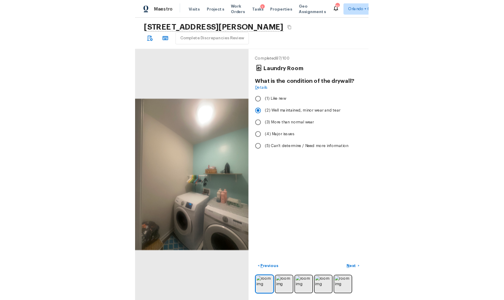
scroll to position [15, 0]
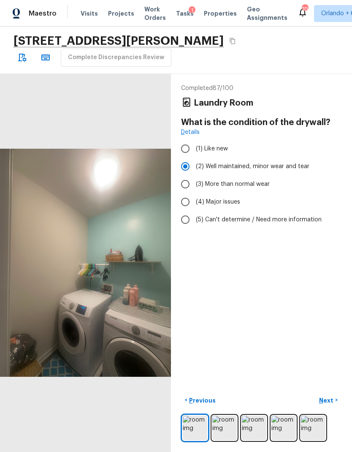
click at [333, 300] on p "Next" at bounding box center [327, 400] width 16 height 8
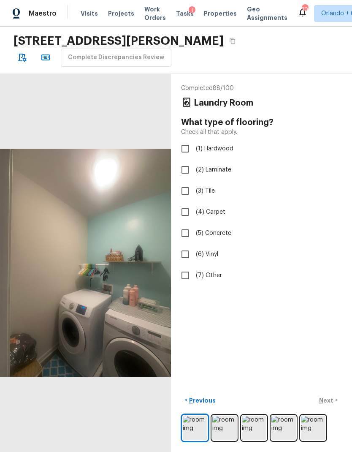
click at [188, 161] on input "(2) Laminate" at bounding box center [186, 170] width 18 height 18
checkbox input "true"
click at [334, 300] on p "Next" at bounding box center [327, 400] width 16 height 8
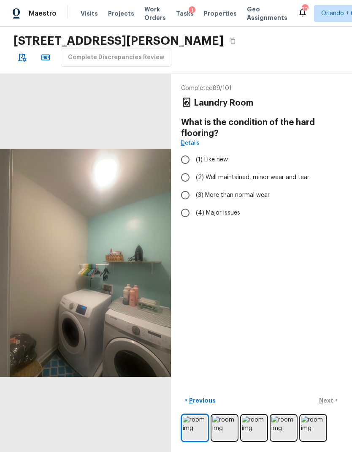
click at [186, 151] on input "(1) Like new" at bounding box center [186, 160] width 18 height 18
radio input "true"
click at [330, 300] on p "Next" at bounding box center [327, 400] width 16 height 8
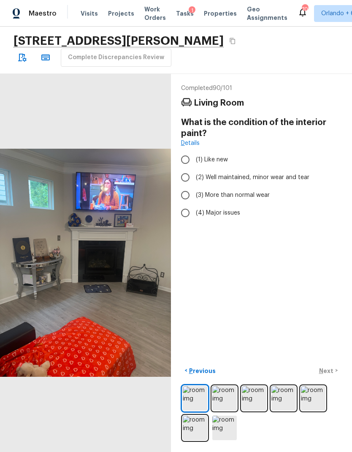
click at [288, 173] on span "(2) Well maintained, minor wear and tear" at bounding box center [253, 177] width 114 height 8
click at [194, 169] on input "(2) Well maintained, minor wear and tear" at bounding box center [186, 178] width 18 height 18
radio input "true"
click at [333, 300] on p "Next" at bounding box center [327, 371] width 16 height 8
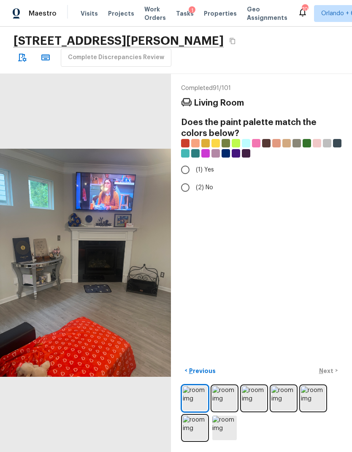
click at [185, 161] on input "(1) Yes" at bounding box center [186, 170] width 18 height 18
radio input "true"
click at [328, 300] on p "Next" at bounding box center [327, 371] width 16 height 8
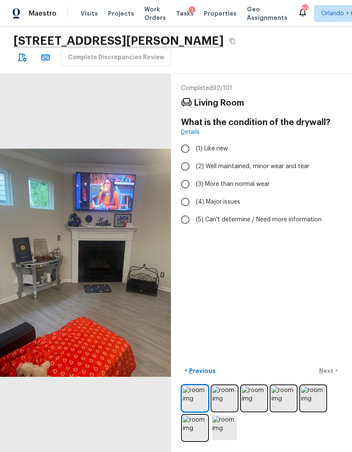
click at [245, 162] on span "(2) Well maintained, minor wear and tear" at bounding box center [253, 166] width 114 height 8
click at [194, 158] on input "(2) Well maintained, minor wear and tear" at bounding box center [186, 167] width 18 height 18
radio input "true"
click at [332, 300] on p "Next" at bounding box center [327, 371] width 16 height 8
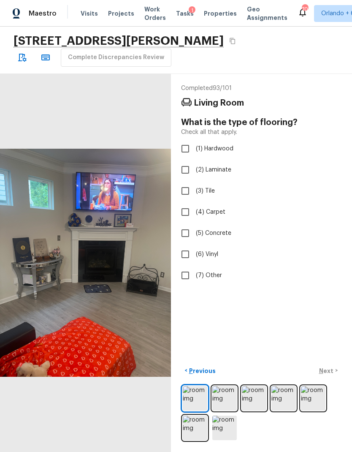
click at [192, 161] on input "(2) Laminate" at bounding box center [186, 170] width 18 height 18
checkbox input "true"
click at [333, 300] on p "Next" at bounding box center [327, 371] width 16 height 8
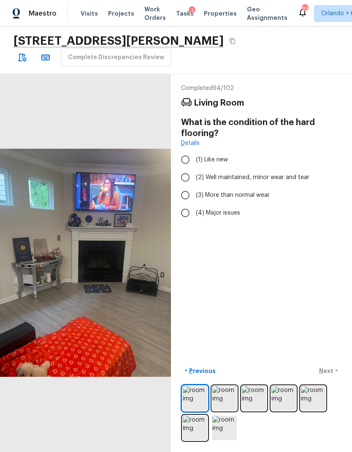
click at [190, 151] on input "(1) Like new" at bounding box center [186, 160] width 18 height 18
radio input "true"
click at [330, 300] on p "Next" at bounding box center [327, 371] width 16 height 8
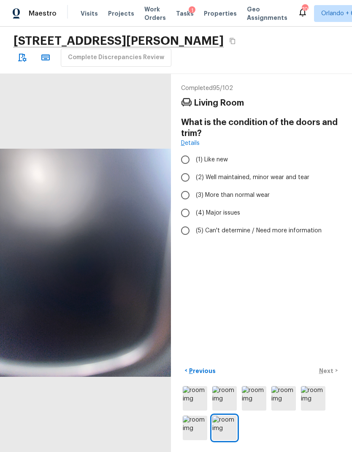
click at [204, 300] on img at bounding box center [195, 398] width 25 height 25
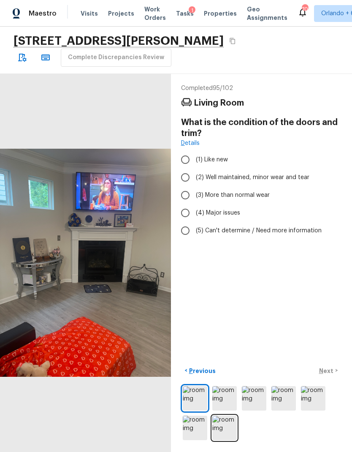
click at [183, 151] on input "(1) Like new" at bounding box center [186, 160] width 18 height 18
radio input "true"
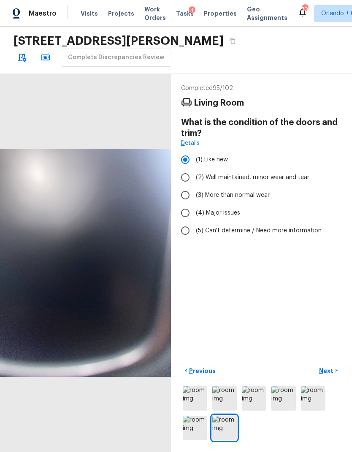
click at [330, 300] on p "Next" at bounding box center [327, 371] width 16 height 8
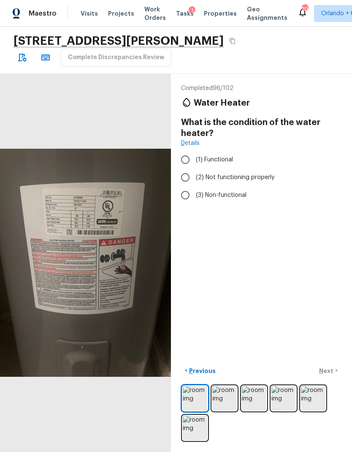
click at [185, 151] on input "(1) Functional" at bounding box center [186, 160] width 18 height 18
radio input "true"
click at [332, 300] on button "Next >" at bounding box center [328, 371] width 27 height 14
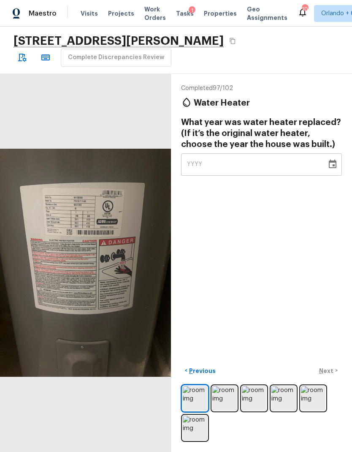
click at [208, 153] on div "YYYY" at bounding box center [254, 164] width 134 height 22
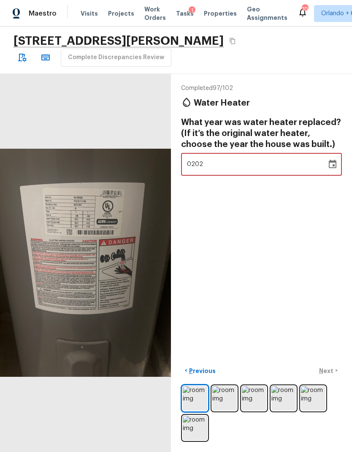
type input "2020"
click at [319, 216] on div "Completed 97 / 102 Water Heater What year was water heater replaced? (If it’s t…" at bounding box center [261, 263] width 181 height 379
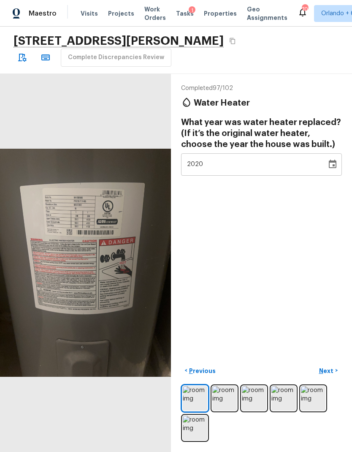
click at [332, 300] on p "Next" at bounding box center [327, 371] width 16 height 8
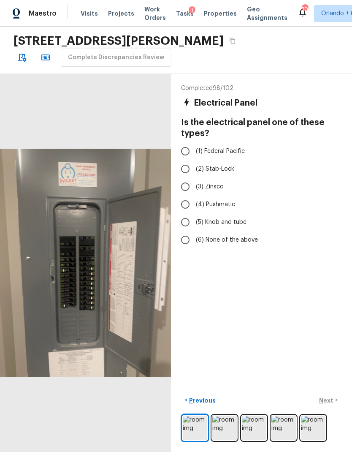
click at [235, 236] on span "(6) None of the above" at bounding box center [227, 240] width 62 height 8
click at [194, 231] on input "(6) None of the above" at bounding box center [186, 240] width 18 height 18
radio input "true"
click at [327, 300] on p "Next" at bounding box center [327, 400] width 16 height 8
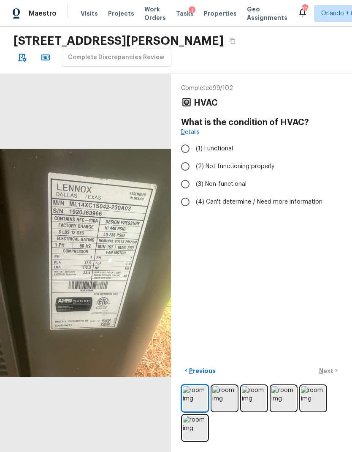
click at [181, 140] on input "(1) Functional" at bounding box center [186, 149] width 18 height 18
radio input "true"
click at [327, 300] on p "Next" at bounding box center [327, 371] width 16 height 8
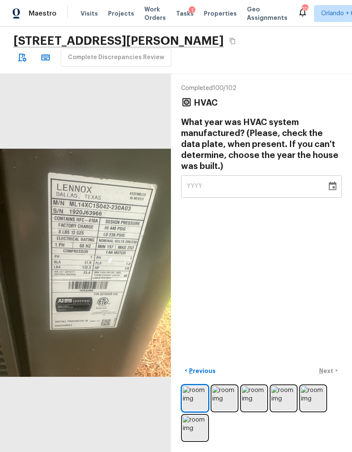
click at [270, 175] on div "YYYY" at bounding box center [254, 186] width 134 height 22
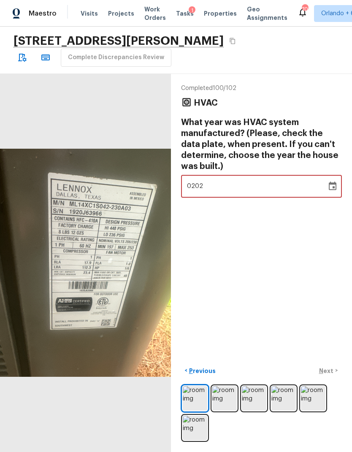
type input "2020"
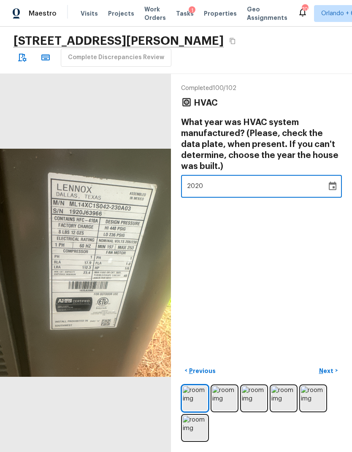
click at [318, 227] on div "Completed 100 / 102 HVAC What year was HVAC system manufactured? (Please, check…" at bounding box center [261, 263] width 181 height 379
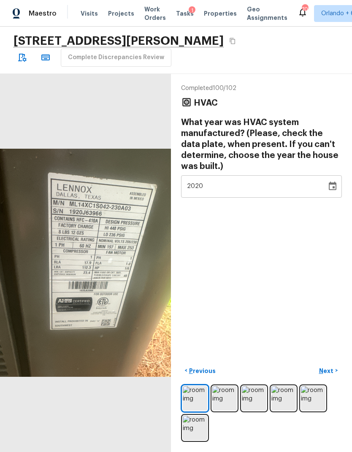
click at [332, 300] on p "Next" at bounding box center [327, 371] width 16 height 8
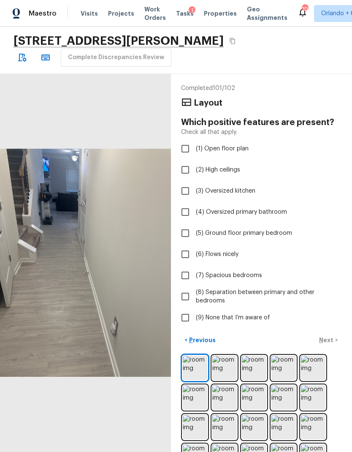
click at [189, 140] on input "(1) Open floor plan" at bounding box center [186, 149] width 18 height 18
checkbox input "true"
click at [185, 161] on input "(2) High ceilings" at bounding box center [186, 170] width 18 height 18
checkbox input "true"
click at [331, 300] on p "Next" at bounding box center [327, 340] width 16 height 8
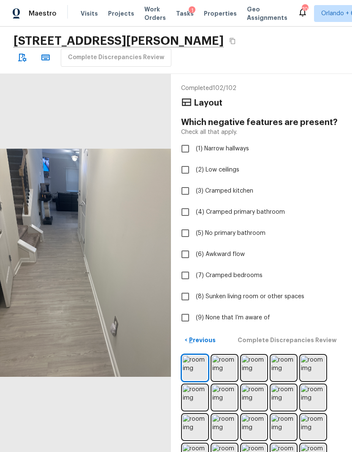
click at [254, 300] on span "(9) None that I’m aware of" at bounding box center [233, 317] width 74 height 8
click at [194, 300] on input "(9) None that I’m aware of" at bounding box center [186, 318] width 18 height 18
checkbox input "true"
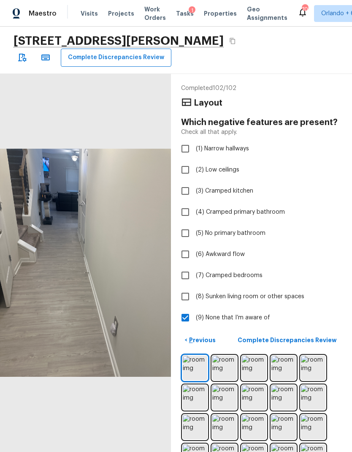
click at [320, 300] on p "Complete Discrepancies Review" at bounding box center [288, 340] width 101 height 8
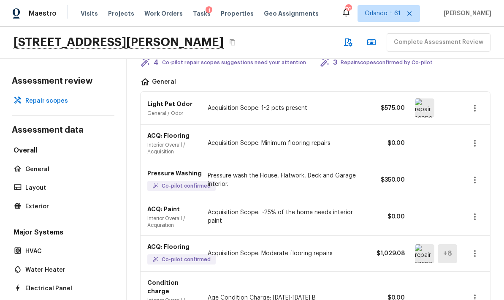
scroll to position [58, 0]
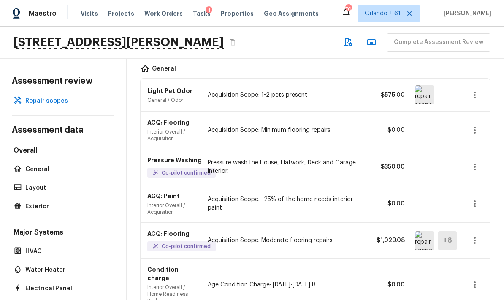
click at [477, 92] on icon "button" at bounding box center [475, 95] width 10 height 10
click at [480, 144] on li "Remove" at bounding box center [471, 144] width 55 height 25
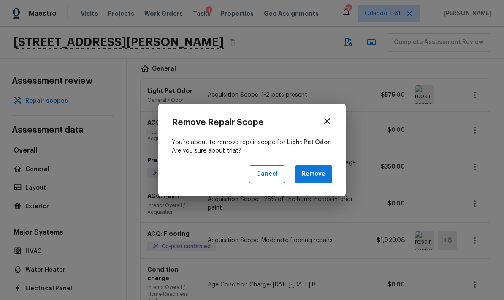
click at [325, 176] on button "Remove" at bounding box center [313, 174] width 37 height 18
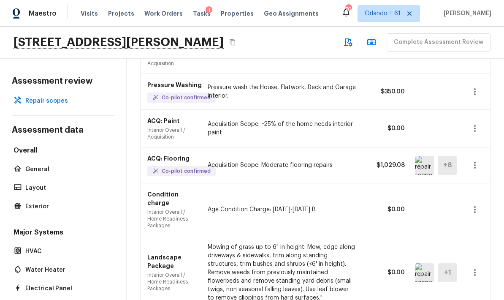
scroll to position [157, 0]
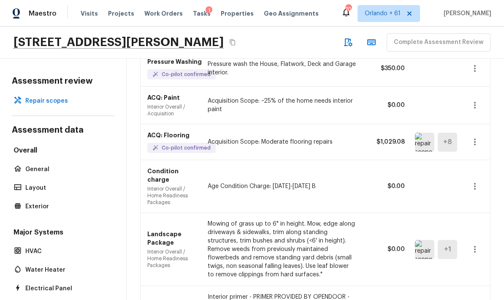
click at [478, 178] on button "button" at bounding box center [475, 186] width 17 height 17
click at [481, 232] on li "Remove" at bounding box center [477, 231] width 39 height 25
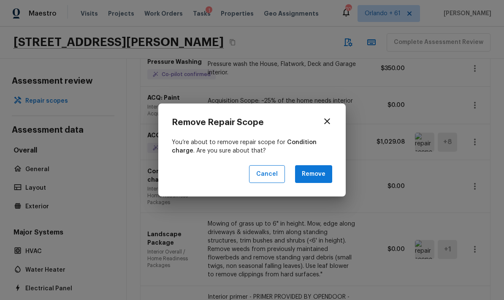
click at [330, 180] on button "Remove" at bounding box center [313, 174] width 37 height 18
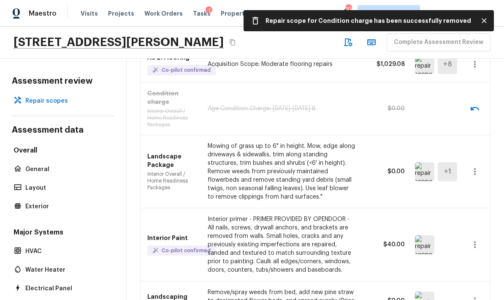
scroll to position [250, 0]
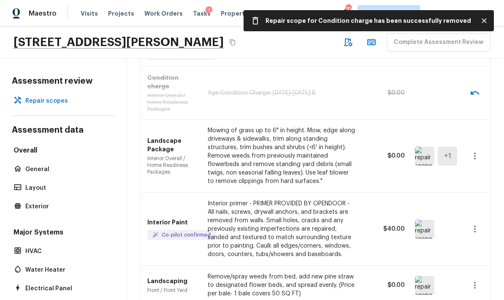
click at [482, 150] on button "button" at bounding box center [475, 155] width 17 height 17
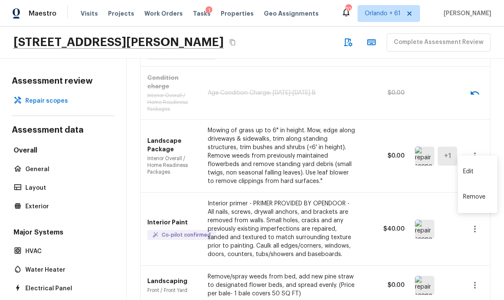
click at [483, 196] on li "Remove" at bounding box center [477, 196] width 39 height 25
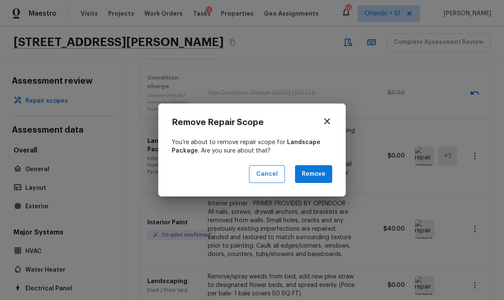
click at [318, 176] on button "Remove" at bounding box center [313, 174] width 37 height 18
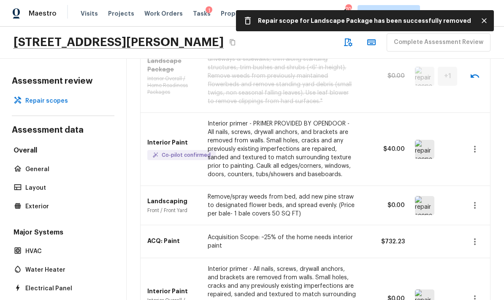
scroll to position [358, 0]
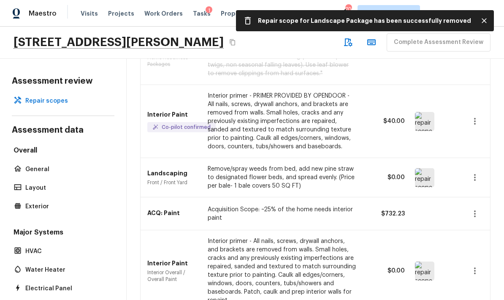
click at [475, 172] on icon "button" at bounding box center [475, 177] width 10 height 10
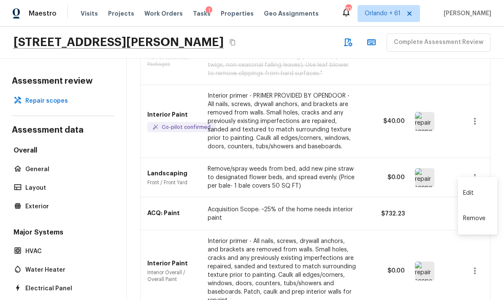
click at [483, 221] on li "Remove" at bounding box center [477, 218] width 39 height 25
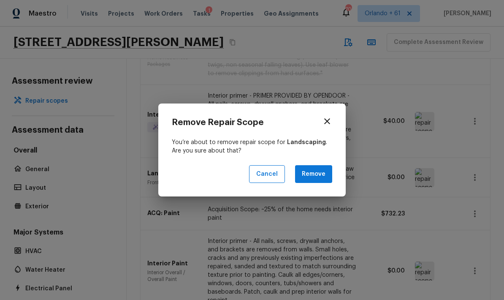
click at [319, 175] on button "Remove" at bounding box center [313, 174] width 37 height 18
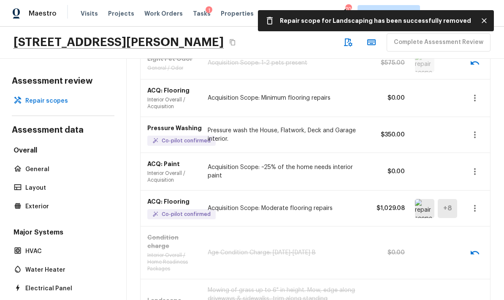
scroll to position [98, 0]
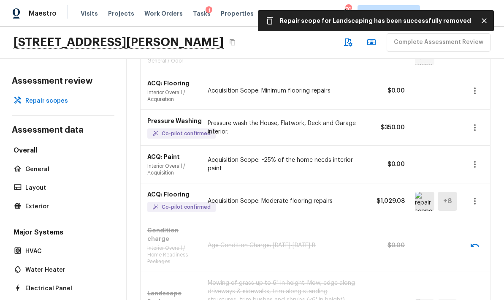
click at [481, 166] on button "button" at bounding box center [475, 164] width 17 height 17
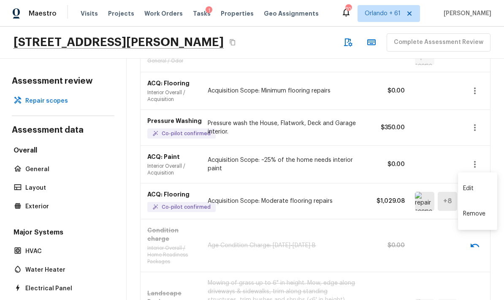
click at [481, 215] on li "Remove" at bounding box center [477, 213] width 39 height 25
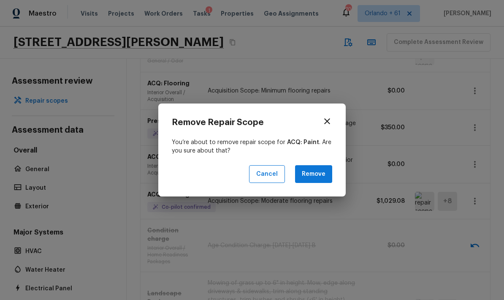
click at [319, 177] on button "Remove" at bounding box center [313, 174] width 37 height 18
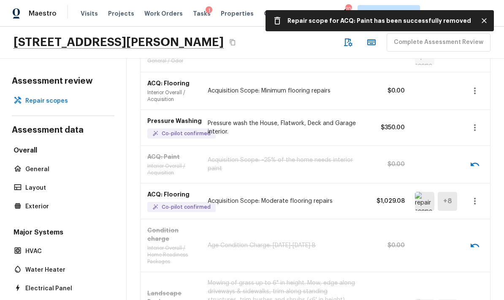
click at [477, 87] on icon "button" at bounding box center [475, 91] width 10 height 10
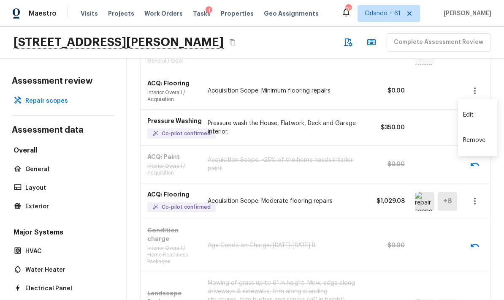
click at [482, 142] on li "Remove" at bounding box center [477, 140] width 39 height 25
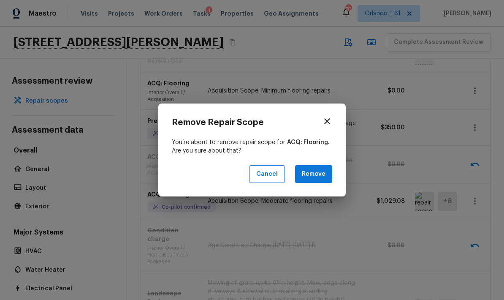
click at [316, 177] on button "Remove" at bounding box center [313, 174] width 37 height 18
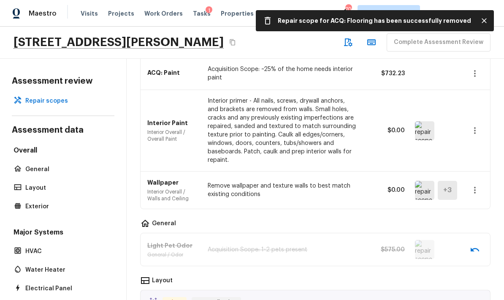
scroll to position [499, 0]
click at [476, 125] on icon "button" at bounding box center [475, 130] width 10 height 10
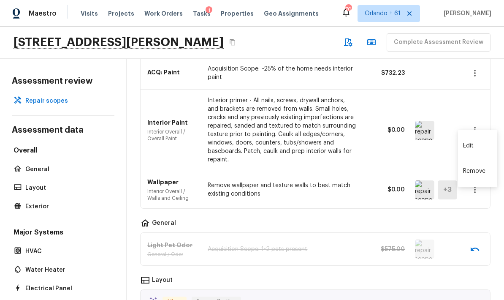
click at [483, 167] on li "Remove" at bounding box center [477, 170] width 39 height 25
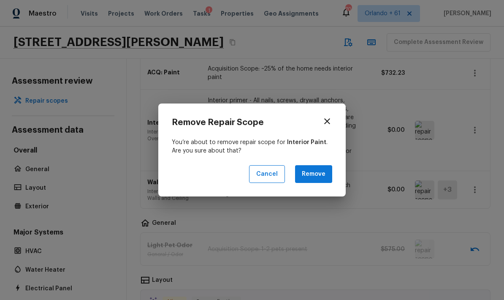
click at [322, 176] on button "Remove" at bounding box center [313, 174] width 37 height 18
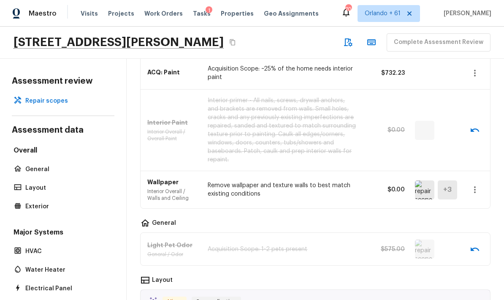
click at [422, 180] on img at bounding box center [424, 189] width 19 height 19
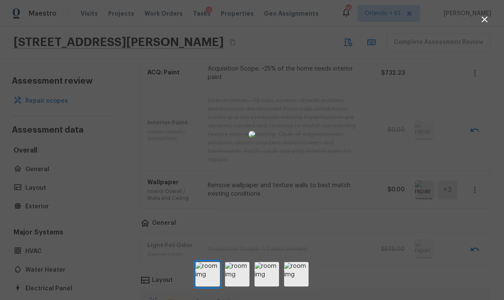
click at [256, 135] on img at bounding box center [252, 134] width 7 height 7
click at [487, 19] on icon "button" at bounding box center [485, 19] width 10 height 10
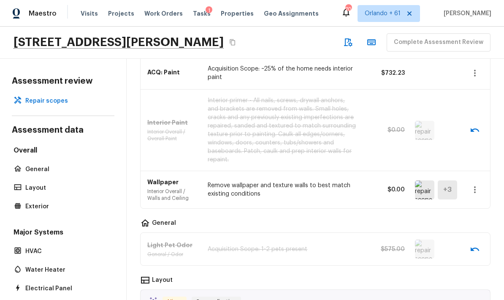
click at [477, 185] on icon "button" at bounding box center [475, 190] width 10 height 10
click at [481, 229] on li "Remove" at bounding box center [477, 230] width 39 height 25
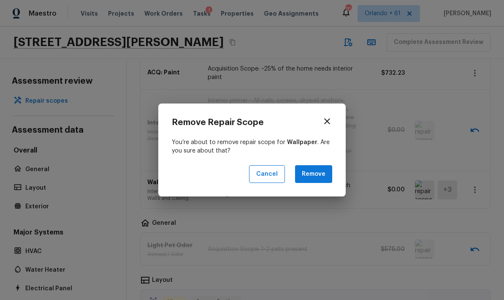
click at [327, 175] on button "Remove" at bounding box center [313, 174] width 37 height 18
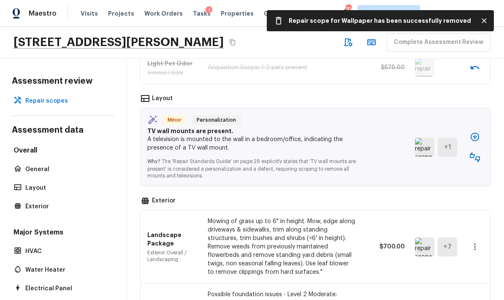
scroll to position [681, 0]
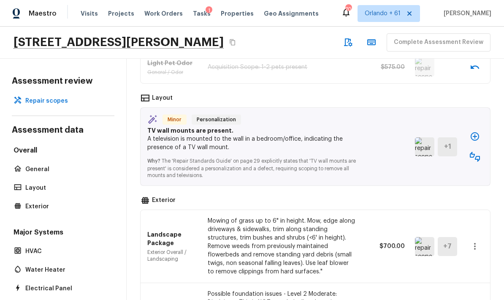
click at [426, 137] on img at bounding box center [424, 146] width 19 height 19
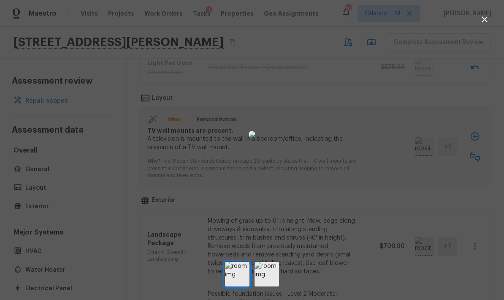
click at [431, 193] on div at bounding box center [252, 135] width 504 height 242
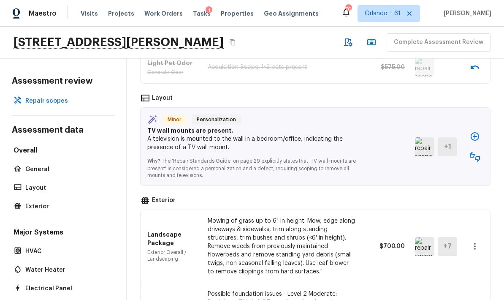
click at [474, 131] on icon "button" at bounding box center [475, 136] width 10 height 10
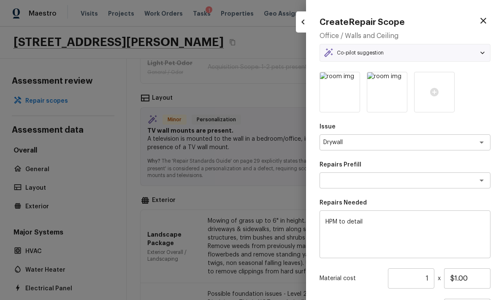
type textarea "Add a Task"
click at [412, 218] on textarea "HPM to detail" at bounding box center [405, 235] width 159 height 34
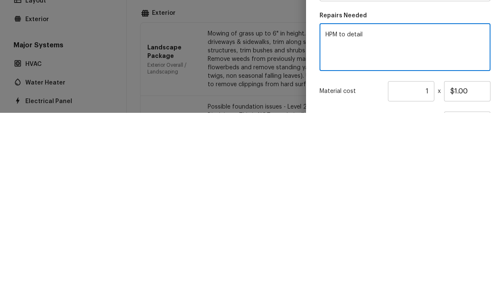
click at [351, 218] on textarea "HPM to detail" at bounding box center [405, 235] width 159 height 34
click at [350, 218] on textarea "HPM to detail" at bounding box center [405, 235] width 159 height 34
click at [339, 218] on textarea "HPM to detail" at bounding box center [405, 235] width 159 height 34
click at [338, 210] on div "HPM to detail x ​" at bounding box center [405, 234] width 171 height 48
type textarea "Remove TV mount and patch wall."
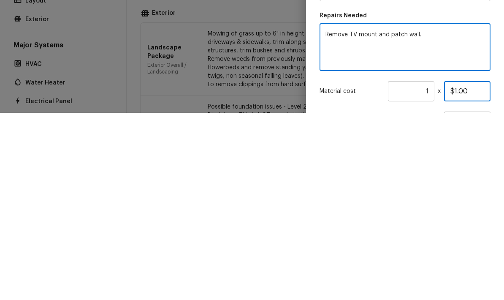
click at [474, 268] on input "$1.00" at bounding box center [467, 278] width 46 height 20
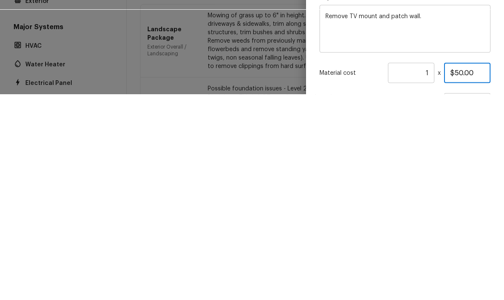
type input "$50.00"
click at [352, 274] on p "Material cost" at bounding box center [352, 278] width 65 height 8
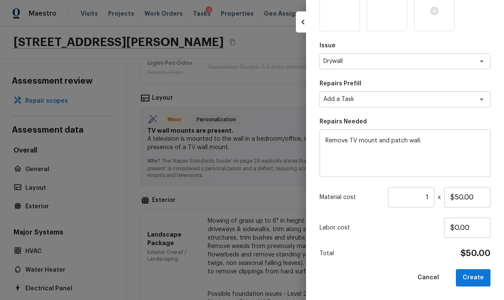
scroll to position [81, 0]
click at [480, 277] on button "Create" at bounding box center [473, 278] width 35 height 17
type input "$0.00"
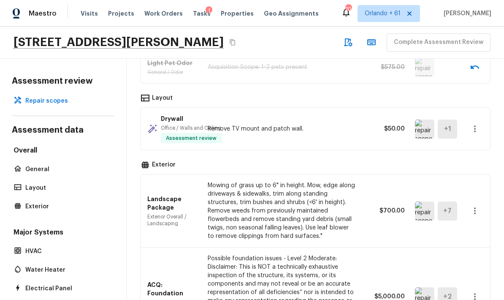
click at [476, 206] on icon "button" at bounding box center [475, 211] width 10 height 10
click at [477, 225] on li "Remove" at bounding box center [471, 225] width 55 height 25
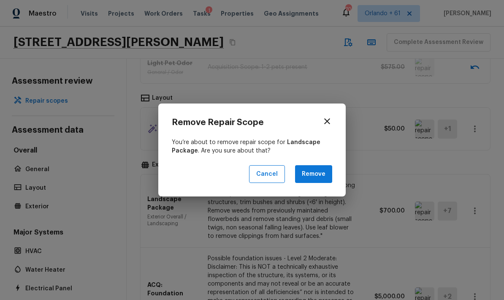
click at [327, 175] on button "Remove" at bounding box center [313, 174] width 37 height 18
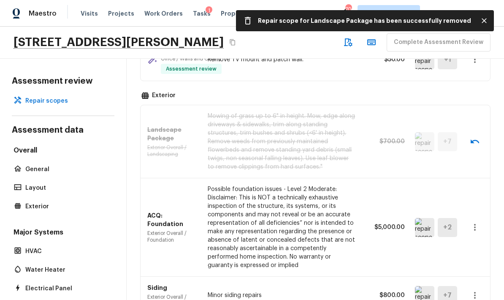
scroll to position [763, 0]
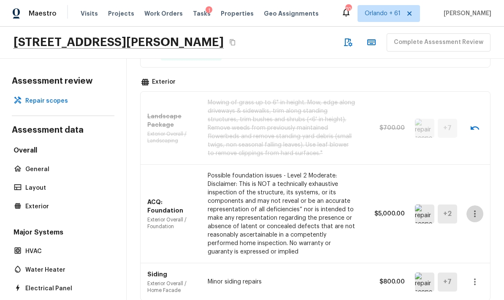
click at [479, 209] on icon "button" at bounding box center [475, 214] width 10 height 10
click at [480, 228] on li "Remove" at bounding box center [471, 227] width 55 height 25
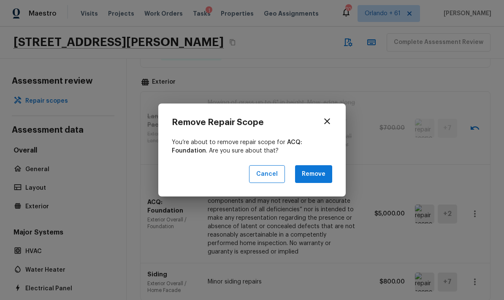
click at [324, 178] on button "Remove" at bounding box center [313, 174] width 37 height 18
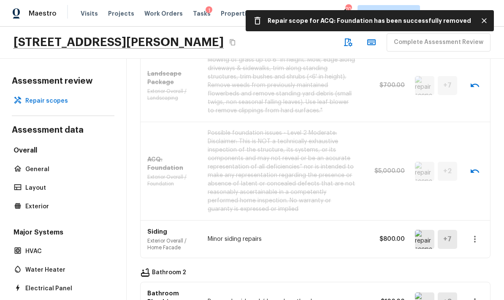
scroll to position [830, 0]
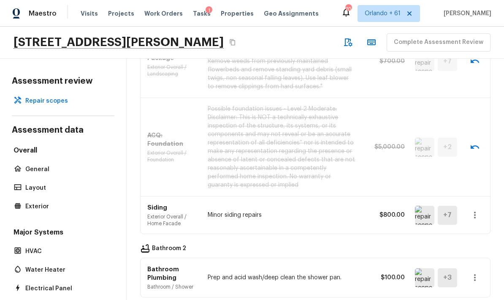
click at [426, 206] on img at bounding box center [424, 215] width 19 height 19
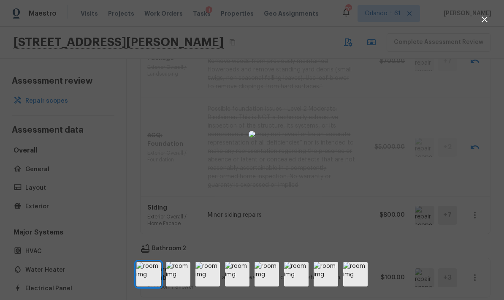
click at [267, 286] on img at bounding box center [267, 274] width 25 height 25
click at [333, 286] on img at bounding box center [326, 274] width 25 height 25
click at [400, 175] on div at bounding box center [252, 135] width 504 height 242
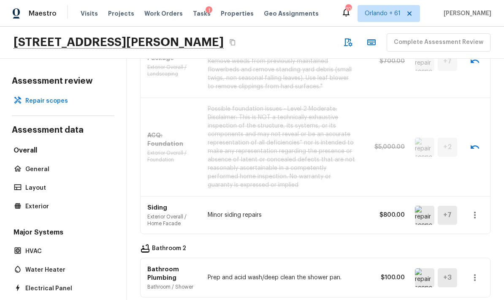
click at [474, 210] on icon "button" at bounding box center [475, 215] width 10 height 10
click at [479, 228] on li "Remove" at bounding box center [471, 229] width 55 height 25
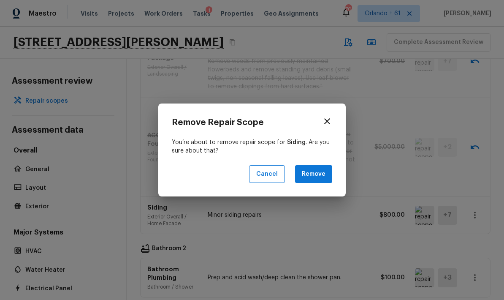
click at [323, 177] on button "Remove" at bounding box center [313, 174] width 37 height 18
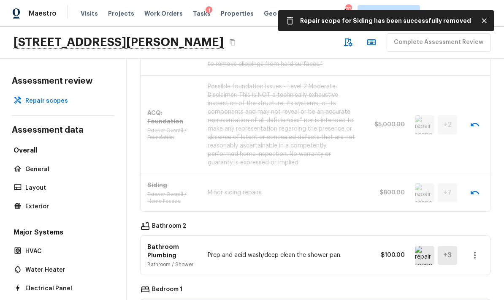
scroll to position [861, 0]
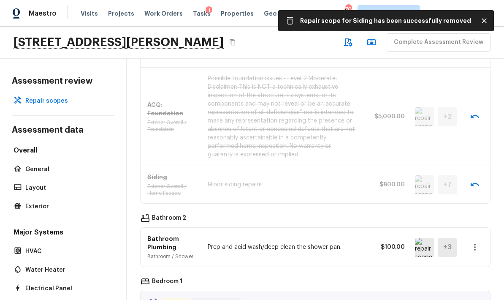
click at [429, 238] on img at bounding box center [424, 247] width 19 height 19
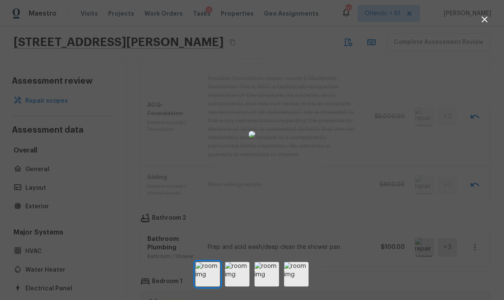
click at [419, 181] on div at bounding box center [252, 135] width 504 height 242
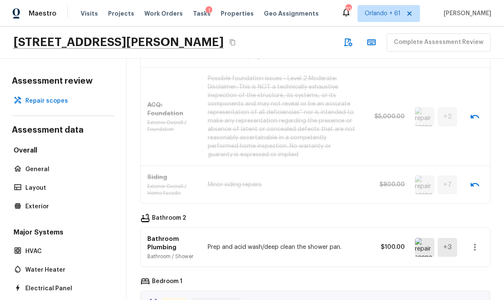
click at [475, 244] on icon "button" at bounding box center [475, 247] width 2 height 7
click at [476, 254] on li "Remove" at bounding box center [471, 251] width 55 height 25
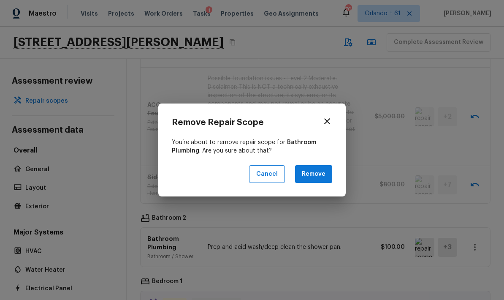
click at [322, 176] on button "Remove" at bounding box center [313, 174] width 37 height 18
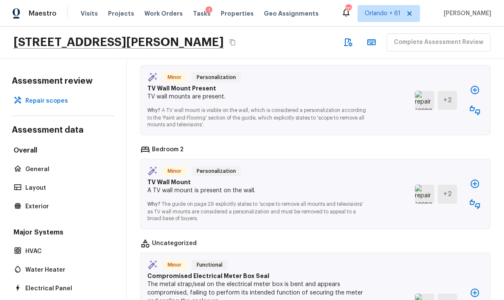
scroll to position [1089, 0]
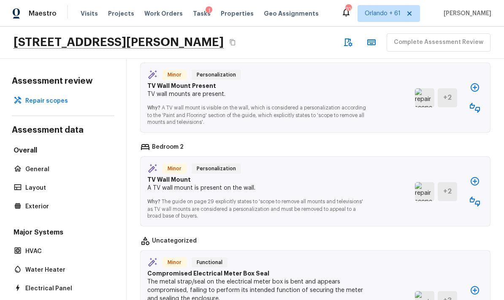
click at [476, 82] on icon "button" at bounding box center [475, 87] width 10 height 10
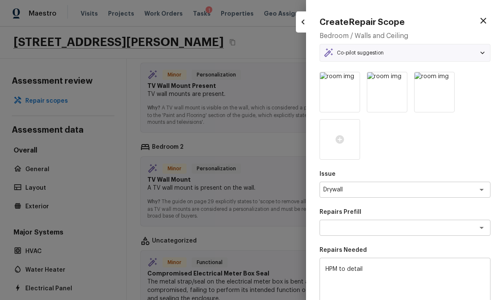
type textarea "Add a Task"
click at [336, 262] on div "HPM to detail x ​" at bounding box center [405, 282] width 171 height 48
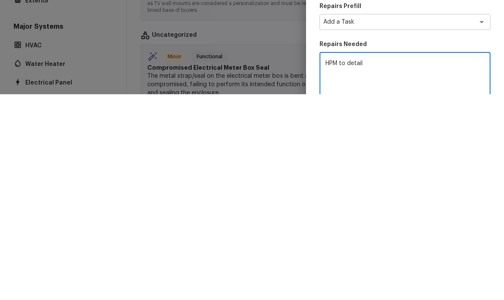
click at [340, 265] on textarea "HPM to detail" at bounding box center [405, 282] width 159 height 34
click at [339, 265] on textarea "HPM to detail" at bounding box center [405, 282] width 159 height 34
click at [341, 265] on textarea "HPM to detail" at bounding box center [405, 282] width 159 height 34
click at [334, 265] on textarea "Remove TV mount and patch wall." at bounding box center [405, 282] width 159 height 34
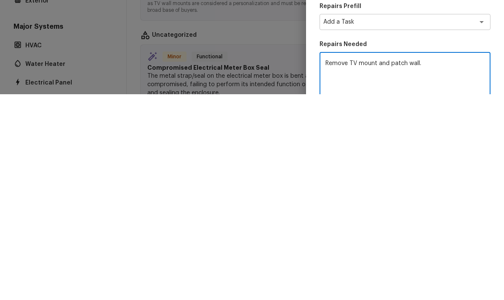
click at [334, 265] on textarea "Remove TV mount and patch wall." at bounding box center [405, 282] width 159 height 34
click at [335, 265] on textarea "Remove TV mount and patch wall." at bounding box center [405, 282] width 159 height 34
click at [446, 265] on textarea "Remove TV mount and patch wall." at bounding box center [405, 282] width 159 height 34
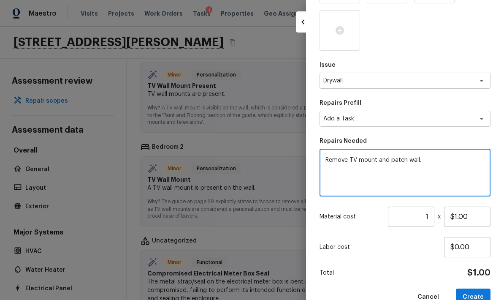
scroll to position [115, 0]
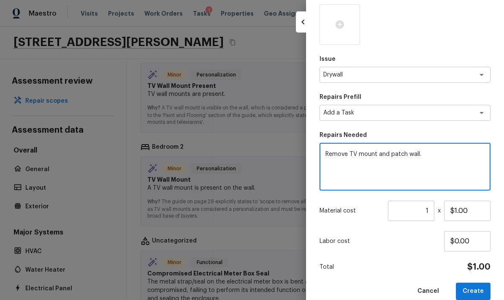
type textarea "Remove TV mount and patch wall."
click at [466, 211] on input "$1.00" at bounding box center [467, 211] width 46 height 20
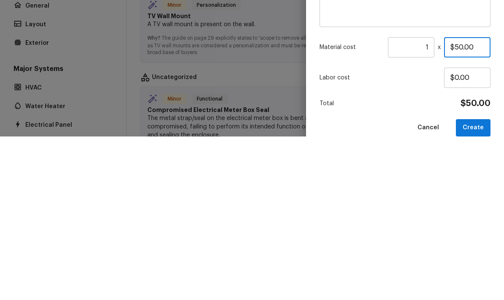
type input "$50.00"
click at [411, 237] on p "Labor cost" at bounding box center [382, 241] width 125 height 8
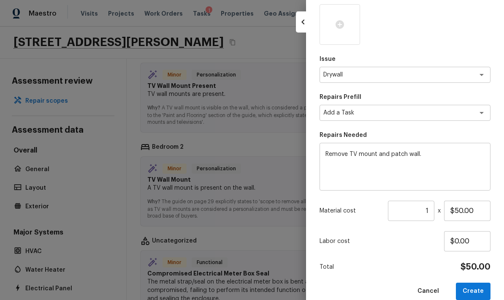
click at [485, 285] on button "Create" at bounding box center [473, 291] width 35 height 17
type textarea "HPM to detail"
type input "$1.00"
type input "$0.00"
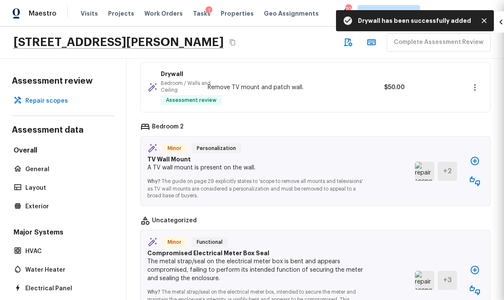
scroll to position [1063, 0]
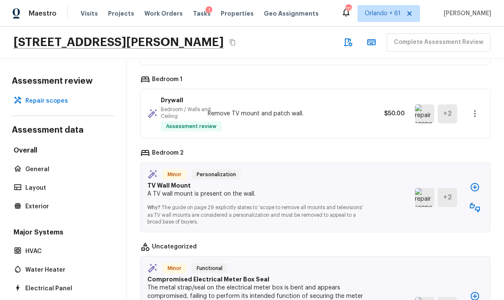
click at [479, 182] on icon "button" at bounding box center [475, 187] width 10 height 10
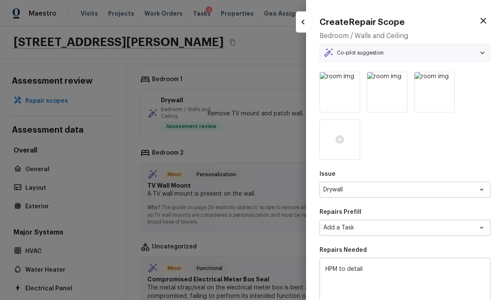
click at [427, 269] on textarea "HPM to detail" at bounding box center [405, 282] width 159 height 34
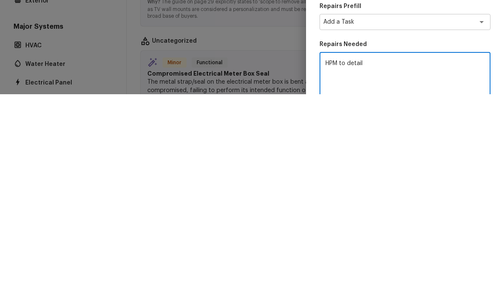
click at [346, 265] on textarea "HPM to detail" at bounding box center [405, 282] width 159 height 34
click at [345, 265] on textarea "HPM to detail" at bounding box center [405, 282] width 159 height 34
click at [349, 265] on textarea "HPM to detail" at bounding box center [405, 282] width 159 height 34
paste textarea "Remove TV mount and patch wall."
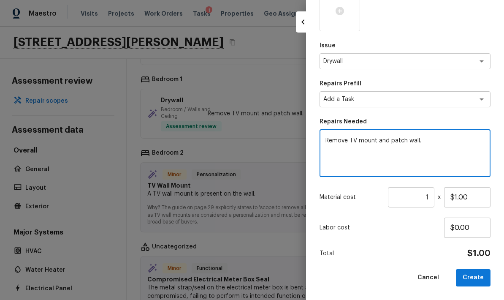
scroll to position [128, 0]
type textarea "Remove TV mount and patch wall."
click at [471, 200] on input "$1.00" at bounding box center [467, 198] width 46 height 20
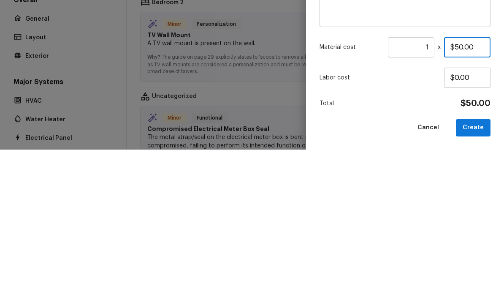
type input "$50.00"
click at [423, 218] on div "Labor cost $0.00" at bounding box center [405, 228] width 171 height 20
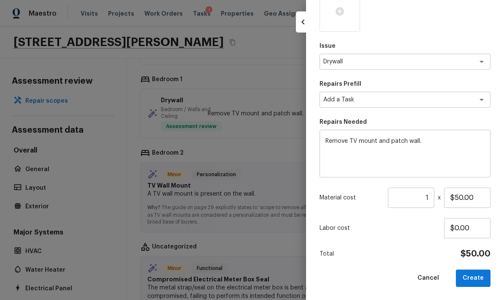
click at [481, 274] on button "Create" at bounding box center [473, 278] width 35 height 17
type input "$0.00"
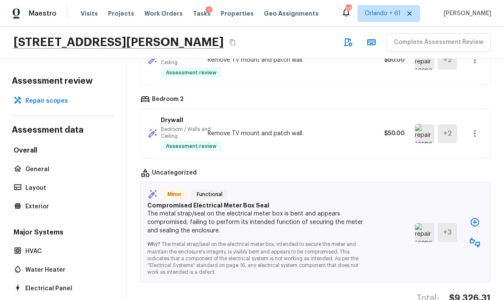
scroll to position [1116, 0]
click at [426, 223] on img at bounding box center [424, 232] width 19 height 19
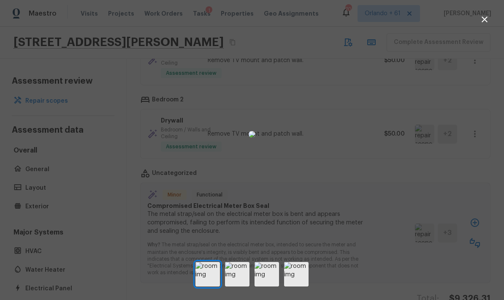
click at [401, 178] on div at bounding box center [252, 135] width 504 height 242
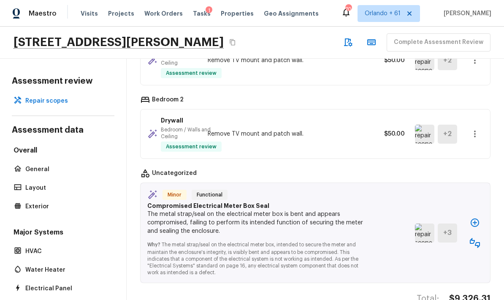
click at [476, 238] on icon "button" at bounding box center [475, 243] width 10 height 10
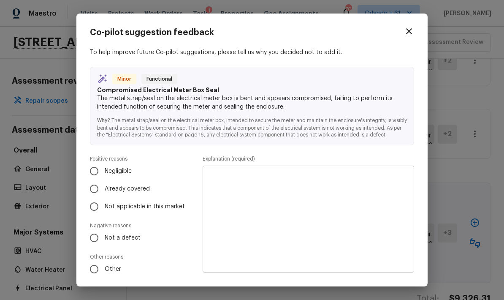
click at [124, 236] on span "Not a defect" at bounding box center [123, 238] width 36 height 8
click at [103, 236] on input "Not a defect" at bounding box center [94, 238] width 18 height 18
radio input "true"
click at [288, 210] on textarea at bounding box center [309, 219] width 200 height 93
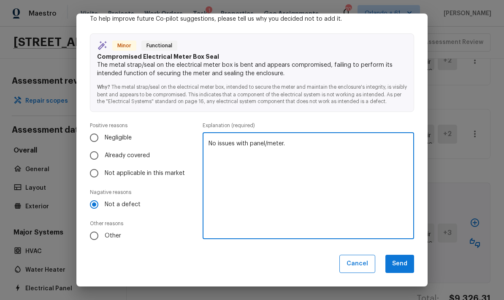
type textarea "No issues with panel/meter."
click at [404, 264] on button "Send" at bounding box center [400, 264] width 29 height 18
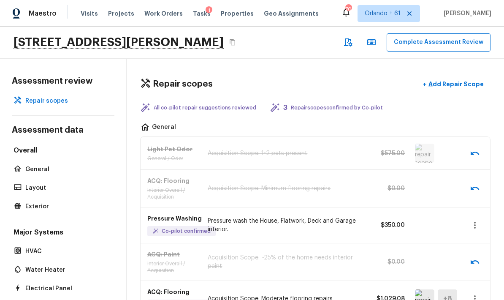
scroll to position [0, 0]
click at [467, 33] on button "Complete Assessment Review" at bounding box center [439, 42] width 104 height 18
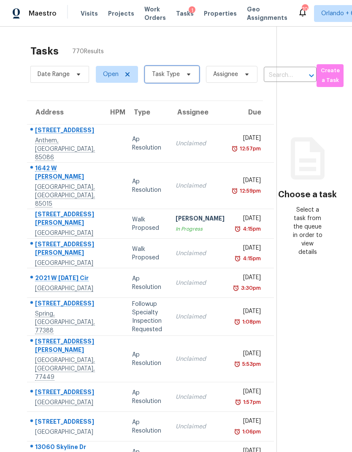
click at [185, 79] on span "Task Type" at bounding box center [172, 74] width 55 height 17
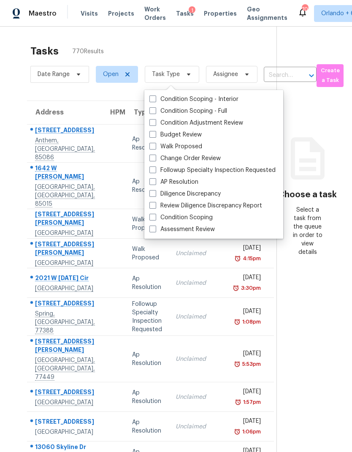
click at [150, 231] on span at bounding box center [153, 229] width 7 height 7
click at [150, 231] on input "Assessment Review" at bounding box center [152, 227] width 5 height 5
checkbox input "true"
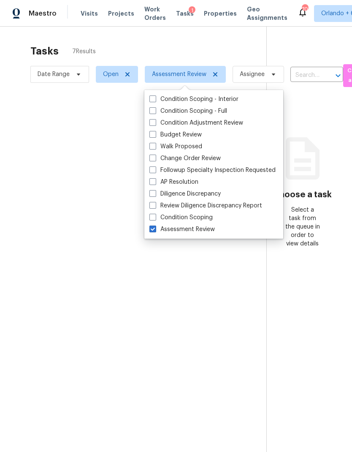
click at [245, 40] on div at bounding box center [176, 226] width 352 height 452
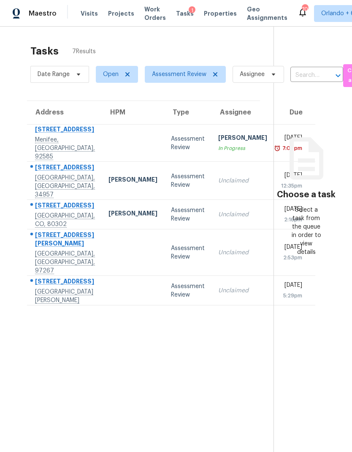
click at [121, 143] on td at bounding box center [133, 143] width 63 height 37
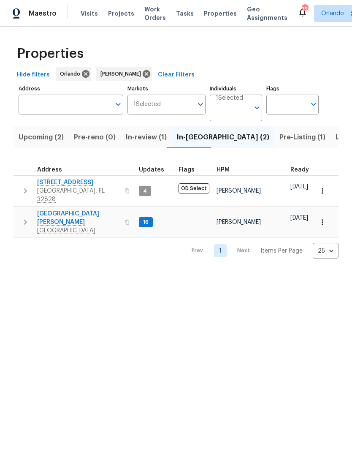
click at [280, 140] on span "Pre-Listing (1)" at bounding box center [303, 137] width 46 height 12
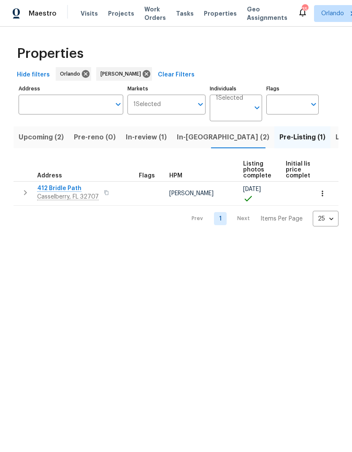
click at [336, 138] on span "Listed (7)" at bounding box center [352, 137] width 32 height 12
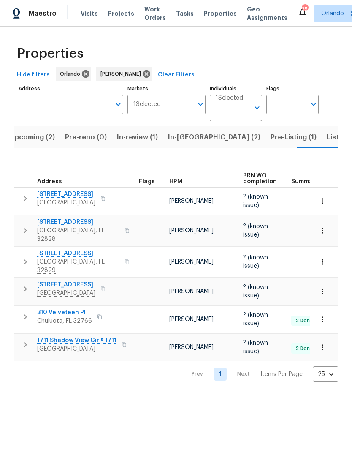
click at [327, 134] on span "Listed (7)" at bounding box center [343, 137] width 32 height 12
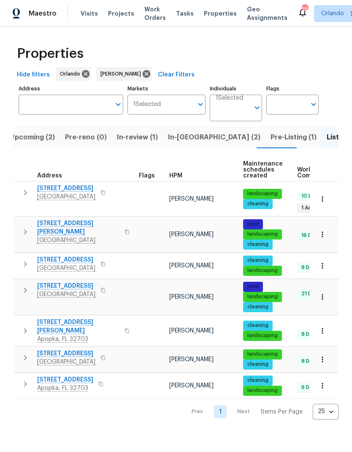
click at [188, 138] on span "In-reno (2)" at bounding box center [214, 137] width 93 height 12
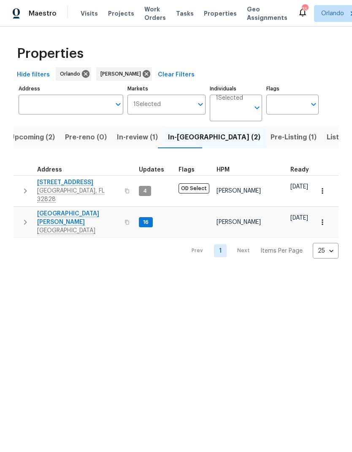
click at [34, 136] on span "Upcoming (2)" at bounding box center [32, 137] width 45 height 12
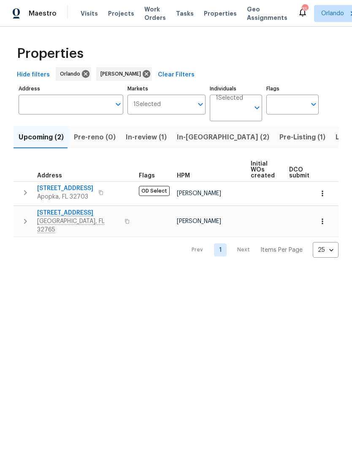
scroll to position [0, -4]
click at [190, 136] on span "In-reno (2)" at bounding box center [223, 137] width 93 height 12
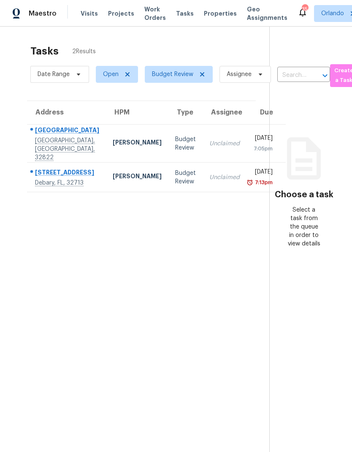
click at [113, 147] on div "[PERSON_NAME]" at bounding box center [137, 143] width 49 height 11
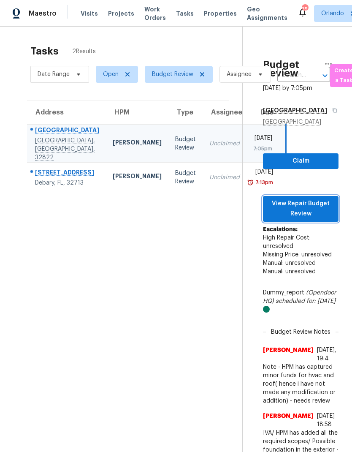
click at [319, 213] on span "View Repair Budget Review" at bounding box center [301, 209] width 62 height 21
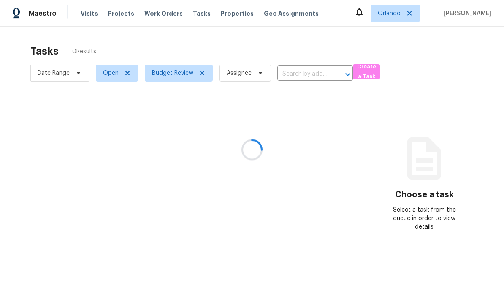
scroll to position [5, 0]
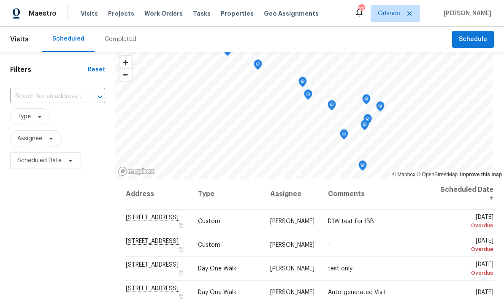
click at [193, 17] on div "Tasks" at bounding box center [202, 13] width 18 height 9
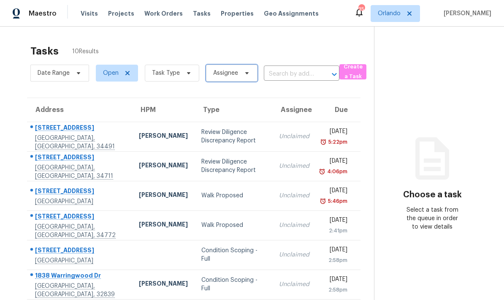
click at [244, 71] on icon at bounding box center [247, 73] width 7 height 7
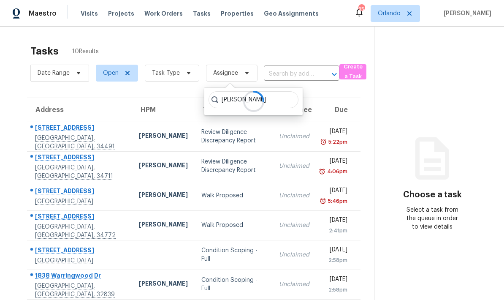
type input "[PERSON_NAME]"
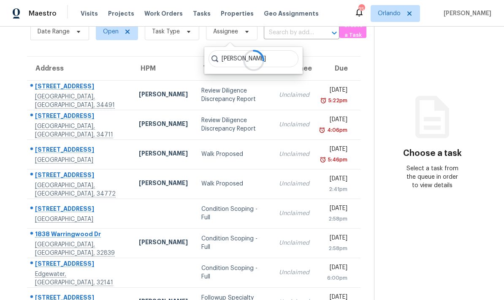
scroll to position [41, 0]
